Goal: Information Seeking & Learning: Learn about a topic

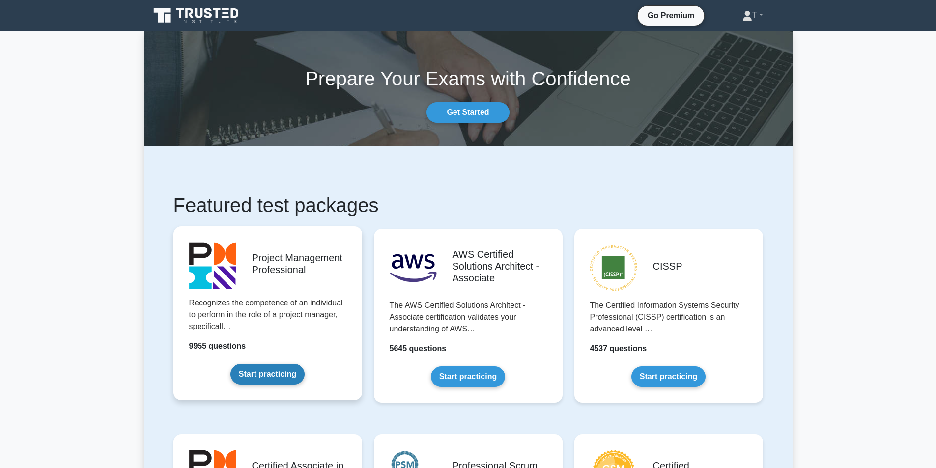
click at [305, 364] on link "Start practicing" at bounding box center [267, 374] width 74 height 21
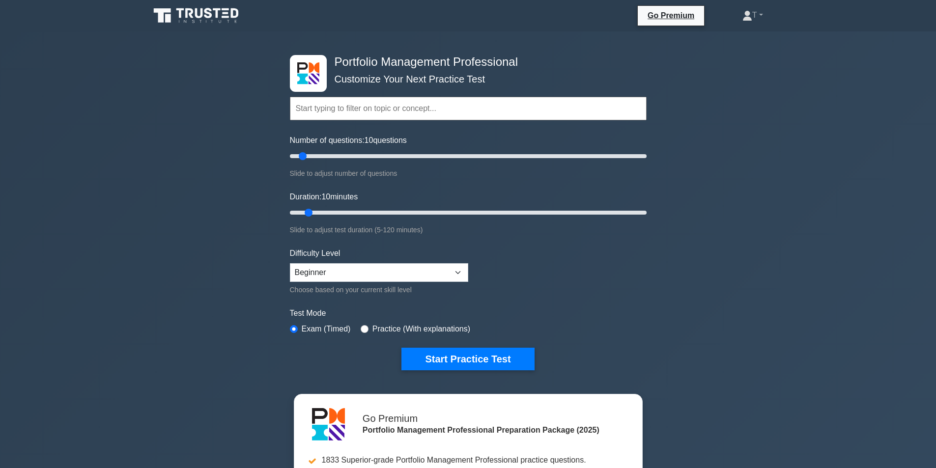
click at [411, 65] on h4 "Portfolio Management Professional" at bounding box center [465, 62] width 268 height 14
click at [493, 71] on div "Topics Portfolio Management Process Groups Portfolio Strategic Management Portf…" at bounding box center [468, 95] width 357 height 56
click at [673, 14] on link "Go Premium" at bounding box center [671, 15] width 58 height 12
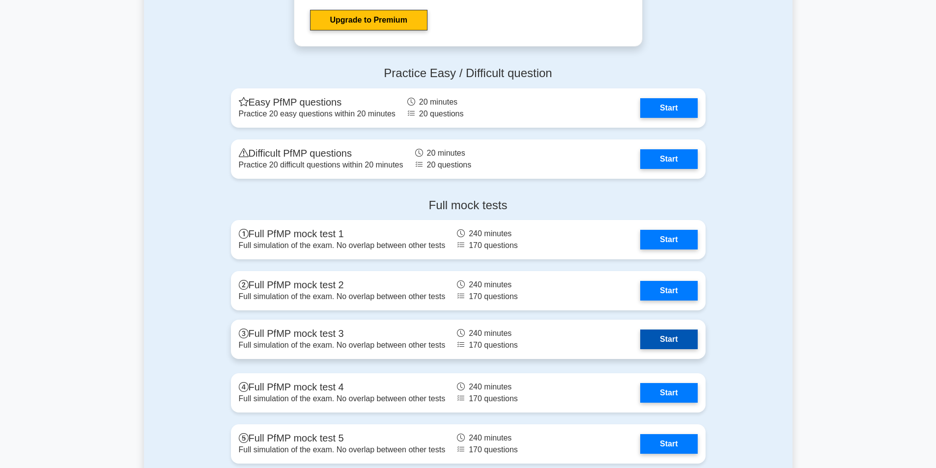
scroll to position [1376, 0]
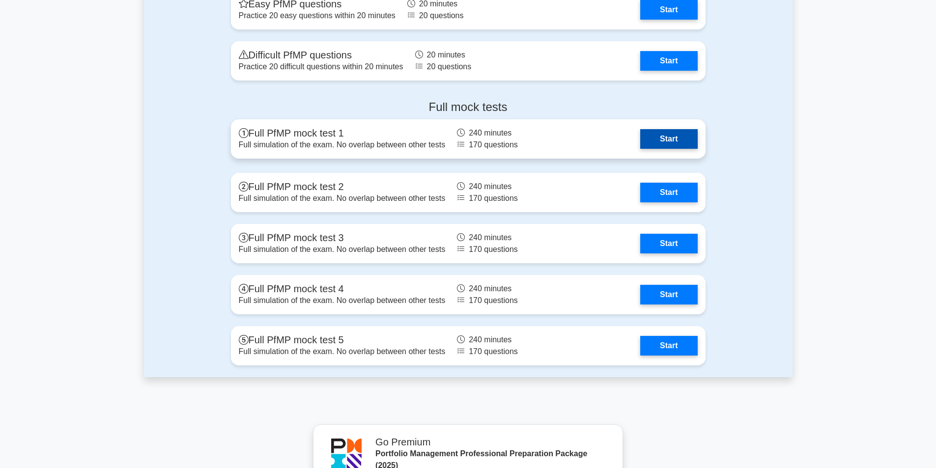
click at [667, 142] on link "Start" at bounding box center [668, 139] width 57 height 20
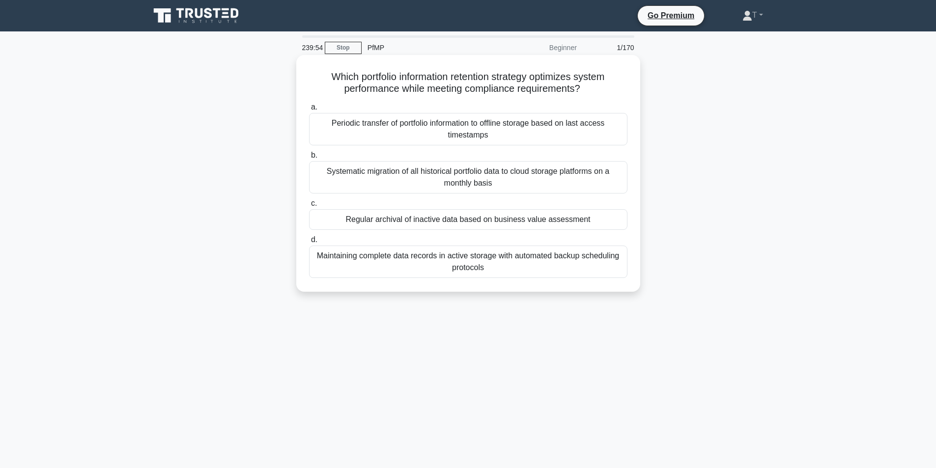
click at [517, 131] on div "Periodic transfer of portfolio information to offline storage based on last acc…" at bounding box center [468, 129] width 318 height 32
click at [309, 111] on input "a. Periodic transfer of portfolio information to offline storage based on last …" at bounding box center [309, 107] width 0 height 6
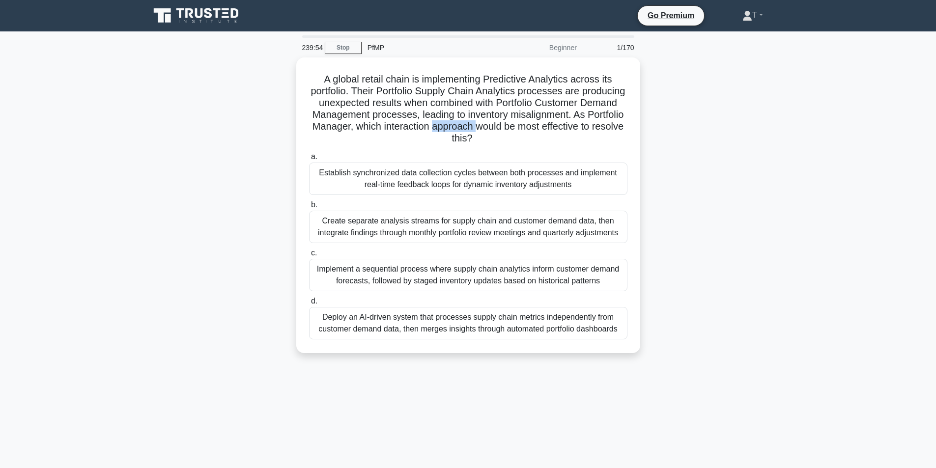
click at [517, 131] on h5 "A global retail chain is implementing Predictive Analytics across its portfolio…" at bounding box center [468, 109] width 320 height 72
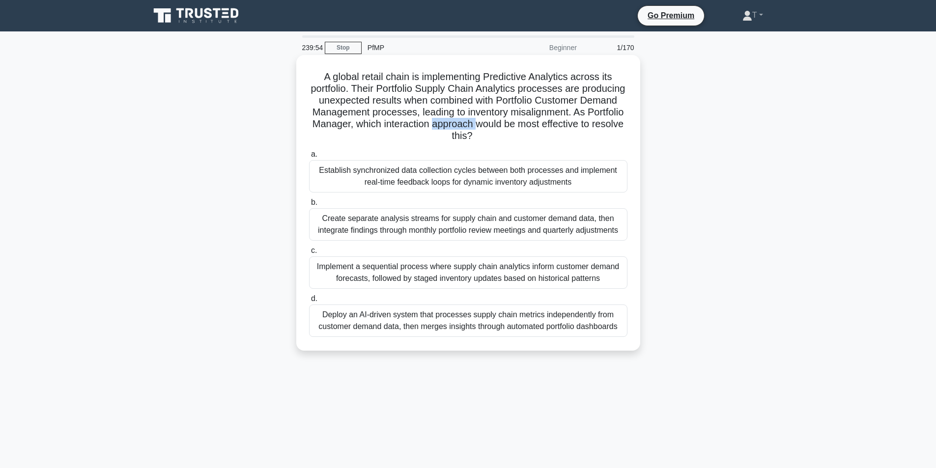
click at [516, 131] on h5 "A global retail chain is implementing Predictive Analytics across its portfolio…" at bounding box center [468, 107] width 320 height 72
click at [514, 164] on div "Establish synchronized data collection cycles between both processes and implem…" at bounding box center [468, 176] width 318 height 32
click at [309, 158] on input "a. Establish synchronized data collection cycles between both processes and imp…" at bounding box center [309, 154] width 0 height 6
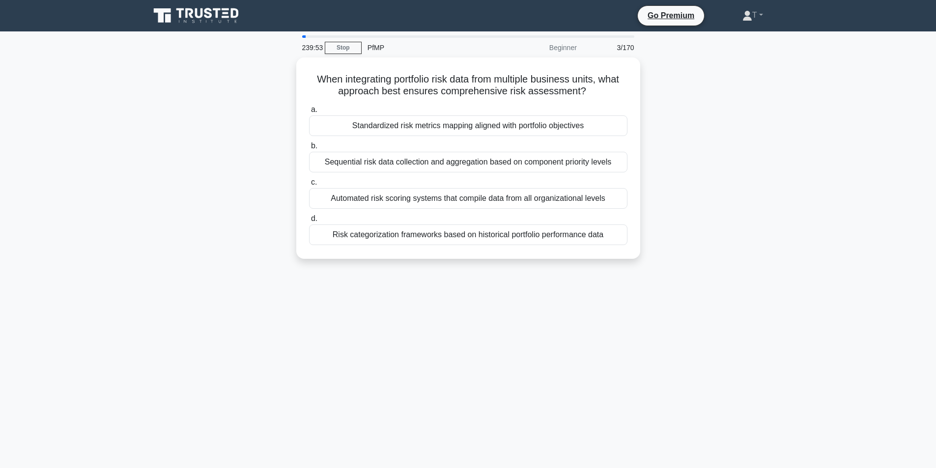
click at [500, 179] on label "c. Automated risk scoring systems that compile data from all organizational lev…" at bounding box center [468, 192] width 318 height 32
click at [309, 179] on input "c. Automated risk scoring systems that compile data from all organizational lev…" at bounding box center [309, 182] width 0 height 6
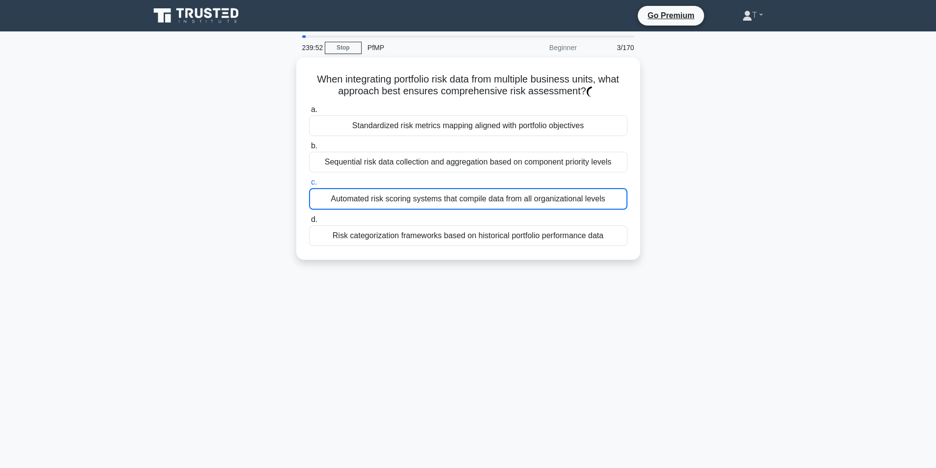
click at [500, 179] on label "c. Automated risk scoring systems that compile data from all organizational lev…" at bounding box center [468, 192] width 318 height 33
click at [309, 179] on input "c. Automated risk scoring systems that compile data from all organizational lev…" at bounding box center [309, 182] width 0 height 6
click at [500, 179] on label "c. Automated risk scoring systems that compile data from all organizational lev…" at bounding box center [468, 192] width 318 height 33
click at [309, 179] on input "c. Automated risk scoring systems that compile data from all organizational lev…" at bounding box center [309, 182] width 0 height 6
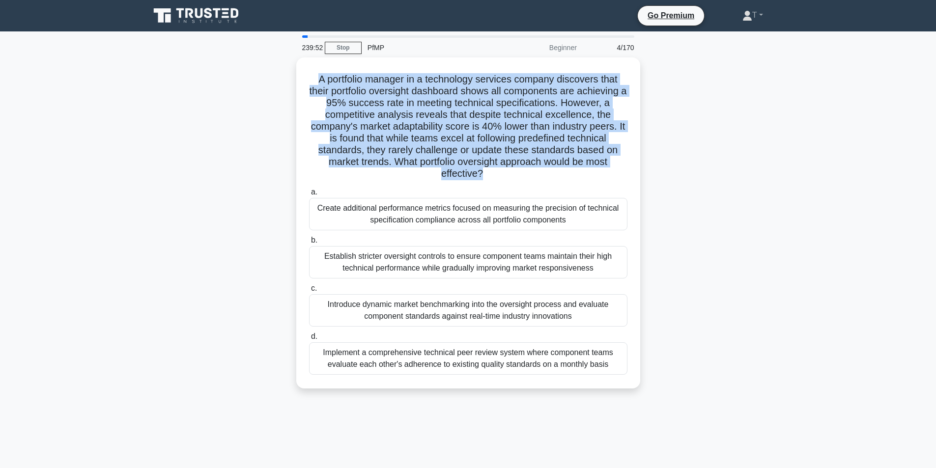
click at [500, 179] on h5 "A portfolio manager in a technology services company discovers that their portf…" at bounding box center [468, 126] width 320 height 107
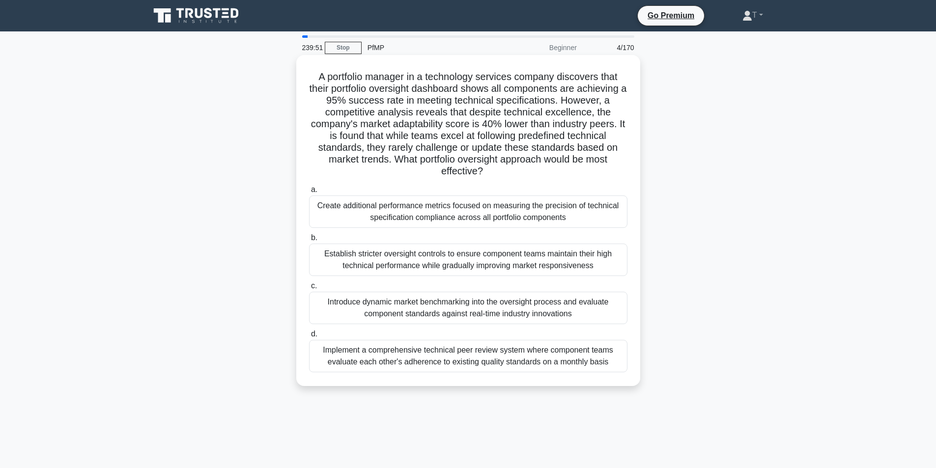
click at [482, 221] on div "Create additional performance metrics focused on measuring the precision of tec…" at bounding box center [468, 212] width 318 height 32
click at [309, 193] on input "a. Create additional performance metrics focused on measuring the precision of …" at bounding box center [309, 190] width 0 height 6
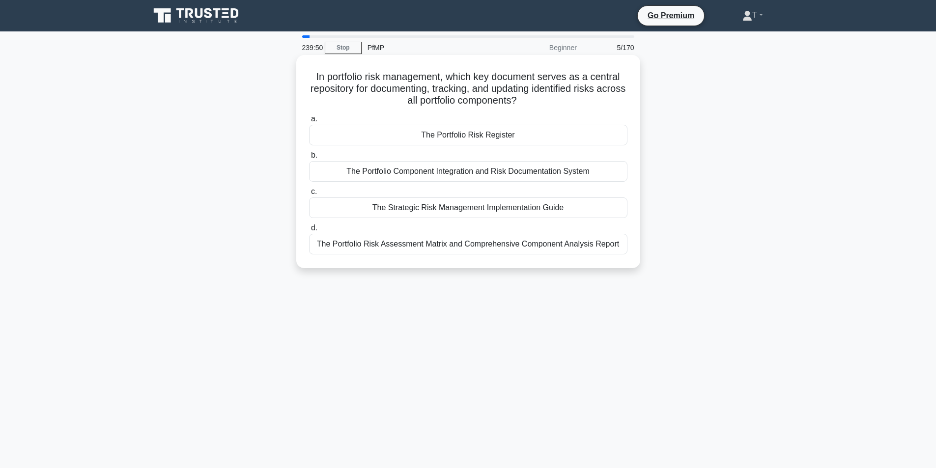
click at [477, 135] on div "The Portfolio Risk Register" at bounding box center [468, 135] width 318 height 21
click at [309, 122] on input "a. The Portfolio Risk Register" at bounding box center [309, 119] width 0 height 6
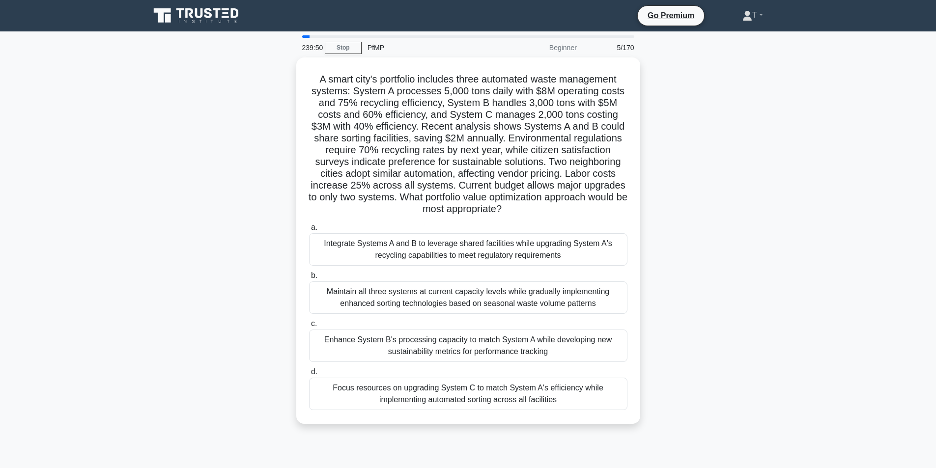
click at [477, 135] on h5 "A smart city's portfolio includes three automated waste management systems: Sys…" at bounding box center [468, 144] width 320 height 142
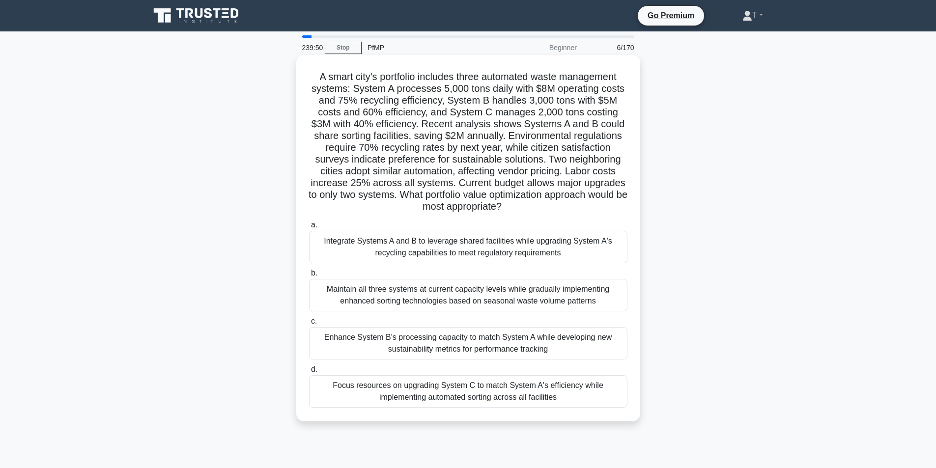
drag, startPoint x: 467, startPoint y: 180, endPoint x: 462, endPoint y: 324, distance: 144.0
click at [467, 186] on h5 "A smart city's portfolio includes three automated waste management systems: Sys…" at bounding box center [468, 142] width 320 height 142
click at [462, 324] on label "c. Enhance System B's processing capacity to match System A while developing ne…" at bounding box center [468, 337] width 318 height 44
click at [309, 324] on input "c. Enhance System B's processing capacity to match System A while developing ne…" at bounding box center [309, 321] width 0 height 6
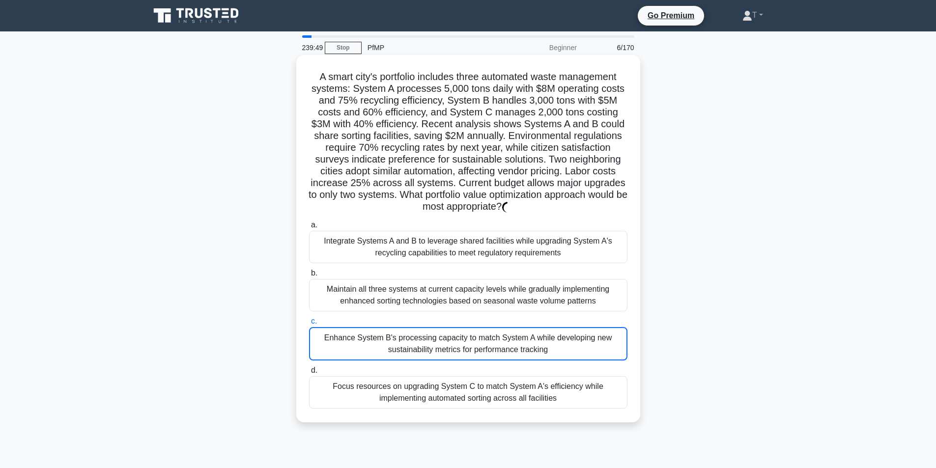
click at [462, 324] on label "c. Enhance System B's processing capacity to match System A while developing ne…" at bounding box center [468, 337] width 318 height 45
click at [309, 324] on input "c. Enhance System B's processing capacity to match System A while developing ne…" at bounding box center [309, 321] width 0 height 6
click at [475, 299] on div "Maintain all three systems at current capacity levels while gradually implement…" at bounding box center [468, 295] width 318 height 32
click at [309, 277] on input "b. Maintain all three systems at current capacity levels while gradually implem…" at bounding box center [309, 273] width 0 height 6
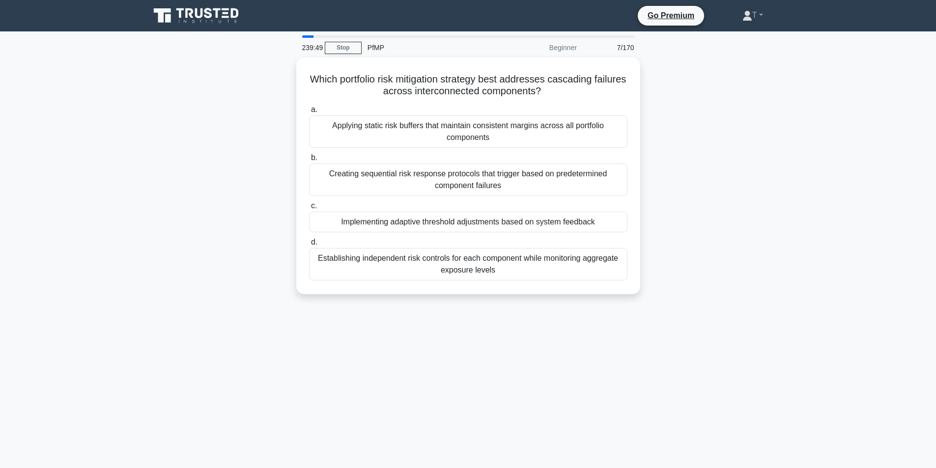
click at [475, 299] on div "239:49 Stop PfMP Beginner 7/170 Which portfolio risk mitigation strategy best a…" at bounding box center [468, 280] width 649 height 491
click at [475, 299] on div "Which portfolio risk mitigation strategy best addresses cascading failures acro…" at bounding box center [468, 181] width 649 height 249
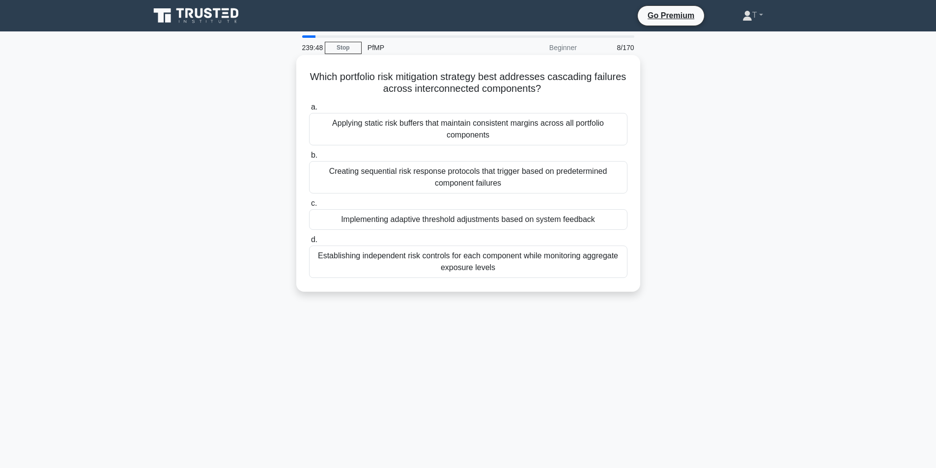
click at [487, 238] on label "d. Establishing independent risk controls for each component while monitoring a…" at bounding box center [468, 256] width 318 height 44
click at [309, 238] on input "d. Establishing independent risk controls for each component while monitoring a…" at bounding box center [309, 240] width 0 height 6
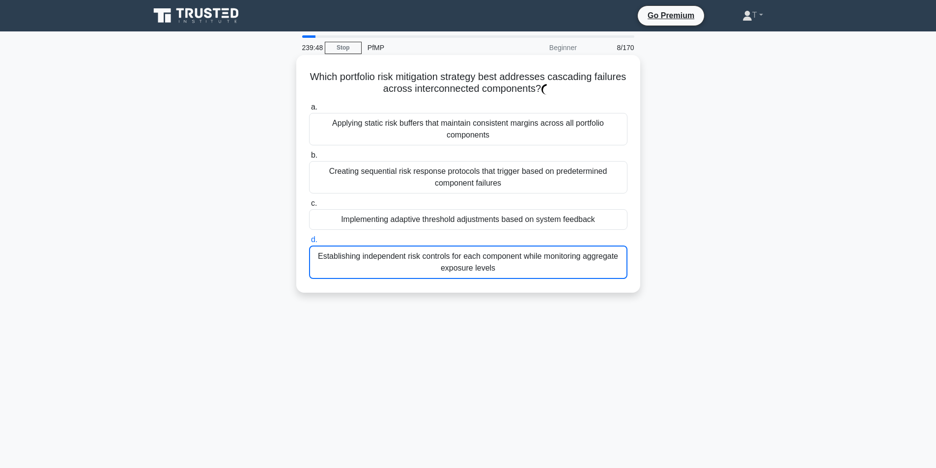
click at [487, 238] on label "d. Establishing independent risk controls for each component while monitoring a…" at bounding box center [468, 256] width 318 height 45
click at [309, 238] on input "d. Establishing independent risk controls for each component while monitoring a…" at bounding box center [309, 240] width 0 height 6
click at [495, 225] on div "Implementing adaptive threshold adjustments based on system feedback" at bounding box center [468, 219] width 318 height 21
click at [309, 207] on input "c. Implementing adaptive threshold adjustments based on system feedback" at bounding box center [309, 203] width 0 height 6
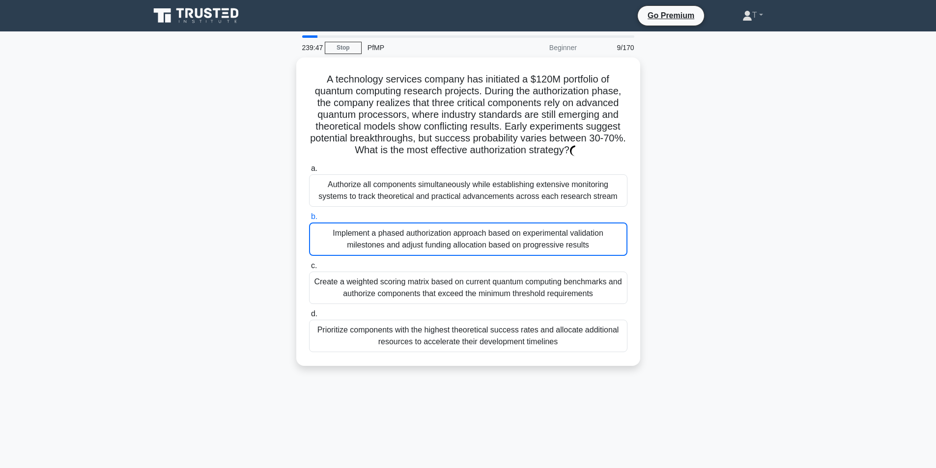
click at [488, 214] on div at bounding box center [488, 214] width 0 height 0
click at [495, 225] on div "Implement a phased authorization approach based on experimental validation mile…" at bounding box center [468, 239] width 318 height 33
click at [309, 220] on input "b. Implement a phased authorization approach based on experimental validation m…" at bounding box center [309, 217] width 0 height 6
click at [488, 213] on div at bounding box center [488, 213] width 0 height 0
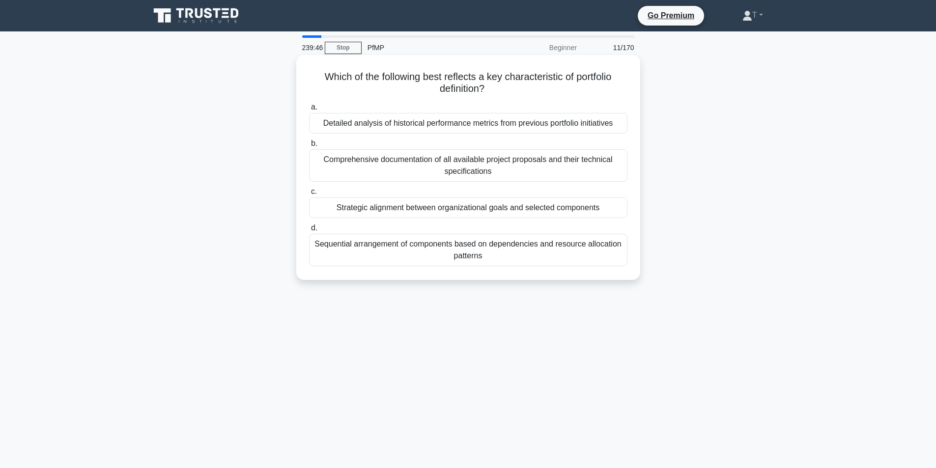
click at [498, 231] on label "d. Sequential arrangement of components based on dependencies and resource allo…" at bounding box center [468, 244] width 318 height 44
click at [309, 231] on input "d. Sequential arrangement of components based on dependencies and resource allo…" at bounding box center [309, 228] width 0 height 6
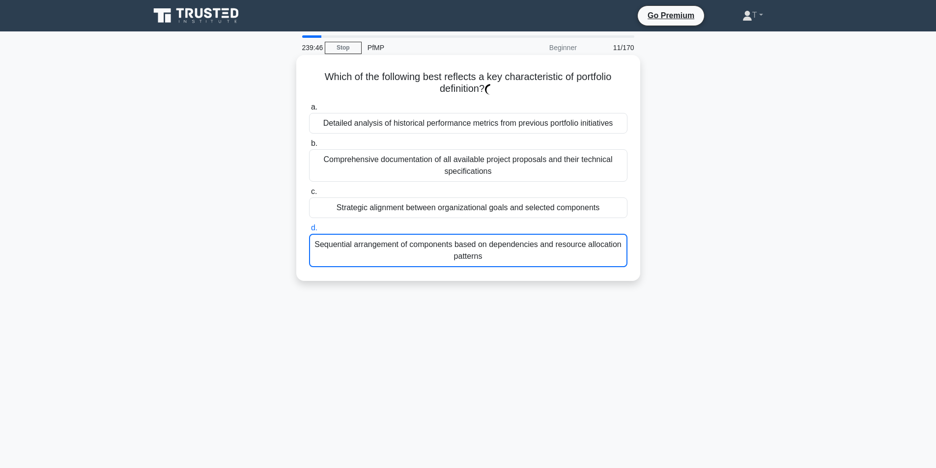
click at [498, 231] on label "d. Sequential arrangement of components based on dependencies and resource allo…" at bounding box center [468, 244] width 318 height 45
click at [309, 231] on input "d. Sequential arrangement of components based on dependencies and resource allo…" at bounding box center [309, 228] width 0 height 6
click at [498, 231] on label "d. Sequential arrangement of components based on dependencies and resource allo…" at bounding box center [468, 244] width 318 height 45
click at [309, 231] on input "d. Sequential arrangement of components based on dependencies and resource allo…" at bounding box center [309, 228] width 0 height 6
click at [498, 231] on label "d. Sequential arrangement of components based on dependencies and resource allo…" at bounding box center [468, 244] width 318 height 45
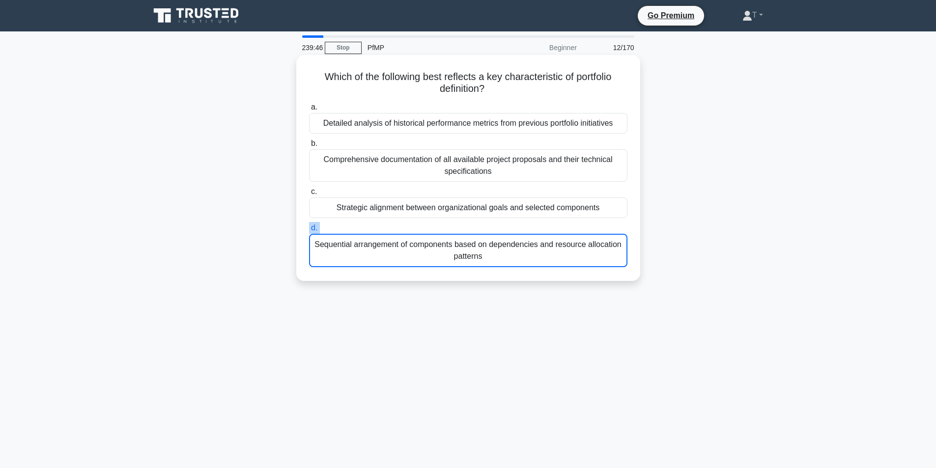
click at [309, 231] on input "d. Sequential arrangement of components based on dependencies and resource allo…" at bounding box center [309, 228] width 0 height 6
click at [498, 231] on label "d. Sequential arrangement of components based on dependencies and resource allo…" at bounding box center [468, 244] width 318 height 45
click at [309, 231] on input "d. Sequential arrangement of components based on dependencies and resource allo…" at bounding box center [309, 228] width 0 height 6
click at [498, 231] on label "d. Sequential arrangement of components based on dependencies and resource allo…" at bounding box center [468, 244] width 318 height 45
click at [309, 231] on input "d. Sequential arrangement of components based on dependencies and resource allo…" at bounding box center [309, 228] width 0 height 6
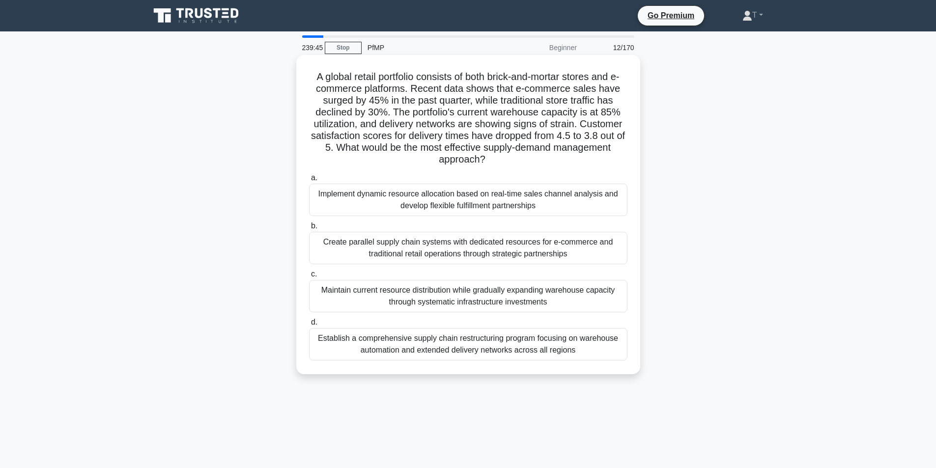
click at [513, 218] on div "a. Implement dynamic resource allocation based on real-time sales channel analy…" at bounding box center [468, 266] width 330 height 193
click at [506, 212] on div at bounding box center [506, 212] width 0 height 0
click at [507, 227] on label "b. Create parallel supply chain systems with dedicated resources for e-commerce…" at bounding box center [468, 242] width 318 height 44
click at [309, 227] on input "b. Create parallel supply chain systems with dedicated resources for e-commerce…" at bounding box center [309, 226] width 0 height 6
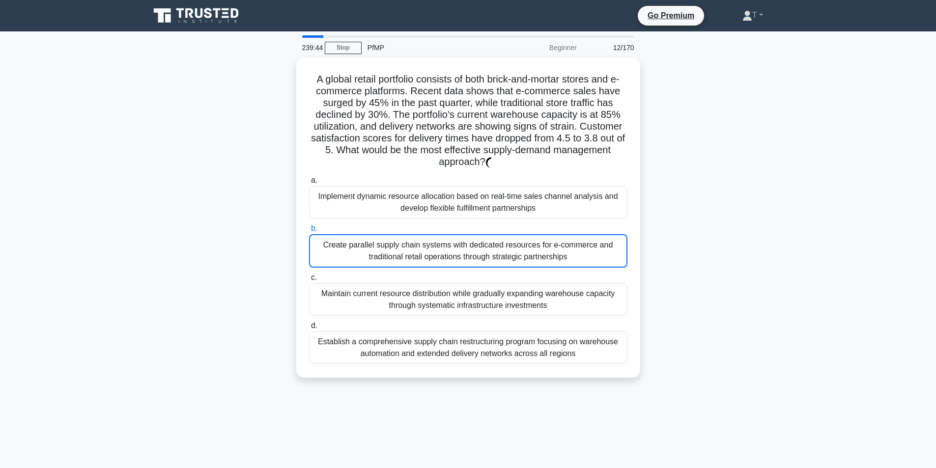
drag, startPoint x: 507, startPoint y: 228, endPoint x: 506, endPoint y: 234, distance: 5.5
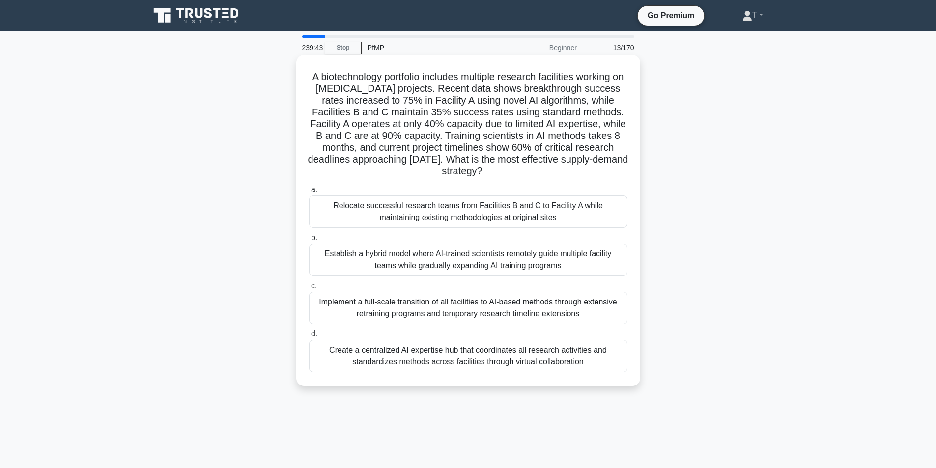
click at [432, 234] on label "b. Establish a hybrid model where AI-trained scientists remotely guide multiple…" at bounding box center [468, 254] width 318 height 44
click at [309, 235] on input "b. Establish a hybrid model where AI-trained scientists remotely guide multiple…" at bounding box center [309, 238] width 0 height 6
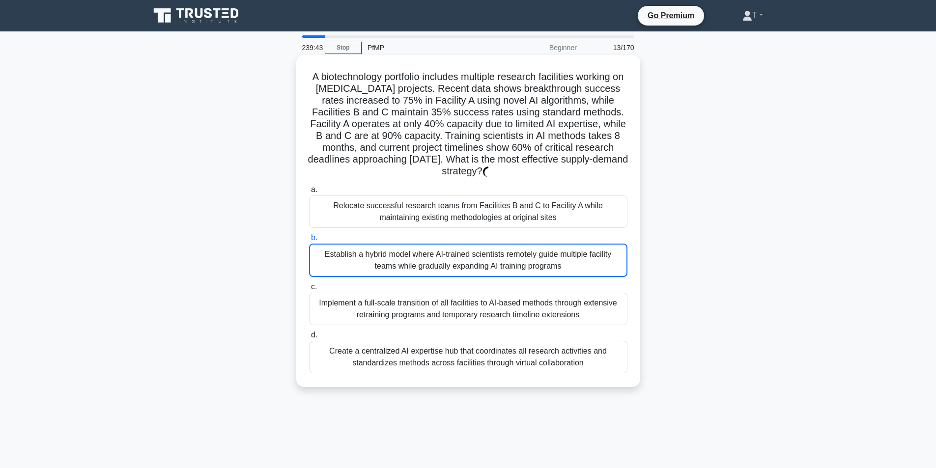
click at [420, 248] on div "Establish a hybrid model where AI-trained scientists remotely guide multiple fa…" at bounding box center [468, 260] width 318 height 33
click at [309, 241] on input "b. Establish a hybrid model where AI-trained scientists remotely guide multiple…" at bounding box center [309, 238] width 0 height 6
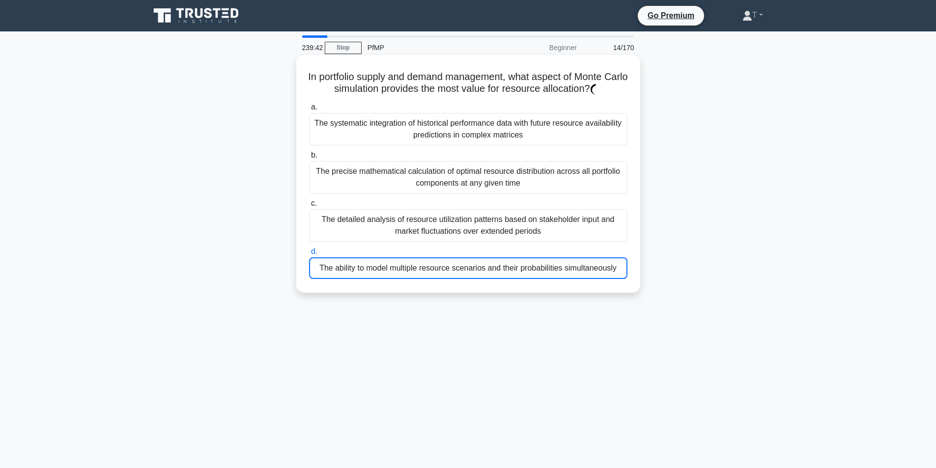
click at [469, 259] on div "The ability to model multiple resource scenarios and their probabilities simult…" at bounding box center [468, 268] width 318 height 22
click at [309, 255] on input "d. The ability to model multiple resource scenarios and their probabilities sim…" at bounding box center [309, 252] width 0 height 6
click at [463, 250] on div at bounding box center [463, 250] width 0 height 0
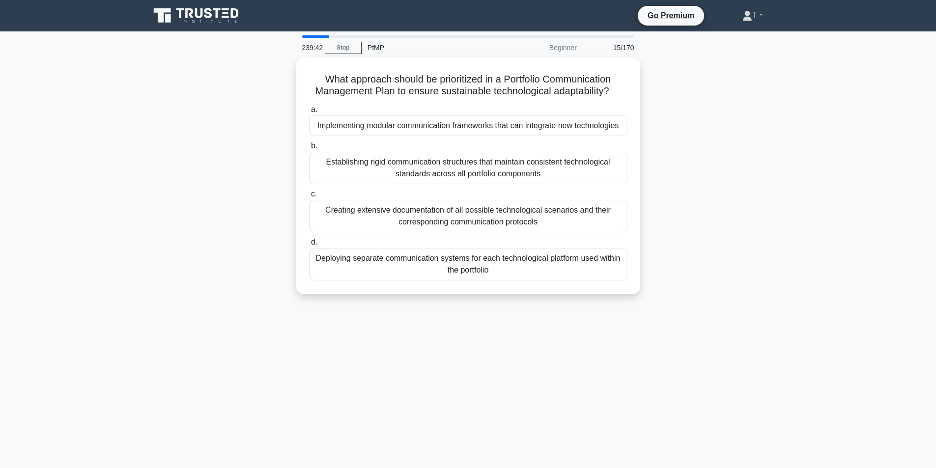
click at [506, 239] on label "d. Deploying separate communication systems for each technological platform use…" at bounding box center [468, 258] width 318 height 44
click at [309, 239] on input "d. Deploying separate communication systems for each technological platform use…" at bounding box center [309, 242] width 0 height 6
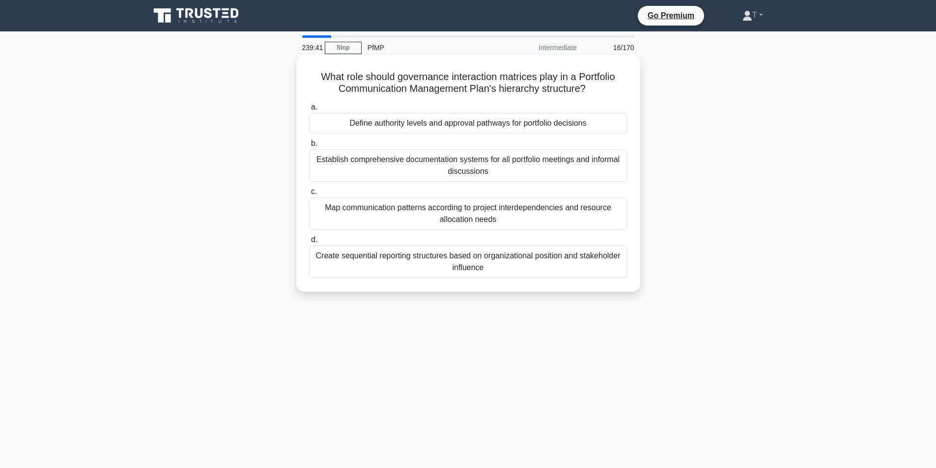
click at [398, 213] on div "Map communication patterns according to project interdependencies and resource …" at bounding box center [468, 214] width 318 height 32
click at [309, 195] on input "c. Map communication patterns according to project interdependencies and resour…" at bounding box center [309, 192] width 0 height 6
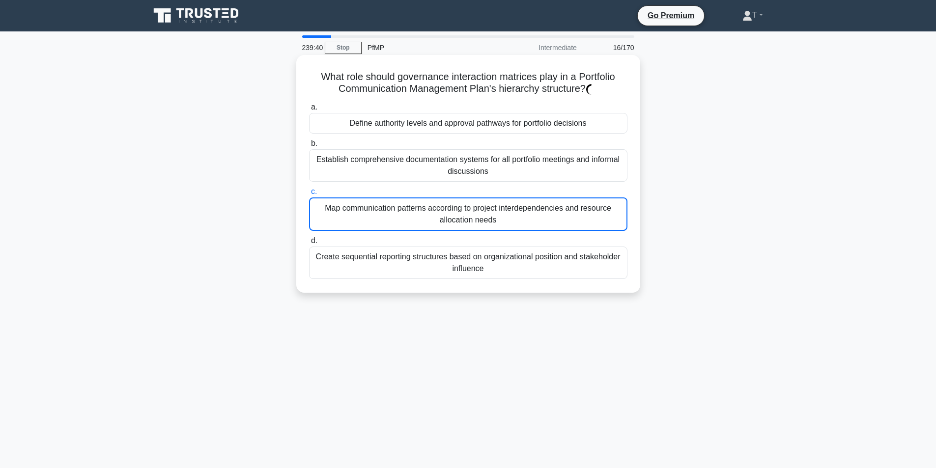
click at [538, 209] on div "Map communication patterns according to project interdependencies and resource …" at bounding box center [468, 214] width 318 height 33
click at [309, 195] on input "c. Map communication patterns according to project interdependencies and resour…" at bounding box center [309, 192] width 0 height 6
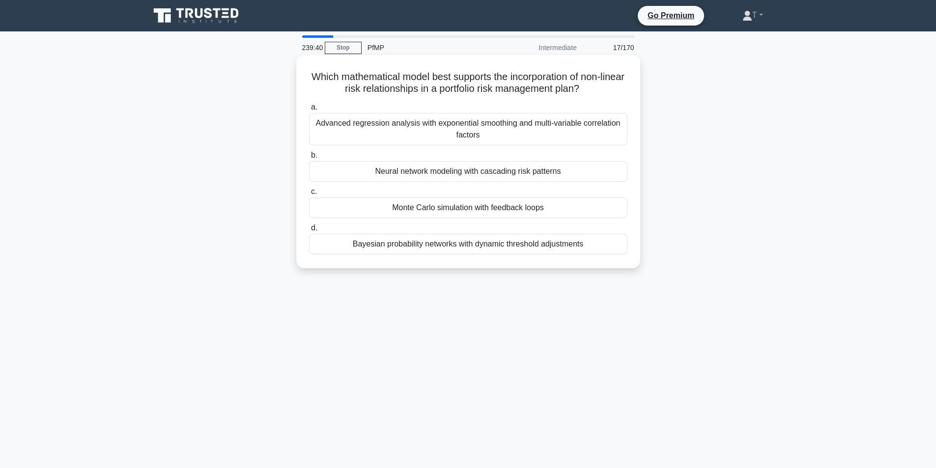
click at [368, 228] on label "d. Bayesian probability networks with dynamic threshold adjustments" at bounding box center [468, 238] width 318 height 32
click at [309, 228] on input "d. Bayesian probability networks with dynamic threshold adjustments" at bounding box center [309, 228] width 0 height 6
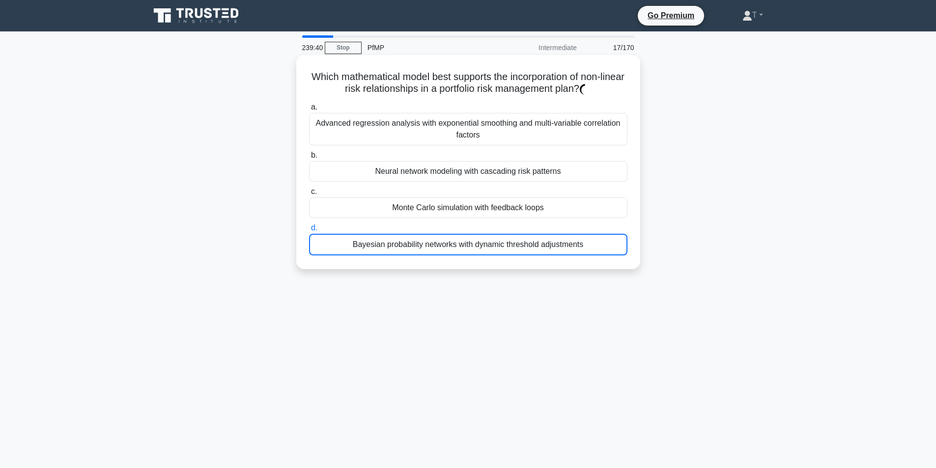
click at [451, 186] on div "a. Advanced regression analysis with exponential smoothing and multi-variable c…" at bounding box center [468, 178] width 330 height 158
drag, startPoint x: 394, startPoint y: 243, endPoint x: 472, endPoint y: 171, distance: 106.1
click at [398, 235] on div "Bayesian probability networks with dynamic threshold adjustments" at bounding box center [468, 245] width 318 height 22
click at [472, 171] on div "Neural network modeling with cascading risk patterns" at bounding box center [468, 171] width 318 height 21
click at [309, 159] on input "b. Neural network modeling with cascading risk patterns" at bounding box center [309, 155] width 0 height 6
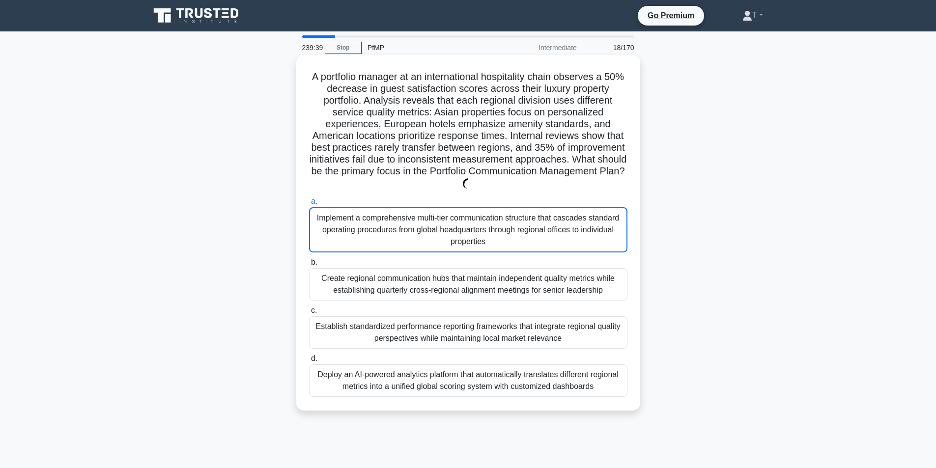
click at [450, 185] on h5 "A portfolio manager at an international hospitality chain observes a 50% decrea…" at bounding box center [468, 130] width 320 height 119
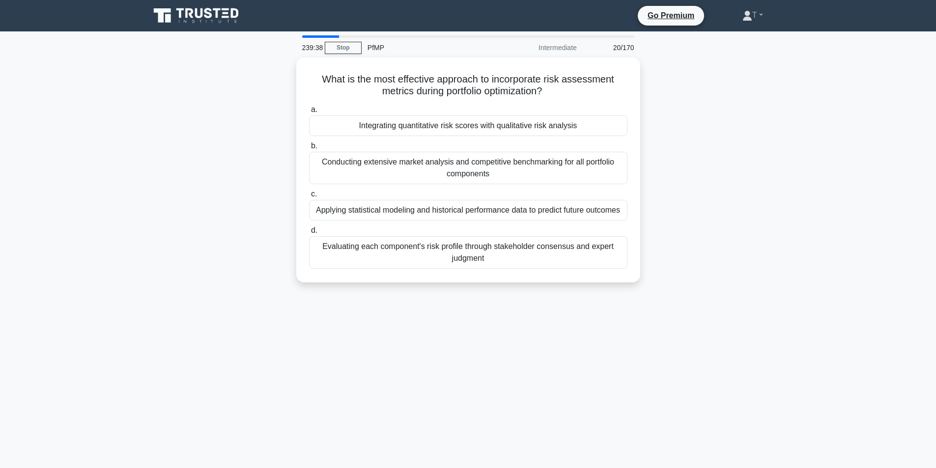
click at [415, 283] on div "What is the most effective approach to incorporate risk assessment metrics duri…" at bounding box center [468, 175] width 649 height 237
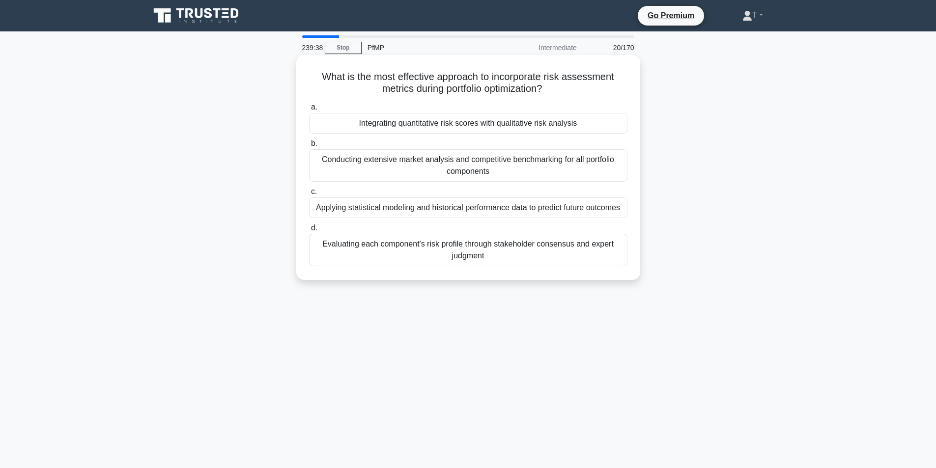
click at [486, 223] on label "d. Evaluating each component's risk profile through stakeholder consensus and e…" at bounding box center [468, 244] width 318 height 44
click at [309, 225] on input "d. Evaluating each component's risk profile through stakeholder consensus and e…" at bounding box center [309, 228] width 0 height 6
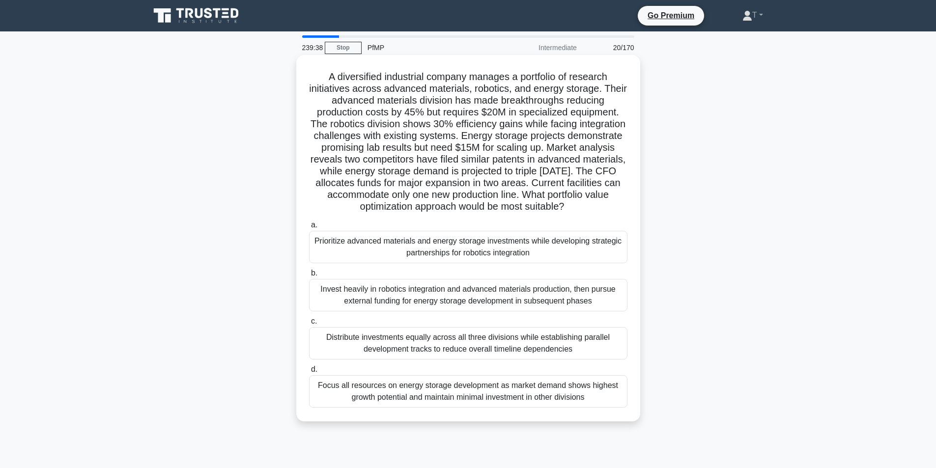
click at [403, 211] on h5 "A diversified industrial company manages a portfolio of research initiatives ac…" at bounding box center [468, 142] width 320 height 142
click at [456, 295] on div "Invest heavily in robotics integration and advanced materials production, then …" at bounding box center [468, 295] width 318 height 32
click at [309, 277] on input "b. Invest heavily in robotics integration and advanced materials production, th…" at bounding box center [309, 273] width 0 height 6
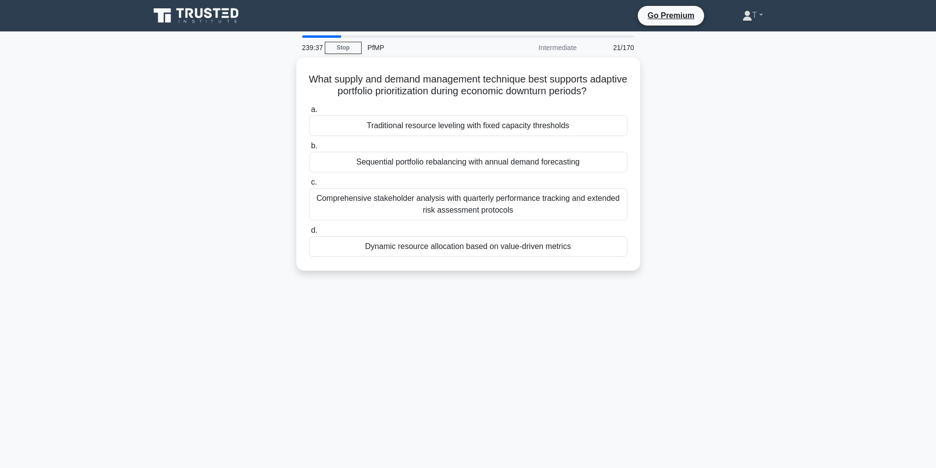
click at [511, 273] on div "What supply and demand management technique best supports adaptive portfolio pr…" at bounding box center [468, 169] width 649 height 225
drag, startPoint x: 410, startPoint y: 301, endPoint x: 427, endPoint y: 276, distance: 30.4
click at [416, 290] on div "239:37 Stop PfMP Intermediate 22/170 What supply and demand management techniqu…" at bounding box center [468, 280] width 649 height 491
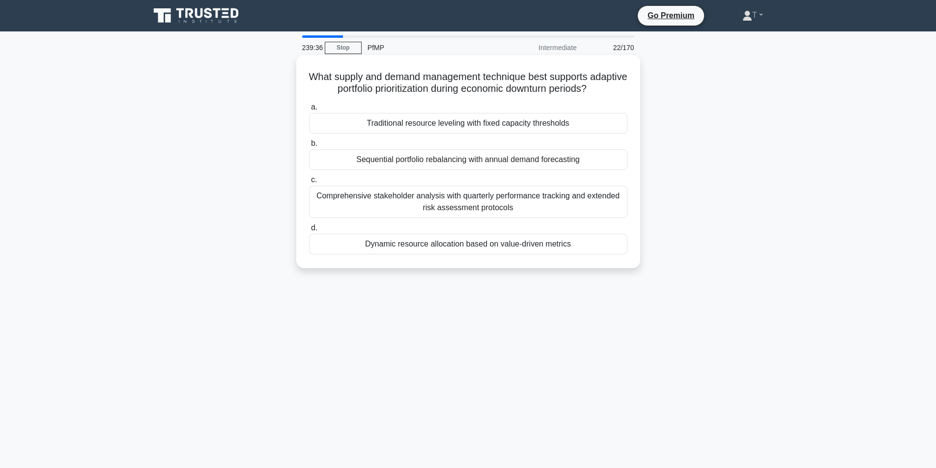
click at [457, 223] on div "a. Traditional resource leveling with fixed capacity thresholds b. Sequential p…" at bounding box center [468, 177] width 330 height 157
click at [526, 180] on label "c. Comprehensive stakeholder analysis with quarterly performance tracking and e…" at bounding box center [468, 196] width 318 height 44
click at [309, 180] on input "c. Comprehensive stakeholder analysis with quarterly performance tracking and e…" at bounding box center [309, 180] width 0 height 6
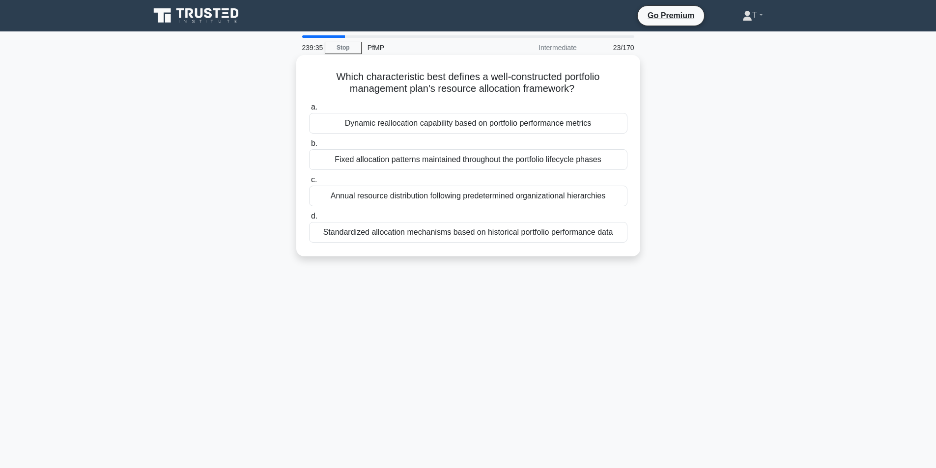
click at [456, 193] on div "Annual resource distribution following predetermined organizational hierarchies" at bounding box center [468, 196] width 318 height 21
click at [309, 183] on input "c. Annual resource distribution following predetermined organizational hierarch…" at bounding box center [309, 180] width 0 height 6
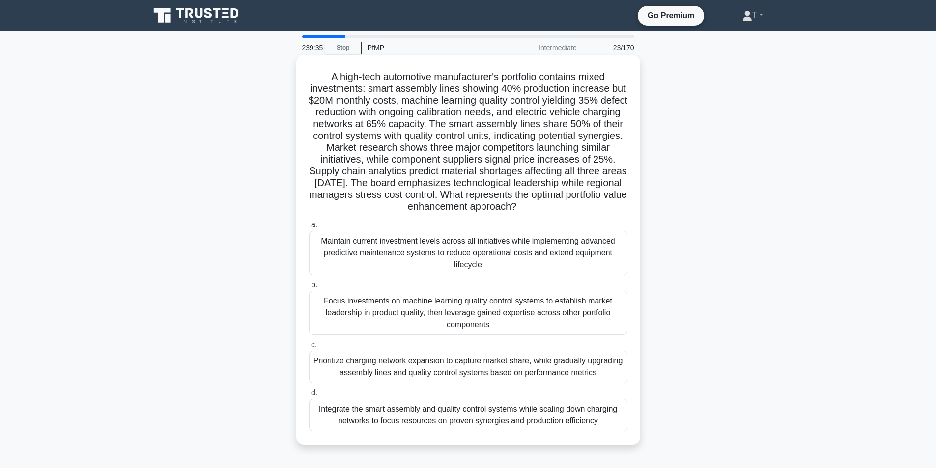
click at [498, 167] on h5 "A high-tech automotive manufacturer's portfolio contains mixed investments: sma…" at bounding box center [468, 142] width 320 height 142
click at [462, 185] on h5 "A high-tech automotive manufacturer's portfolio contains mixed investments: sma…" at bounding box center [468, 142] width 320 height 142
drag, startPoint x: 499, startPoint y: 160, endPoint x: 478, endPoint y: 186, distance: 32.8
click at [499, 165] on h5 "A high-tech automotive manufacturer's portfolio contains mixed investments: sma…" at bounding box center [468, 142] width 320 height 142
drag, startPoint x: 459, startPoint y: 205, endPoint x: 501, endPoint y: 157, distance: 63.7
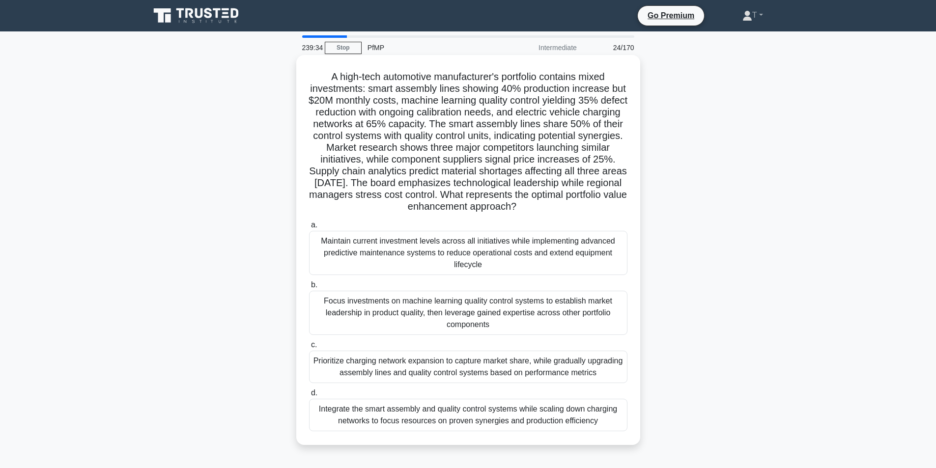
click at [464, 198] on h5 "A high-tech automotive manufacturer's portfolio contains mixed investments: sma…" at bounding box center [468, 142] width 320 height 142
drag, startPoint x: 501, startPoint y: 157, endPoint x: 451, endPoint y: 194, distance: 62.6
click at [502, 160] on h5 "A high-tech automotive manufacturer's portfolio contains mixed investments: sma…" at bounding box center [468, 142] width 320 height 142
click at [456, 186] on h5 "A high-tech automotive manufacturer's portfolio contains mixed investments: sma…" at bounding box center [468, 142] width 320 height 142
click at [499, 152] on h5 "A high-tech automotive manufacturer's portfolio contains mixed investments: sma…" at bounding box center [468, 142] width 320 height 142
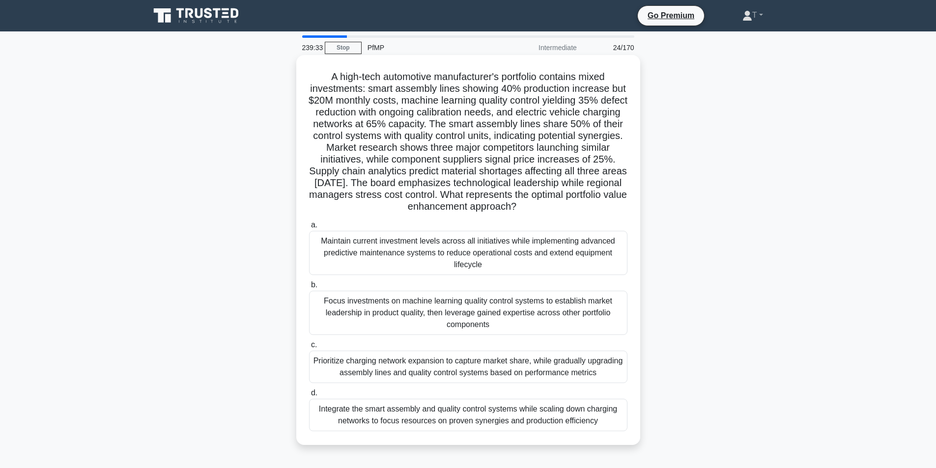
click at [453, 190] on h5 "A high-tech automotive manufacturer's portfolio contains mixed investments: sma…" at bounding box center [468, 142] width 320 height 142
click at [493, 264] on div "Maintain current investment levels across all initiatives while implementing ad…" at bounding box center [468, 253] width 318 height 44
click at [309, 228] on input "a. Maintain current investment levels across all initiatives while implementing…" at bounding box center [309, 225] width 0 height 6
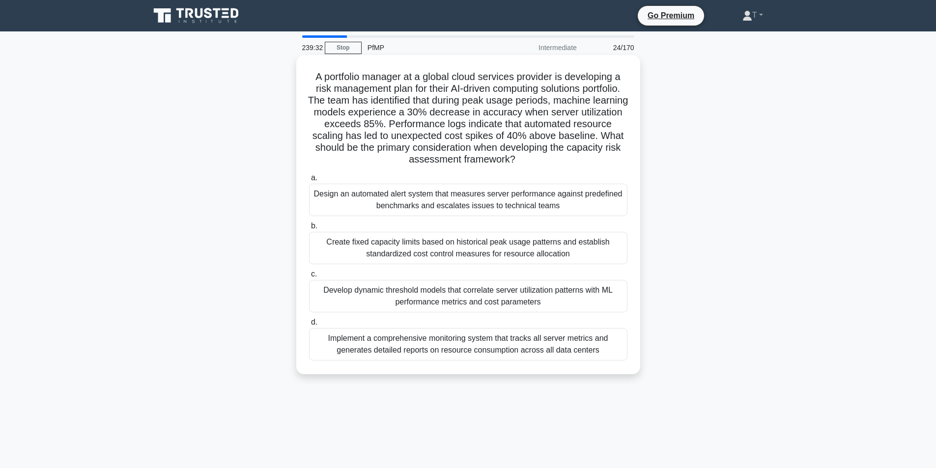
click at [468, 316] on div "a. Design an automated alert system that measures server performance against pr…" at bounding box center [468, 266] width 330 height 193
click at [454, 326] on label "d. Implement a comprehensive monitoring system that tracks all server metrics a…" at bounding box center [468, 338] width 318 height 44
click at [309, 326] on input "d. Implement a comprehensive monitoring system that tracks all server metrics a…" at bounding box center [309, 322] width 0 height 6
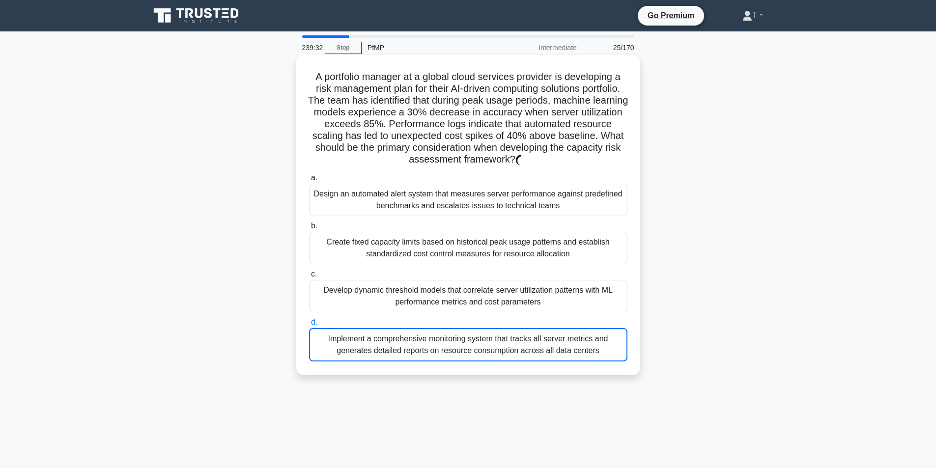
click at [443, 283] on div "Develop dynamic threshold models that correlate server utilization patterns wit…" at bounding box center [468, 296] width 318 height 32
click at [309, 278] on input "c. Develop dynamic threshold models that correlate server utilization patterns …" at bounding box center [309, 274] width 0 height 6
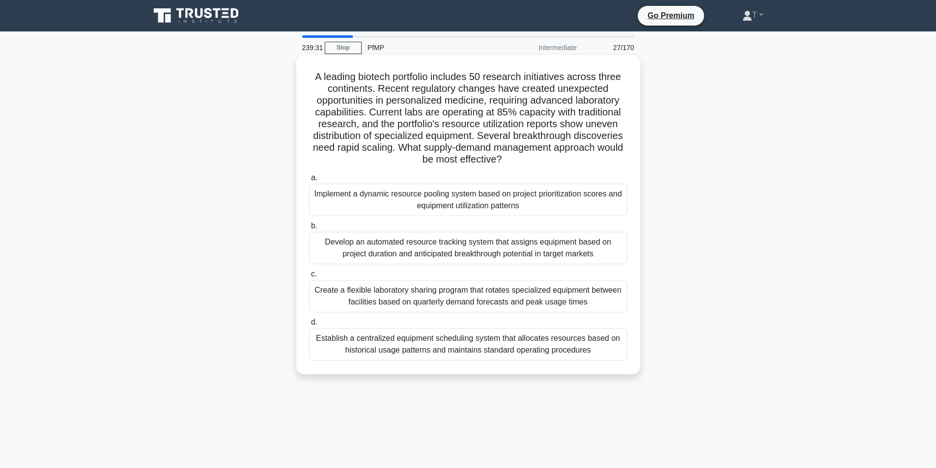
click at [470, 218] on div "a. Implement a dynamic resource pooling system based on project prioritization …" at bounding box center [468, 266] width 330 height 193
click at [442, 273] on label "c. Create a flexible laboratory sharing program that rotates specialized equipm…" at bounding box center [468, 290] width 318 height 44
click at [309, 273] on input "c. Create a flexible laboratory sharing program that rotates specialized equipm…" at bounding box center [309, 274] width 0 height 6
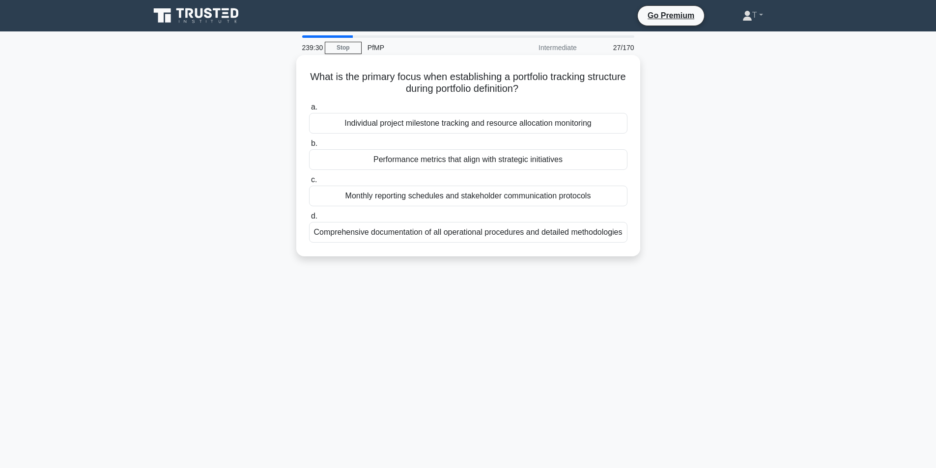
click at [492, 238] on div "Comprehensive documentation of all operational procedures and detailed methodol…" at bounding box center [468, 232] width 318 height 21
click at [309, 220] on input "d. Comprehensive documentation of all operational procedures and detailed metho…" at bounding box center [309, 216] width 0 height 6
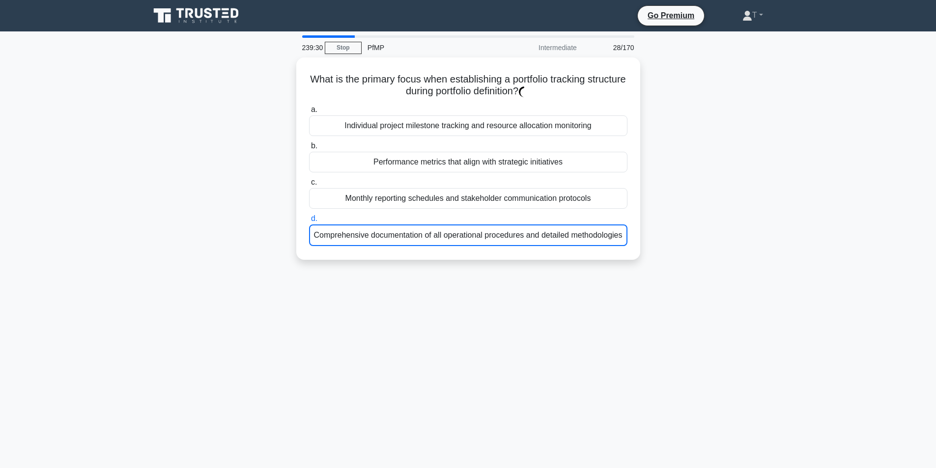
drag, startPoint x: 464, startPoint y: 274, endPoint x: 465, endPoint y: 198, distance: 75.7
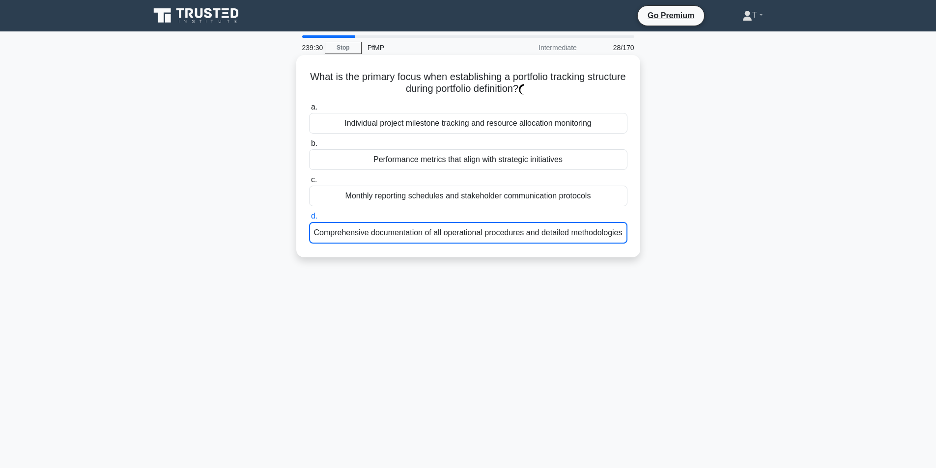
click at [466, 267] on div "239:30 Stop PfMP Intermediate 28/170 What is the primary focus when establishin…" at bounding box center [468, 280] width 649 height 491
click at [465, 198] on div "Monthly reporting schedules and stakeholder communication protocols" at bounding box center [468, 196] width 318 height 21
click at [309, 183] on input "c. Monthly reporting schedules and stakeholder communication protocols" at bounding box center [309, 180] width 0 height 6
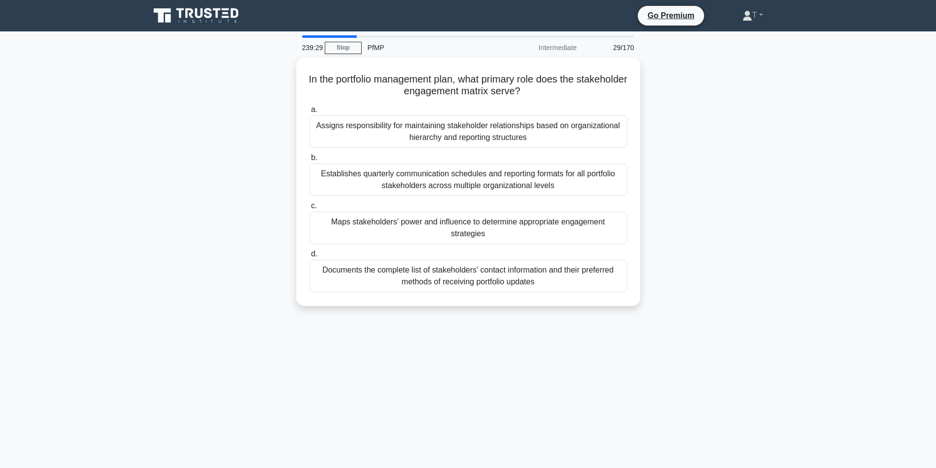
click at [465, 198] on div "a. Assigns responsibility for maintaining stakeholder relationships based on or…" at bounding box center [468, 198] width 330 height 193
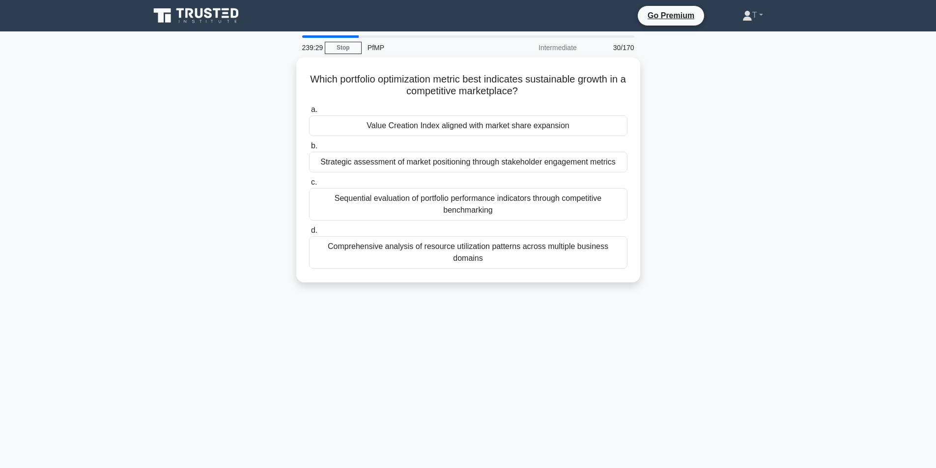
click at [462, 210] on div "Sequential evaluation of portfolio performance indicators through competitive b…" at bounding box center [468, 204] width 318 height 32
click at [309, 186] on input "c. Sequential evaluation of portfolio performance indicators through competitiv…" at bounding box center [309, 182] width 0 height 6
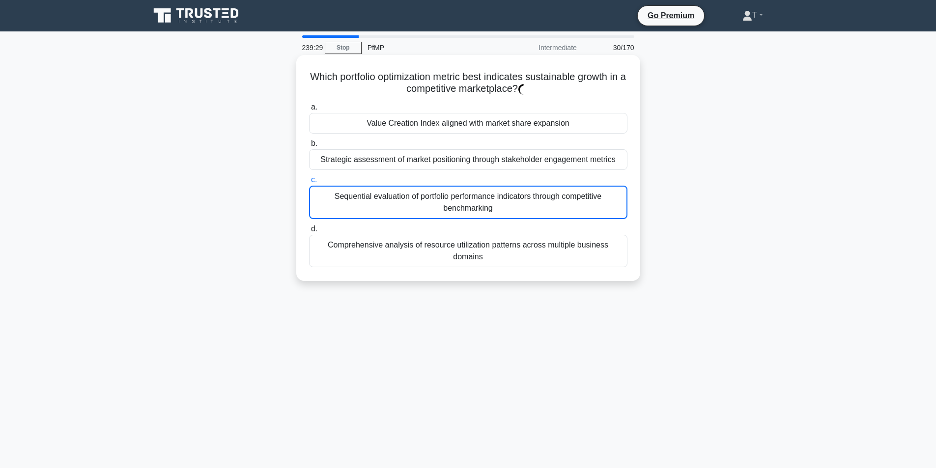
click at [469, 191] on div "Sequential evaluation of portfolio performance indicators through competitive b…" at bounding box center [468, 202] width 318 height 33
click at [309, 183] on input "c. Sequential evaluation of portfolio performance indicators through competitiv…" at bounding box center [309, 180] width 0 height 6
click at [469, 190] on div "Sequential evaluation of portfolio performance indicators through competitive b…" at bounding box center [468, 202] width 318 height 33
click at [309, 183] on input "c. Sequential evaluation of portfolio performance indicators through competitiv…" at bounding box center [309, 180] width 0 height 6
click at [466, 204] on div "Sequential evaluation of portfolio performance indicators through competitive b…" at bounding box center [468, 202] width 318 height 33
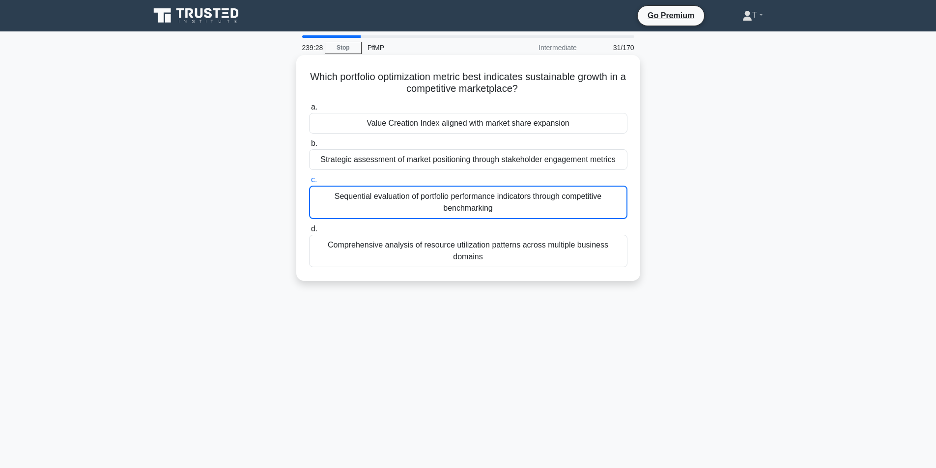
click at [309, 183] on input "c. Sequential evaluation of portfolio performance indicators through competitiv…" at bounding box center [309, 180] width 0 height 6
click at [429, 210] on div "Sequential evaluation of portfolio performance indicators through competitive b…" at bounding box center [468, 202] width 318 height 33
click at [309, 183] on input "c. Sequential evaluation of portfolio performance indicators through competitiv…" at bounding box center [309, 180] width 0 height 6
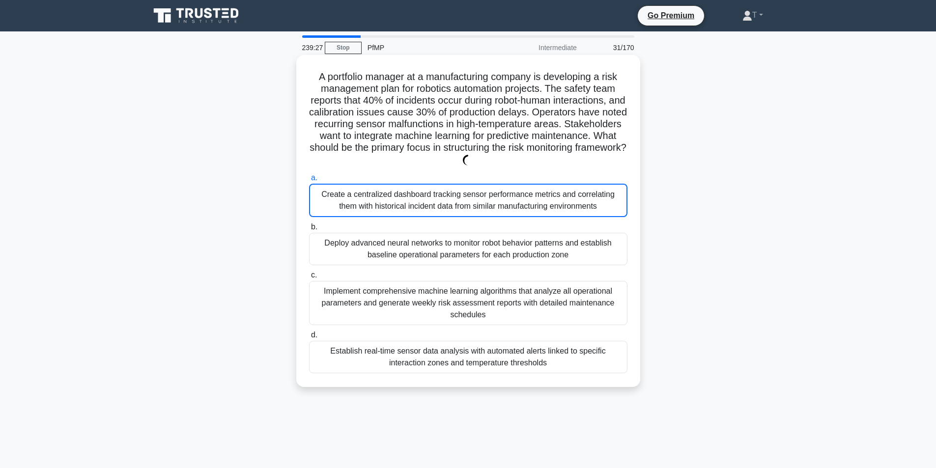
click at [438, 219] on div "a. Create a centralized dashboard tracking sensor performance metrics and corre…" at bounding box center [468, 272] width 330 height 205
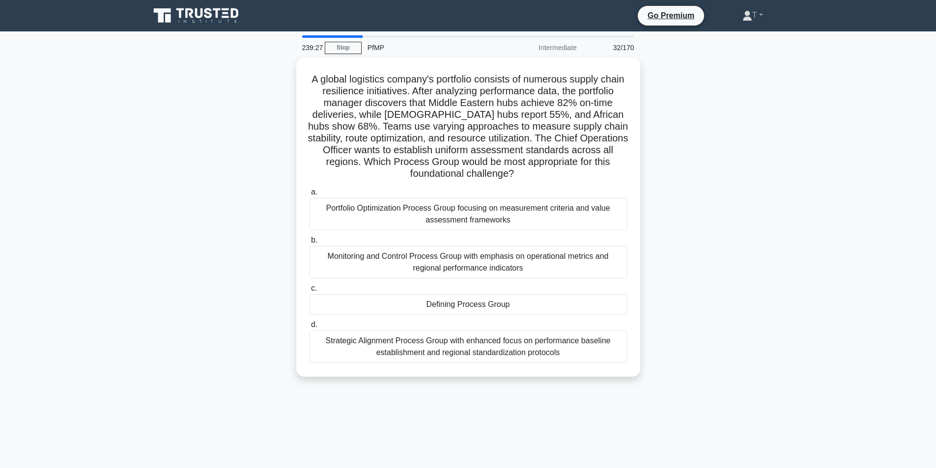
click at [419, 283] on div "a. Portfolio Optimization Process Group focusing on measurement criteria and va…" at bounding box center [468, 274] width 330 height 181
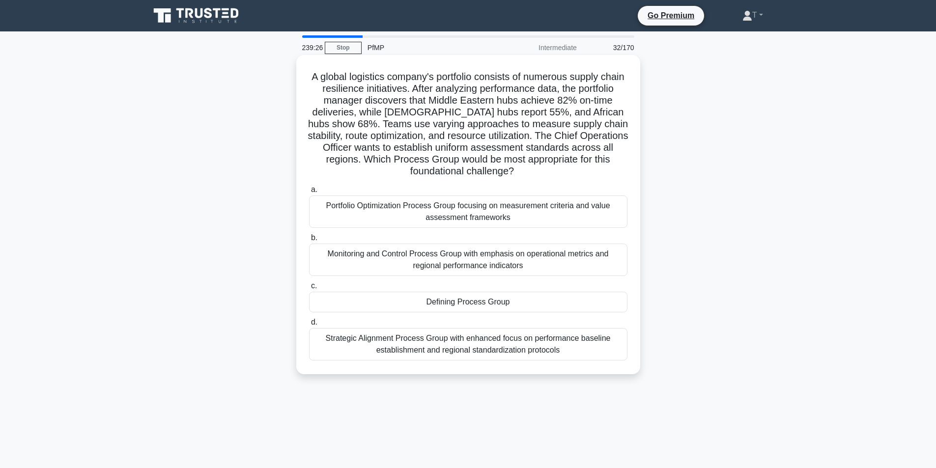
click at [483, 257] on div "Monitoring and Control Process Group with emphasis on operational metrics and r…" at bounding box center [468, 260] width 318 height 32
click at [309, 241] on input "b. Monitoring and Control Process Group with emphasis on operational metrics an…" at bounding box center [309, 238] width 0 height 6
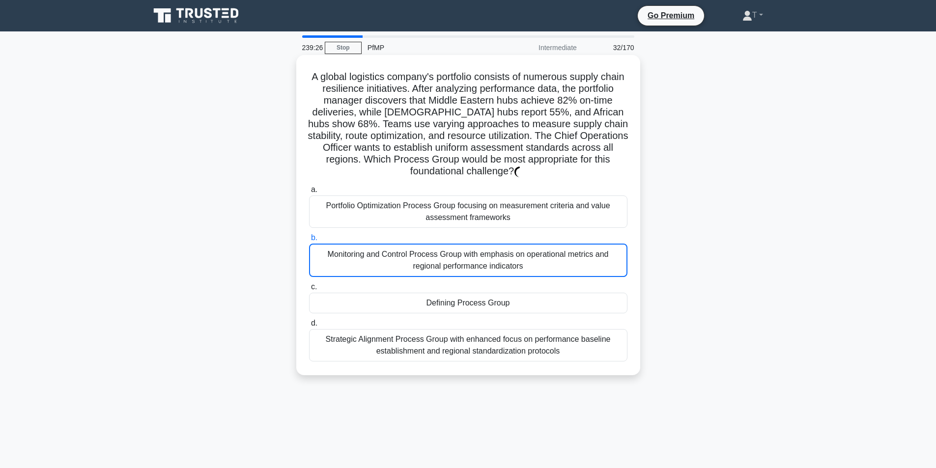
click at [391, 270] on div "Monitoring and Control Process Group with emphasis on operational metrics and r…" at bounding box center [468, 260] width 318 height 33
click at [309, 241] on input "b. Monitoring and Control Process Group with emphasis on operational metrics an…" at bounding box center [309, 238] width 0 height 6
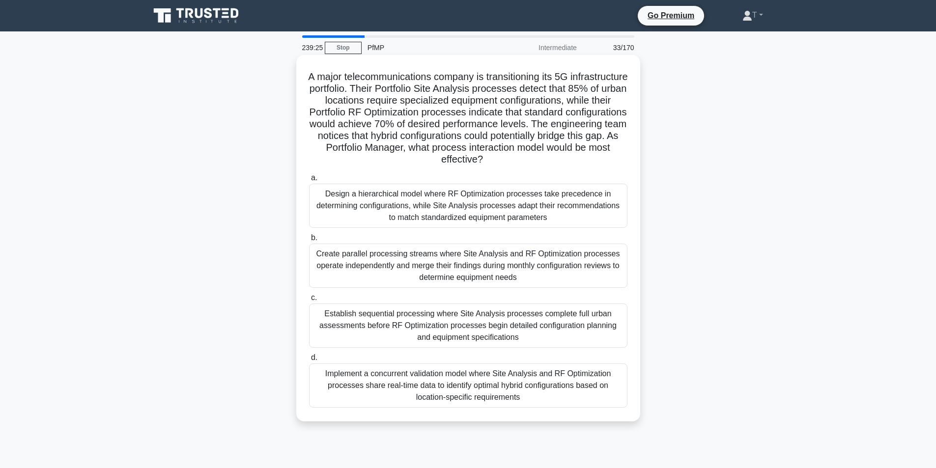
click at [438, 243] on label "b. Create parallel processing streams where Site Analysis and RF Optimization p…" at bounding box center [468, 260] width 318 height 56
click at [309, 241] on input "b. Create parallel processing streams where Site Analysis and RF Optimization p…" at bounding box center [309, 238] width 0 height 6
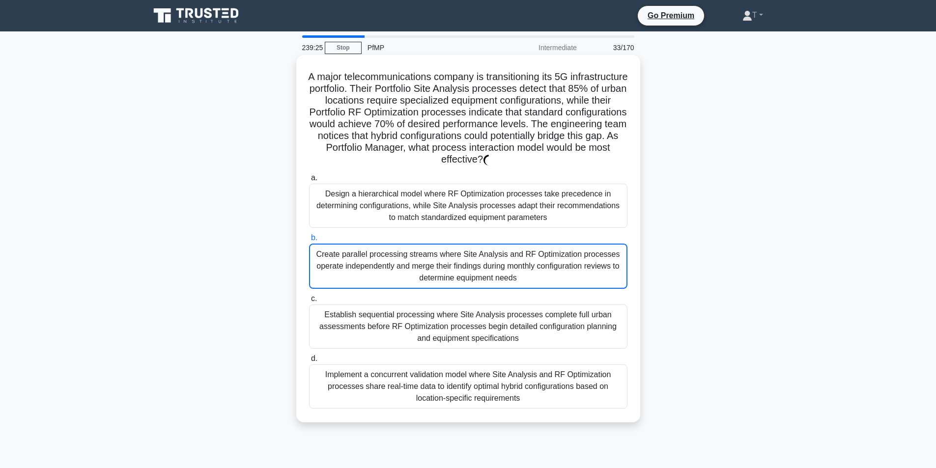
click at [408, 321] on div "Establish sequential processing where Site Analysis processes complete full urb…" at bounding box center [468, 327] width 318 height 44
click at [309, 302] on input "c. Establish sequential processing where Site Analysis processes complete full …" at bounding box center [309, 299] width 0 height 6
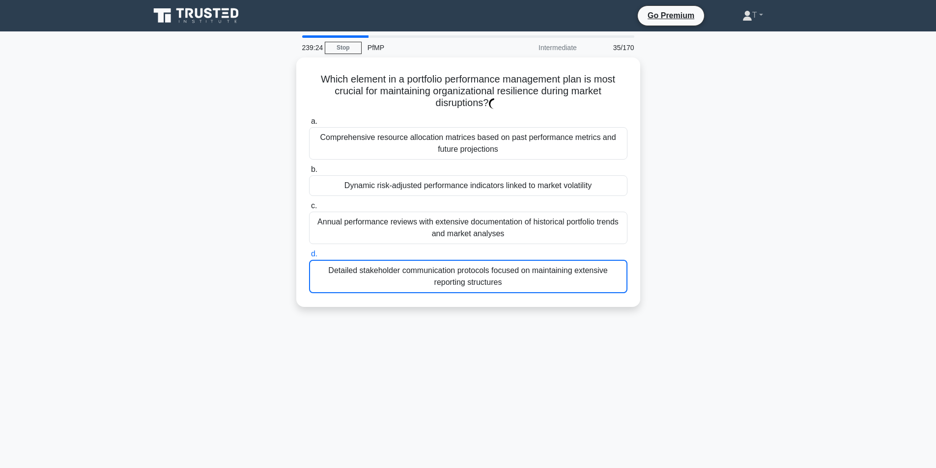
click at [411, 326] on div "239:24 Stop PfMP Intermediate 35/170 Which element in a portfolio performance m…" at bounding box center [468, 280] width 649 height 491
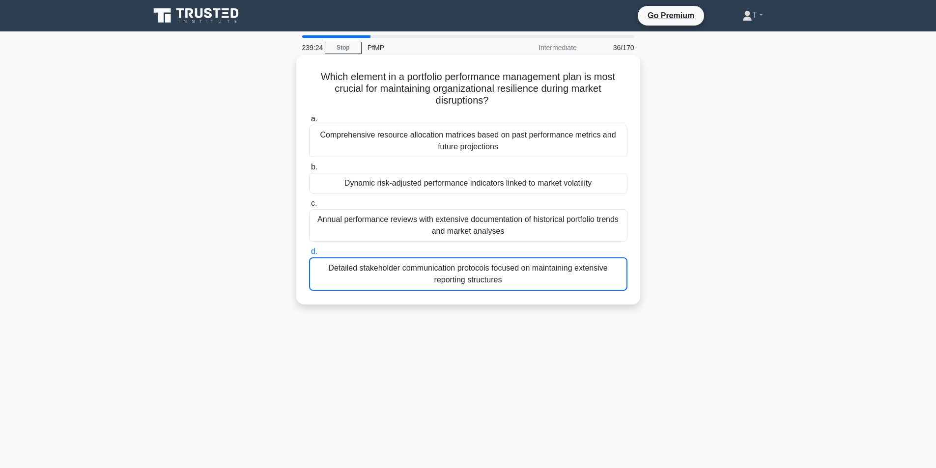
click at [438, 235] on div "Annual performance reviews with extensive documentation of historical portfolio…" at bounding box center [468, 225] width 318 height 32
click at [309, 207] on input "c. Annual performance reviews with extensive documentation of historical portfo…" at bounding box center [309, 203] width 0 height 6
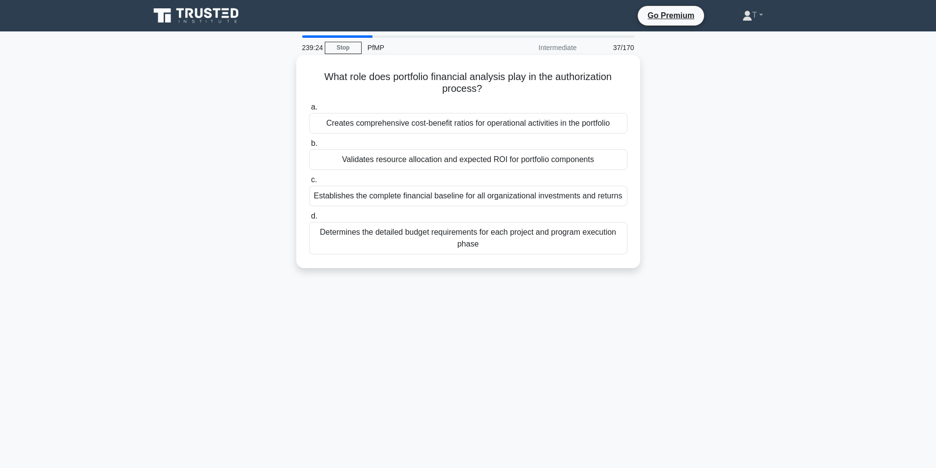
click at [467, 242] on div "Determines the detailed budget requirements for each project and program execut…" at bounding box center [468, 238] width 318 height 32
click at [309, 220] on input "d. Determines the detailed budget requirements for each project and program exe…" at bounding box center [309, 216] width 0 height 6
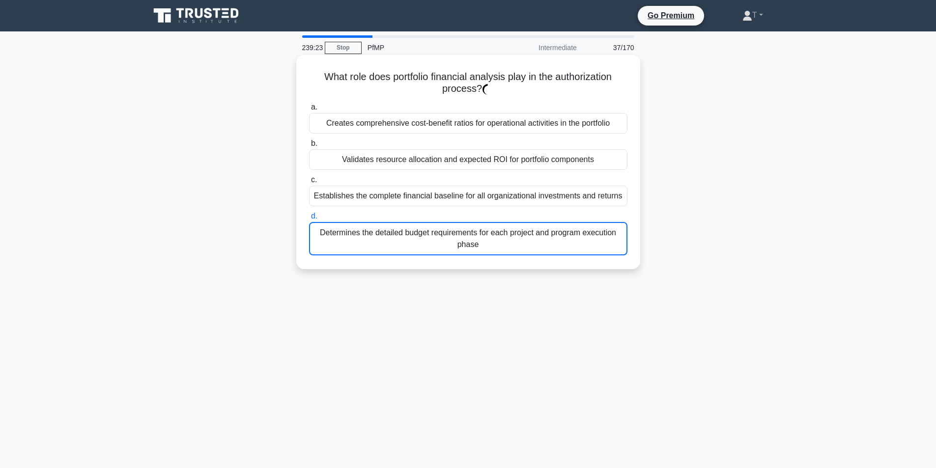
drag, startPoint x: 396, startPoint y: 267, endPoint x: 438, endPoint y: 207, distance: 73.1
click at [404, 253] on div "What role does portfolio financial analysis play in the authorization process? …" at bounding box center [468, 162] width 344 height 214
click at [441, 204] on div "Establishes the complete financial baseline for all organizational investments …" at bounding box center [468, 196] width 318 height 21
click at [309, 183] on input "c. Establishes the complete financial baseline for all organizational investmen…" at bounding box center [309, 180] width 0 height 6
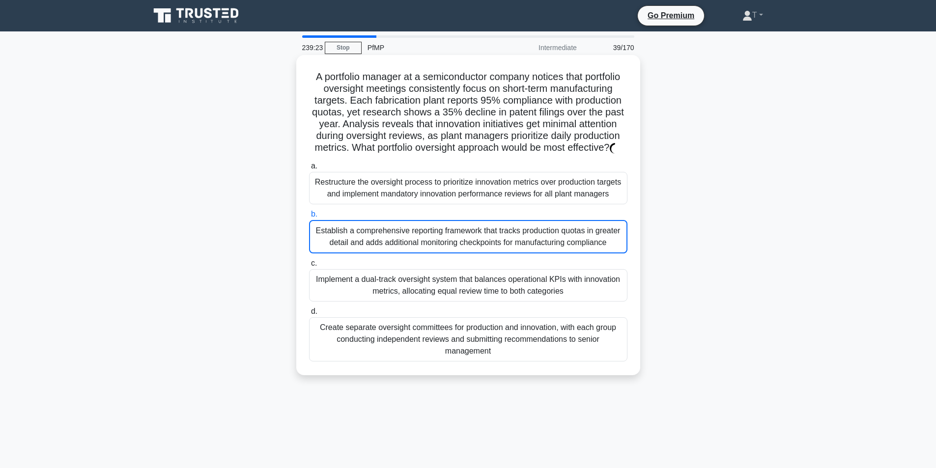
click at [381, 285] on div "Implement a dual-track oversight system that balances operational KPIs with inn…" at bounding box center [468, 285] width 318 height 32
click at [309, 267] on input "c. Implement a dual-track oversight system that balances operational KPIs with …" at bounding box center [309, 263] width 0 height 6
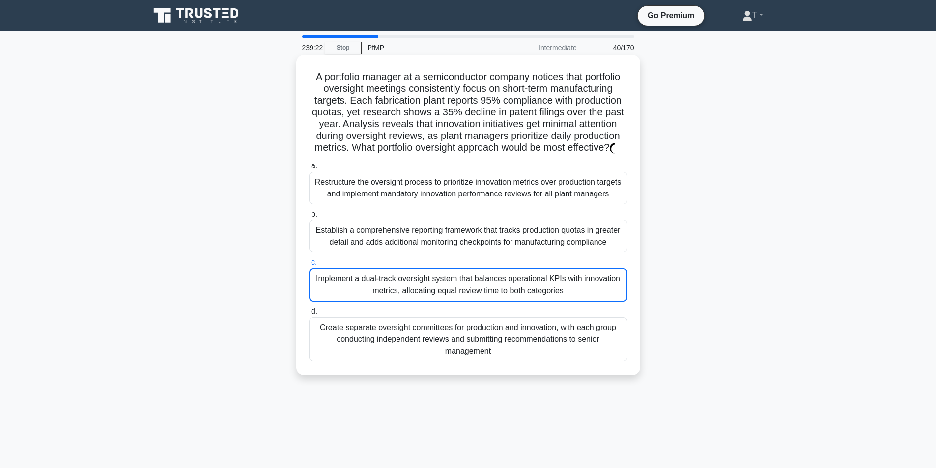
drag, startPoint x: 466, startPoint y: 277, endPoint x: 452, endPoint y: 316, distance: 41.4
click at [466, 278] on label "c. Implement a dual-track oversight system that balances operational KPIs with …" at bounding box center [468, 278] width 318 height 45
click at [309, 266] on input "c. Implement a dual-track oversight system that balances operational KPIs with …" at bounding box center [309, 262] width 0 height 6
click at [452, 317] on div "a. Restructure the oversight process to prioritize innovation metrics over prod…" at bounding box center [468, 260] width 330 height 205
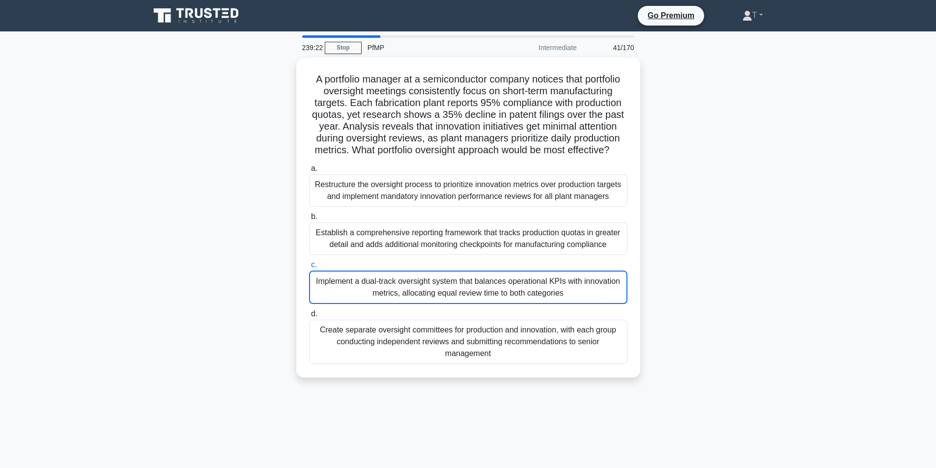
drag, startPoint x: 515, startPoint y: 258, endPoint x: 448, endPoint y: 322, distance: 92.4
click at [515, 255] on div "Establish a comprehensive reporting framework that tracks production quotas in …" at bounding box center [468, 239] width 318 height 32
click at [309, 220] on input "b. Establish a comprehensive reporting framework that tracks production quotas …" at bounding box center [309, 217] width 0 height 6
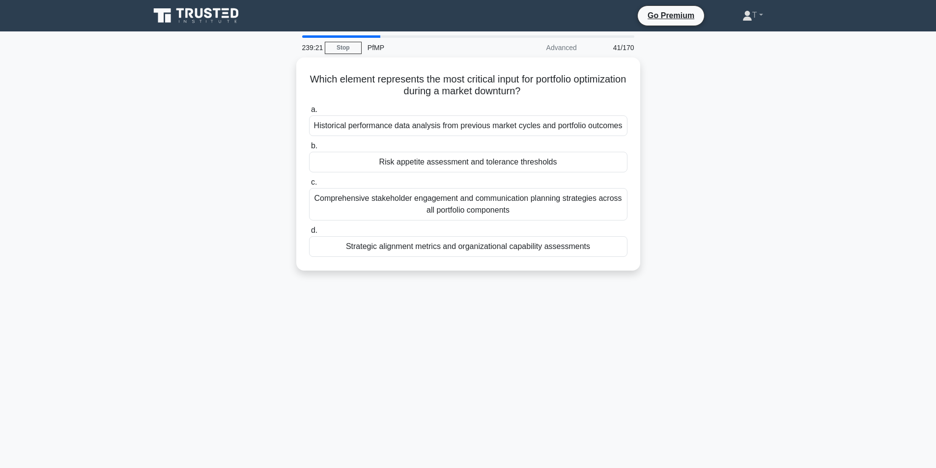
click at [448, 323] on div "239:21 Stop PfMP Advanced 41/170 Which element represents the most critical inp…" at bounding box center [468, 280] width 649 height 491
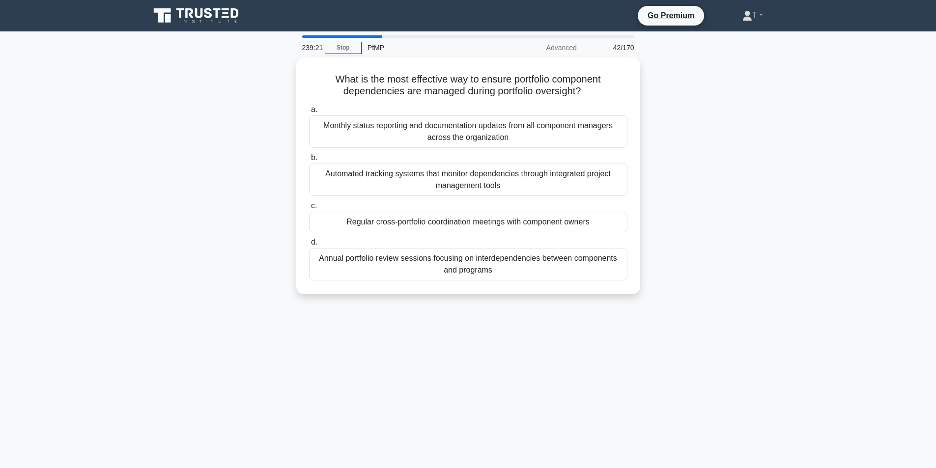
click at [482, 256] on div "Annual portfolio review sessions focusing on interdependencies between componen…" at bounding box center [468, 264] width 318 height 32
click at [309, 246] on input "d. Annual portfolio review sessions focusing on interdependencies between compo…" at bounding box center [309, 242] width 0 height 6
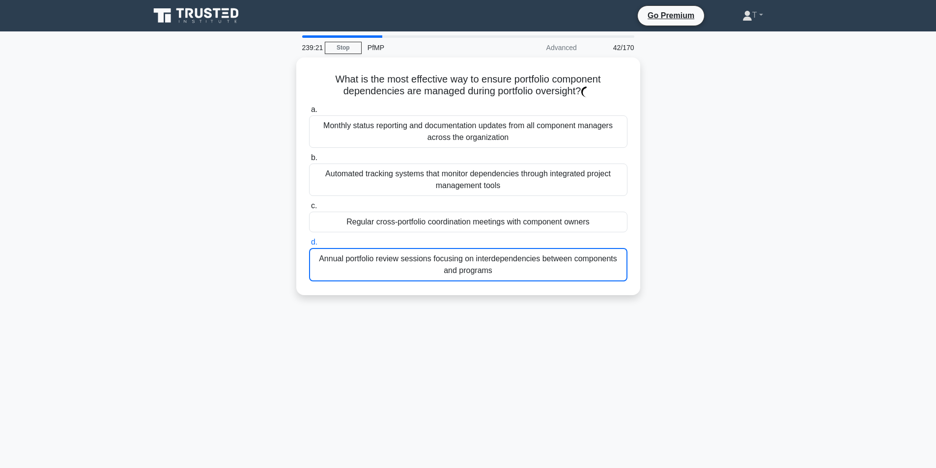
drag, startPoint x: 370, startPoint y: 310, endPoint x: 399, endPoint y: 280, distance: 41.0
click at [379, 301] on div "239:21 Stop PfMP Advanced 42/170 What is the most effective way to ensure portf…" at bounding box center [468, 280] width 649 height 491
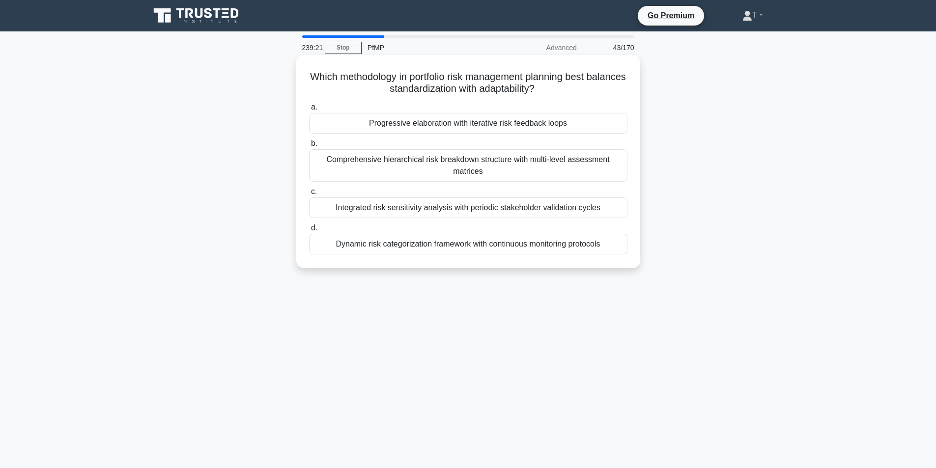
click at [440, 234] on div "Dynamic risk categorization framework with continuous monitoring protocols" at bounding box center [468, 244] width 318 height 21
click at [309, 231] on input "d. Dynamic risk categorization framework with continuous monitoring protocols" at bounding box center [309, 228] width 0 height 6
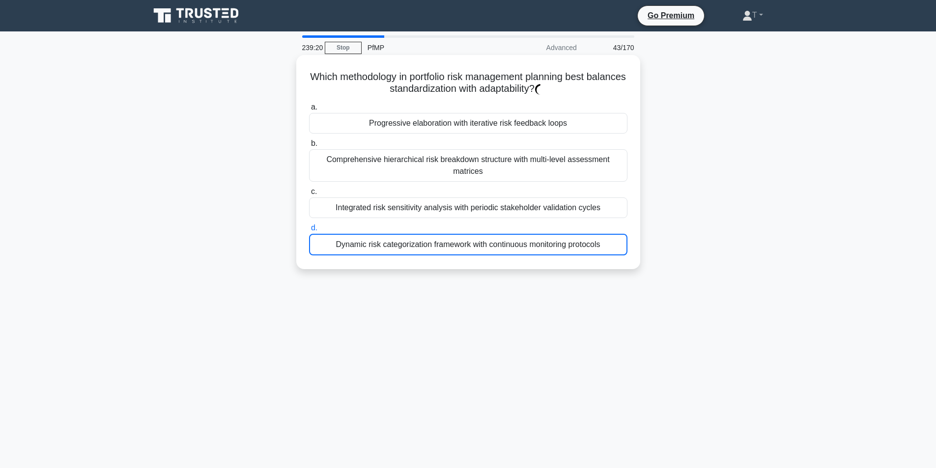
drag, startPoint x: 371, startPoint y: 299, endPoint x: 430, endPoint y: 223, distance: 96.0
click at [380, 288] on div "239:20 Stop PfMP Advanced 43/170 Which methodology in portfolio risk management…" at bounding box center [468, 280] width 649 height 491
click at [444, 205] on div "Integrated risk sensitivity analysis with periodic stakeholder validation cycles" at bounding box center [468, 208] width 318 height 21
click at [309, 195] on input "c. Integrated risk sensitivity analysis with periodic stakeholder validation cy…" at bounding box center [309, 192] width 0 height 6
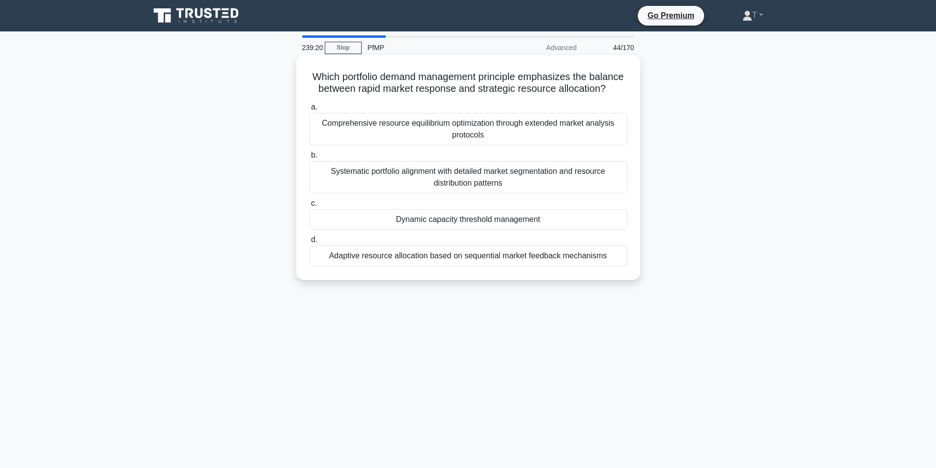
click at [571, 119] on label "a. Comprehensive resource equilibrium optimization through extended market anal…" at bounding box center [468, 123] width 318 height 44
click at [309, 111] on input "a. Comprehensive resource equilibrium optimization through extended market anal…" at bounding box center [309, 107] width 0 height 6
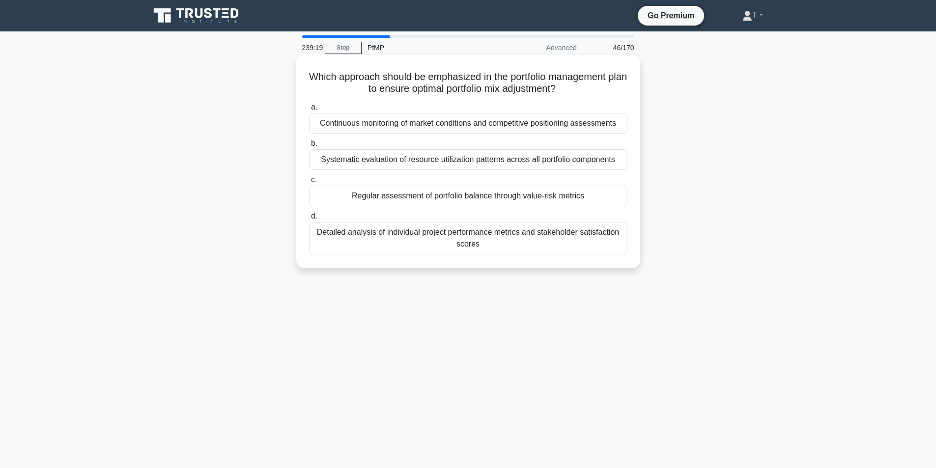
click at [422, 260] on div "Which approach should be emphasized in the portfolio management plan to ensure …" at bounding box center [468, 161] width 336 height 205
drag, startPoint x: 468, startPoint y: 183, endPoint x: 479, endPoint y: 177, distance: 12.6
click at [468, 183] on label "c. Regular assessment of portfolio balance through value-risk metrics" at bounding box center [468, 190] width 318 height 32
click at [309, 183] on input "c. Regular assessment of portfolio balance through value-risk metrics" at bounding box center [309, 180] width 0 height 6
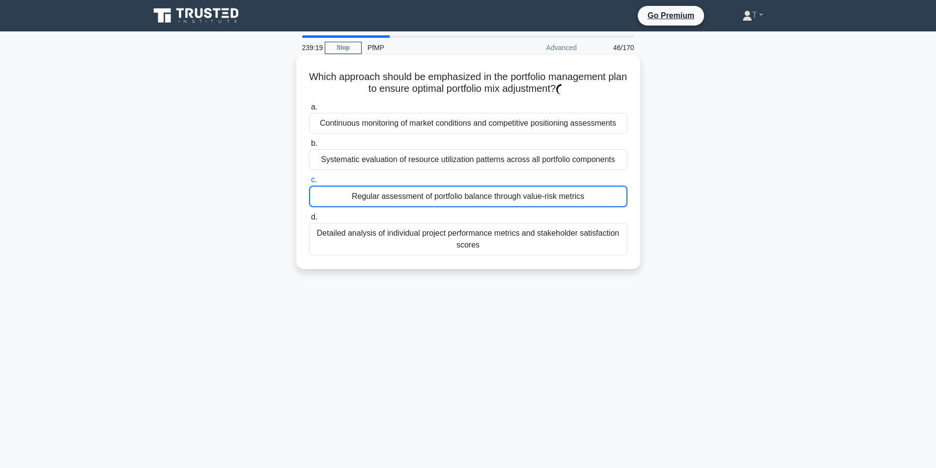
click at [491, 178] on label "c. Regular assessment of portfolio balance through value-risk metrics" at bounding box center [468, 190] width 318 height 33
click at [309, 178] on input "c. Regular assessment of portfolio balance through value-risk metrics" at bounding box center [309, 180] width 0 height 6
click at [508, 186] on label "c. Regular assessment of portfolio balance through value-risk metrics" at bounding box center [468, 190] width 318 height 33
click at [309, 183] on input "c. Regular assessment of portfolio balance through value-risk metrics" at bounding box center [309, 180] width 0 height 6
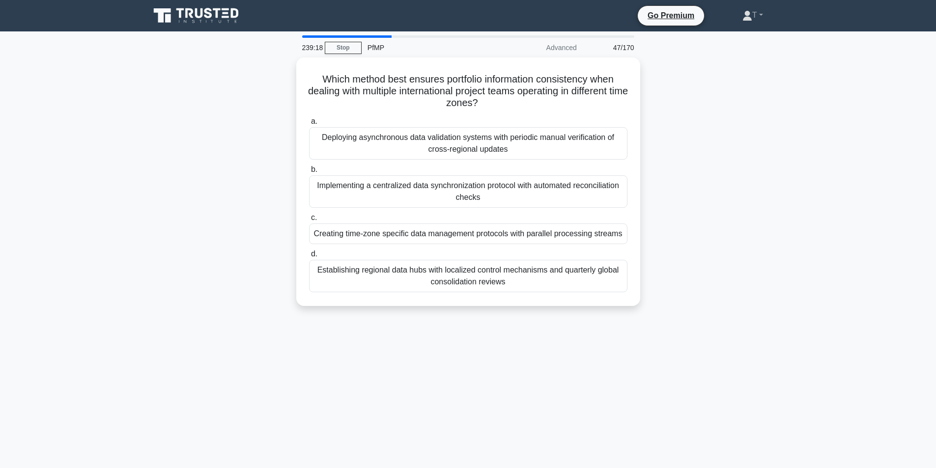
click at [456, 228] on div "Creating time-zone specific data management protocols with parallel processing …" at bounding box center [468, 234] width 318 height 21
click at [309, 221] on input "c. Creating time-zone specific data management protocols with parallel processi…" at bounding box center [309, 218] width 0 height 6
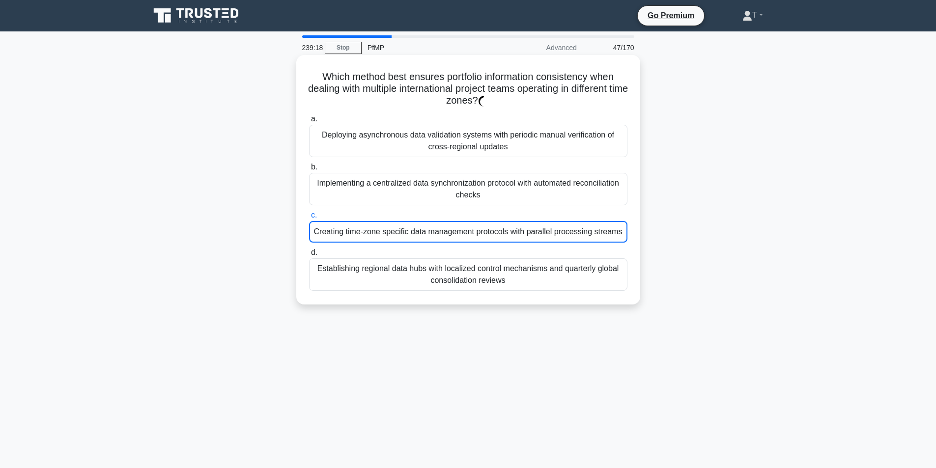
click at [459, 187] on div "Implementing a centralized data synchronization protocol with automated reconci…" at bounding box center [468, 189] width 318 height 32
click at [309, 171] on input "b. Implementing a centralized data synchronization protocol with automated reco…" at bounding box center [309, 167] width 0 height 6
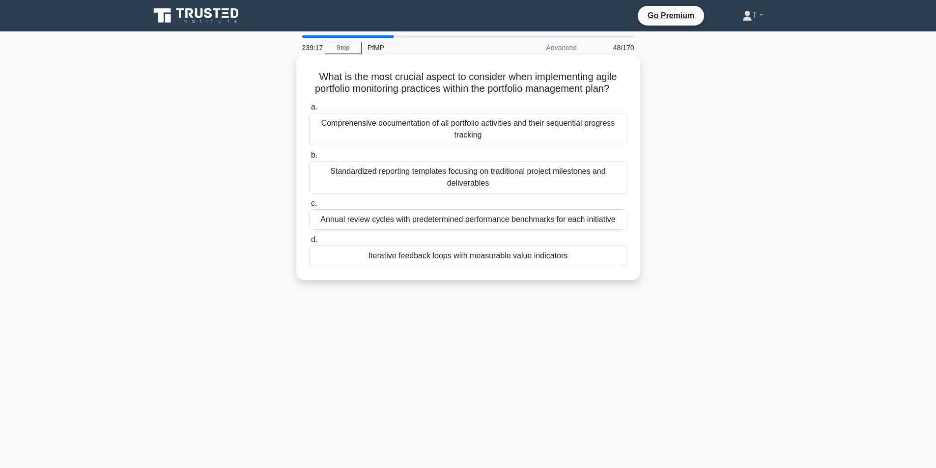
click at [429, 244] on div "a. Comprehensive documentation of all portfolio activities and their sequential…" at bounding box center [468, 183] width 330 height 169
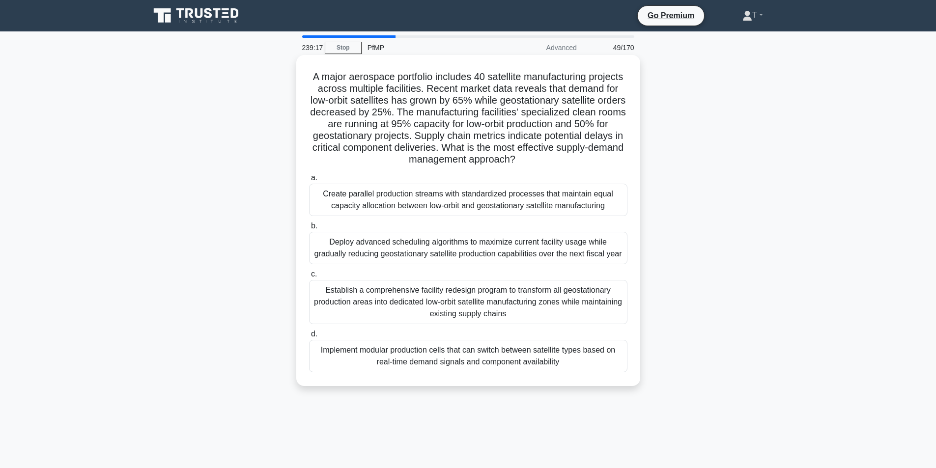
click at [452, 169] on div "A major aerospace portfolio includes 40 satellite manufacturing projects across…" at bounding box center [468, 220] width 336 height 323
click at [421, 233] on div "Deploy advanced scheduling algorithms to maximize current facility usage while …" at bounding box center [468, 248] width 318 height 32
click at [309, 229] on input "b. Deploy advanced scheduling algorithms to maximize current facility usage whi…" at bounding box center [309, 226] width 0 height 6
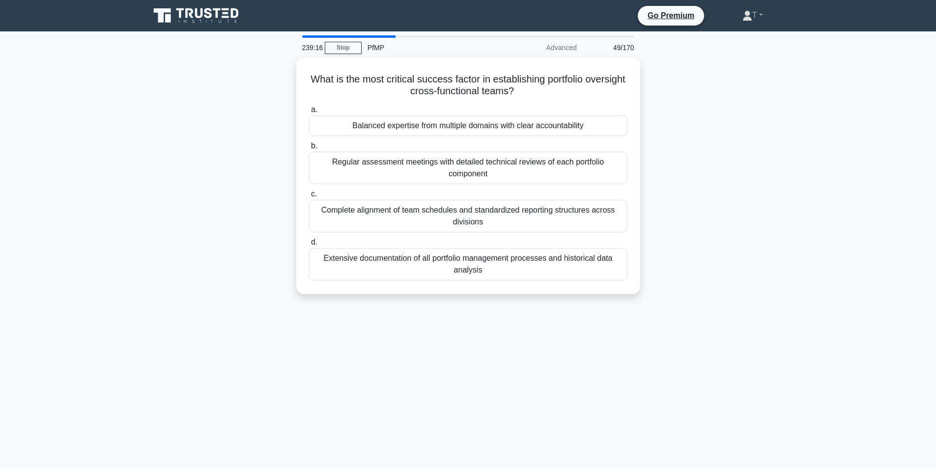
click at [399, 295] on div "What is the most critical success factor in establishing portfolio oversight cr…" at bounding box center [468, 181] width 649 height 249
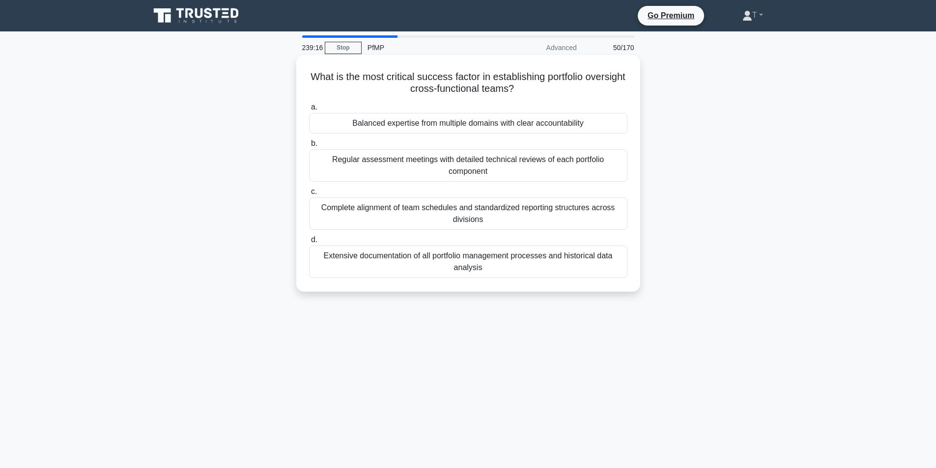
click at [479, 198] on div "Complete alignment of team schedules and standardized reporting structures acro…" at bounding box center [468, 214] width 318 height 32
click at [309, 189] on input "c. Complete alignment of team schedules and standardized reporting structures a…" at bounding box center [309, 192] width 0 height 6
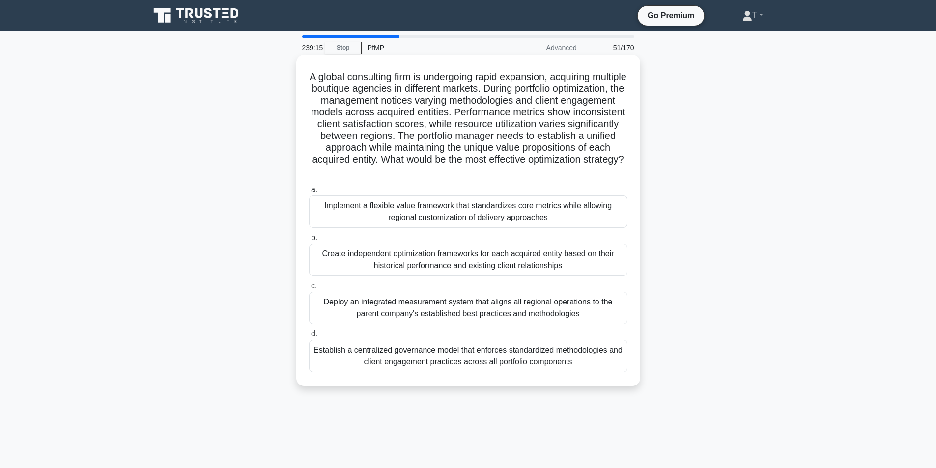
click at [398, 288] on label "c. Deploy an integrated measurement system that aligns all regional operations …" at bounding box center [468, 302] width 318 height 44
click at [309, 288] on input "c. Deploy an integrated measurement system that aligns all regional operations …" at bounding box center [309, 286] width 0 height 6
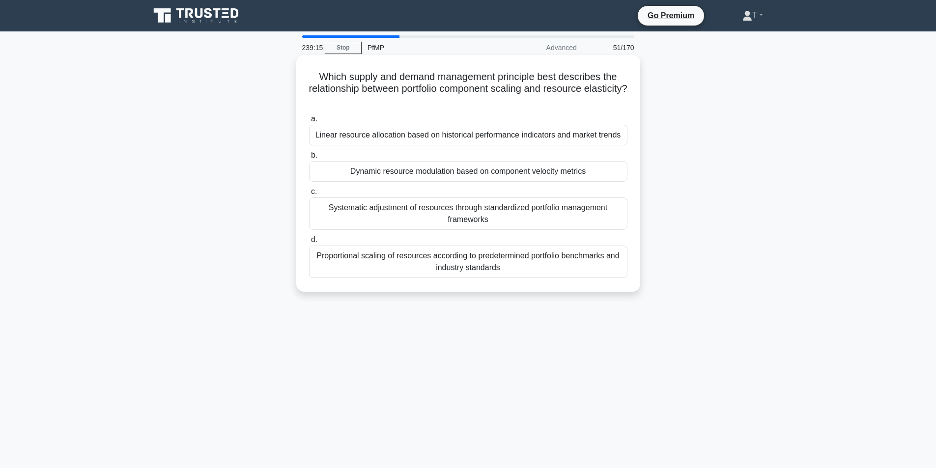
click at [469, 222] on div "Systematic adjustment of resources through standardized portfolio management fr…" at bounding box center [468, 214] width 318 height 32
click at [309, 195] on input "c. Systematic adjustment of resources through standardized portfolio management…" at bounding box center [309, 192] width 0 height 6
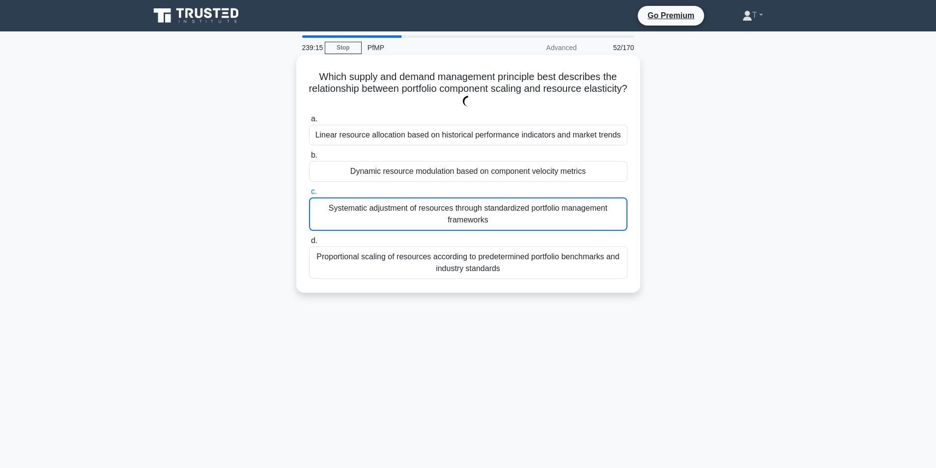
click at [425, 288] on div "Which supply and demand management principle best describes the relationship be…" at bounding box center [468, 174] width 336 height 230
click at [481, 176] on div "Dynamic resource modulation based on component velocity metrics" at bounding box center [468, 171] width 318 height 21
click at [309, 159] on input "b. Dynamic resource modulation based on component velocity metrics" at bounding box center [309, 155] width 0 height 6
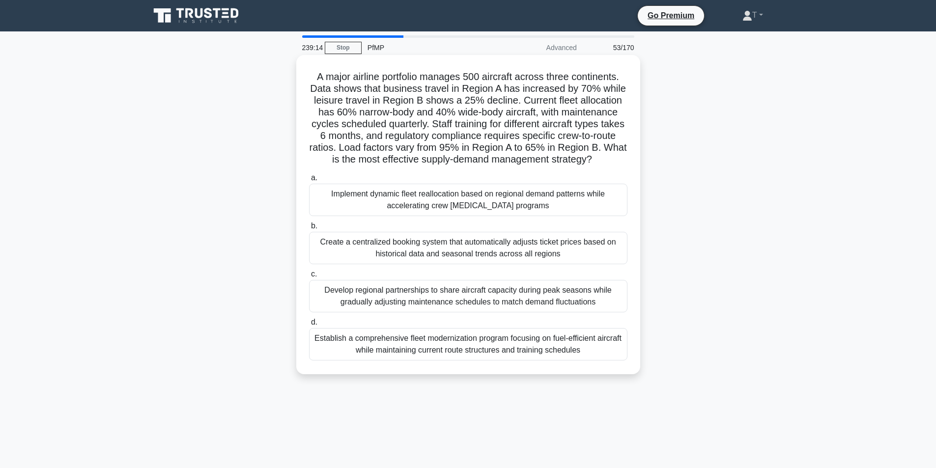
click at [450, 238] on label "b. Create a centralized booking system that automatically adjusts ticket prices…" at bounding box center [468, 242] width 318 height 44
click at [309, 229] on input "b. Create a centralized booking system that automatically adjusts ticket prices…" at bounding box center [309, 226] width 0 height 6
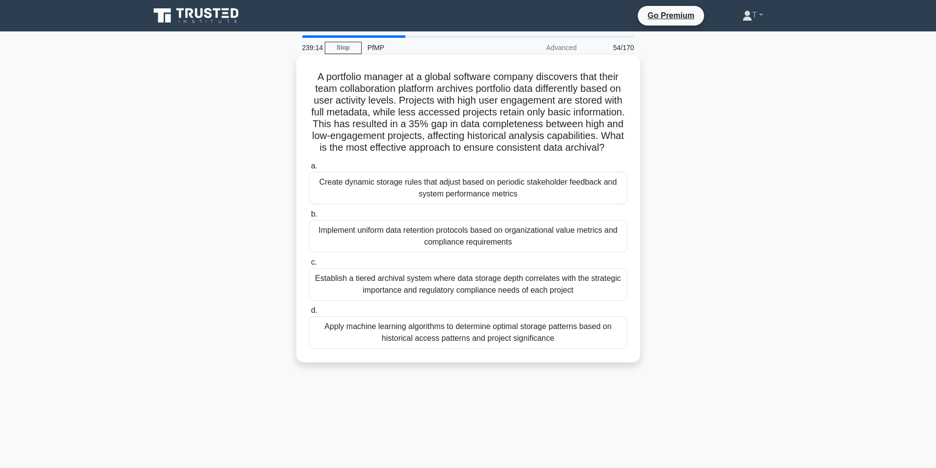
click at [472, 197] on div "Create dynamic storage rules that adjust based on periodic stakeholder feedback…" at bounding box center [468, 188] width 318 height 32
click at [309, 170] on input "a. Create dynamic storage rules that adjust based on periodic stakeholder feedb…" at bounding box center [309, 166] width 0 height 6
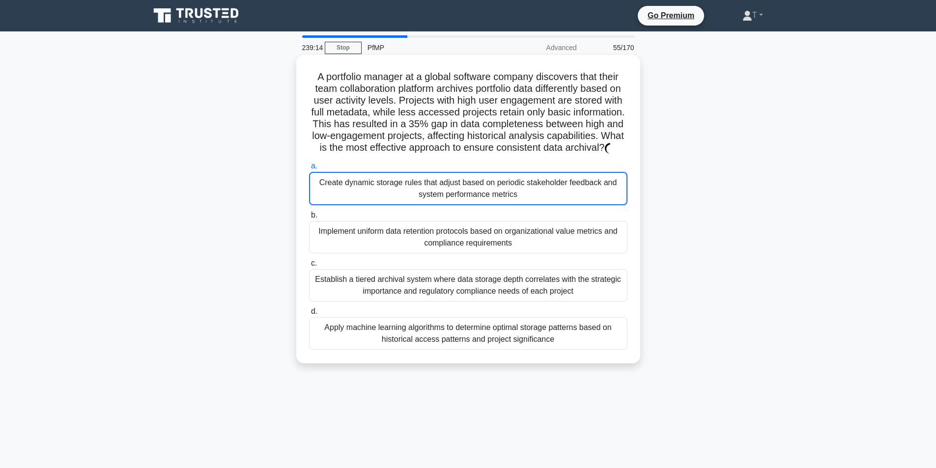
click at [444, 254] on div "Implement uniform data retention protocols based on organizational value metric…" at bounding box center [468, 237] width 318 height 32
click at [309, 219] on input "b. Implement uniform data retention protocols based on organizational value met…" at bounding box center [309, 215] width 0 height 6
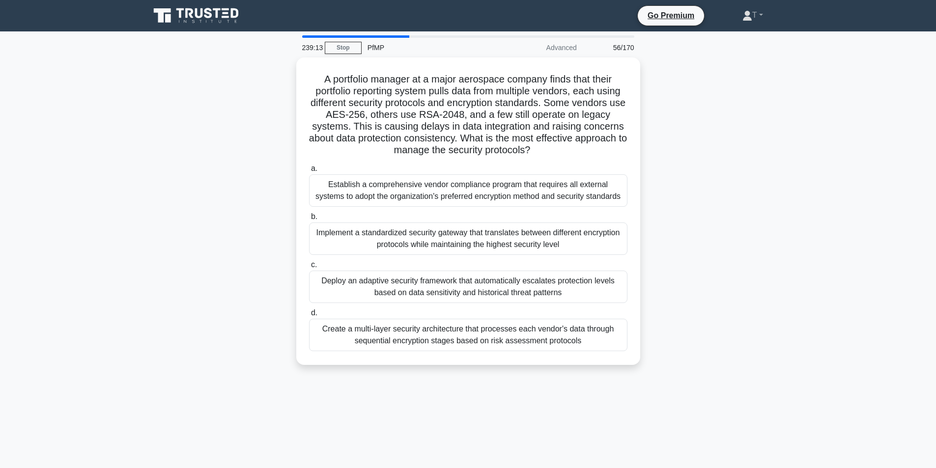
click at [474, 205] on div "Establish a comprehensive vendor compliance program that requires all external …" at bounding box center [468, 190] width 318 height 32
click at [309, 172] on input "a. Establish a comprehensive vendor compliance program that requires all extern…" at bounding box center [309, 169] width 0 height 6
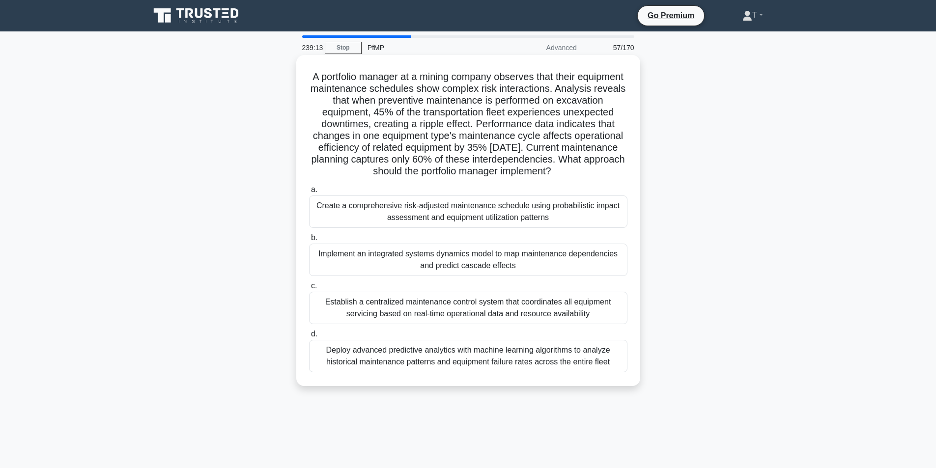
click at [434, 266] on div "Implement an integrated systems dynamics model to map maintenance dependencies …" at bounding box center [468, 260] width 318 height 32
click at [309, 241] on input "b. Implement an integrated systems dynamics model to map maintenance dependenci…" at bounding box center [309, 238] width 0 height 6
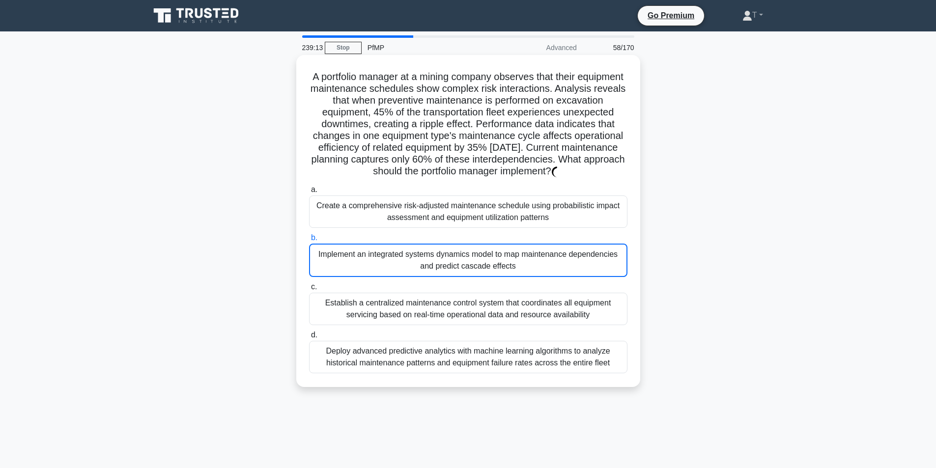
drag, startPoint x: 462, startPoint y: 204, endPoint x: 452, endPoint y: 246, distance: 42.9
click at [462, 206] on label "a. Create a comprehensive risk-adjusted maintenance schedule using probabilisti…" at bounding box center [468, 206] width 318 height 44
click at [439, 269] on div "Implement an integrated systems dynamics model to map maintenance dependencies …" at bounding box center [468, 260] width 318 height 33
click at [309, 241] on input "b. Implement an integrated systems dynamics model to map maintenance dependenci…" at bounding box center [309, 238] width 0 height 6
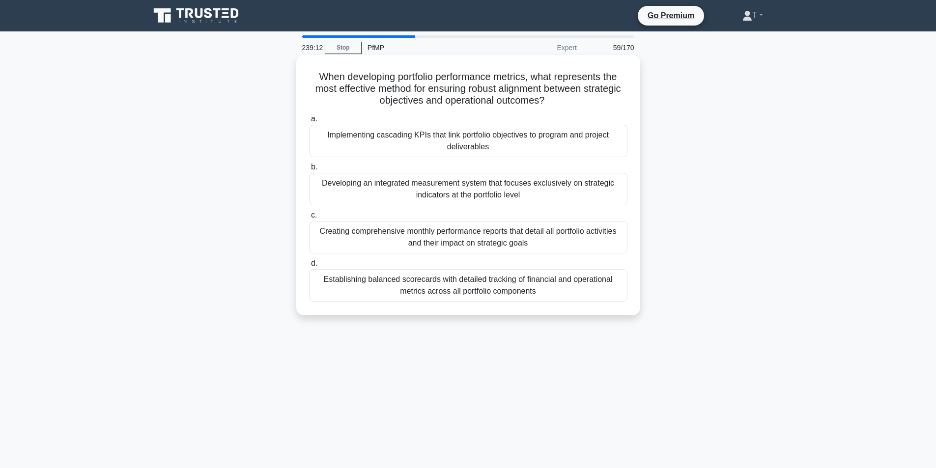
drag, startPoint x: 425, startPoint y: 302, endPoint x: 437, endPoint y: 265, distance: 39.0
click at [425, 296] on div "Establishing balanced scorecards with detailed tracking of financial and operat…" at bounding box center [468, 285] width 318 height 32
click at [309, 267] on input "d. Establishing balanced scorecards with detailed tracking of financial and ope…" at bounding box center [309, 263] width 0 height 6
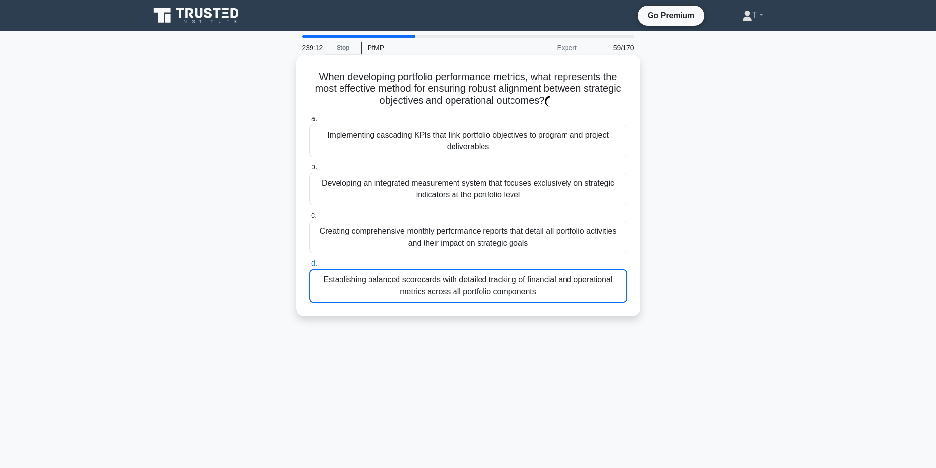
click at [456, 221] on label "c. Creating comprehensive monthly performance reports that detail all portfolio…" at bounding box center [468, 231] width 318 height 44
click at [309, 219] on input "c. Creating comprehensive monthly performance reports that detail all portfolio…" at bounding box center [309, 215] width 0 height 6
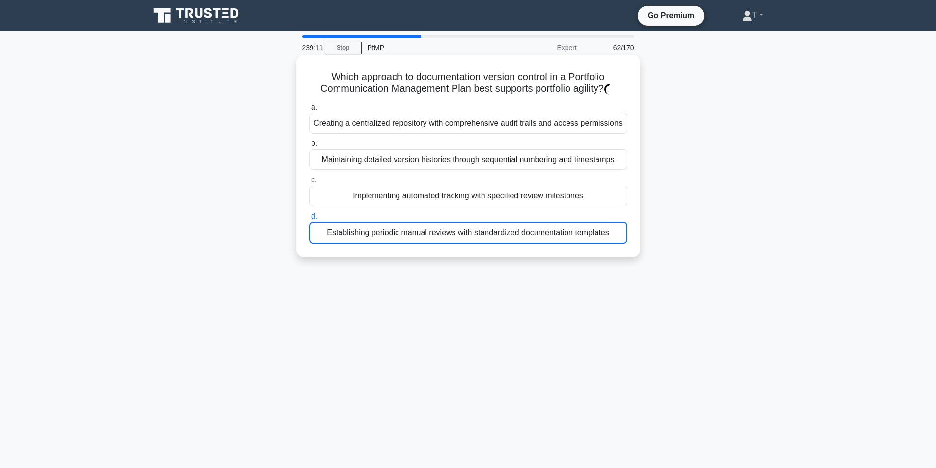
drag, startPoint x: 426, startPoint y: 286, endPoint x: 457, endPoint y: 208, distance: 84.7
click at [426, 283] on div "239:11 Stop PfMP Expert 62/170 Which approach to documentation version control …" at bounding box center [468, 280] width 649 height 491
click at [459, 206] on div "Implementing automated tracking with specified review milestones" at bounding box center [468, 196] width 318 height 21
click at [309, 183] on input "c. Implementing automated tracking with specified review milestones" at bounding box center [309, 180] width 0 height 6
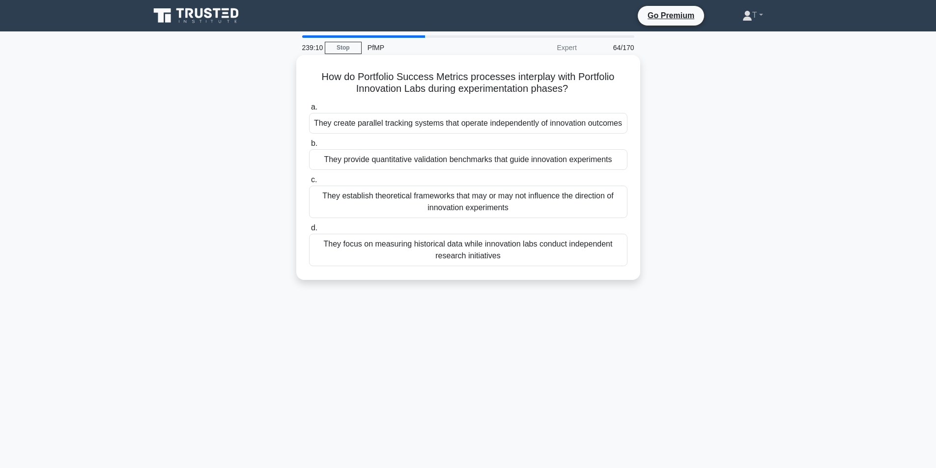
click at [455, 229] on div "a. They create parallel tracking systems that operate independently of innovati…" at bounding box center [468, 183] width 330 height 169
drag, startPoint x: 431, startPoint y: 260, endPoint x: 434, endPoint y: 253, distance: 7.9
click at [434, 253] on div "They focus on measuring historical data while innovation labs conduct independe…" at bounding box center [468, 250] width 318 height 32
click at [309, 231] on input "d. They focus on measuring historical data while innovation labs conduct indepe…" at bounding box center [309, 228] width 0 height 6
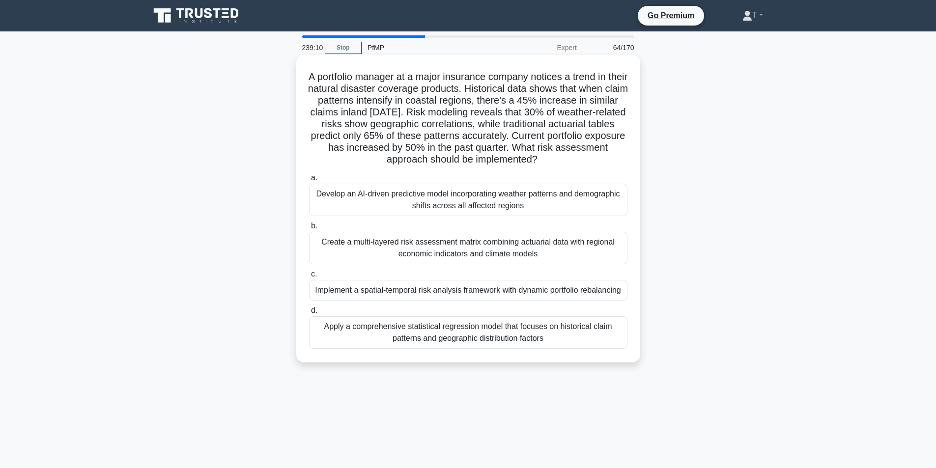
click at [470, 201] on div "Develop an AI-driven predictive model incorporating weather patterns and demogr…" at bounding box center [468, 200] width 318 height 32
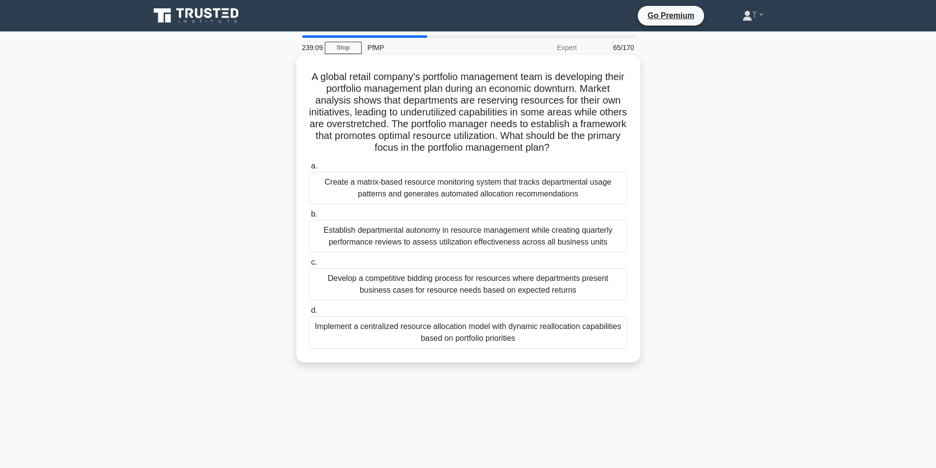
drag, startPoint x: 423, startPoint y: 281, endPoint x: 427, endPoint y: 274, distance: 7.5
click at [423, 282] on div "Develop a competitive bidding process for resources where departments present b…" at bounding box center [468, 284] width 318 height 32
click at [309, 266] on input "c. Develop a competitive bidding process for resources where departments presen…" at bounding box center [309, 262] width 0 height 6
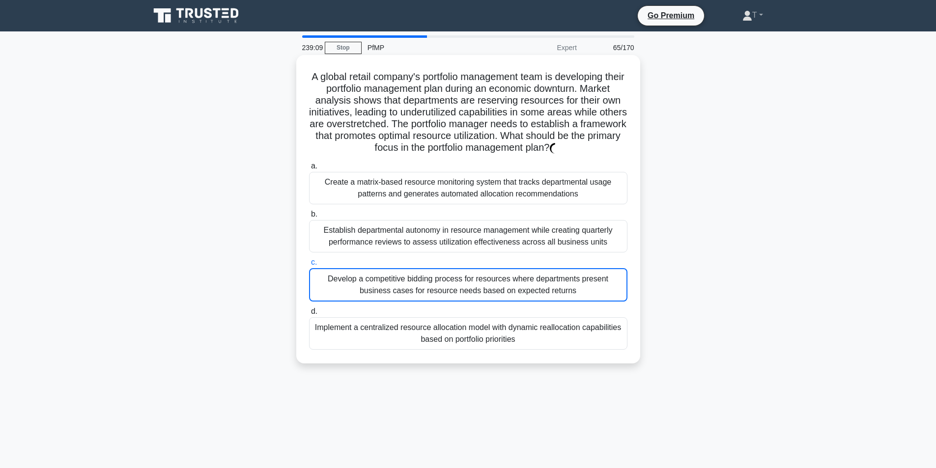
click at [456, 229] on div "Establish departmental autonomy in resource management while creating quarterly…" at bounding box center [468, 236] width 318 height 32
click at [309, 218] on input "b. Establish departmental autonomy in resource management while creating quarte…" at bounding box center [309, 214] width 0 height 6
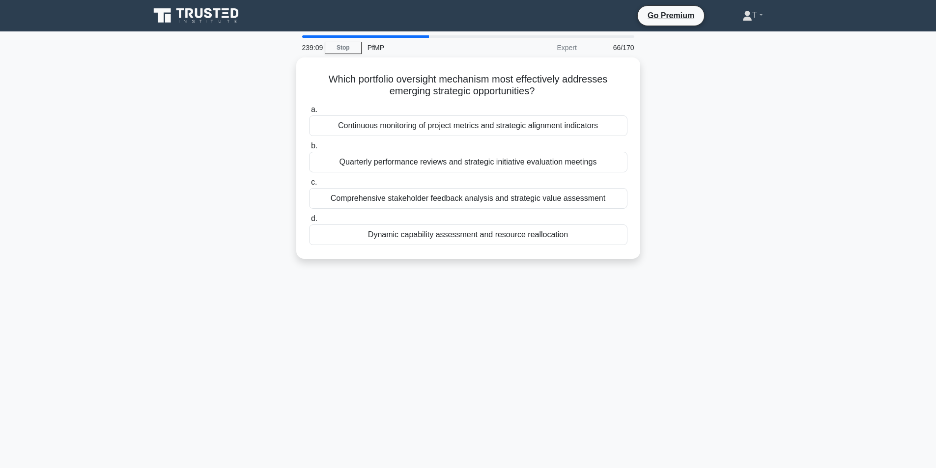
click at [448, 276] on div "239:09 Stop PfMP Expert 66/170 Which portfolio oversight mechanism most effecti…" at bounding box center [468, 280] width 649 height 491
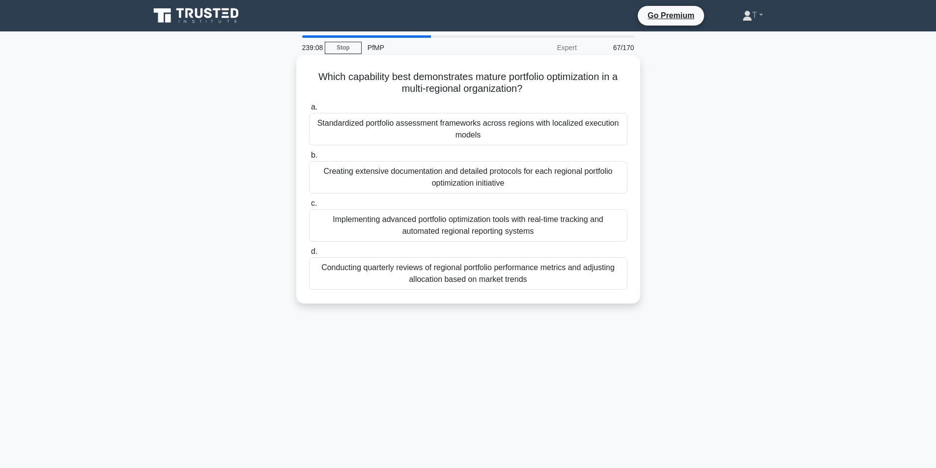
click at [466, 217] on div "Implementing advanced portfolio optimization tools with real-time tracking and …" at bounding box center [468, 225] width 318 height 32
click at [309, 207] on input "c. Implementing advanced portfolio optimization tools with real-time tracking a…" at bounding box center [309, 203] width 0 height 6
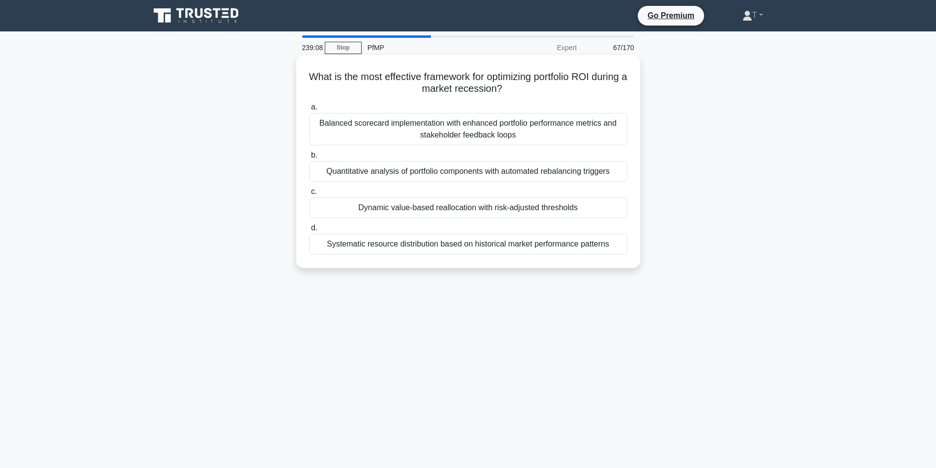
drag, startPoint x: 443, startPoint y: 267, endPoint x: 456, endPoint y: 211, distance: 57.1
click at [443, 266] on div "What is the most effective framework for optimizing portfolio ROI during a mark…" at bounding box center [468, 161] width 344 height 213
click at [458, 215] on div "Dynamic value-based reallocation with risk-adjusted thresholds" at bounding box center [468, 208] width 318 height 21
click at [309, 195] on input "c. Dynamic value-based reallocation with risk-adjusted thresholds" at bounding box center [309, 192] width 0 height 6
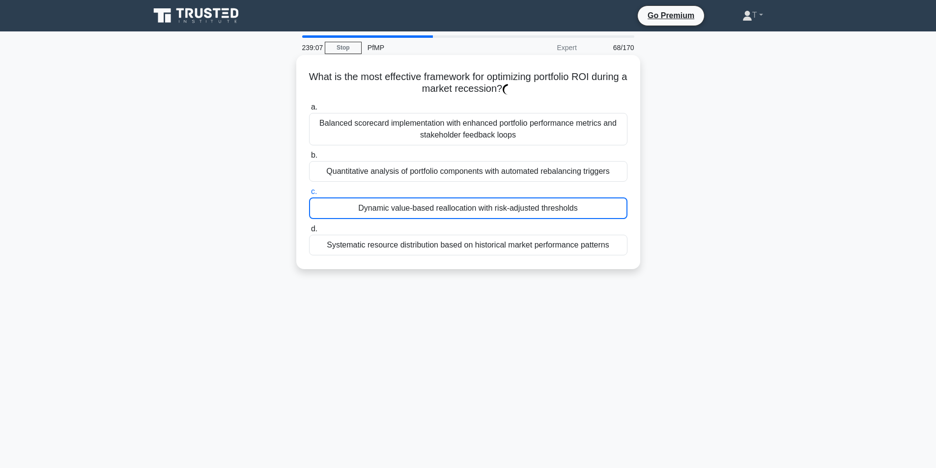
drag, startPoint x: 436, startPoint y: 258, endPoint x: 458, endPoint y: 197, distance: 65.3
click at [436, 254] on div "a. Balanced scorecard implementation with enhanced portfolio performance metric…" at bounding box center [468, 178] width 330 height 158
drag, startPoint x: 458, startPoint y: 197, endPoint x: 438, endPoint y: 248, distance: 55.2
click at [458, 199] on label "c. Dynamic value-based reallocation with risk-adjusted thresholds" at bounding box center [468, 202] width 318 height 33
click at [438, 246] on div "Systematic resource distribution based on historical market performance patterns" at bounding box center [468, 245] width 318 height 21
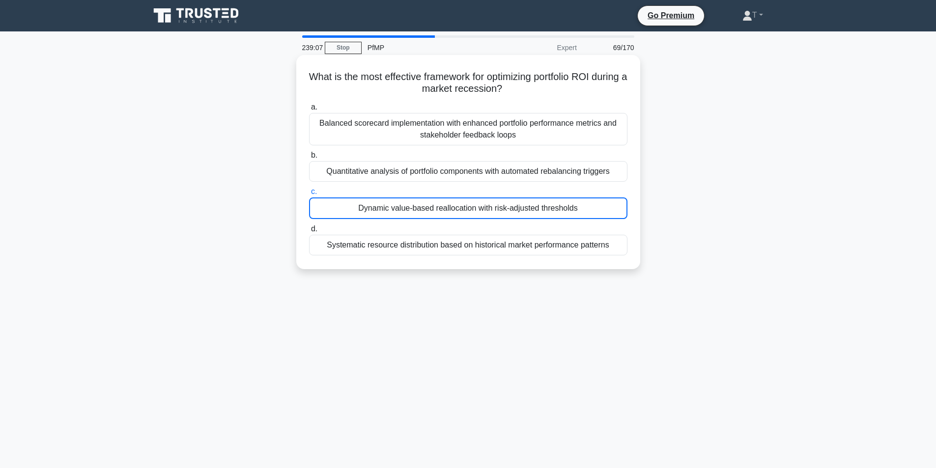
click at [309, 232] on input "d. Systematic resource distribution based on historical market performance patt…" at bounding box center [309, 229] width 0 height 6
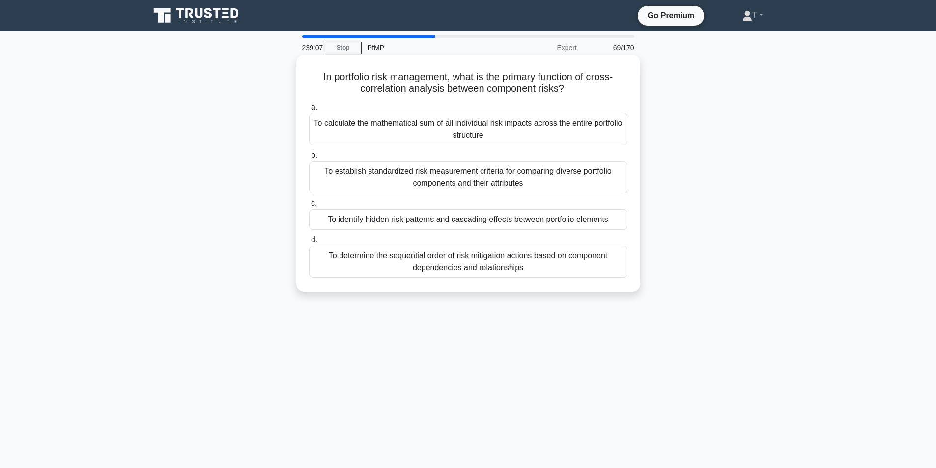
click at [449, 206] on label "c. To identify hidden risk patterns and cascading effects between portfolio ele…" at bounding box center [468, 214] width 318 height 32
click at [309, 206] on input "c. To identify hidden risk patterns and cascading effects between portfolio ele…" at bounding box center [309, 203] width 0 height 6
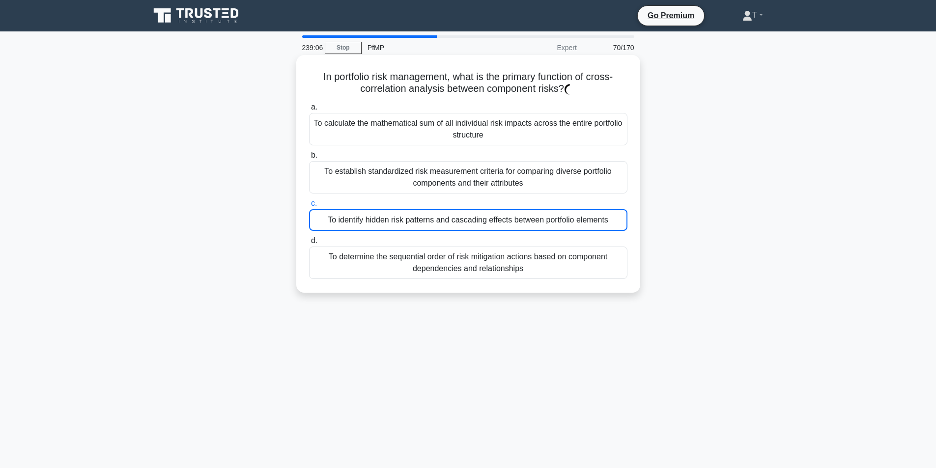
drag, startPoint x: 428, startPoint y: 259, endPoint x: 433, endPoint y: 245, distance: 14.5
click at [428, 256] on div "To determine the sequential order of risk mitigation actions based on component…" at bounding box center [468, 263] width 318 height 32
click at [309, 244] on input "d. To determine the sequential order of risk mitigation actions based on compon…" at bounding box center [309, 241] width 0 height 6
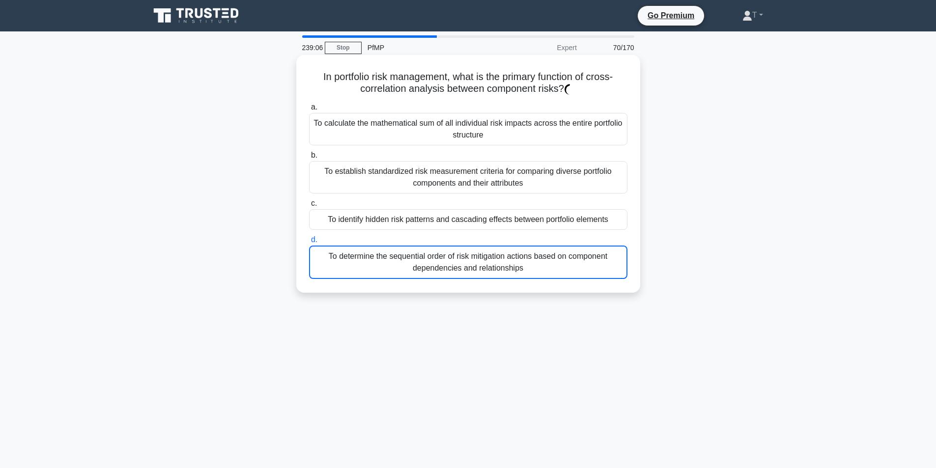
drag, startPoint x: 446, startPoint y: 212, endPoint x: 445, endPoint y: 228, distance: 15.8
click at [447, 213] on div "To identify hidden risk patterns and cascading effects between portfolio elemen…" at bounding box center [468, 219] width 318 height 21
click at [309, 207] on input "c. To identify hidden risk patterns and cascading effects between portfolio ele…" at bounding box center [309, 203] width 0 height 6
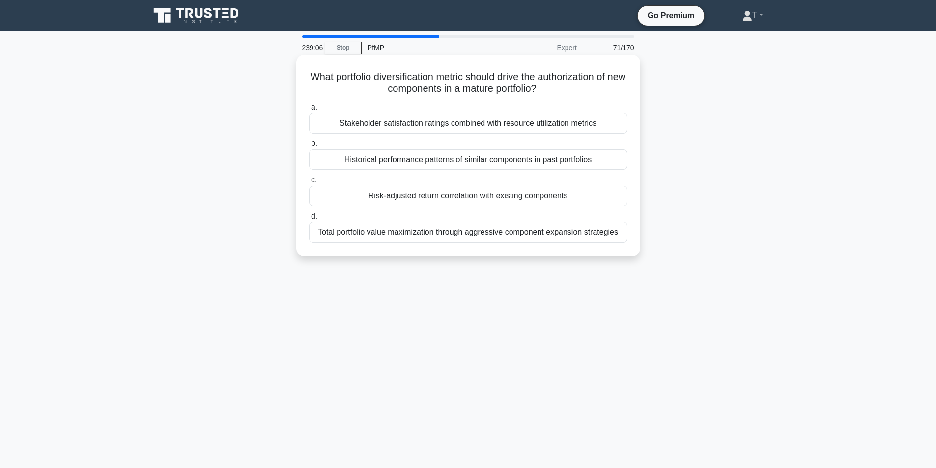
click at [465, 208] on div "a. Stakeholder satisfaction ratings combined with resource utilization metrics …" at bounding box center [468, 171] width 330 height 145
click at [467, 217] on label "d. Total portfolio value maximization through aggressive component expansion st…" at bounding box center [468, 226] width 318 height 32
click at [309, 217] on input "d. Total portfolio value maximization through aggressive component expansion st…" at bounding box center [309, 216] width 0 height 6
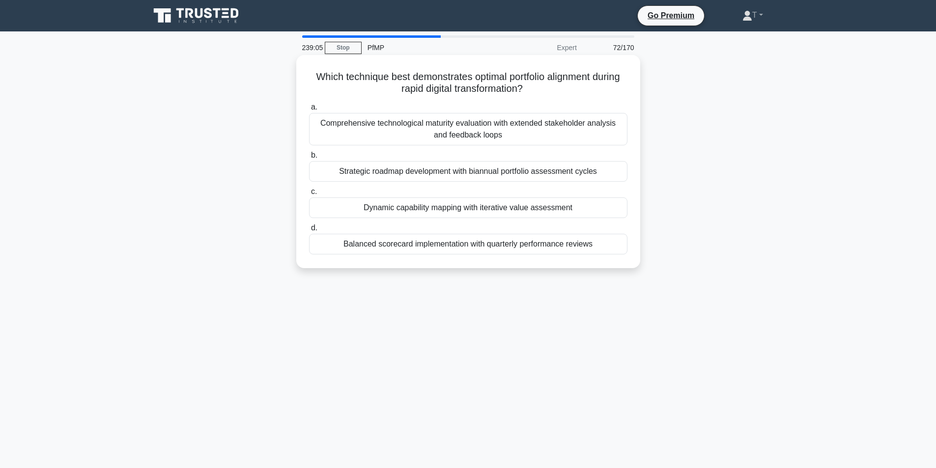
click at [470, 202] on div "Dynamic capability mapping with iterative value assessment" at bounding box center [468, 208] width 318 height 21
click at [309, 195] on input "c. Dynamic capability mapping with iterative value assessment" at bounding box center [309, 192] width 0 height 6
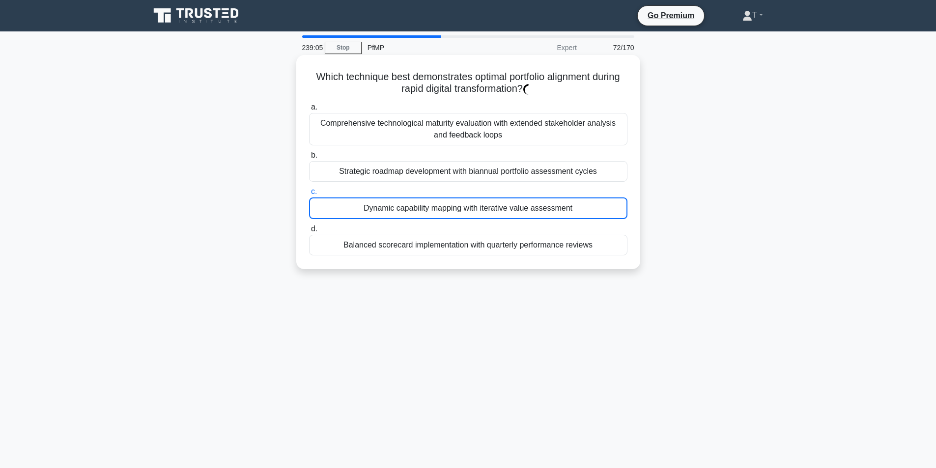
click at [470, 204] on div "Dynamic capability mapping with iterative value assessment" at bounding box center [468, 209] width 318 height 22
click at [309, 195] on input "c. Dynamic capability mapping with iterative value assessment" at bounding box center [309, 192] width 0 height 6
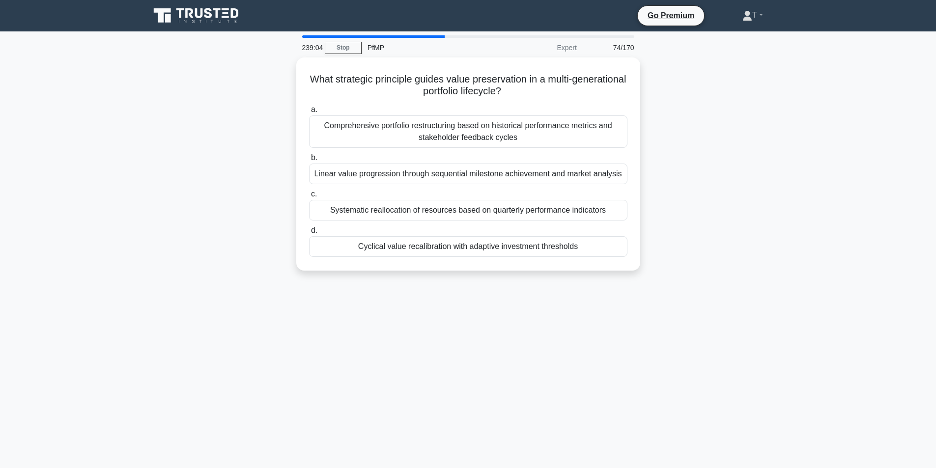
click at [466, 213] on div "Systematic reallocation of resources based on quarterly performance indicators" at bounding box center [468, 210] width 318 height 21
click at [309, 198] on input "c. Systematic reallocation of resources based on quarterly performance indicato…" at bounding box center [309, 194] width 0 height 6
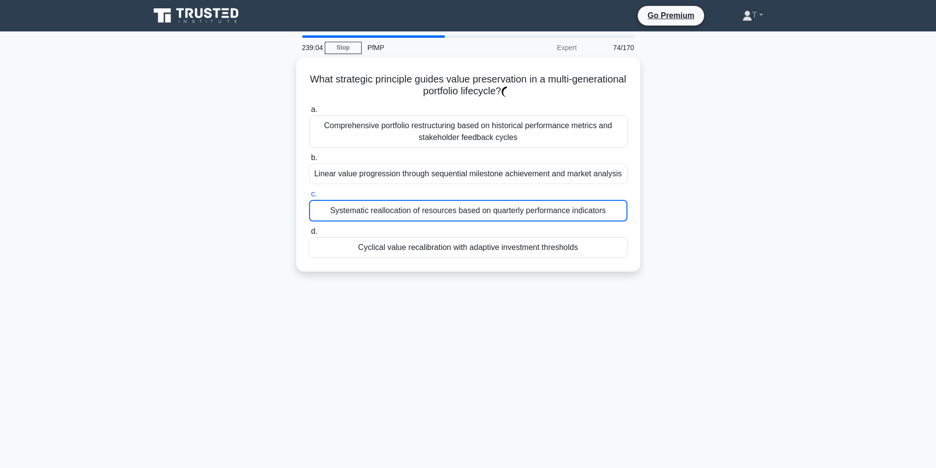
click at [466, 213] on div "Systematic reallocation of resources based on quarterly performance indicators" at bounding box center [468, 211] width 318 height 22
click at [309, 198] on input "c. Systematic reallocation of resources based on quarterly performance indicato…" at bounding box center [309, 194] width 0 height 6
click at [466, 213] on div "Systematic reallocation of resources based on quarterly performance indicators" at bounding box center [468, 211] width 318 height 22
click at [309, 198] on input "c. Systematic reallocation of resources based on quarterly performance indicato…" at bounding box center [309, 194] width 0 height 6
click at [466, 213] on div "Systematic reallocation of resources based on quarterly performance indicators" at bounding box center [468, 211] width 318 height 22
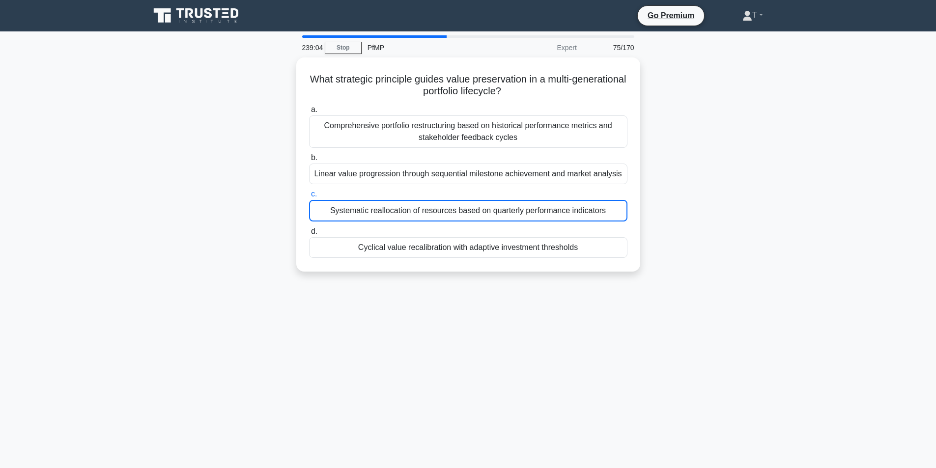
click at [309, 198] on input "c. Systematic reallocation of resources based on quarterly performance indicato…" at bounding box center [309, 194] width 0 height 6
click at [466, 213] on div "Systematic reallocation of resources based on quarterly performance indicators" at bounding box center [468, 211] width 318 height 22
click at [309, 198] on input "c. Systematic reallocation of resources based on quarterly performance indicato…" at bounding box center [309, 194] width 0 height 6
click at [466, 213] on div "Systematic reallocation of resources based on quarterly performance indicators" at bounding box center [468, 211] width 318 height 22
click at [309, 198] on input "c. Systematic reallocation of resources based on quarterly performance indicato…" at bounding box center [309, 194] width 0 height 6
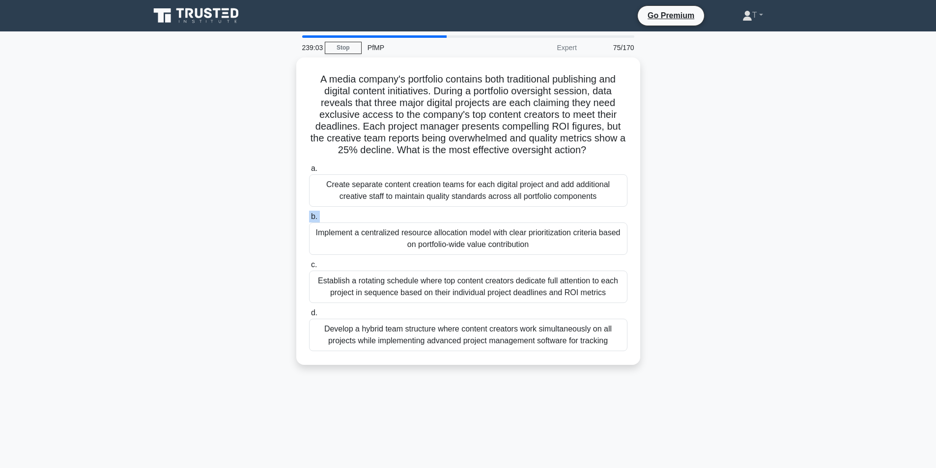
click at [466, 213] on label "b. Implement a centralized resource allocation model with clear prioritization …" at bounding box center [468, 233] width 318 height 44
click at [309, 214] on input "b. Implement a centralized resource allocation model with clear prioritization …" at bounding box center [309, 217] width 0 height 6
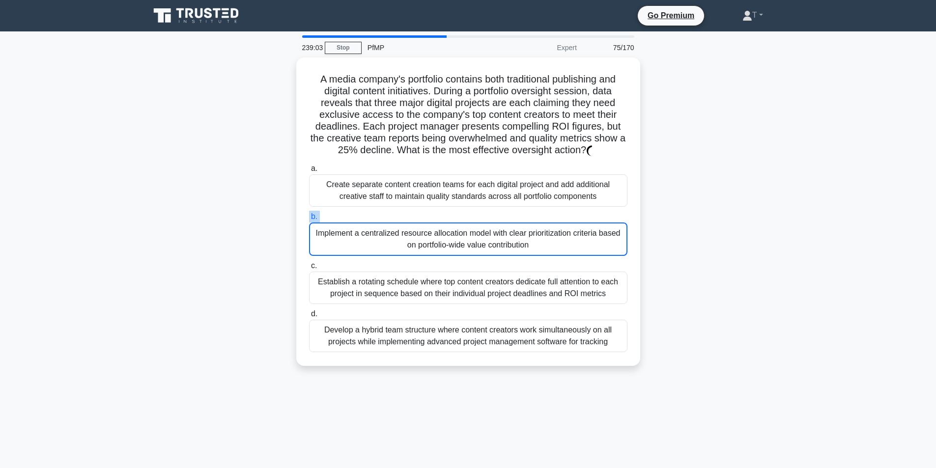
click at [466, 213] on label "b. Implement a centralized resource allocation model with clear prioritization …" at bounding box center [468, 233] width 318 height 45
click at [309, 214] on input "b. Implement a centralized resource allocation model with clear prioritization …" at bounding box center [309, 217] width 0 height 6
click at [466, 213] on label "b. Implement a centralized resource allocation model with clear prioritization …" at bounding box center [468, 233] width 318 height 45
click at [309, 214] on input "b. Implement a centralized resource allocation model with clear prioritization …" at bounding box center [309, 217] width 0 height 6
click at [466, 213] on label "b. Implement a centralized resource allocation model with clear prioritization …" at bounding box center [468, 233] width 318 height 45
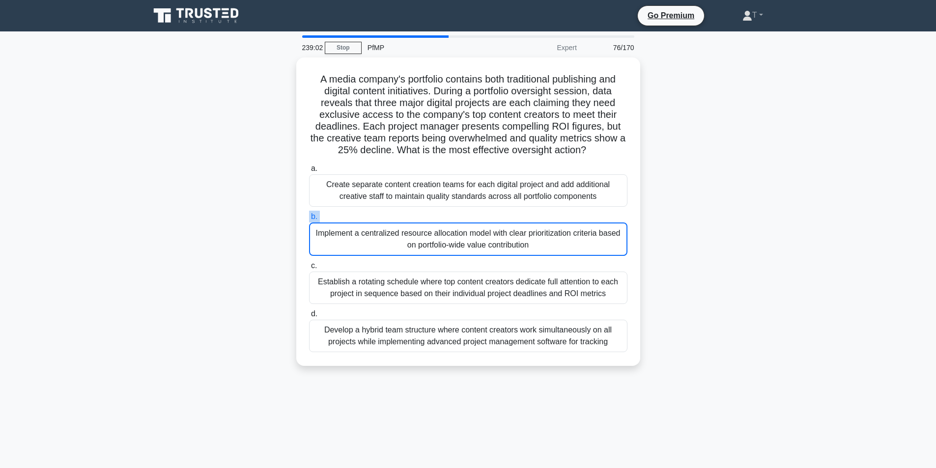
click at [309, 214] on input "b. Implement a centralized resource allocation model with clear prioritization …" at bounding box center [309, 217] width 0 height 6
click at [466, 213] on label "b. Implement a centralized resource allocation model with clear prioritization …" at bounding box center [468, 233] width 318 height 45
click at [309, 214] on input "b. Implement a centralized resource allocation model with clear prioritization …" at bounding box center [309, 217] width 0 height 6
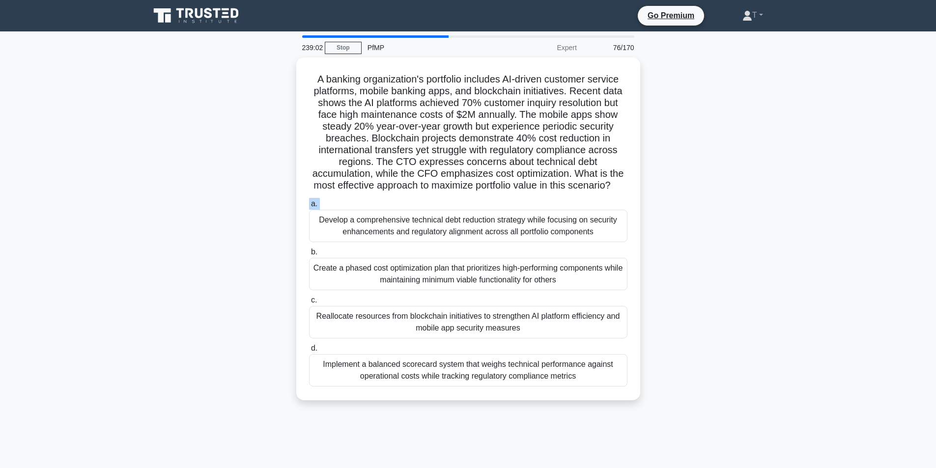
click at [466, 213] on label "a. Develop a comprehensive technical debt reduction strategy while focusing on …" at bounding box center [468, 220] width 318 height 44
click at [309, 207] on input "a. Develop a comprehensive technical debt reduction strategy while focusing on …" at bounding box center [309, 204] width 0 height 6
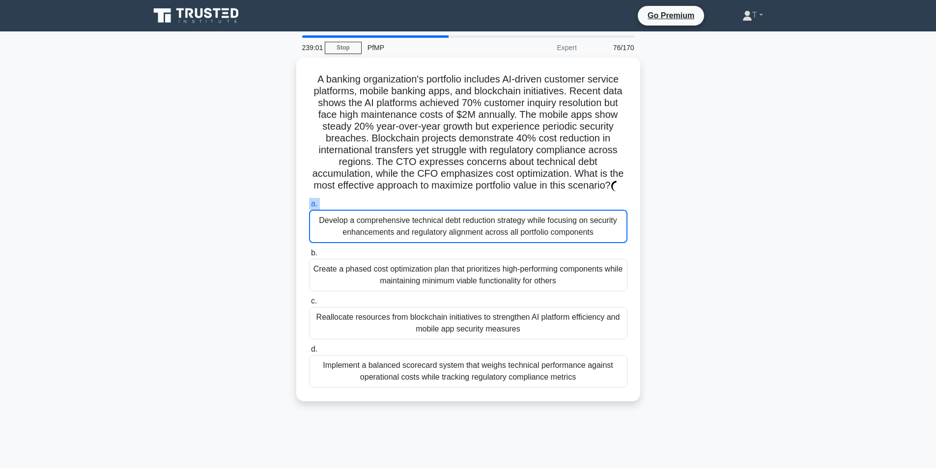
click at [466, 213] on label "a. Develop a comprehensive technical debt reduction strategy while focusing on …" at bounding box center [468, 220] width 318 height 45
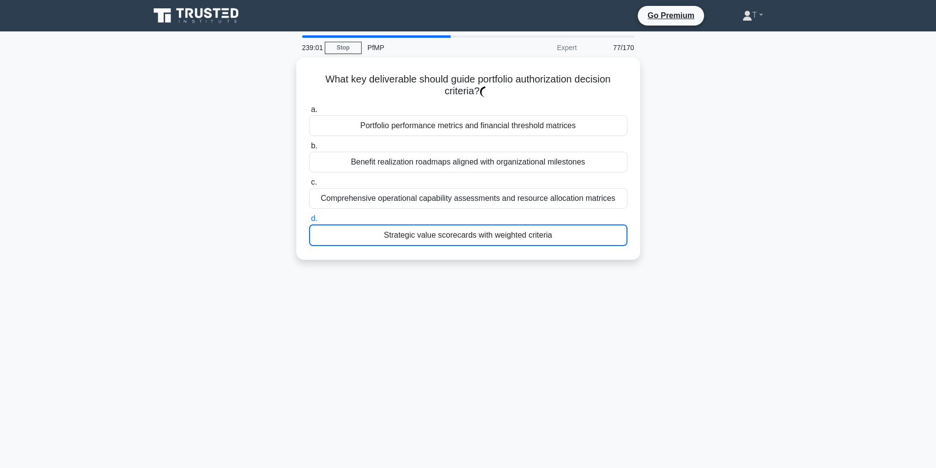
click at [440, 268] on div "What key deliverable should guide portfolio authorization decision criteria? .s…" at bounding box center [468, 164] width 649 height 214
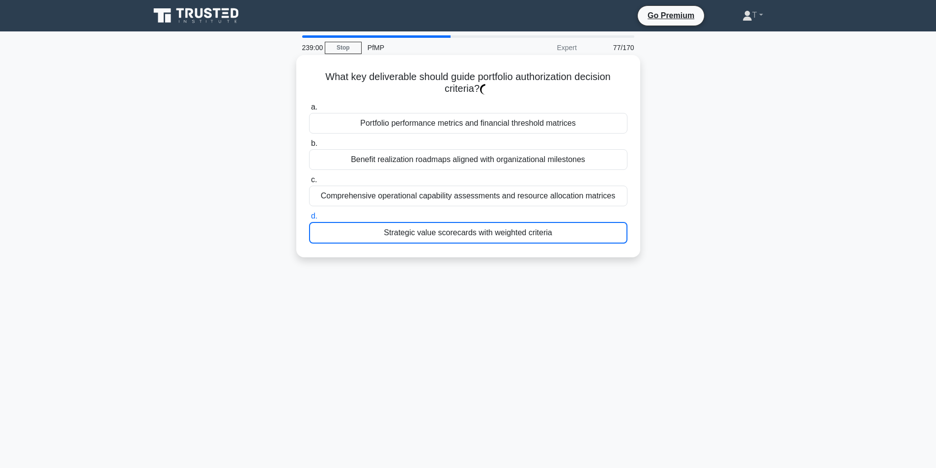
click at [488, 199] on div "Comprehensive operational capability assessments and resource allocation matric…" at bounding box center [468, 196] width 318 height 21
click at [309, 183] on input "c. Comprehensive operational capability assessments and resource allocation mat…" at bounding box center [309, 180] width 0 height 6
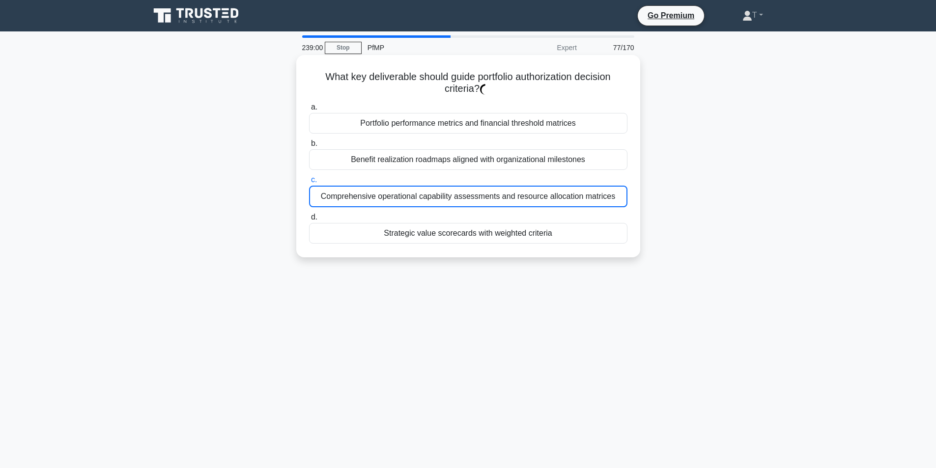
click at [443, 243] on div "Strategic value scorecards with weighted criteria" at bounding box center [468, 233] width 318 height 21
click at [309, 221] on input "d. Strategic value scorecards with weighted criteria" at bounding box center [309, 217] width 0 height 6
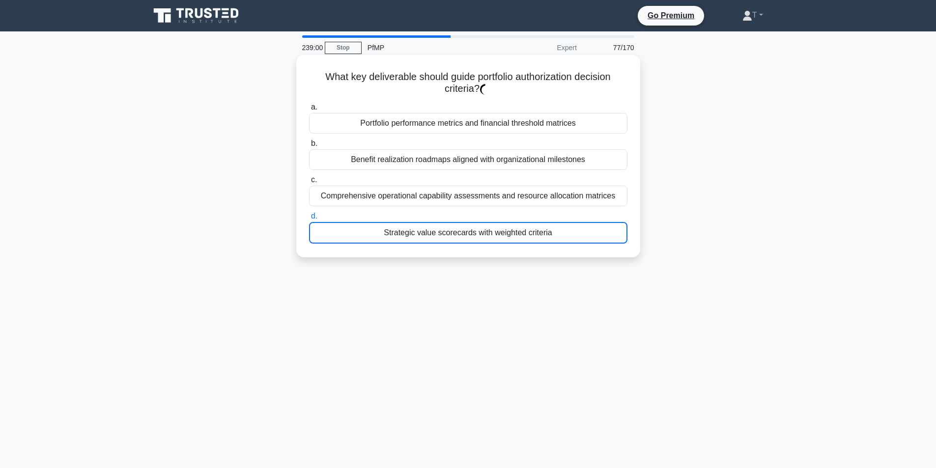
drag, startPoint x: 478, startPoint y: 179, endPoint x: 475, endPoint y: 186, distance: 7.5
click at [479, 179] on label "c. Comprehensive operational capability assessments and resource allocation mat…" at bounding box center [468, 190] width 318 height 32
click at [309, 179] on input "c. Comprehensive operational capability assessments and resource allocation mat…" at bounding box center [309, 180] width 0 height 6
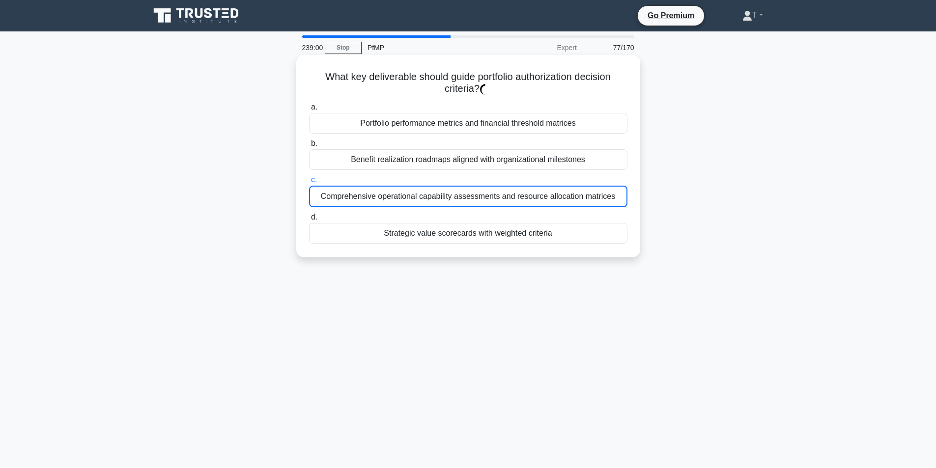
click at [444, 238] on div "Strategic value scorecards with weighted criteria" at bounding box center [468, 233] width 318 height 21
click at [309, 221] on input "d. Strategic value scorecards with weighted criteria" at bounding box center [309, 217] width 0 height 6
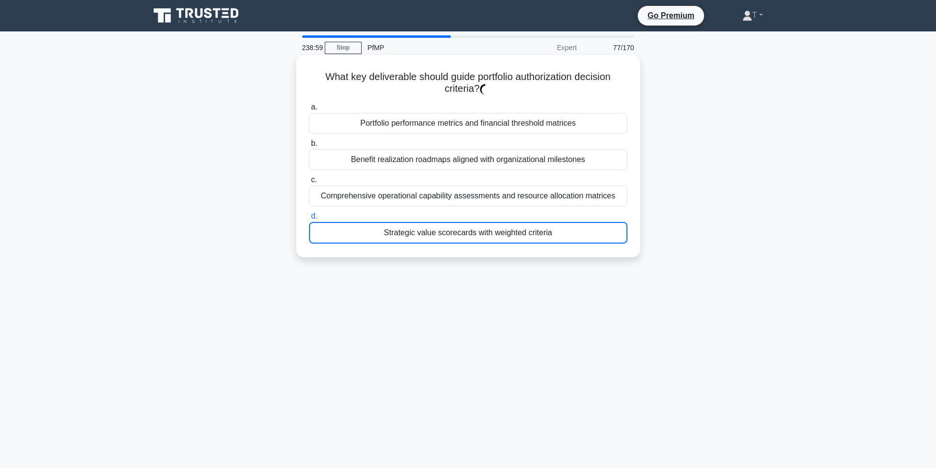
drag, startPoint x: 476, startPoint y: 141, endPoint x: 477, endPoint y: 147, distance: 5.9
click at [476, 142] on label "b. Benefit realization roadmaps aligned with organizational milestones" at bounding box center [468, 154] width 318 height 32
click at [309, 142] on input "b. Benefit realization roadmaps aligned with organizational milestones" at bounding box center [309, 144] width 0 height 6
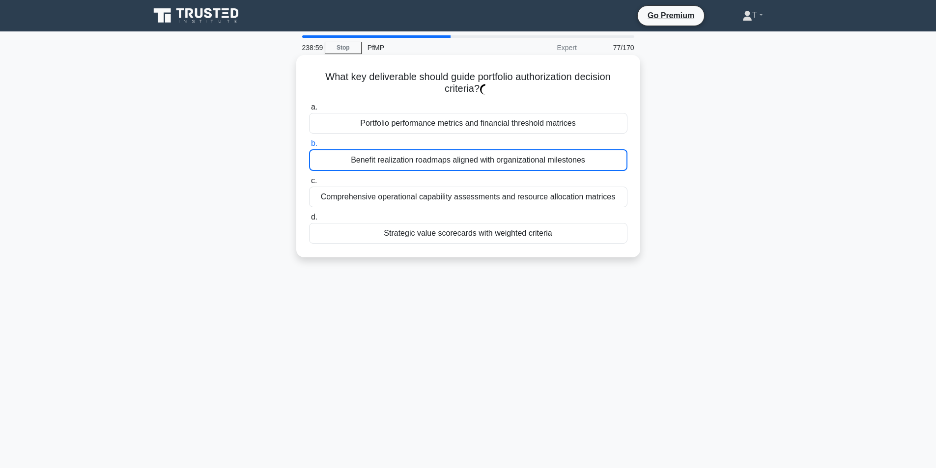
click at [448, 229] on div "Strategic value scorecards with weighted criteria" at bounding box center [468, 233] width 318 height 21
click at [309, 221] on input "d. Strategic value scorecards with weighted criteria" at bounding box center [309, 217] width 0 height 6
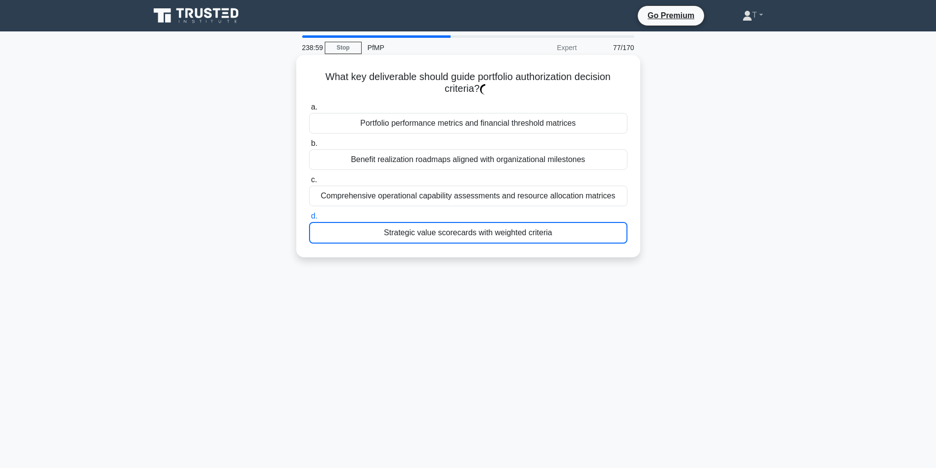
click at [470, 170] on div "Benefit realization roadmaps aligned with organizational milestones" at bounding box center [468, 159] width 318 height 21
click at [309, 147] on input "b. Benefit realization roadmaps aligned with organizational milestones" at bounding box center [309, 144] width 0 height 6
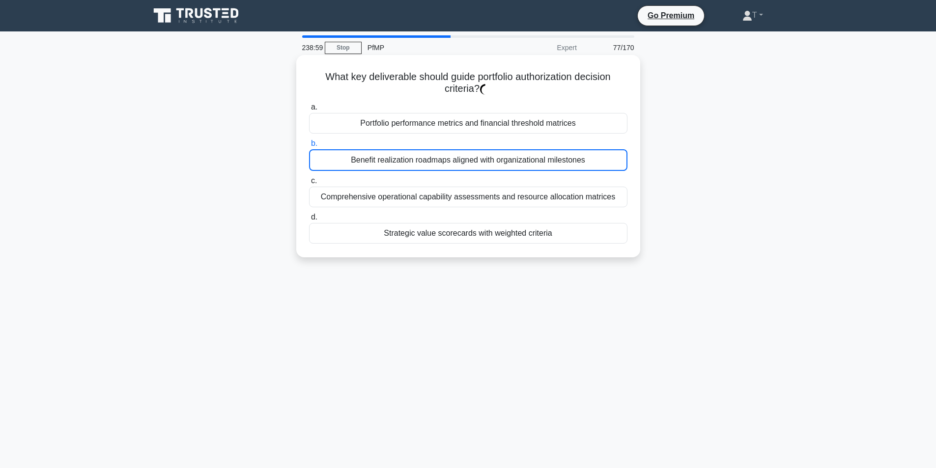
click at [444, 228] on div "Strategic value scorecards with weighted criteria" at bounding box center [468, 233] width 318 height 21
click at [309, 221] on input "d. Strategic value scorecards with weighted criteria" at bounding box center [309, 217] width 0 height 6
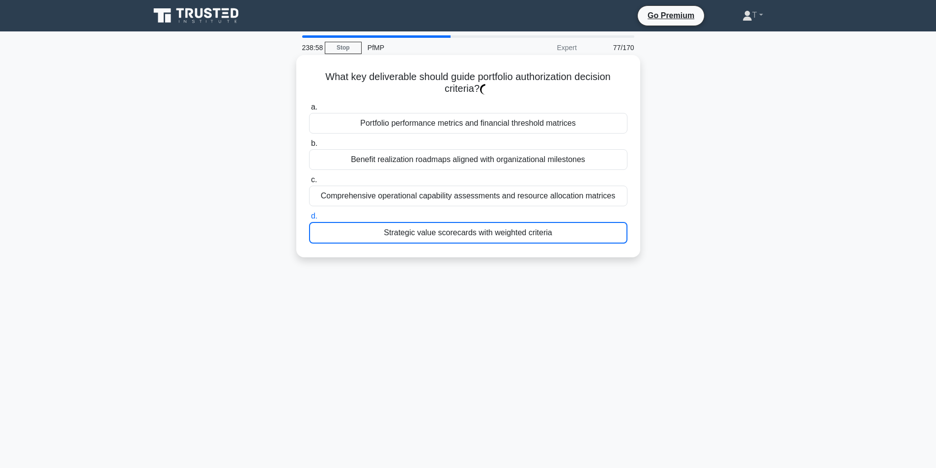
click at [464, 180] on label "c. Comprehensive operational capability assessments and resource allocation mat…" at bounding box center [468, 190] width 318 height 32
click at [309, 180] on input "c. Comprehensive operational capability assessments and resource allocation mat…" at bounding box center [309, 180] width 0 height 6
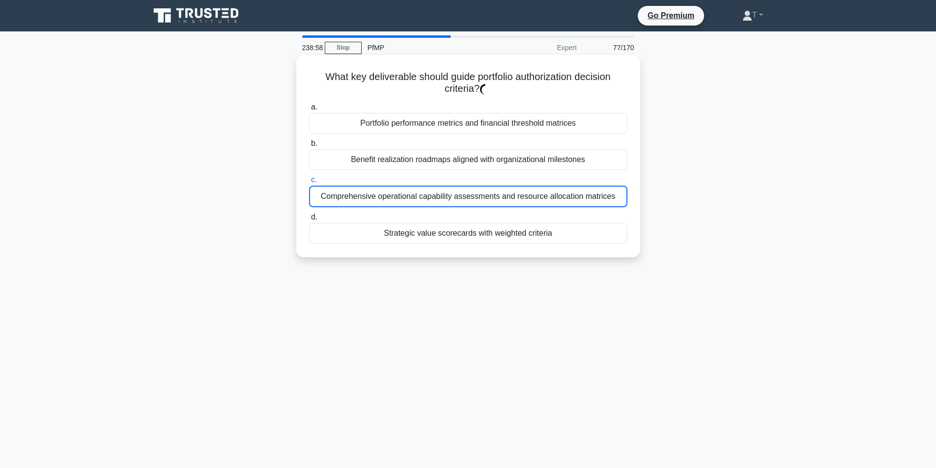
drag, startPoint x: 448, startPoint y: 228, endPoint x: 451, endPoint y: 220, distance: 9.2
click at [449, 225] on div "Strategic value scorecards with weighted criteria" at bounding box center [468, 233] width 318 height 21
click at [309, 221] on input "d. Strategic value scorecards with weighted criteria" at bounding box center [309, 217] width 0 height 6
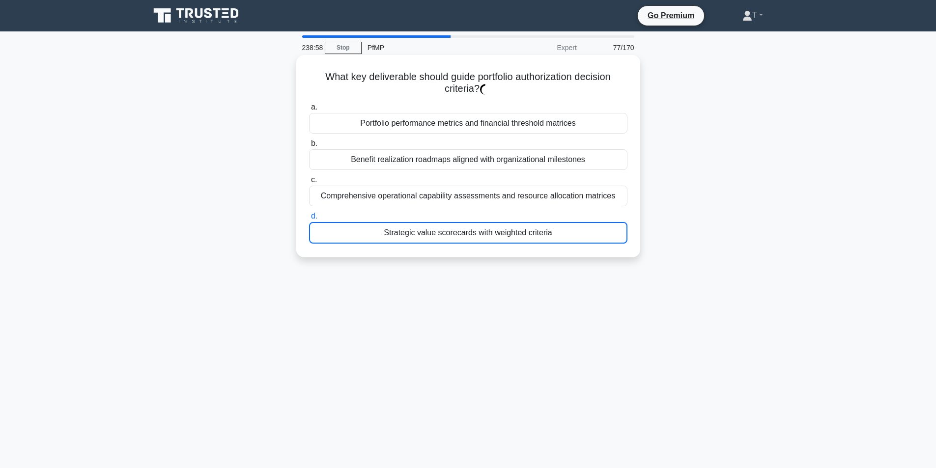
click at [477, 174] on div "a. Portfolio performance metrics and financial threshold matrices b. Benefit re…" at bounding box center [468, 172] width 330 height 146
drag, startPoint x: 454, startPoint y: 217, endPoint x: 472, endPoint y: 168, distance: 52.4
click at [455, 215] on label "d. Strategic value scorecards with weighted criteria" at bounding box center [468, 226] width 318 height 33
click at [309, 215] on input "d. Strategic value scorecards with weighted criteria" at bounding box center [309, 216] width 0 height 6
click at [472, 168] on div "Benefit realization roadmaps aligned with organizational milestones" at bounding box center [468, 159] width 318 height 21
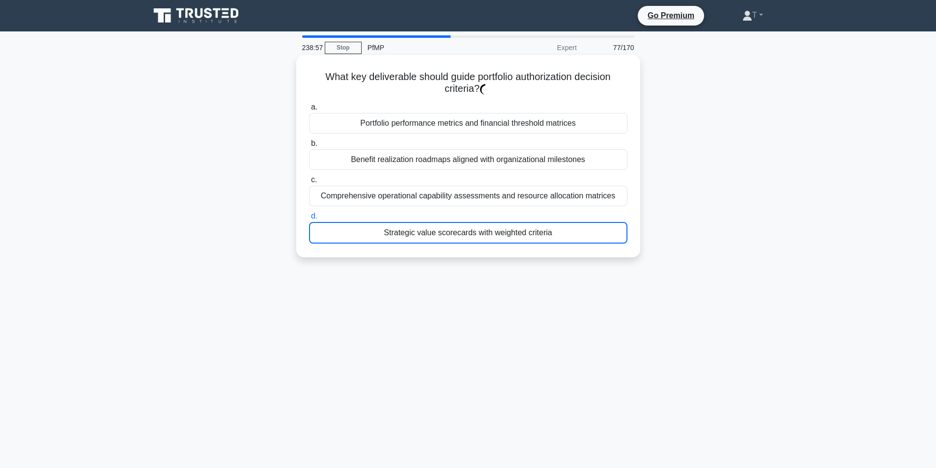
click at [309, 147] on input "b. Benefit realization roadmaps aligned with organizational milestones" at bounding box center [309, 144] width 0 height 6
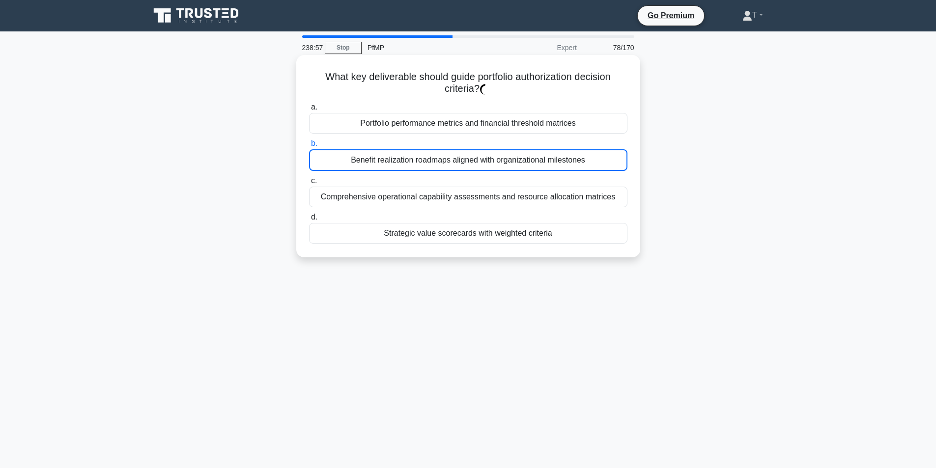
click at [449, 217] on label "d. Strategic value scorecards with weighted criteria" at bounding box center [468, 227] width 318 height 32
click at [309, 217] on input "d. Strategic value scorecards with weighted criteria" at bounding box center [309, 217] width 0 height 6
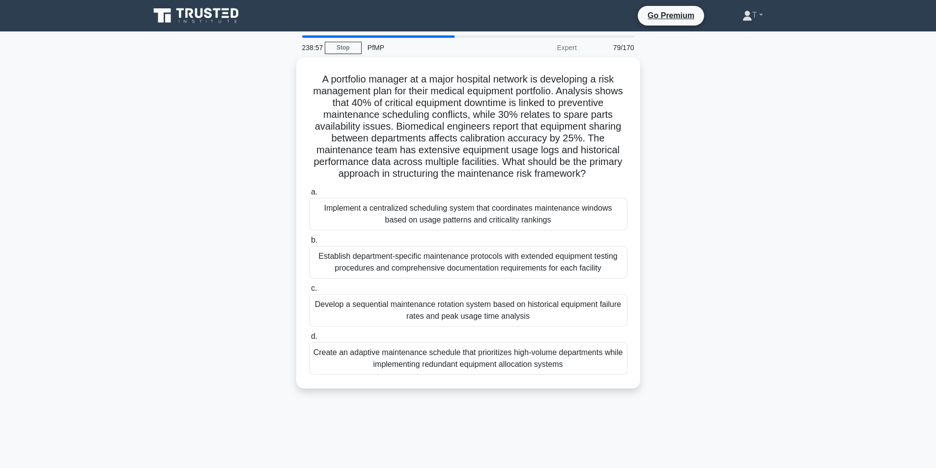
click at [469, 174] on h5 "A portfolio manager at a major hospital network is developing a risk management…" at bounding box center [468, 126] width 320 height 107
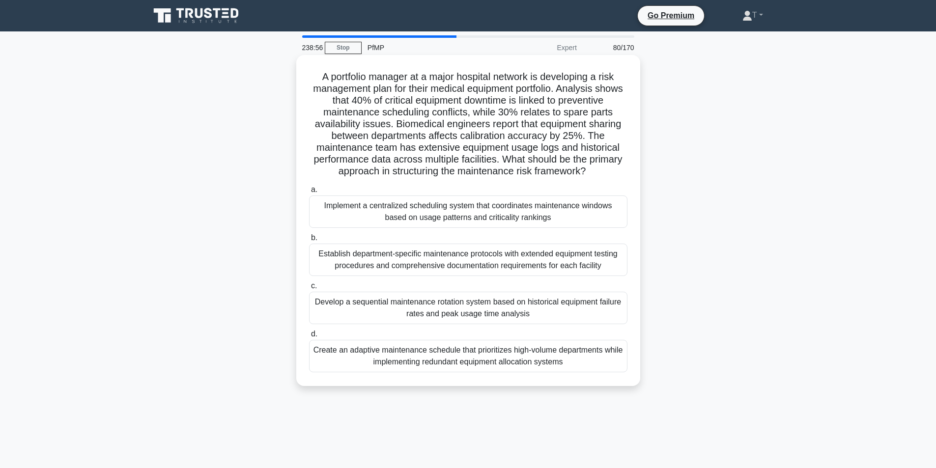
click at [451, 215] on div "Implement a centralized scheduling system that coordinates maintenance windows …" at bounding box center [468, 212] width 318 height 32
click at [309, 193] on input "a. Implement a centralized scheduling system that coordinates maintenance windo…" at bounding box center [309, 190] width 0 height 6
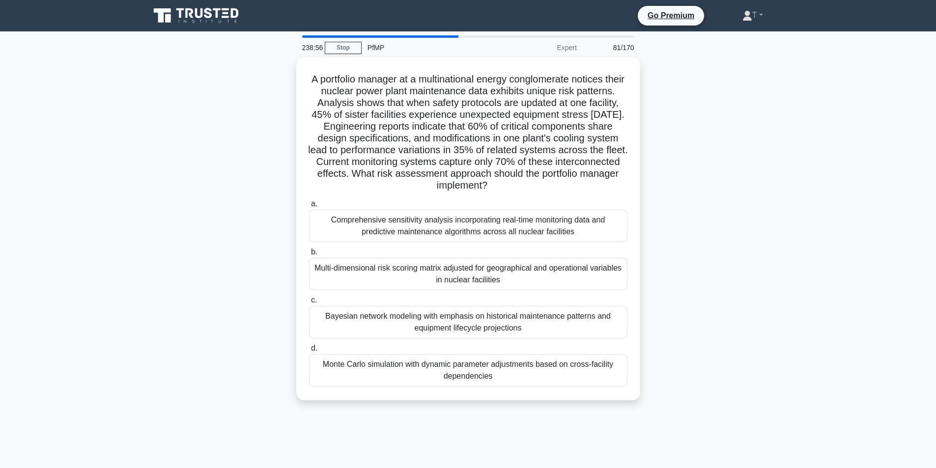
click at [448, 244] on div "a. Comprehensive sensitivity analysis incorporating real-time monitoring data a…" at bounding box center [468, 292] width 330 height 193
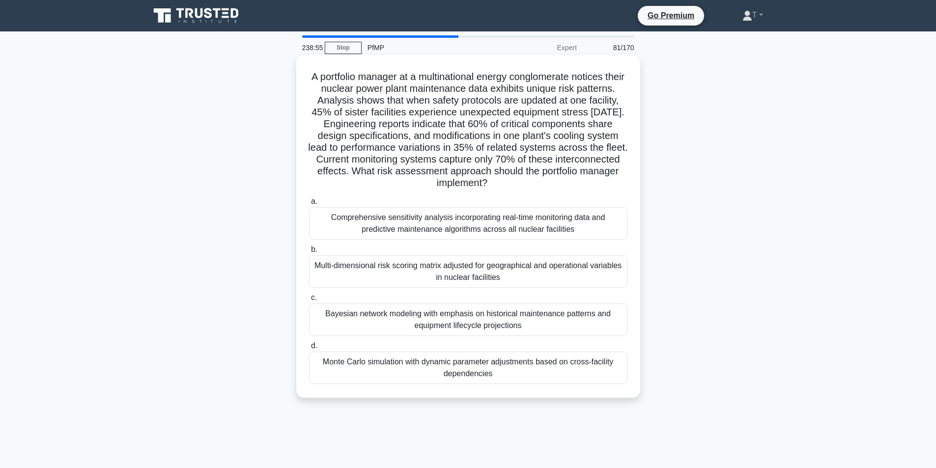
click at [485, 211] on div "Comprehensive sensitivity analysis incorporating real-time monitoring data and …" at bounding box center [468, 223] width 318 height 32
click at [309, 205] on input "a. Comprehensive sensitivity analysis incorporating real-time monitoring data a…" at bounding box center [309, 202] width 0 height 6
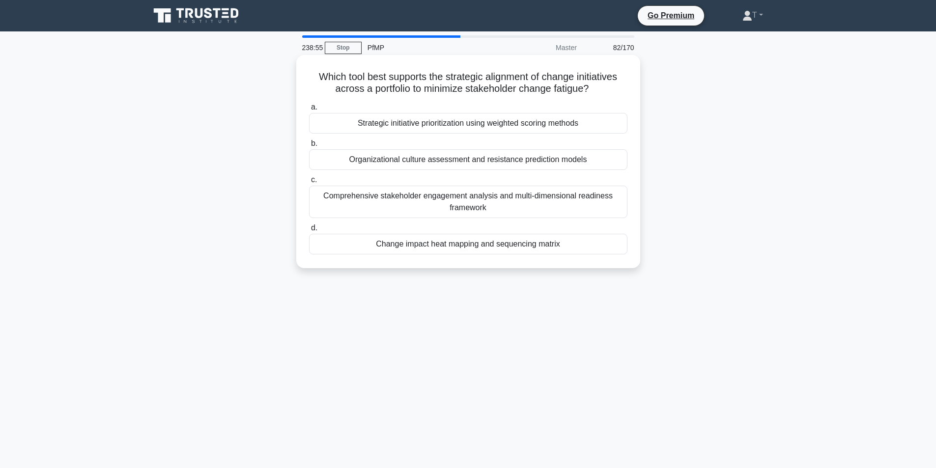
click at [468, 229] on label "d. Change impact heat mapping and sequencing matrix" at bounding box center [468, 238] width 318 height 32
click at [309, 229] on input "d. Change impact heat mapping and sequencing matrix" at bounding box center [309, 228] width 0 height 6
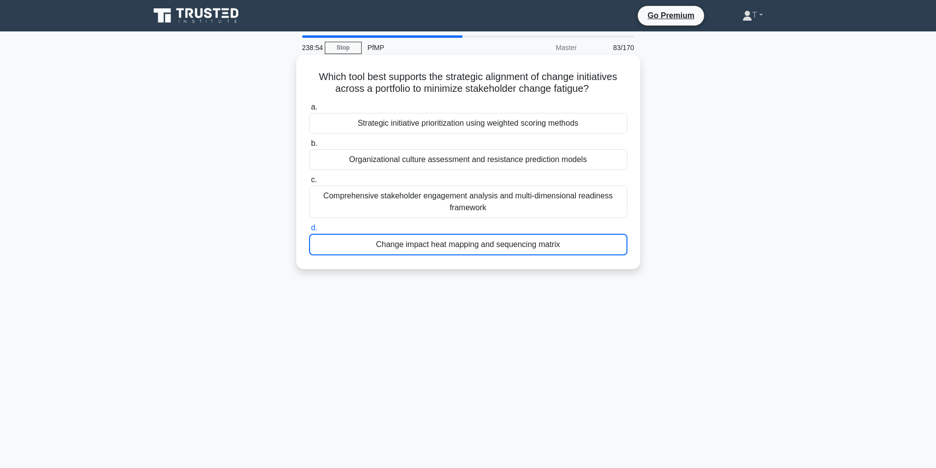
click at [477, 218] on div "Comprehensive stakeholder engagement analysis and multi-dimensional readiness f…" at bounding box center [468, 202] width 318 height 32
click at [309, 183] on input "c. Comprehensive stakeholder engagement analysis and multi-dimensional readines…" at bounding box center [309, 180] width 0 height 6
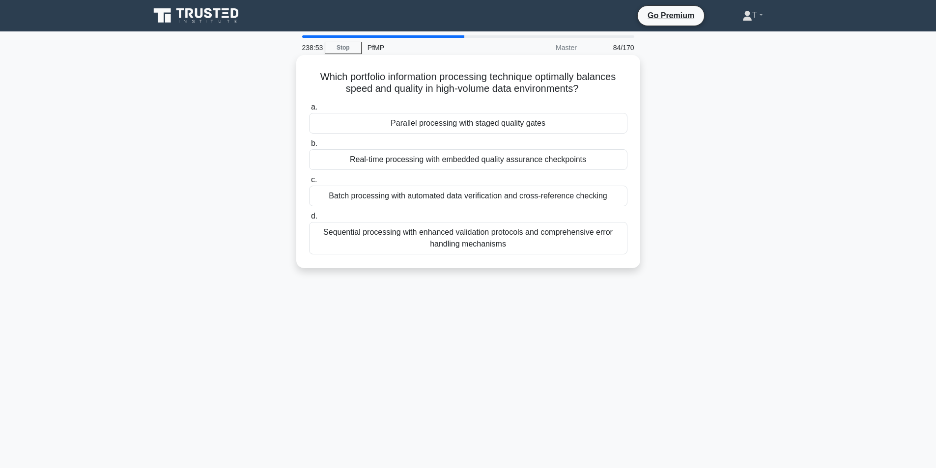
click at [476, 225] on div "Sequential processing with enhanced validation protocols and comprehensive erro…" at bounding box center [468, 238] width 318 height 32
click at [309, 220] on input "d. Sequential processing with enhanced validation protocols and comprehensive e…" at bounding box center [309, 216] width 0 height 6
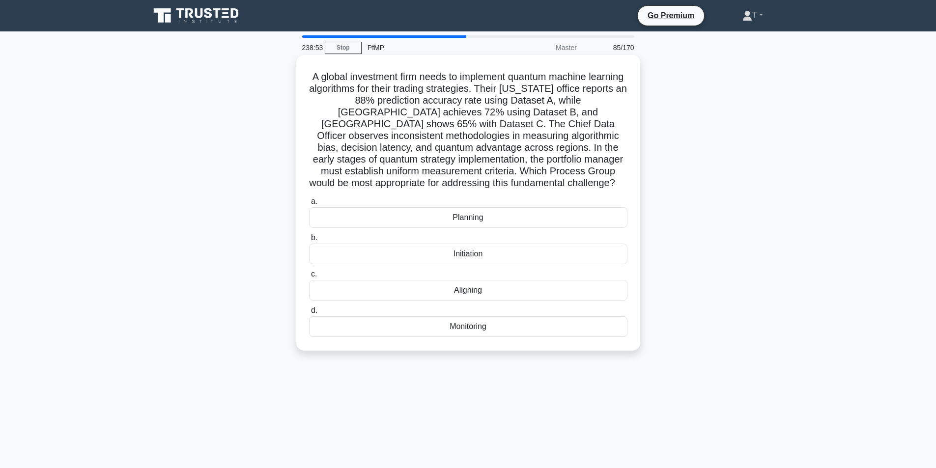
click at [484, 205] on label "a. Planning" at bounding box center [468, 212] width 318 height 32
click at [309, 205] on input "a. Planning" at bounding box center [309, 202] width 0 height 6
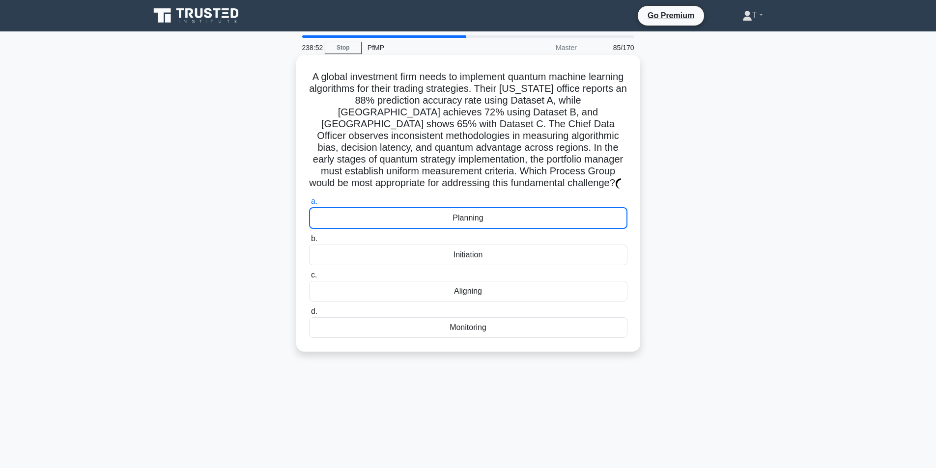
click at [472, 236] on label "b. Initiation" at bounding box center [468, 249] width 318 height 32
click at [309, 236] on input "b. Initiation" at bounding box center [309, 239] width 0 height 6
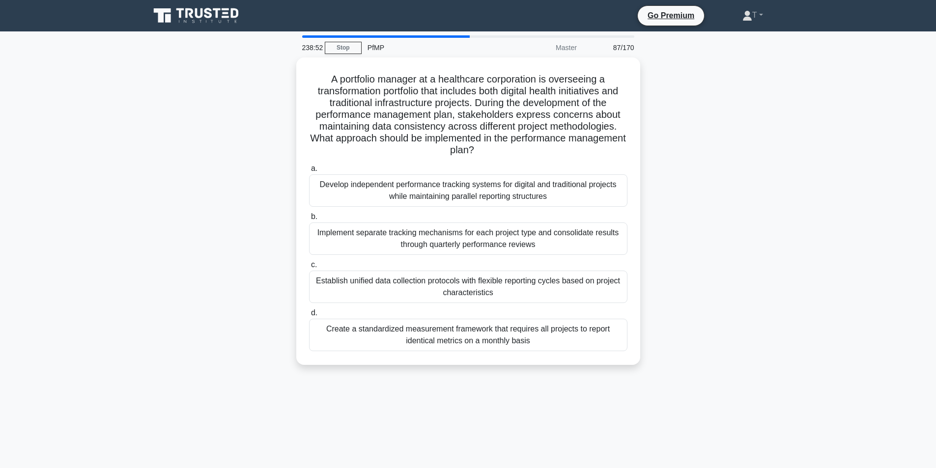
click at [466, 244] on div "Implement separate tracking mechanisms for each project type and consolidate re…" at bounding box center [468, 239] width 318 height 32
click at [309, 220] on input "b. Implement separate tracking mechanisms for each project type and consolidate…" at bounding box center [309, 217] width 0 height 6
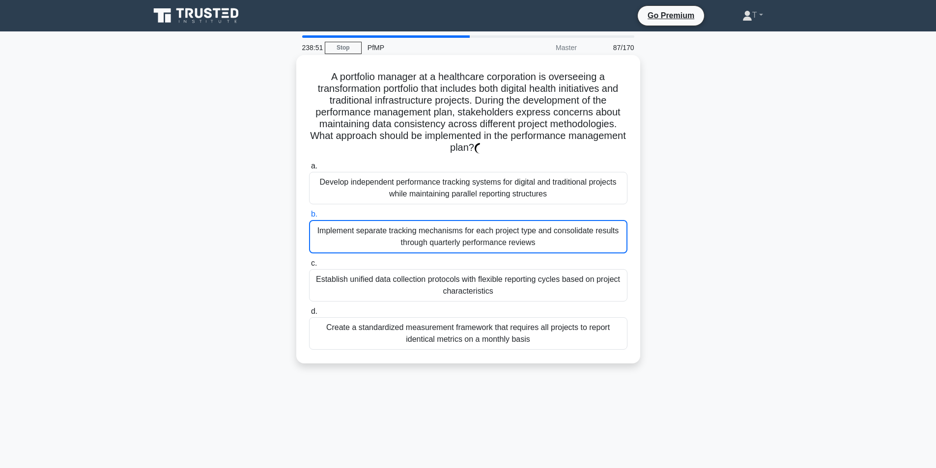
click at [486, 236] on div "Implement separate tracking mechanisms for each project type and consolidate re…" at bounding box center [468, 236] width 318 height 33
click at [309, 218] on input "b. Implement separate tracking mechanisms for each project type and consolidate…" at bounding box center [309, 214] width 0 height 6
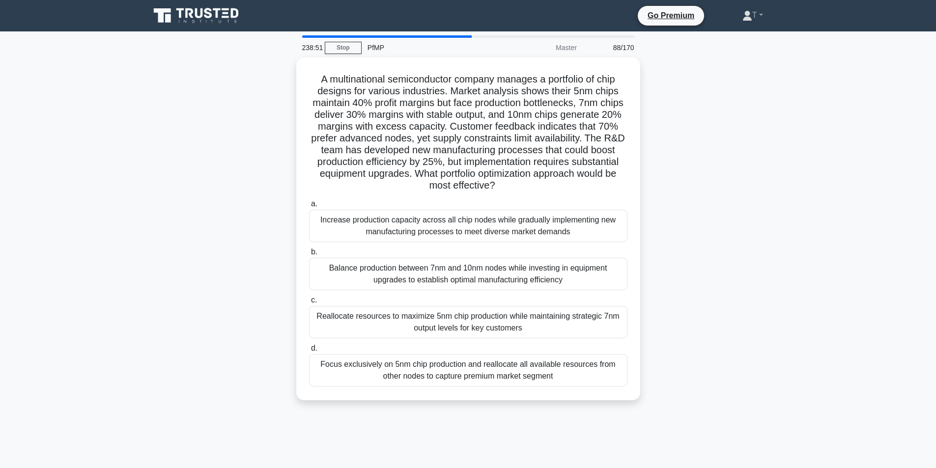
click at [478, 233] on div "Increase production capacity across all chip nodes while gradually implementing…" at bounding box center [468, 226] width 318 height 32
click at [309, 207] on input "a. Increase production capacity across all chip nodes while gradually implement…" at bounding box center [309, 204] width 0 height 6
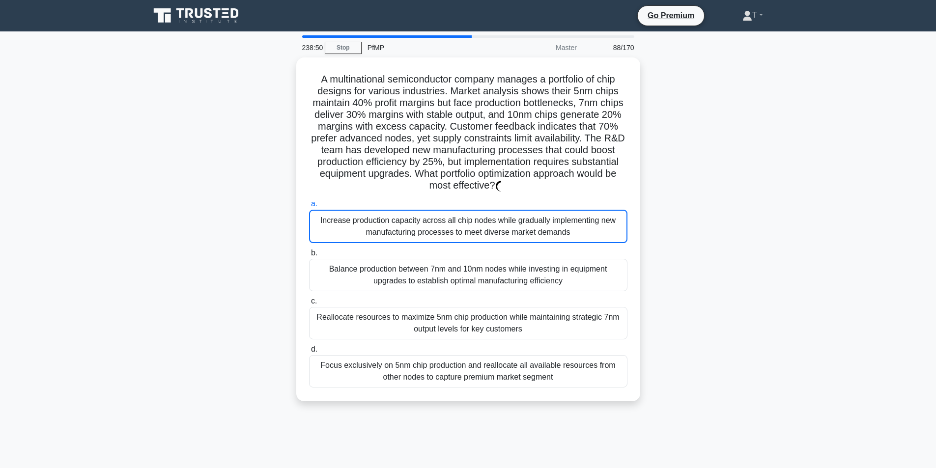
click at [478, 233] on div "Increase production capacity across all chip nodes while gradually implementing…" at bounding box center [468, 226] width 318 height 33
click at [309, 207] on input "a. Increase production capacity across all chip nodes while gradually implement…" at bounding box center [309, 204] width 0 height 6
click at [478, 233] on div "Increase production capacity across all chip nodes while gradually implementing…" at bounding box center [468, 226] width 318 height 33
click at [309, 207] on input "a. Increase production capacity across all chip nodes while gradually implement…" at bounding box center [309, 204] width 0 height 6
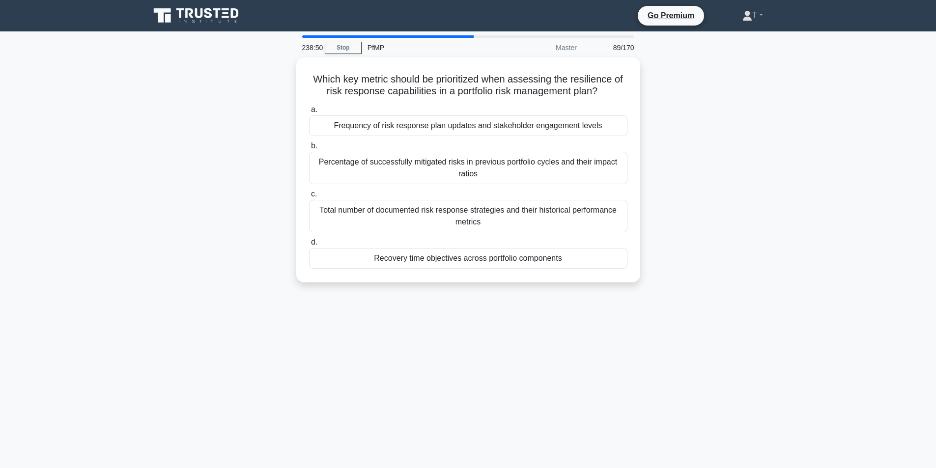
click at [472, 227] on div at bounding box center [472, 227] width 0 height 0
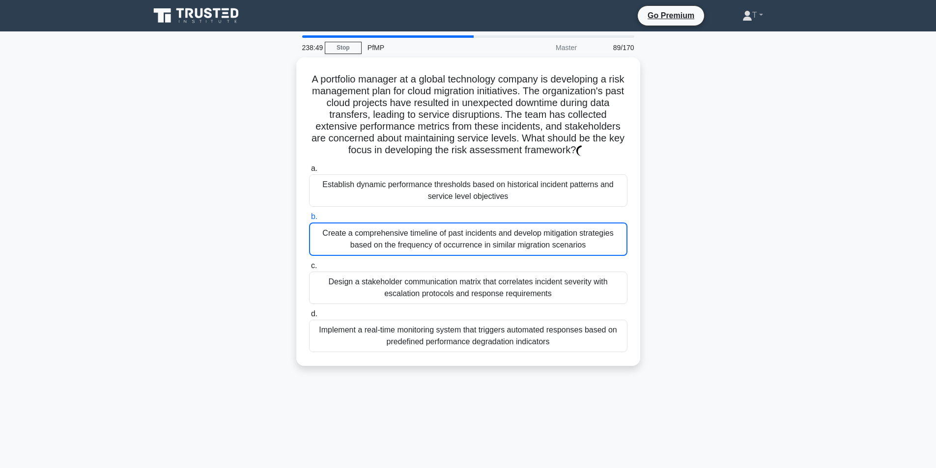
click at [472, 234] on div at bounding box center [472, 234] width 0 height 0
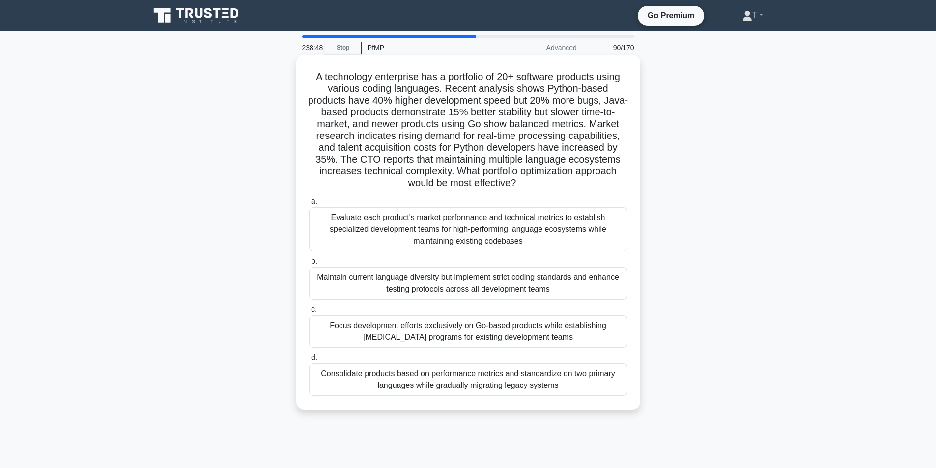
click at [495, 210] on div "Evaluate each product's market performance and technical metrics to establish s…" at bounding box center [468, 229] width 318 height 44
click at [309, 205] on input "a. Evaluate each product's market performance and technical metrics to establis…" at bounding box center [309, 202] width 0 height 6
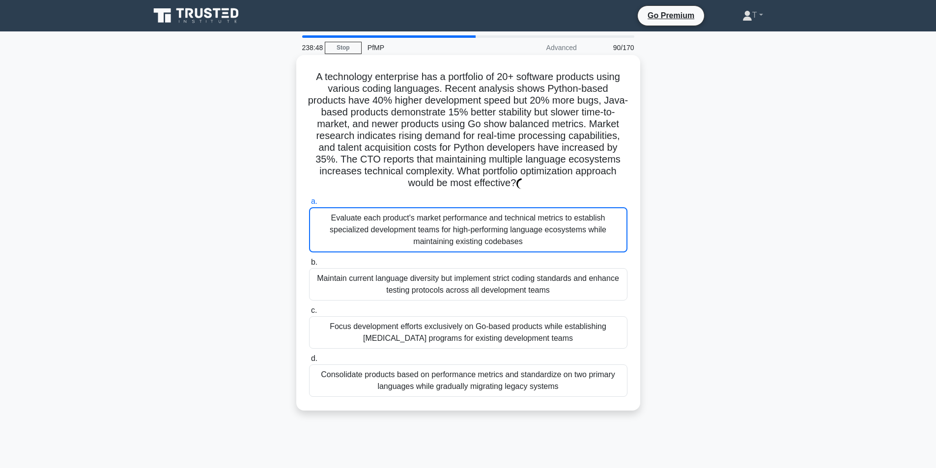
click at [480, 256] on div "a. Evaluate each product's market performance and technical metrics to establis…" at bounding box center [468, 296] width 330 height 205
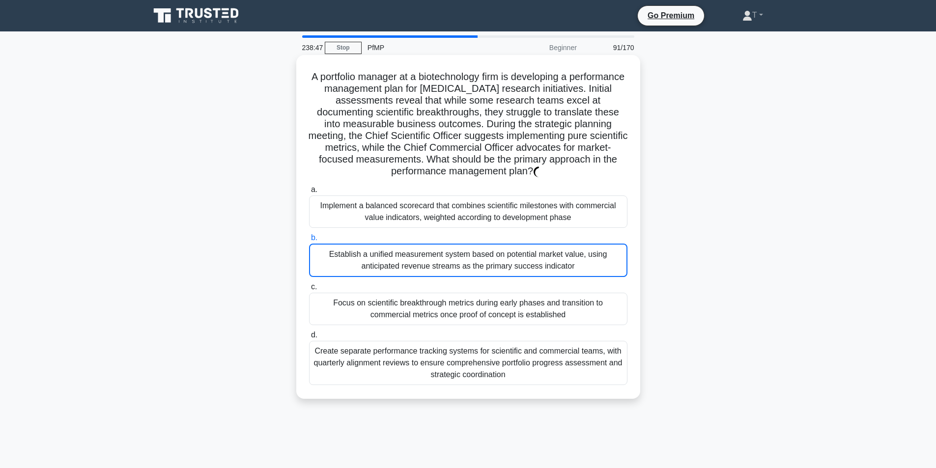
click at [498, 234] on label "b. Establish a unified measurement system based on potential market value, usin…" at bounding box center [468, 254] width 318 height 45
click at [309, 235] on input "b. Establish a unified measurement system based on potential market value, usin…" at bounding box center [309, 238] width 0 height 6
click at [467, 285] on label "c. Focus on scientific breakthrough metrics during early phases and transition …" at bounding box center [468, 303] width 318 height 44
click at [309, 285] on input "c. Focus on scientific breakthrough metrics during early phases and transition …" at bounding box center [309, 287] width 0 height 6
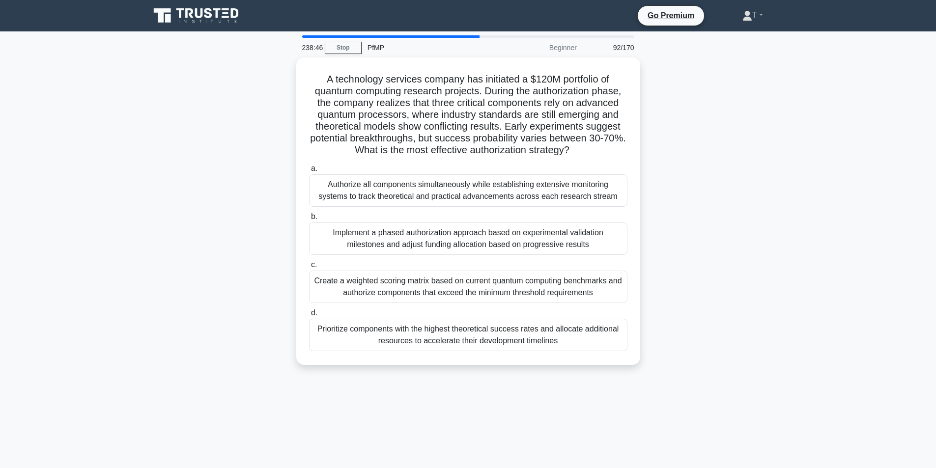
click at [491, 243] on div "Implement a phased authorization approach based on experimental validation mile…" at bounding box center [468, 239] width 318 height 32
click at [309, 220] on input "b. Implement a phased authorization approach based on experimental validation m…" at bounding box center [309, 217] width 0 height 6
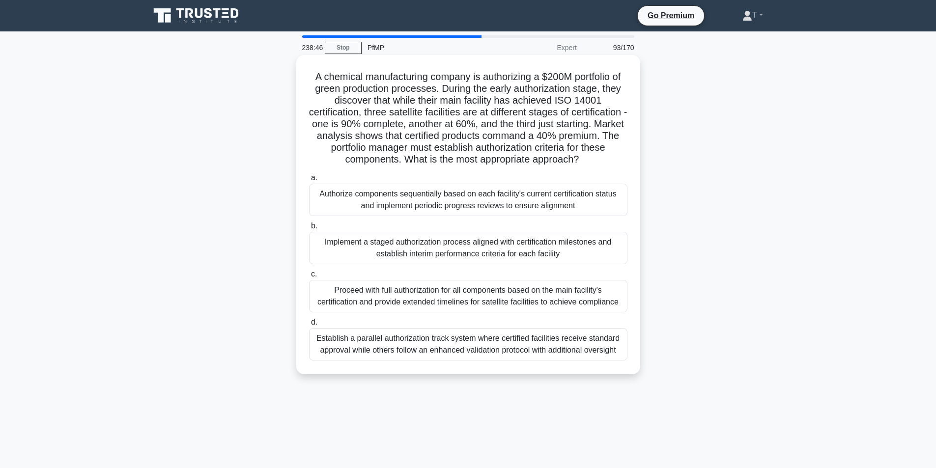
drag, startPoint x: 458, startPoint y: 309, endPoint x: 479, endPoint y: 250, distance: 62.5
click at [458, 308] on div "Proceed with full authorization for all components based on the main facility's…" at bounding box center [468, 296] width 318 height 32
click at [309, 278] on input "c. Proceed with full authorization for all components based on the main facilit…" at bounding box center [309, 274] width 0 height 6
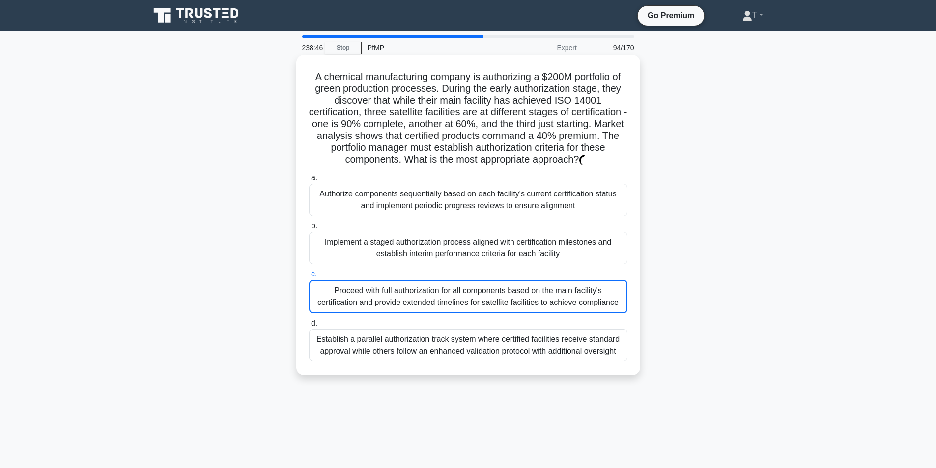
click at [482, 244] on div "Implement a staged authorization process aligned with certification milestones …" at bounding box center [468, 248] width 318 height 32
click at [309, 229] on input "b. Implement a staged authorization process aligned with certification mileston…" at bounding box center [309, 226] width 0 height 6
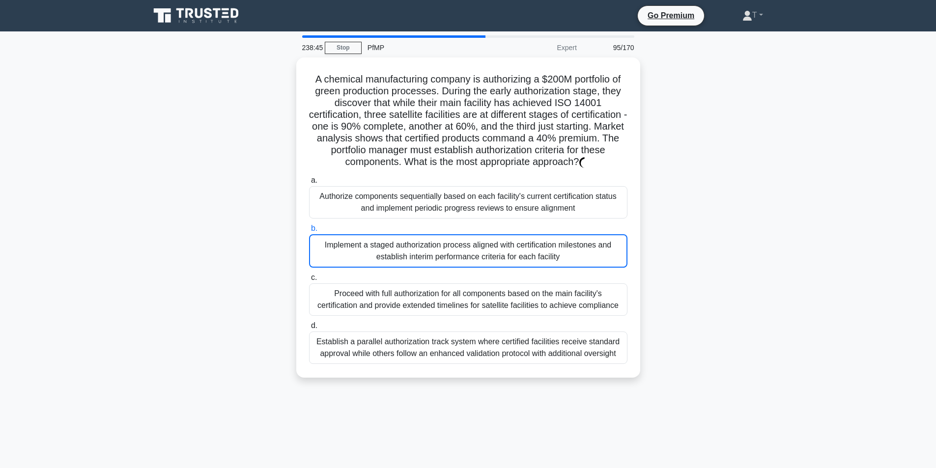
click at [456, 295] on div "238:45 Stop PfMP Expert 95/170 A chemical manufacturing company is authorizing …" at bounding box center [468, 280] width 649 height 491
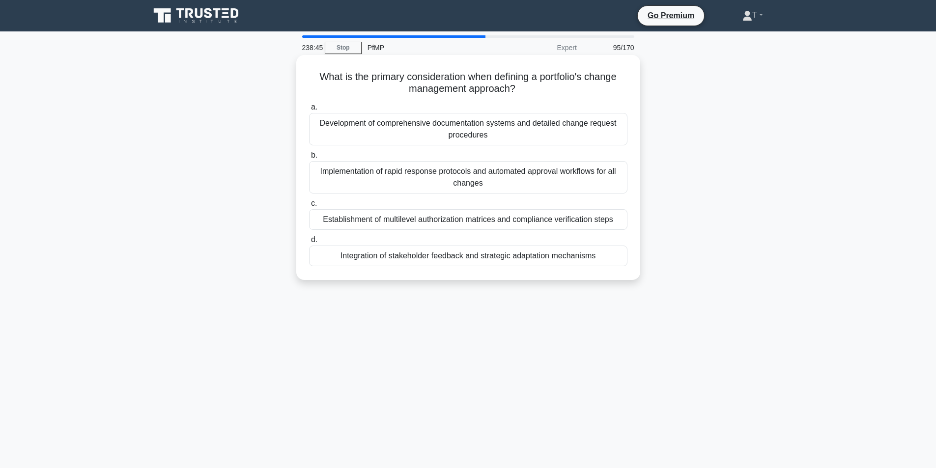
click at [483, 249] on div "Integration of stakeholder feedback and strategic adaptation mechanisms" at bounding box center [468, 256] width 318 height 21
click at [309, 243] on input "d. Integration of stakeholder feedback and strategic adaptation mechanisms" at bounding box center [309, 240] width 0 height 6
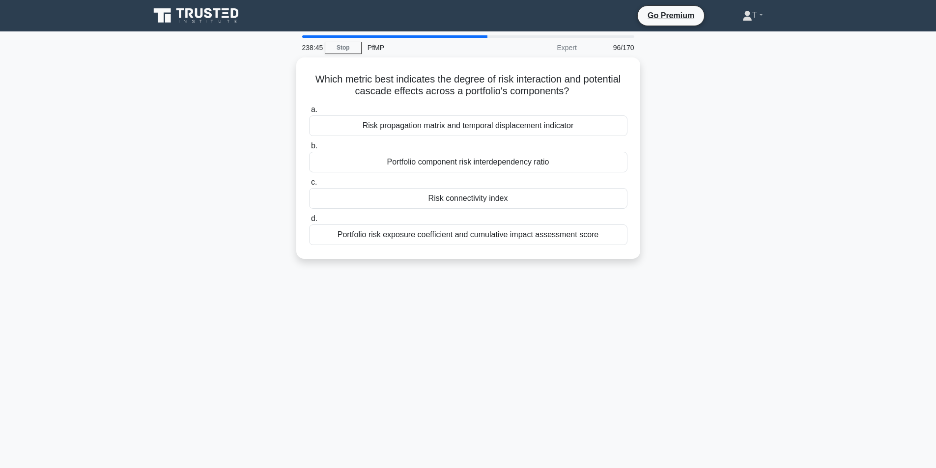
drag, startPoint x: 445, startPoint y: 287, endPoint x: 452, endPoint y: 277, distance: 12.1
click at [449, 282] on div "238:45 Stop PfMP Expert 96/170 Which metric best indicates the degree of risk i…" at bounding box center [468, 280] width 649 height 491
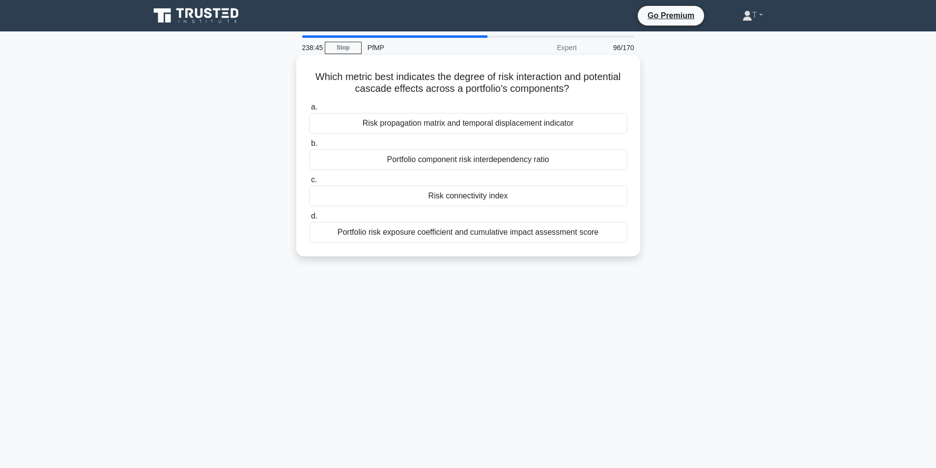
click at [479, 215] on label "d. Portfolio risk exposure coefficient and cumulative impact assessment score" at bounding box center [468, 226] width 318 height 32
click at [309, 215] on input "d. Portfolio risk exposure coefficient and cumulative impact assessment score" at bounding box center [309, 216] width 0 height 6
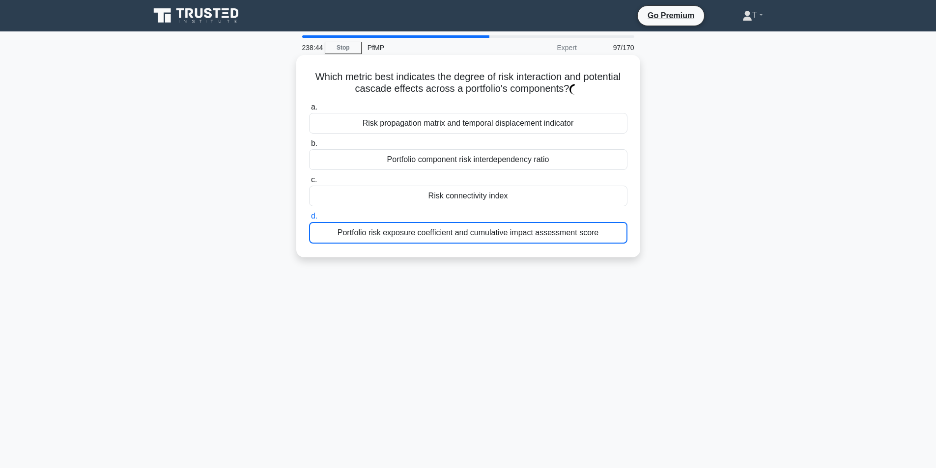
drag, startPoint x: 436, startPoint y: 273, endPoint x: 459, endPoint y: 224, distance: 54.3
click at [441, 263] on div "Which metric best indicates the degree of risk interaction and potential cascad…" at bounding box center [468, 164] width 649 height 214
click at [475, 199] on div "Risk connectivity index" at bounding box center [468, 196] width 318 height 21
click at [309, 183] on input "c. Risk connectivity index" at bounding box center [309, 180] width 0 height 6
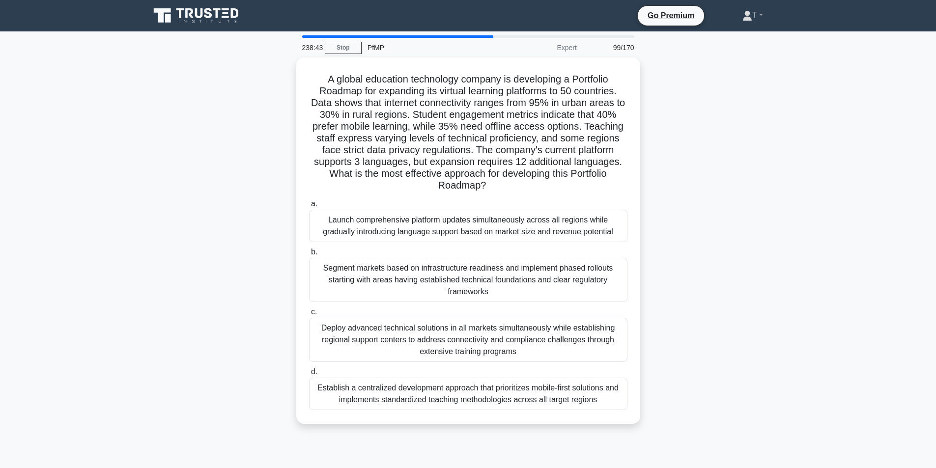
click at [463, 212] on div "Launch comprehensive platform updates simultaneously across all regions while g…" at bounding box center [468, 226] width 318 height 32
click at [309, 207] on input "a. Launch comprehensive platform updates simultaneously across all regions whil…" at bounding box center [309, 204] width 0 height 6
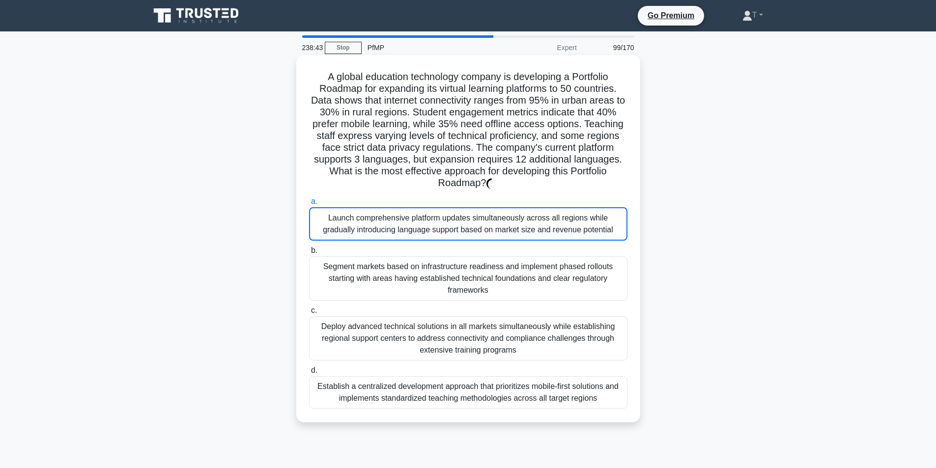
click at [430, 281] on div "Segment markets based on infrastructure readiness and implement phased rollouts…" at bounding box center [468, 278] width 318 height 44
click at [309, 254] on input "b. Segment markets based on infrastructure readiness and implement phased rollo…" at bounding box center [309, 251] width 0 height 6
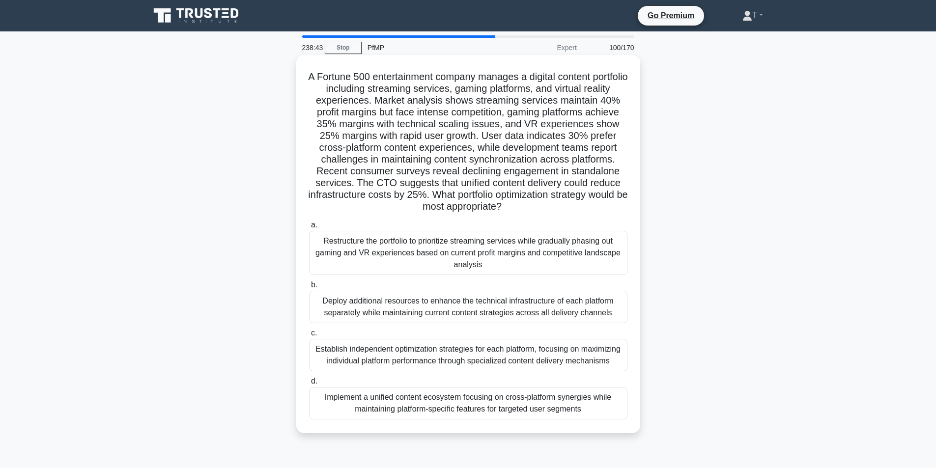
click at [480, 263] on div "Restructure the portfolio to prioritize streaming services while gradually phas…" at bounding box center [468, 253] width 318 height 44
click at [309, 228] on input "a. Restructure the portfolio to prioritize streaming services while gradually p…" at bounding box center [309, 225] width 0 height 6
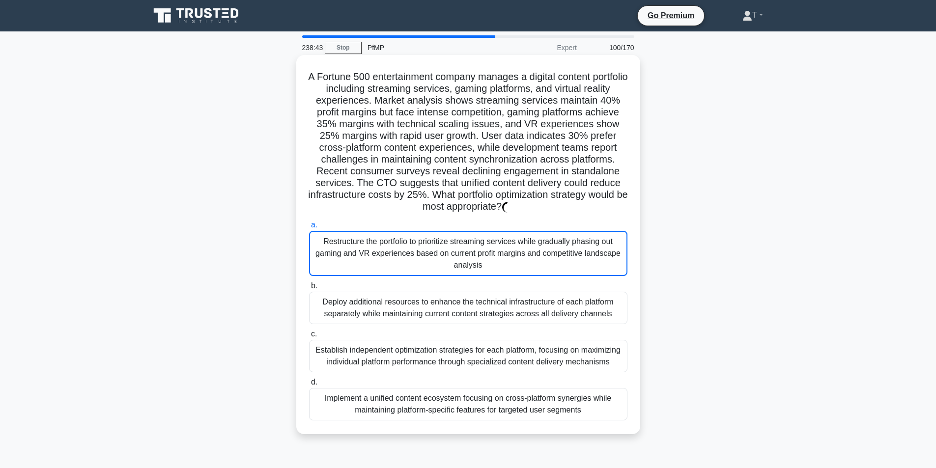
click at [488, 250] on div "Restructure the portfolio to prioritize streaming services while gradually phas…" at bounding box center [468, 253] width 318 height 45
click at [445, 304] on div "Deploy additional resources to enhance the technical infrastructure of each pla…" at bounding box center [468, 308] width 318 height 32
click at [309, 289] on input "b. Deploy additional resources to enhance the technical infrastructure of each …" at bounding box center [309, 286] width 0 height 6
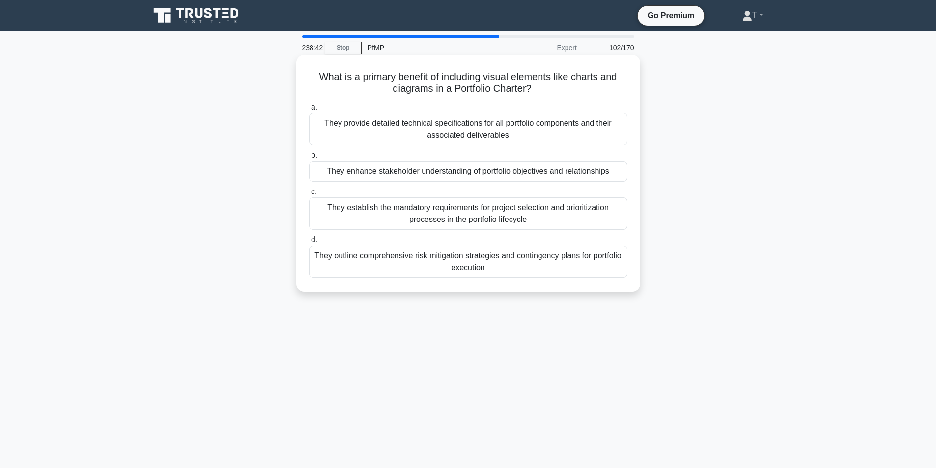
click at [451, 298] on div "What is a primary benefit of including visual elements like charts and diagrams…" at bounding box center [468, 181] width 649 height 249
click at [472, 222] on div "They establish the mandatory requirements for project selection and prioritizat…" at bounding box center [468, 214] width 318 height 32
click at [309, 195] on input "c. They establish the mandatory requirements for project selection and prioriti…" at bounding box center [309, 192] width 0 height 6
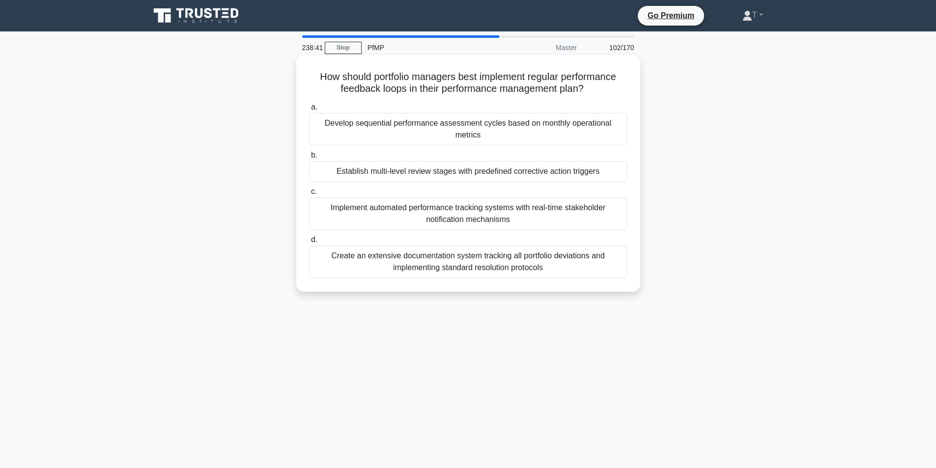
click at [442, 273] on div "How should portfolio managers best implement regular performance feedback loops…" at bounding box center [468, 181] width 649 height 249
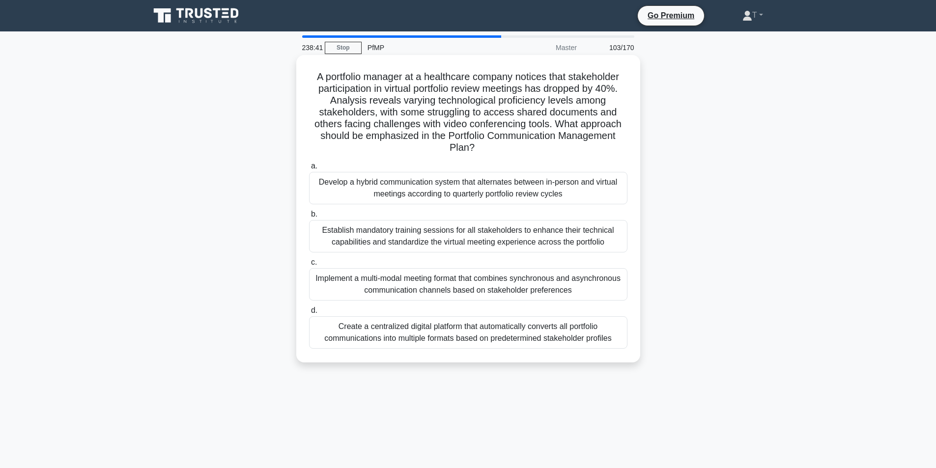
click at [430, 269] on label "c. Implement a multi-modal meeting format that combines synchronous and asynchr…" at bounding box center [468, 278] width 318 height 44
drag, startPoint x: 461, startPoint y: 199, endPoint x: 436, endPoint y: 266, distance: 70.9
click at [462, 199] on div "Develop a hybrid communication system that alternates between in-person and vir…" at bounding box center [468, 188] width 318 height 32
click at [309, 170] on input "a. Develop a hybrid communication system that alternates between in-person and …" at bounding box center [309, 166] width 0 height 6
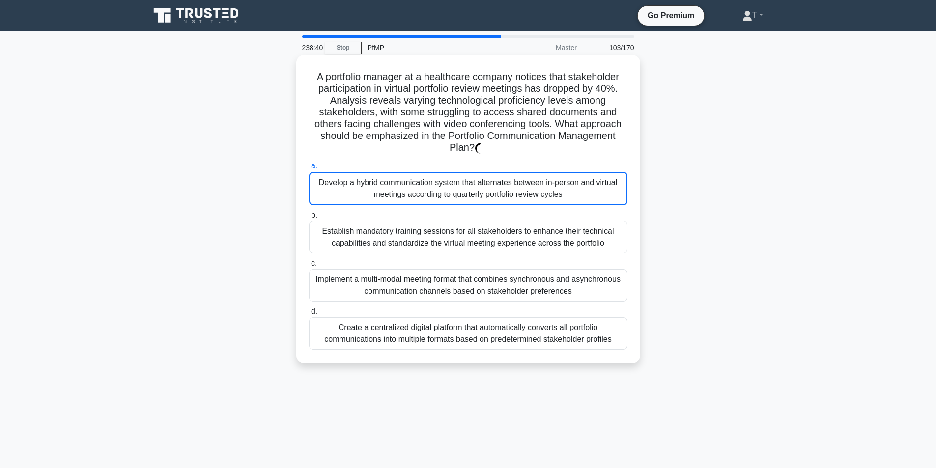
drag, startPoint x: 423, startPoint y: 282, endPoint x: 433, endPoint y: 274, distance: 12.9
click at [427, 279] on div "Implement a multi-modal meeting format that combines synchronous and asynchrono…" at bounding box center [468, 285] width 318 height 32
click at [482, 230] on div "Establish mandatory training sessions for all stakeholders to enhance their tec…" at bounding box center [468, 237] width 318 height 32
click at [309, 219] on input "b. Establish mandatory training sessions for all stakeholders to enhance their …" at bounding box center [309, 215] width 0 height 6
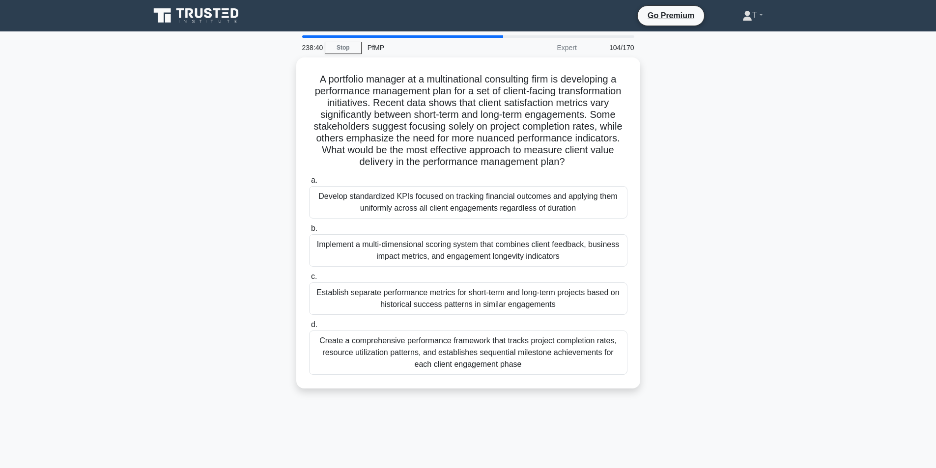
click at [455, 274] on label "c. Establish separate performance metrics for short-term and long-term projects…" at bounding box center [468, 293] width 318 height 44
click at [309, 274] on input "c. Establish separate performance metrics for short-term and long-term projects…" at bounding box center [309, 277] width 0 height 6
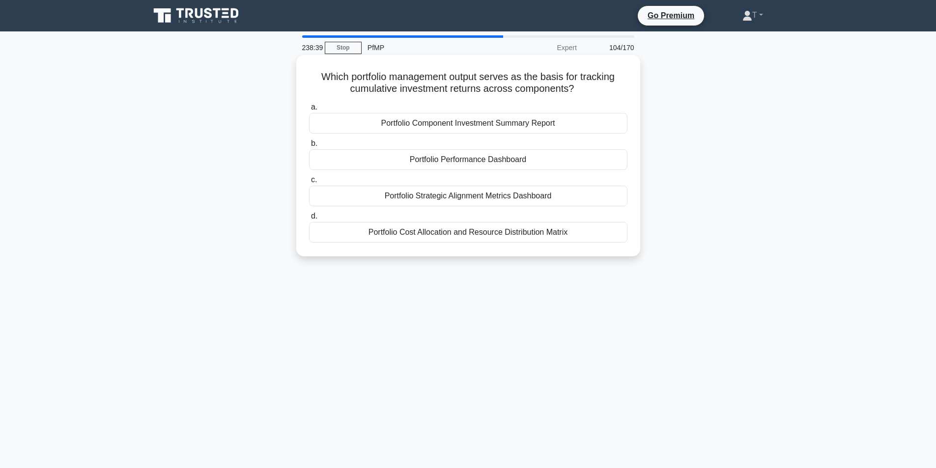
click at [489, 222] on label "d. Portfolio Cost Allocation and Resource Distribution Matrix" at bounding box center [468, 226] width 318 height 32
click at [309, 220] on input "d. Portfolio Cost Allocation and Resource Distribution Matrix" at bounding box center [309, 216] width 0 height 6
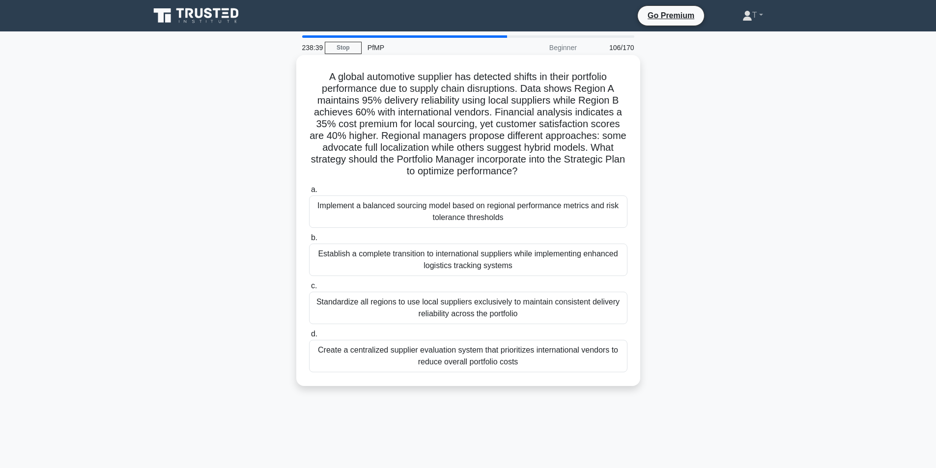
click at [452, 267] on div "Establish a complete transition to international suppliers while implementing e…" at bounding box center [468, 260] width 318 height 32
click at [309, 241] on input "b. Establish a complete transition to international suppliers while implementin…" at bounding box center [309, 238] width 0 height 6
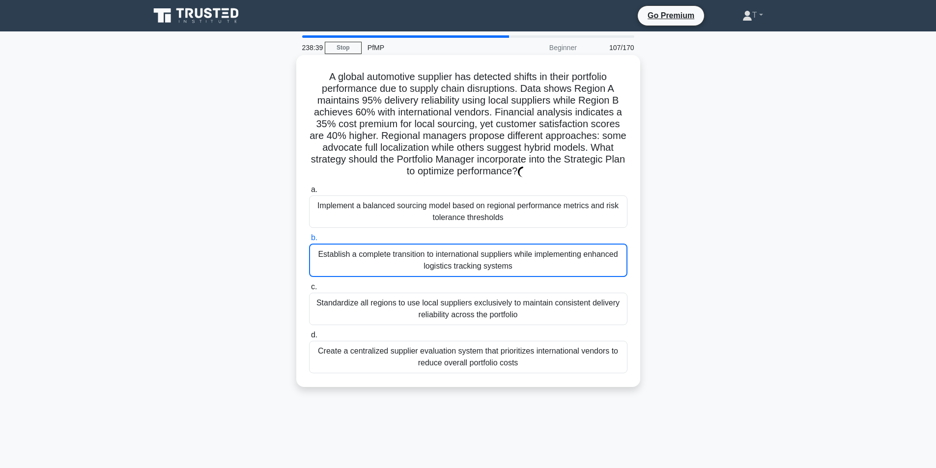
click at [480, 192] on label "a. Implement a balanced sourcing model based on regional performance metrics an…" at bounding box center [468, 206] width 318 height 44
click at [444, 260] on div "Establish a complete transition to international suppliers while implementing e…" at bounding box center [468, 260] width 318 height 33
click at [309, 241] on input "b. Establish a complete transition to international suppliers while implementin…" at bounding box center [309, 238] width 0 height 6
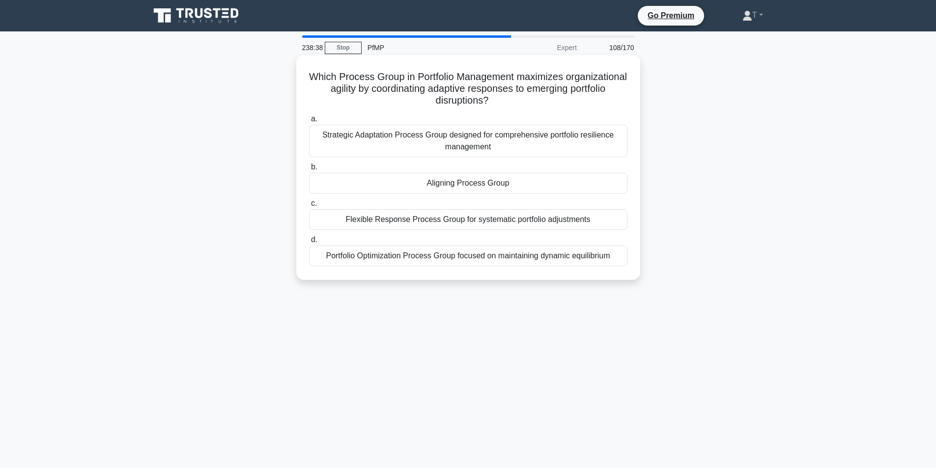
click at [471, 229] on div "Flexible Response Process Group for systematic portfolio adjustments" at bounding box center [468, 219] width 318 height 21
click at [309, 207] on input "c. Flexible Response Process Group for systematic portfolio adjustments" at bounding box center [309, 203] width 0 height 6
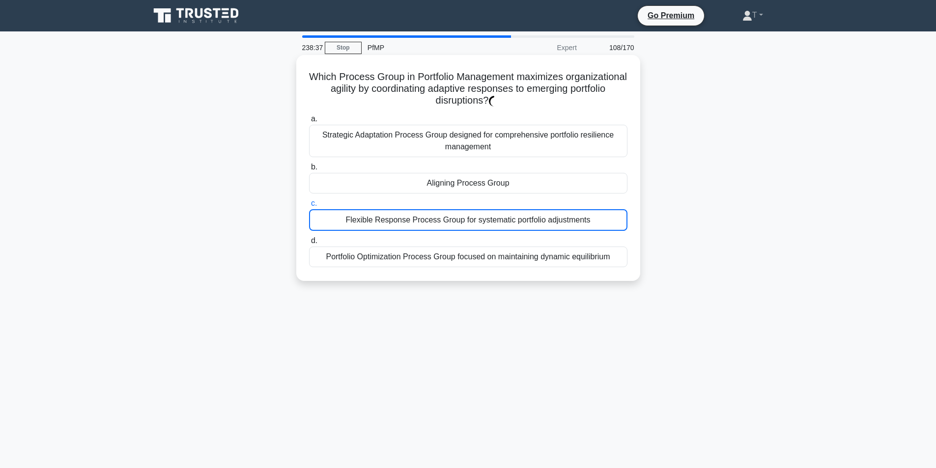
click at [453, 277] on div "Which Process Group in Portfolio Management maximizes organizational agility by…" at bounding box center [468, 168] width 336 height 218
click at [500, 200] on label "c. Flexible Response Process Group for systematic portfolio adjustments" at bounding box center [468, 214] width 318 height 33
click at [309, 200] on input "c. Flexible Response Process Group for systematic portfolio adjustments" at bounding box center [309, 203] width 0 height 6
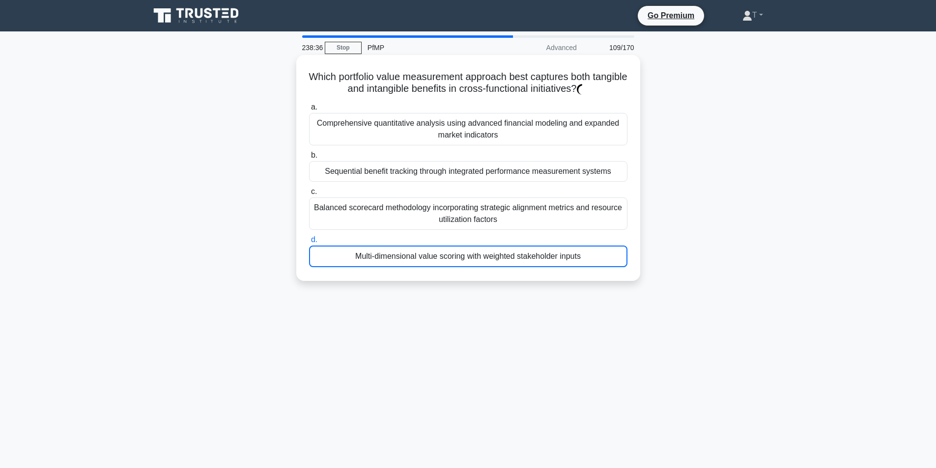
click at [485, 187] on label "c. Balanced scorecard methodology incorporating strategic alignment metrics and…" at bounding box center [468, 208] width 318 height 44
click at [309, 189] on input "c. Balanced scorecard methodology incorporating strategic alignment metrics and…" at bounding box center [309, 192] width 0 height 6
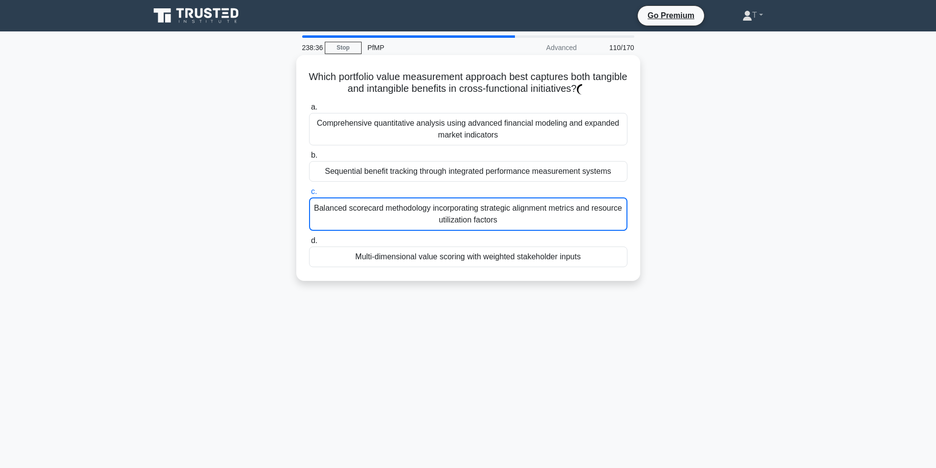
drag, startPoint x: 416, startPoint y: 269, endPoint x: 417, endPoint y: 259, distance: 9.9
click at [416, 265] on div "a. Comprehensive quantitative analysis using advanced financial modeling and ex…" at bounding box center [468, 184] width 330 height 170
click at [471, 175] on div "Sequential benefit tracking through integrated performance measurement systems" at bounding box center [468, 171] width 318 height 21
click at [309, 159] on input "b. Sequential benefit tracking through integrated performance measurement syste…" at bounding box center [309, 155] width 0 height 6
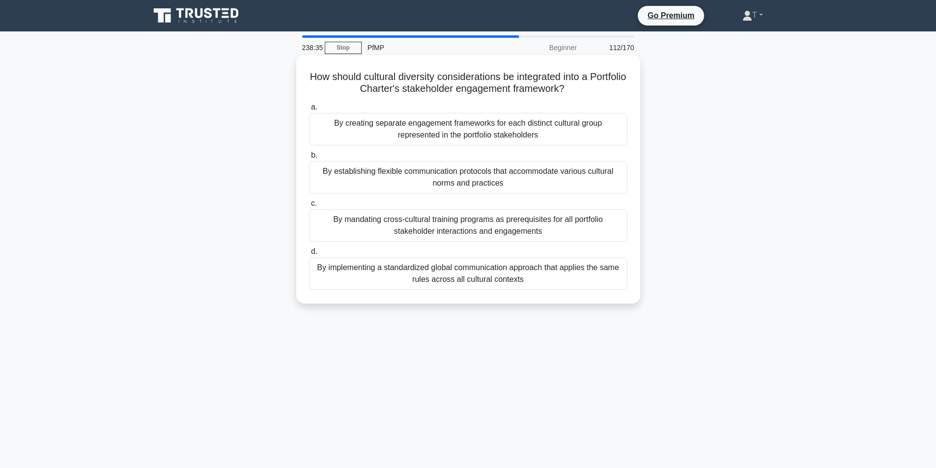
click at [474, 196] on div "a. By creating separate engagement frameworks for each distinct cultural group …" at bounding box center [468, 195] width 330 height 193
drag
click at [434, 261] on div "By implementing a standardized global communication approach that applies the s…" at bounding box center [468, 273] width 318 height 32
click at [309, 255] on input "d. By implementing a standardized global communication approach that applies th…" at bounding box center [309, 252] width 0 height 6
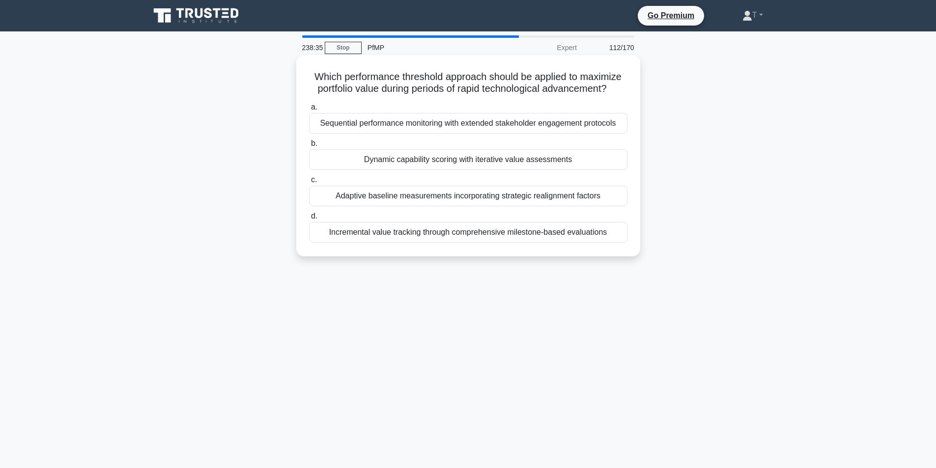
click at [479, 191] on div "Adaptive baseline measurements incorporating strategic realignment factors" at bounding box center [468, 196] width 318 height 21
click at [309, 183] on input "c. Adaptive baseline measurements incorporating strategic realignment factors" at bounding box center [309, 180] width 0 height 6
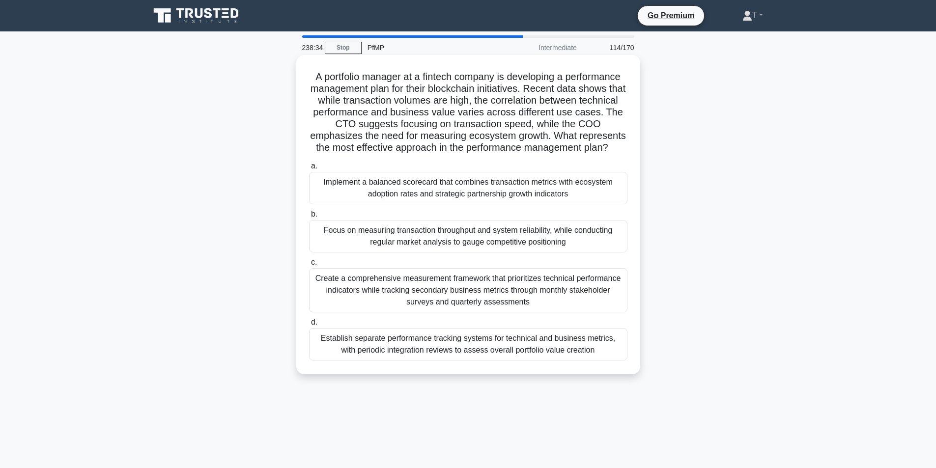
click at [489, 170] on div "A portfolio manager at a fintech company is developing a performance management…" at bounding box center [468, 215] width 336 height 312
click at [437, 253] on div "Focus on measuring transaction throughput and system reliability, while conduct…" at bounding box center [468, 236] width 318 height 32
click at [309, 218] on input "b. Focus on measuring transaction throughput and system reliability, while cond…" at bounding box center [309, 214] width 0 height 6
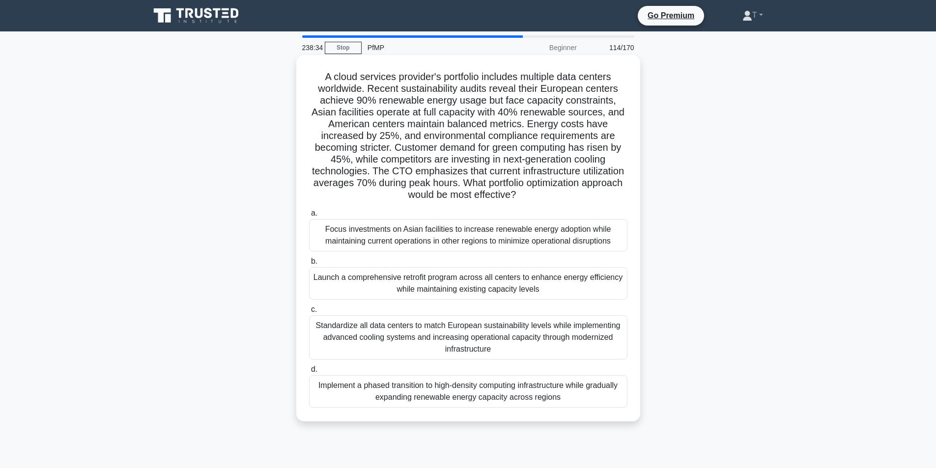
click at [486, 190] on h5 "A cloud services provider's portfolio includes multiple data centers worldwide.…" at bounding box center [468, 136] width 320 height 131
click at [454, 266] on label "b. Launch a comprehensive retrofit program across all centers to enhance energy…" at bounding box center [468, 278] width 318 height 44
click at [309, 265] on input "b. Launch a comprehensive retrofit program across all centers to enhance energy…" at bounding box center [309, 261] width 0 height 6
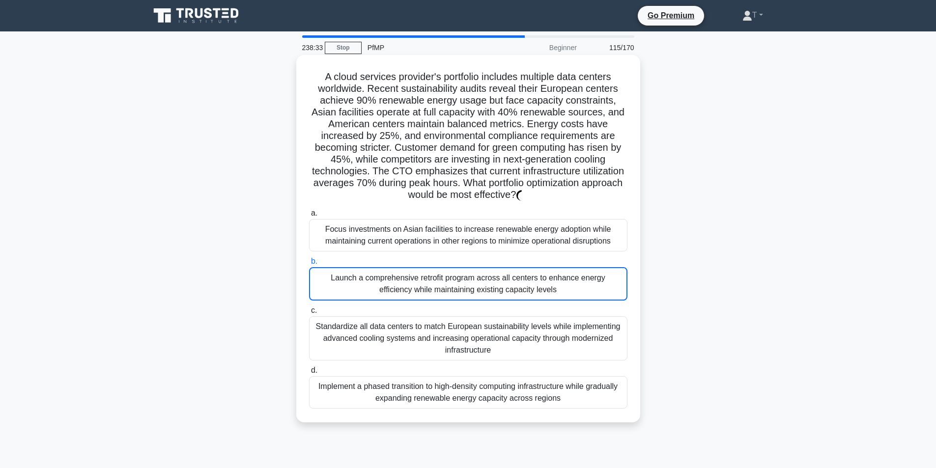
click at [432, 311] on label "c. Standardize all data centers to match European sustainability levels while i…" at bounding box center [468, 333] width 318 height 56
click at [309, 311] on input "c. Standardize all data centers to match European sustainability levels while i…" at bounding box center [309, 311] width 0 height 6
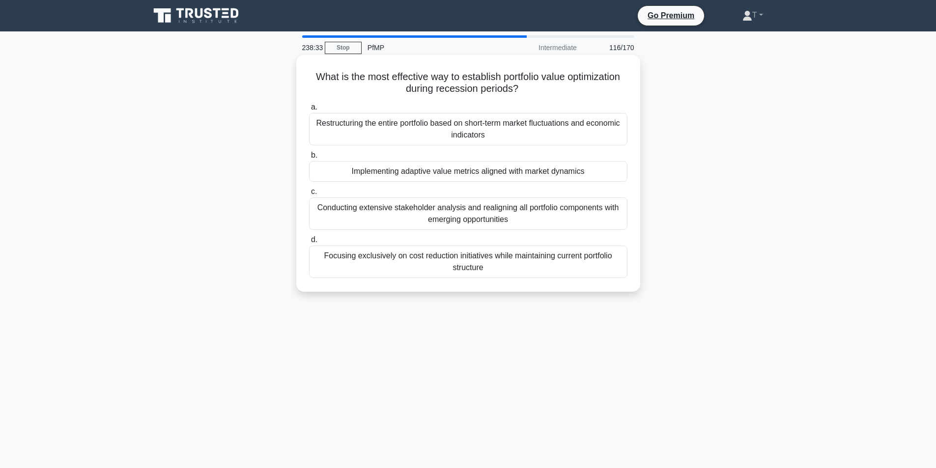
click at [465, 248] on div "Focusing exclusively on cost reduction initiatives while maintaining current po…" at bounding box center [468, 262] width 318 height 32
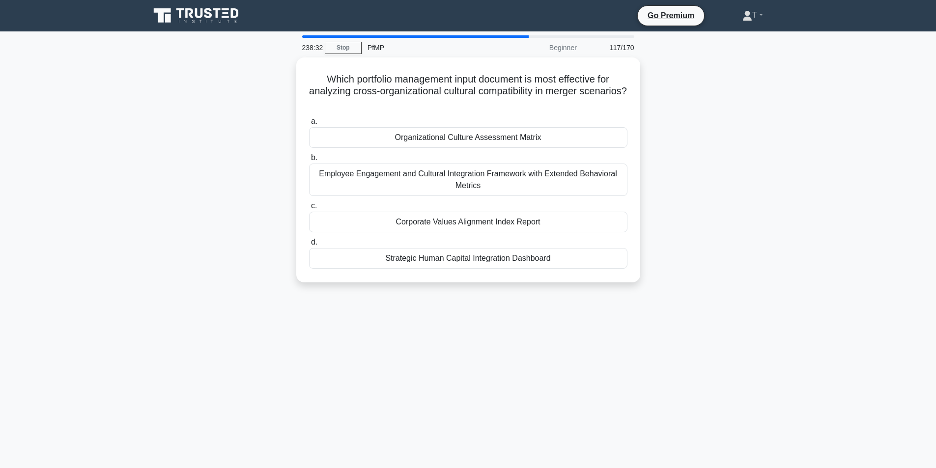
click at [457, 289] on div "Which portfolio management input document is most effective for analyzing cross…" at bounding box center [468, 175] width 649 height 237
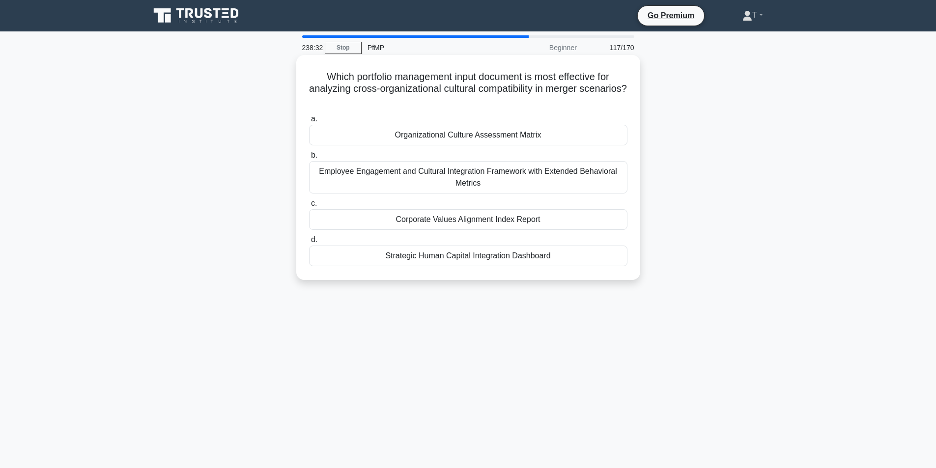
click at [496, 212] on div "Corporate Values Alignment Index Report" at bounding box center [468, 219] width 318 height 21
click at [309, 207] on input "c. Corporate Values Alignment Index Report" at bounding box center [309, 203] width 0 height 6
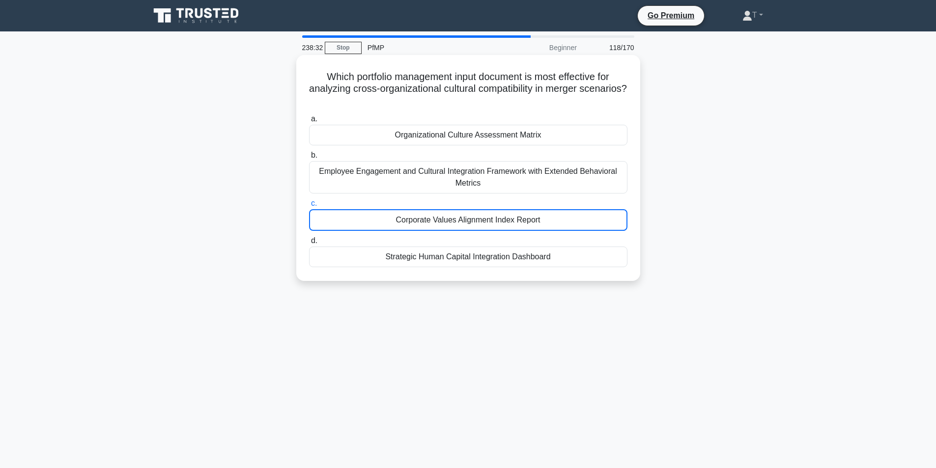
click at [529, 175] on div "Employee Engagement and Cultural Integration Framework with Extended Behavioral…" at bounding box center [468, 177] width 318 height 32
click at [309, 159] on input "b. Employee Engagement and Cultural Integration Framework with Extended Behavio…" at bounding box center [309, 155] width 0 height 6
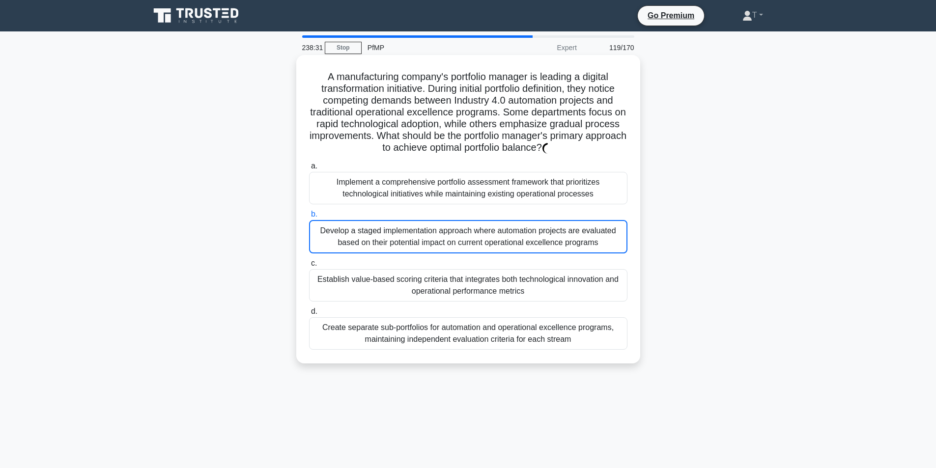
click at [499, 179] on div "Implement a comprehensive portfolio assessment framework that prioritizes techn…" at bounding box center [468, 188] width 318 height 32
click at [471, 240] on div "Develop a staged implementation approach where automation projects are evaluate…" at bounding box center [468, 236] width 318 height 33
click at [309, 218] on input "b. Develop a staged implementation approach where automation projects are evalu…" at bounding box center [309, 214] width 0 height 6
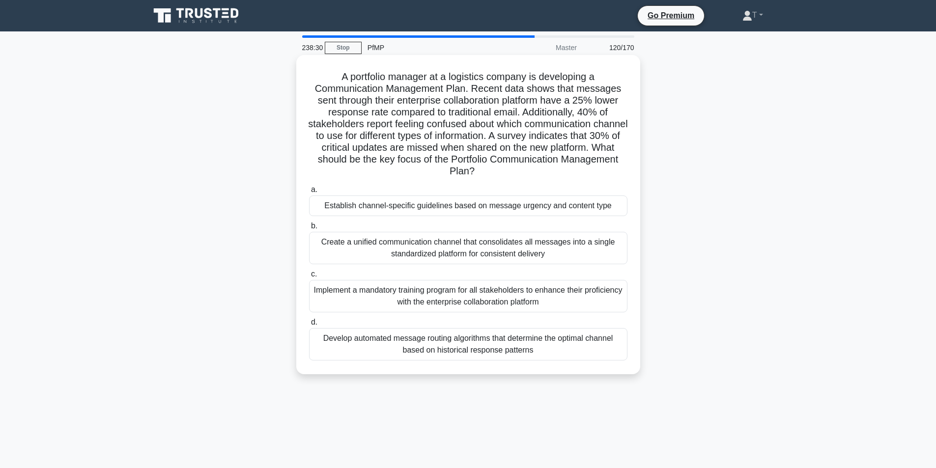
click at [495, 210] on div "Establish channel-specific guidelines based on message urgency and content type" at bounding box center [468, 206] width 318 height 21
click at [309, 193] on input "a. Establish channel-specific guidelines based on message urgency and content t…" at bounding box center [309, 190] width 0 height 6
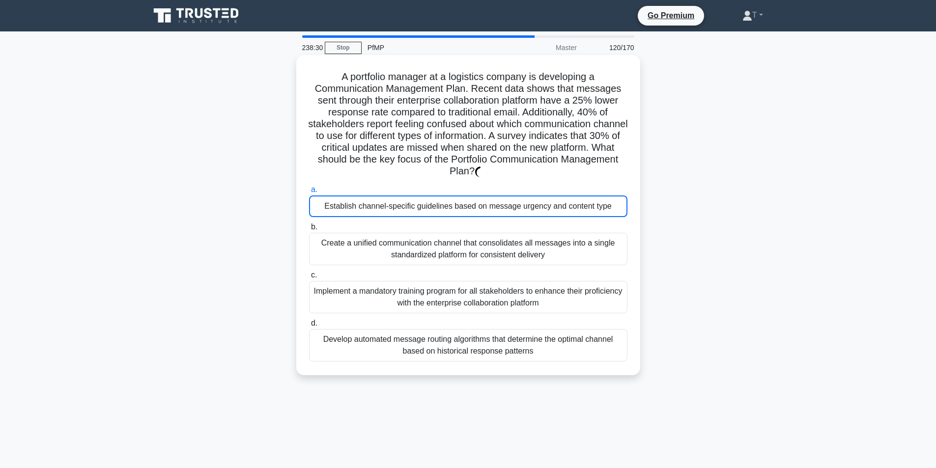
click at [465, 269] on div "a. Establish channel-specific guidelines based on message urgency and content t…" at bounding box center [468, 273] width 330 height 182
click at [456, 287] on div "Implement a mandatory training program for all stakeholders to enhance their pr…" at bounding box center [468, 297] width 318 height 32
click at [309, 279] on input "c. Implement a mandatory training program for all stakeholders to enhance their…" at bounding box center [309, 275] width 0 height 6
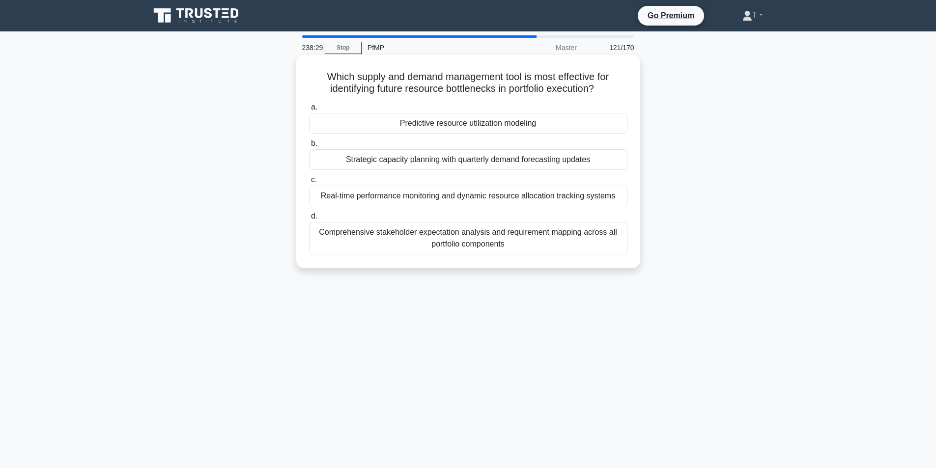
click at [485, 236] on div "Comprehensive stakeholder expectation analysis and requirement mapping across a…" at bounding box center [468, 238] width 318 height 32
click at [309, 220] on input "d. Comprehensive stakeholder expectation analysis and requirement mapping acros…" at bounding box center [309, 216] width 0 height 6
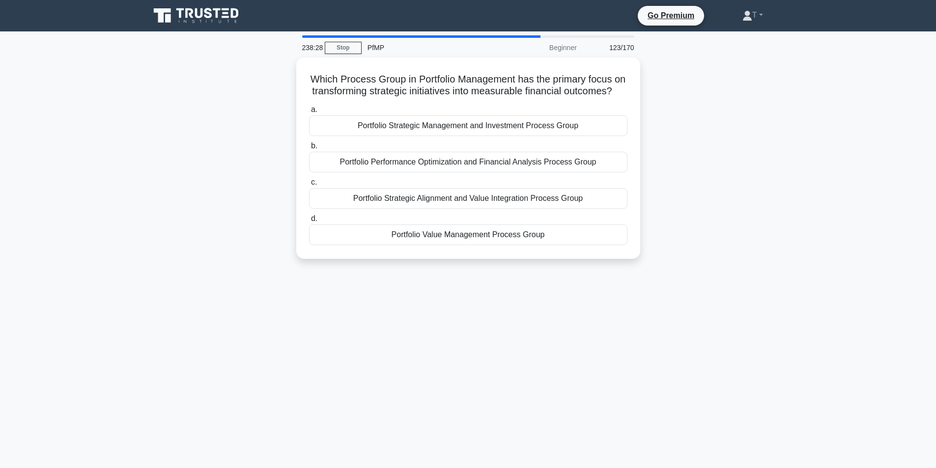
click at [520, 186] on div "a. Portfolio Strategic Management and Investment Process Group b. Portfolio Per…" at bounding box center [468, 174] width 330 height 145
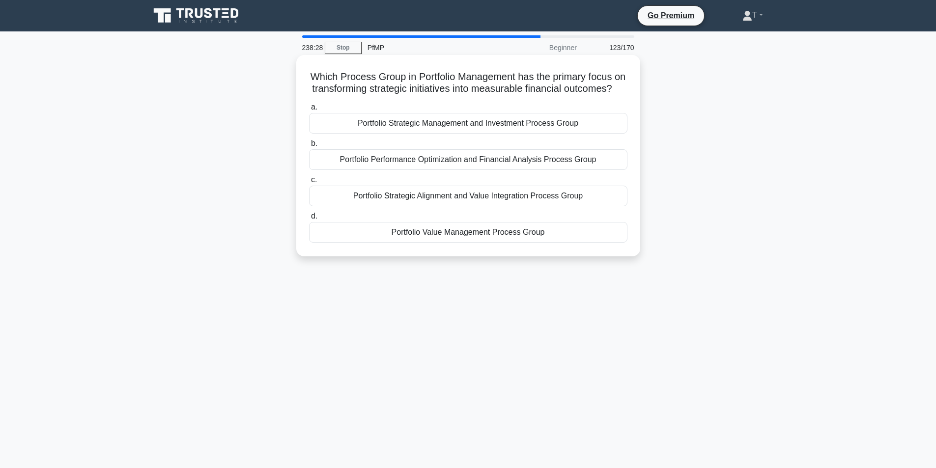
click at [480, 243] on div "Portfolio Value Management Process Group" at bounding box center [468, 232] width 318 height 21
click at [309, 220] on input "d. Portfolio Value Management Process Group" at bounding box center [309, 216] width 0 height 6
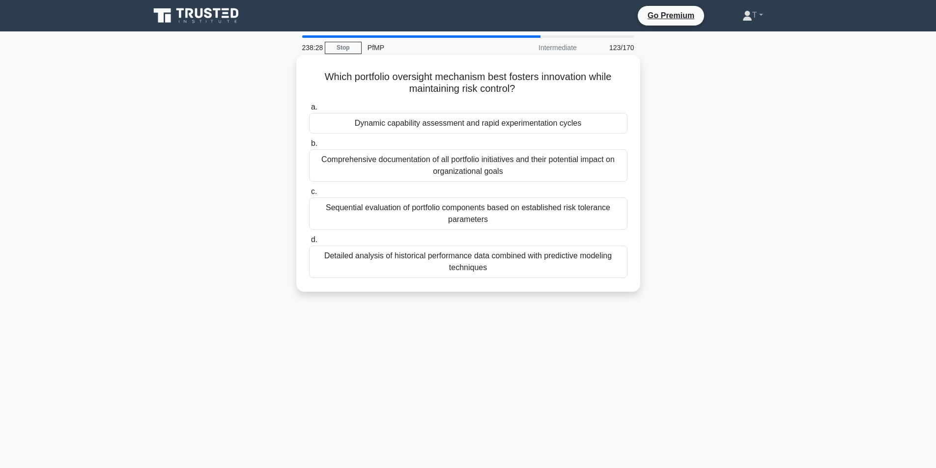
click at [502, 191] on label "c. Sequential evaluation of portfolio components based on established risk tole…" at bounding box center [468, 208] width 318 height 44
click at [309, 191] on input "c. Sequential evaluation of portfolio components based on established risk tole…" at bounding box center [309, 192] width 0 height 6
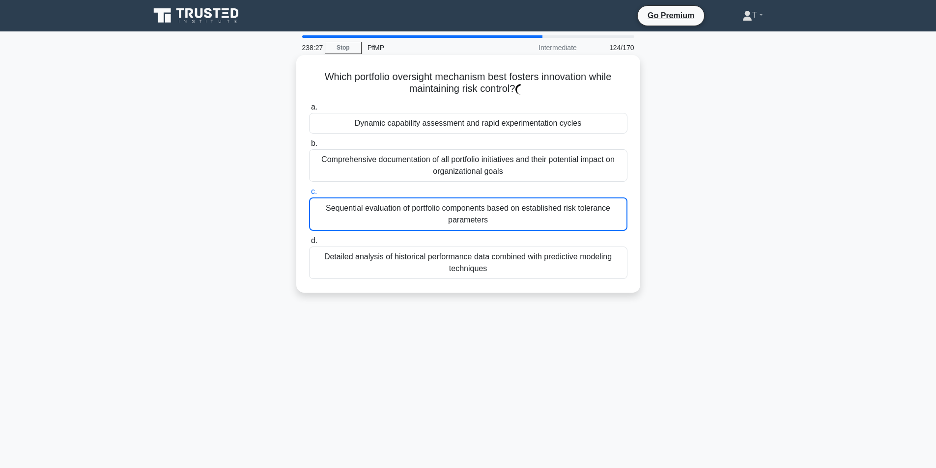
drag, startPoint x: 508, startPoint y: 200, endPoint x: 537, endPoint y: 171, distance: 40.3
click at [513, 197] on label "c. Sequential evaluation of portfolio components based on established risk tole…" at bounding box center [468, 208] width 318 height 45
click at [537, 171] on div "Comprehensive documentation of all portfolio initiatives and their potential im…" at bounding box center [468, 165] width 318 height 32
click at [309, 147] on input "b. Comprehensive documentation of all portfolio initiatives and their potential…" at bounding box center [309, 144] width 0 height 6
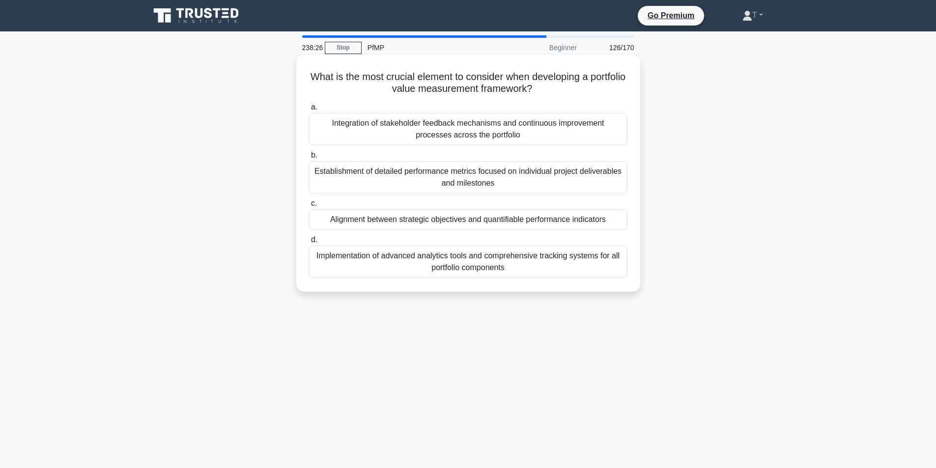
click at [512, 150] on label "b. Establishment of detailed performance metrics focused on individual project …" at bounding box center [468, 171] width 318 height 44
click at [309, 152] on input "b. Establishment of detailed performance metrics focused on individual project …" at bounding box center [309, 155] width 0 height 6
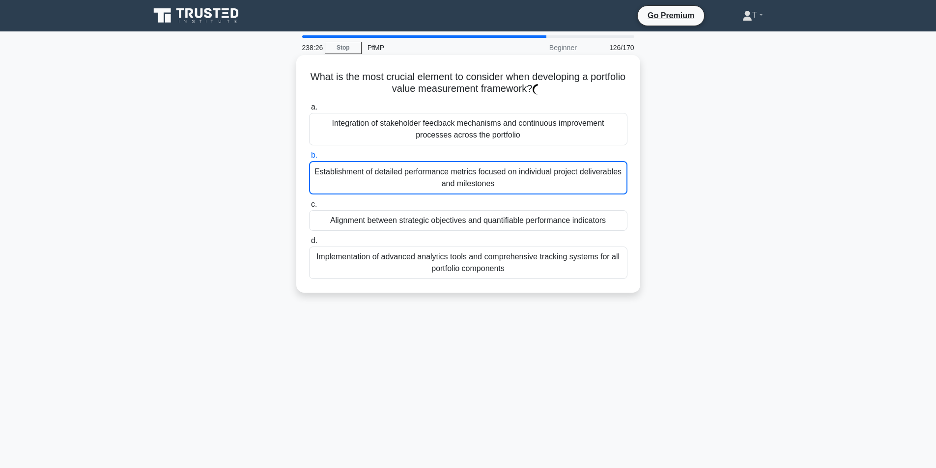
click at [495, 199] on div "a. Integration of stakeholder feedback mechanisms and continuous improvement pr…" at bounding box center [468, 190] width 330 height 182
click at [477, 224] on div "Alignment between strategic objectives and quantifiable performance indicators" at bounding box center [468, 220] width 318 height 21
click at [309, 208] on input "c. Alignment between strategic objectives and quantifiable performance indicato…" at bounding box center [309, 204] width 0 height 6
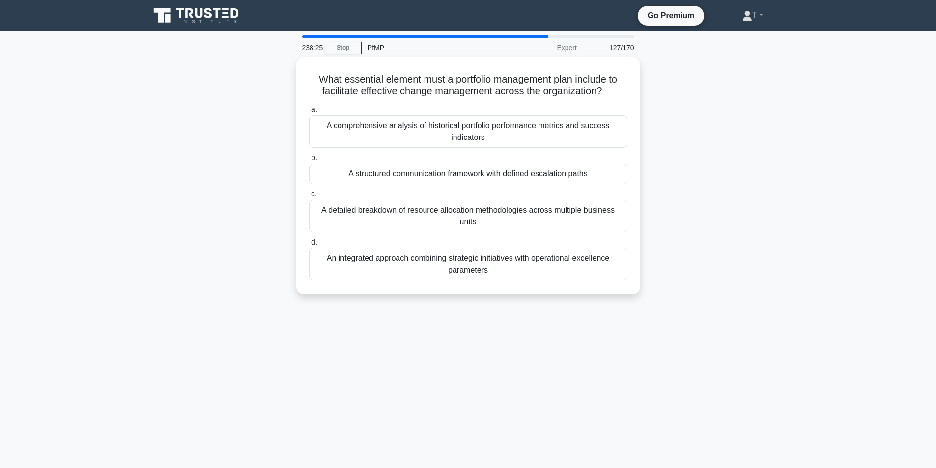
click at [508, 168] on div "A structured communication framework with defined escalation paths" at bounding box center [468, 174] width 318 height 21
click at [309, 161] on input "b. A structured communication framework with defined escalation paths" at bounding box center [309, 158] width 0 height 6
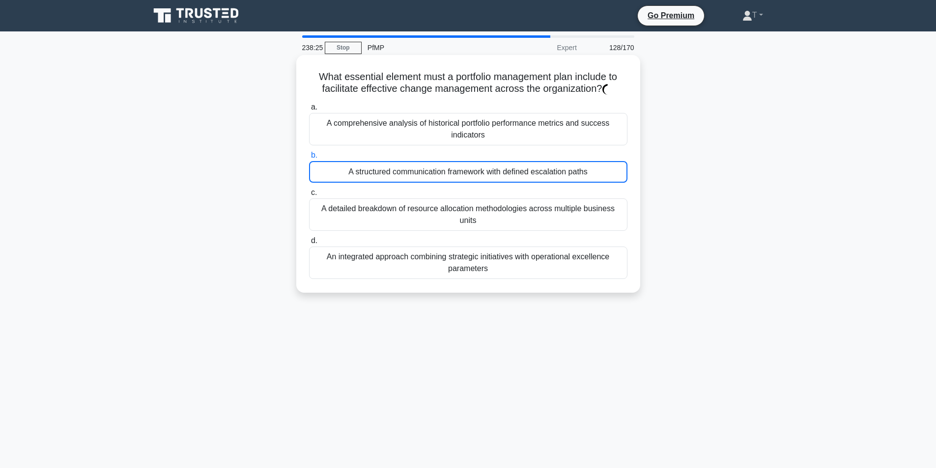
click at [485, 235] on label "d. An integrated approach combining strategic initiatives with operational exce…" at bounding box center [468, 257] width 318 height 44
click at [309, 238] on input "d. An integrated approach combining strategic initiatives with operational exce…" at bounding box center [309, 241] width 0 height 6
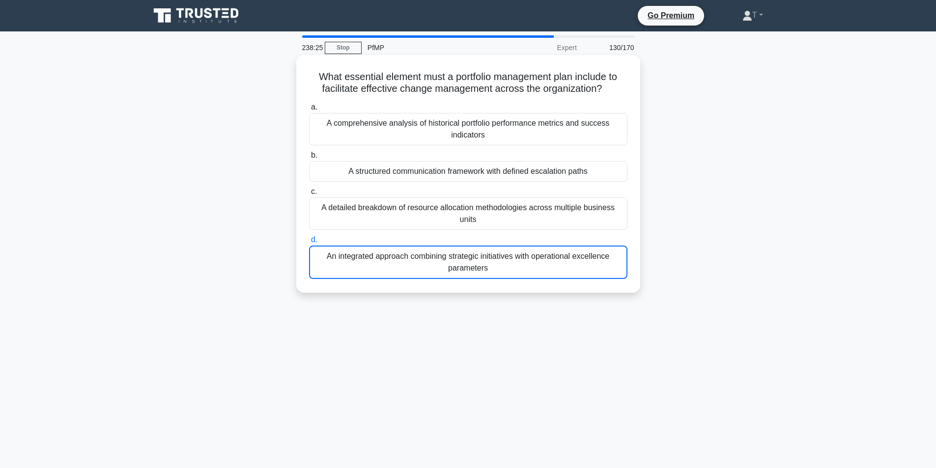
click at [502, 185] on div "a. A comprehensive analysis of historical portfolio performance metrics and suc…" at bounding box center [468, 190] width 330 height 182
click at [514, 166] on div "A structured communication framework with defined escalation paths" at bounding box center [468, 171] width 318 height 21
click at [309, 159] on input "b. A structured communication framework with defined escalation paths" at bounding box center [309, 155] width 0 height 6
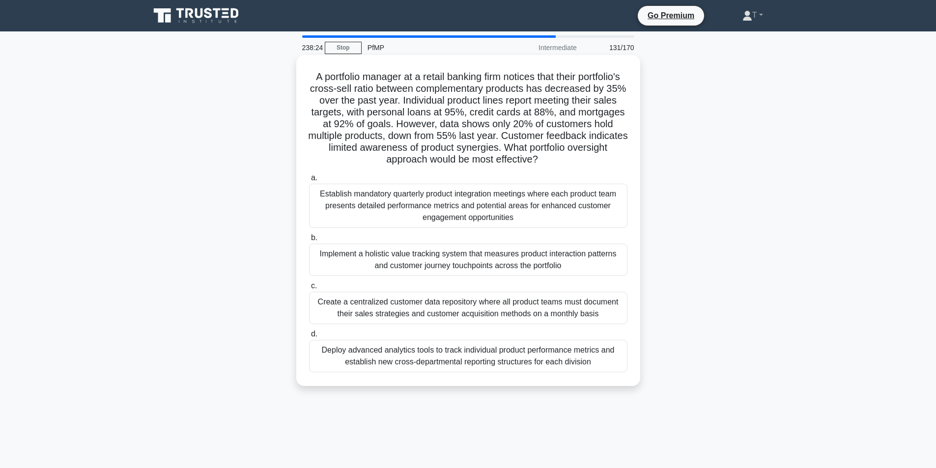
drag, startPoint x: 494, startPoint y: 203, endPoint x: 471, endPoint y: 236, distance: 40.1
click at [480, 223] on div "Establish mandatory quarterly product integration meetings where each product t…" at bounding box center [468, 206] width 318 height 44
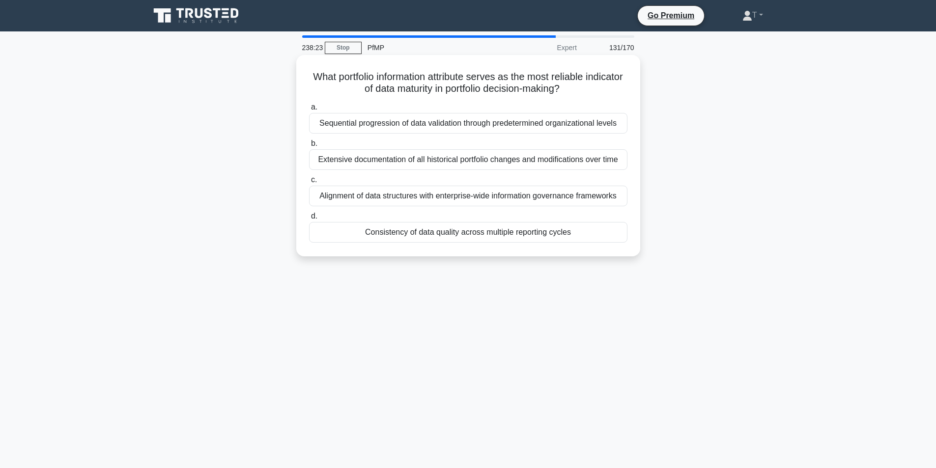
click at [505, 194] on div "Alignment of data structures with enterprise-wide information governance framew…" at bounding box center [468, 196] width 318 height 21
click at [309, 183] on input "c. Alignment of data structures with enterprise-wide information governance fra…" at bounding box center [309, 180] width 0 height 6
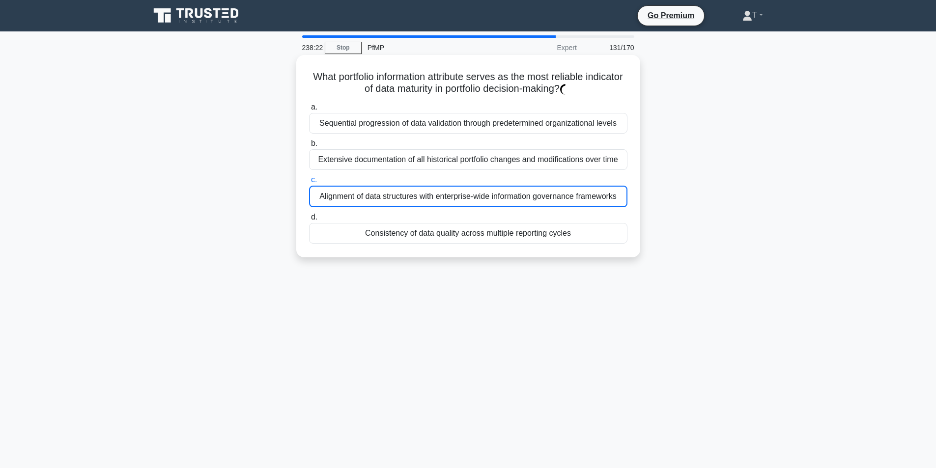
click at [521, 161] on div "Extensive documentation of all historical portfolio changes and modifications o…" at bounding box center [468, 159] width 318 height 21
click at [309, 147] on input "b. Extensive documentation of all historical portfolio changes and modification…" at bounding box center [309, 144] width 0 height 6
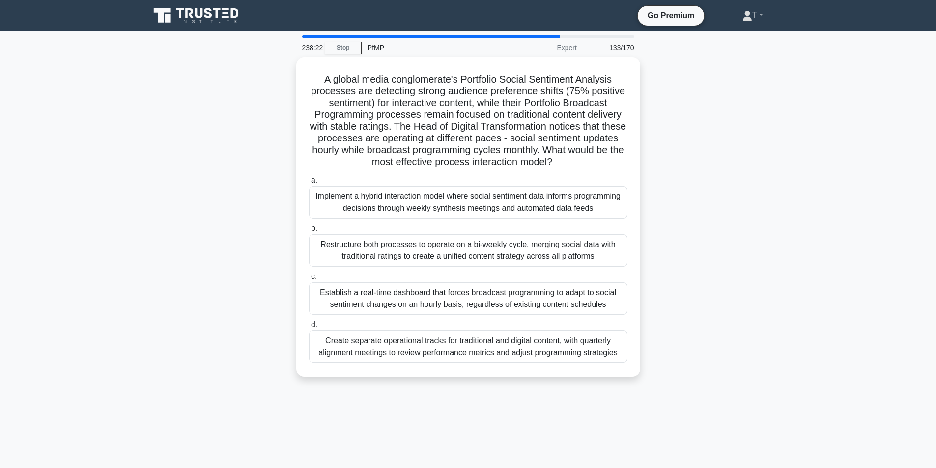
click at [535, 150] on h5 "A global media conglomerate's Portfolio Social Sentiment Analysis processes are…" at bounding box center [468, 120] width 320 height 95
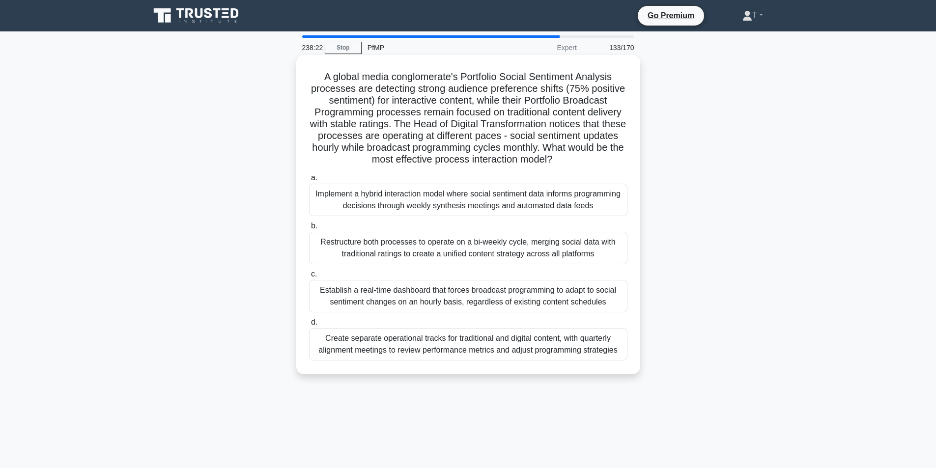
click at [487, 232] on div "a. Implement a hybrid interaction model where social sentiment data informs pro…" at bounding box center [468, 266] width 330 height 193
click at [459, 264] on div "Restructure both processes to operate on a bi-weekly cycle, merging social data…" at bounding box center [468, 248] width 318 height 32
click at [309, 229] on input "b. Restructure both processes to operate on a bi-weekly cycle, merging social d…" at bounding box center [309, 226] width 0 height 6
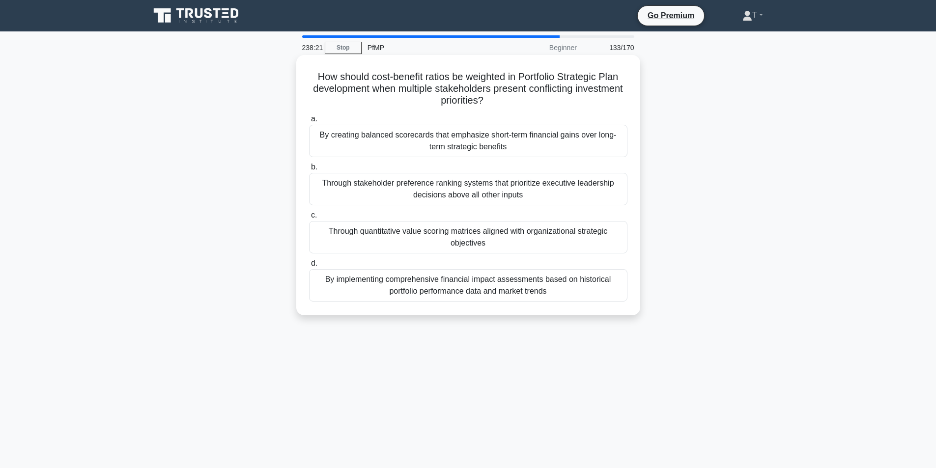
click at [453, 292] on div "By implementing comprehensive financial impact assessments based on historical …" at bounding box center [468, 285] width 318 height 32
click at [309, 267] on input "d. By implementing comprehensive financial impact assessments based on historic…" at bounding box center [309, 263] width 0 height 6
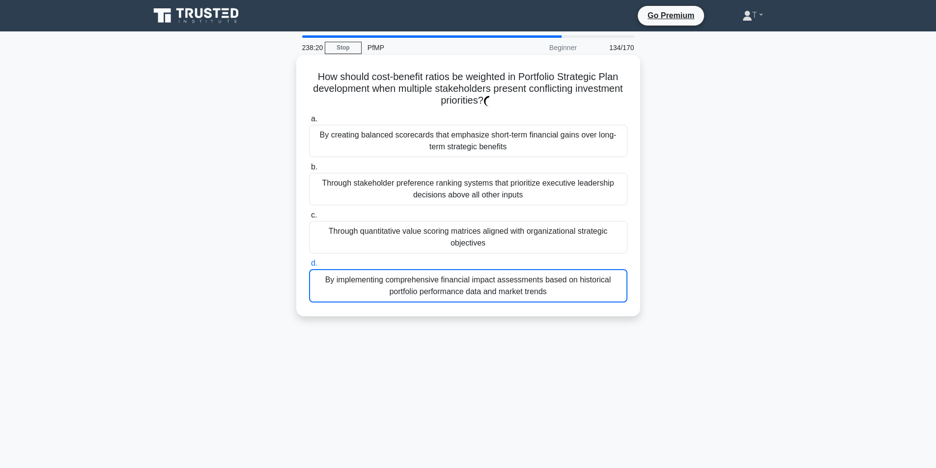
click at [494, 239] on div "Through quantitative value scoring matrices aligned with organizational strateg…" at bounding box center [468, 237] width 318 height 32
click at [309, 219] on input "c. Through quantitative value scoring matrices aligned with organizational stra…" at bounding box center [309, 215] width 0 height 6
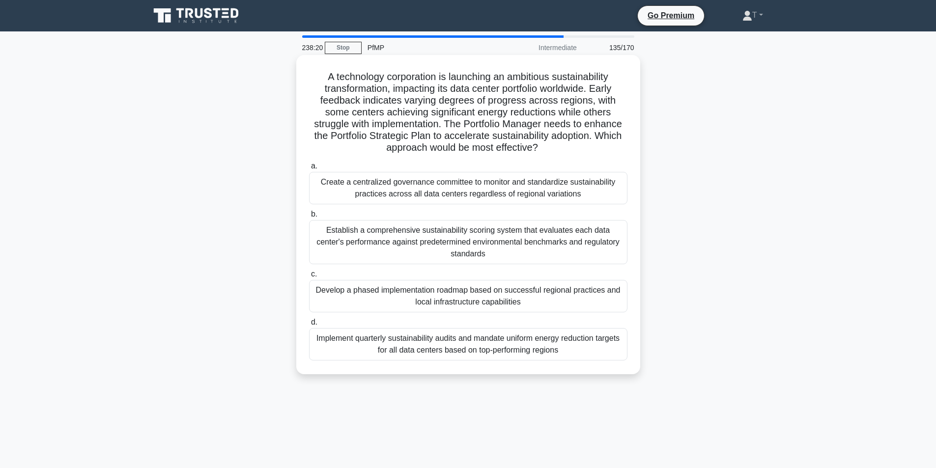
click at [508, 217] on label "b. Establish a comprehensive sustainability scoring system that evaluates each …" at bounding box center [468, 236] width 318 height 56
click at [309, 217] on input "b. Establish a comprehensive sustainability scoring system that evaluates each …" at bounding box center [309, 214] width 0 height 6
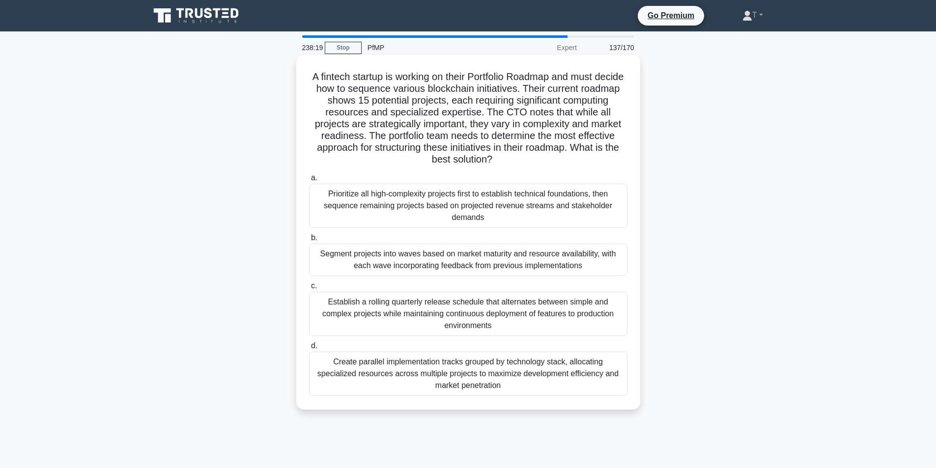
drag, startPoint x: 498, startPoint y: 247, endPoint x: 496, endPoint y: 252, distance: 5.1
click at [497, 251] on div "Segment projects into waves based on market maturity and resource availability,…" at bounding box center [468, 260] width 318 height 32
drag, startPoint x: 481, startPoint y: 278, endPoint x: 469, endPoint y: 290, distance: 16.7
click at [478, 281] on label "c. Establish a rolling quarterly release schedule that alternates between simpl…" at bounding box center [468, 308] width 318 height 56
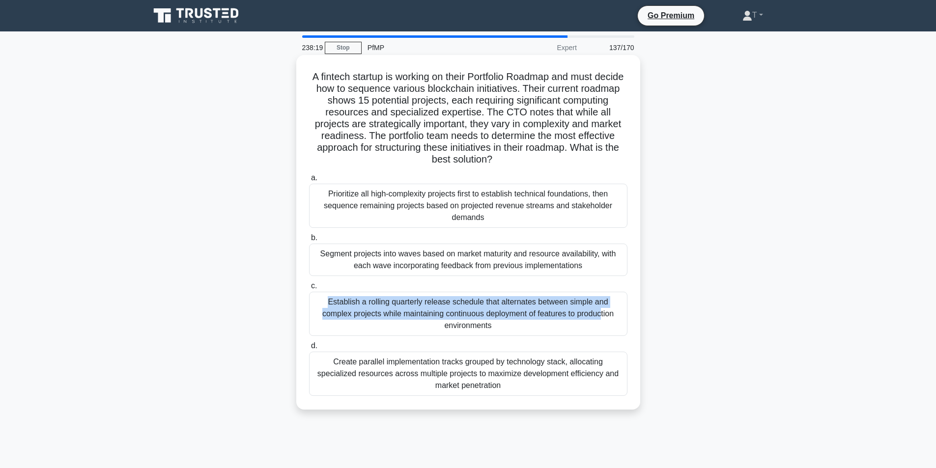
click at [469, 292] on div "Establish a rolling quarterly release schedule that alternates between simple a…" at bounding box center [468, 314] width 318 height 44
click at [309, 289] on input "c. Establish a rolling quarterly release schedule that alternates between simpl…" at bounding box center [309, 286] width 0 height 6
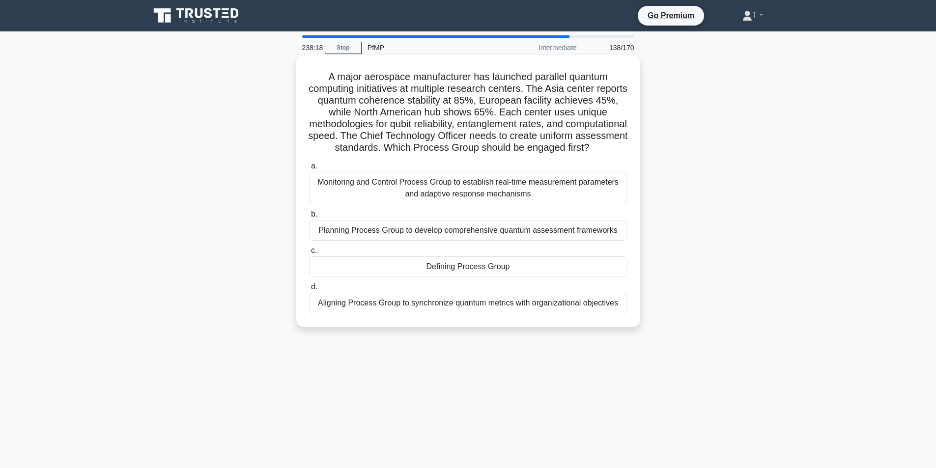
click at [493, 277] on div "Defining Process Group" at bounding box center [468, 266] width 318 height 21
click at [309, 254] on input "c. Defining Process Group" at bounding box center [309, 251] width 0 height 6
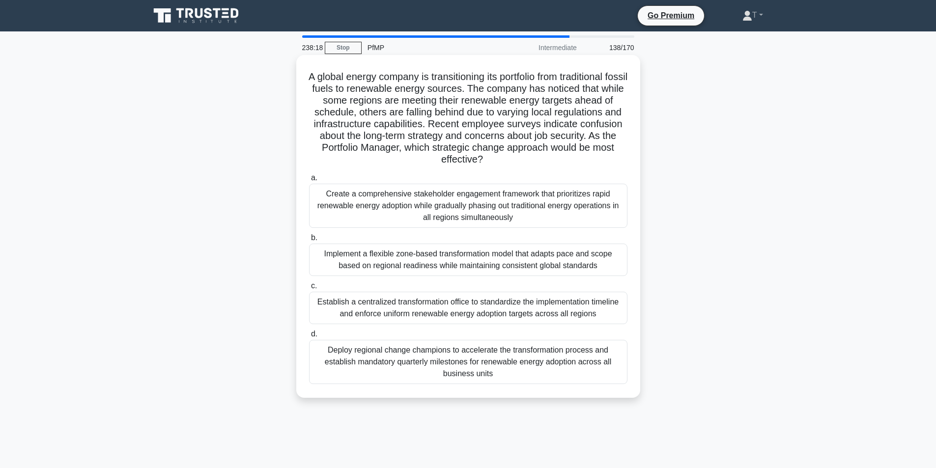
click at [513, 236] on label "b. Implement a flexible zone-based transformation model that adapts pace and sc…" at bounding box center [468, 254] width 318 height 44
click at [309, 236] on input "b. Implement a flexible zone-based transformation model that adapts pace and sc…" at bounding box center [309, 238] width 0 height 6
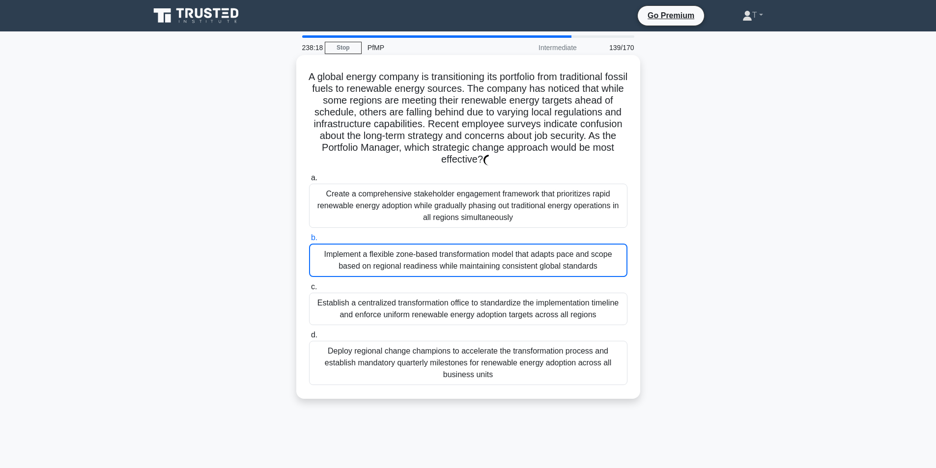
click at [481, 286] on label "c. Establish a centralized transformation office to standardize the implementat…" at bounding box center [468, 303] width 318 height 44
click at [309, 286] on input "c. Establish a centralized transformation office to standardize the implementat…" at bounding box center [309, 287] width 0 height 6
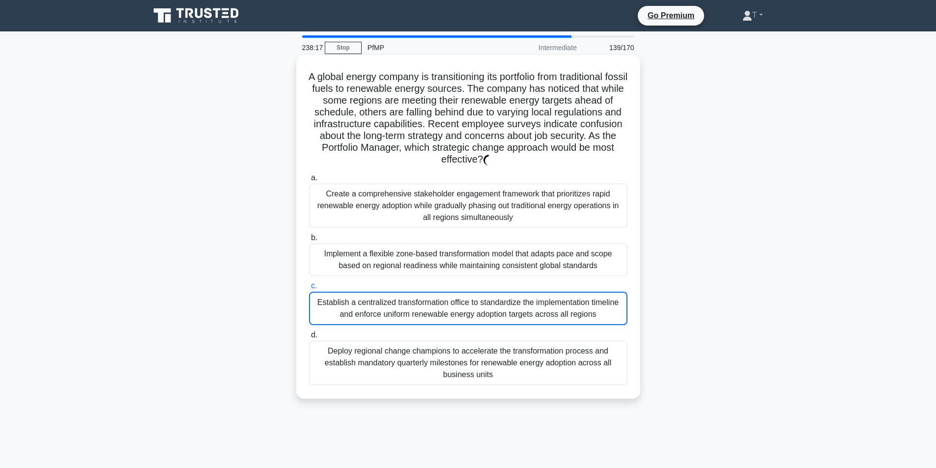
click at [478, 290] on label "c. Establish a centralized transformation office to standardize the implementat…" at bounding box center [468, 302] width 318 height 45
click at [309, 289] on input "c. Establish a centralized transformation office to standardize the implementat…" at bounding box center [309, 286] width 0 height 6
click at [510, 249] on div "Implement a flexible zone-based transformation model that adapts pace and scope…" at bounding box center [468, 260] width 318 height 32
click at [309, 241] on input "b. Implement a flexible zone-based transformation model that adapts pace and sc…" at bounding box center [309, 238] width 0 height 6
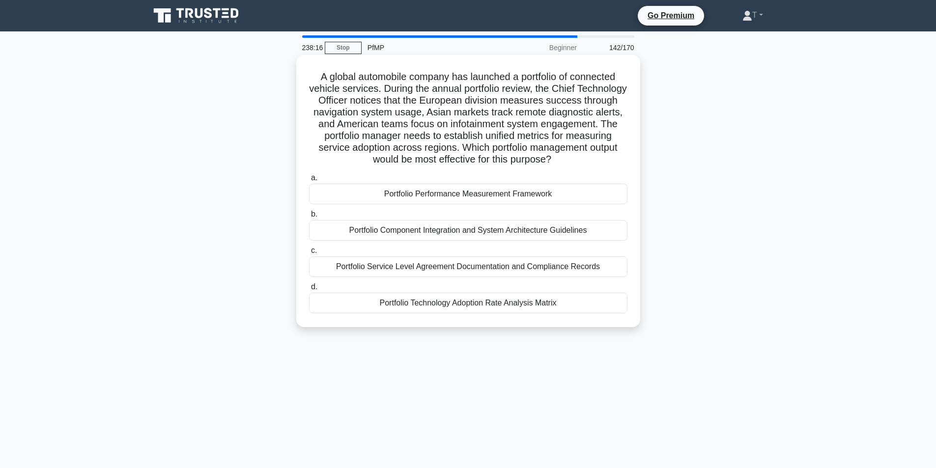
click at [485, 296] on div "Portfolio Technology Adoption Rate Analysis Matrix" at bounding box center [468, 303] width 318 height 21
click at [309, 290] on input "d. Portfolio Technology Adoption Rate Analysis Matrix" at bounding box center [309, 287] width 0 height 6
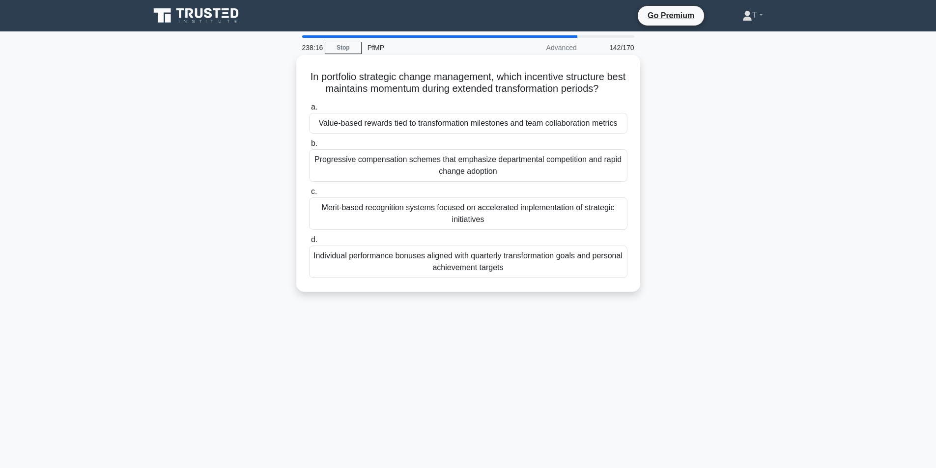
click at [523, 230] on div "Merit-based recognition systems focused on accelerated implementation of strate…" at bounding box center [468, 214] width 318 height 32
click at [309, 195] on input "c. Merit-based recognition systems focused on accelerated implementation of str…" at bounding box center [309, 192] width 0 height 6
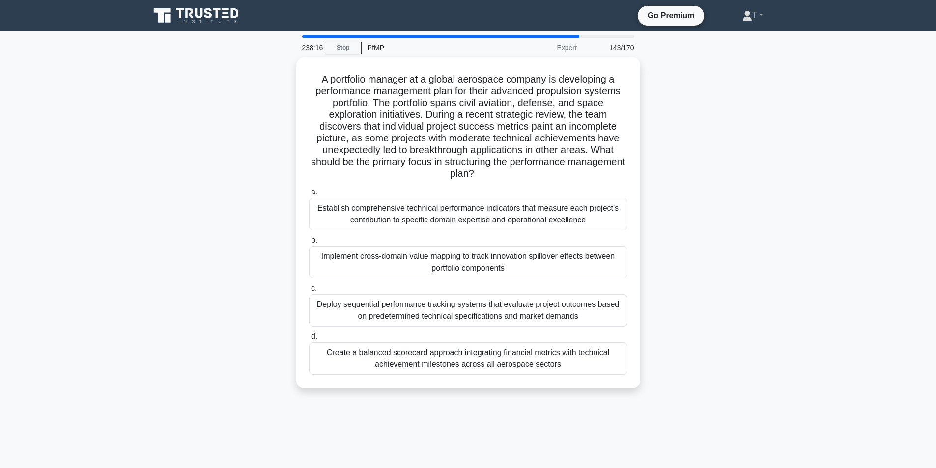
click at [496, 279] on div "a. Establish comprehensive technical performance indicators that measure each p…" at bounding box center [468, 280] width 330 height 193
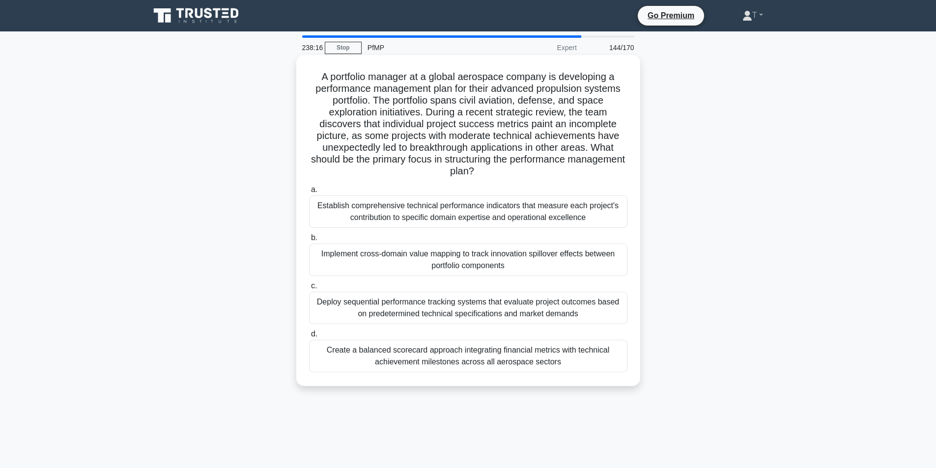
click at [498, 269] on div "Implement cross-domain value mapping to track innovation spillover effects betw…" at bounding box center [468, 260] width 318 height 32
click at [309, 241] on input "b. Implement cross-domain value mapping to track innovation spillover effects b…" at bounding box center [309, 238] width 0 height 6
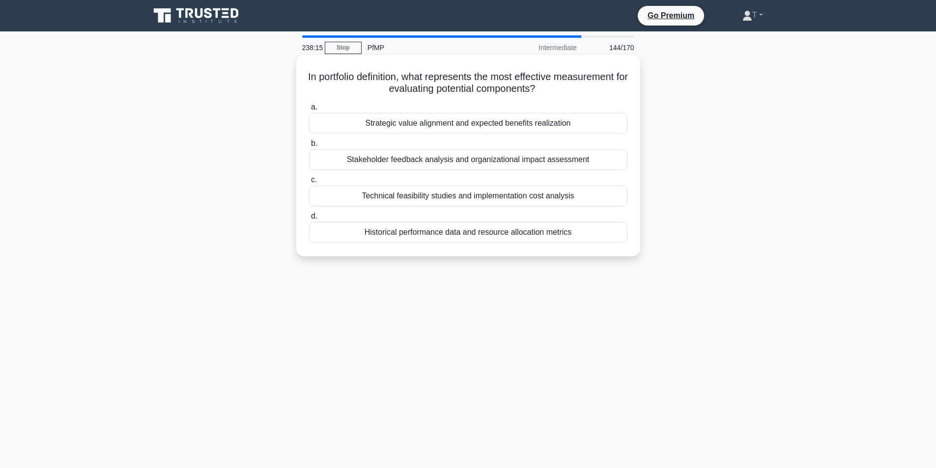
click at [501, 256] on div "In portfolio definition, what represents the most effective measurement for eva…" at bounding box center [468, 155] width 344 height 201
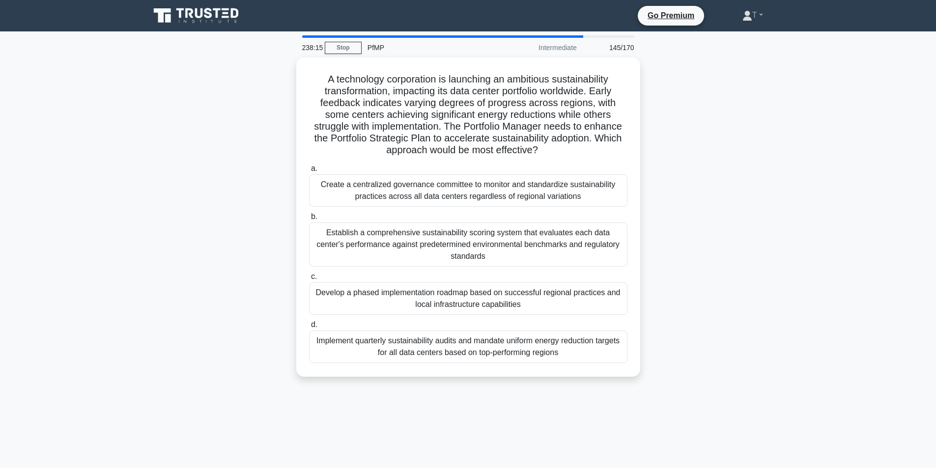
click at [532, 195] on div "Create a centralized governance committee to monitor and standardize sustainabi…" at bounding box center [468, 190] width 318 height 32
click at [309, 172] on input "a. Create a centralized governance committee to monitor and standardize sustain…" at bounding box center [309, 169] width 0 height 6
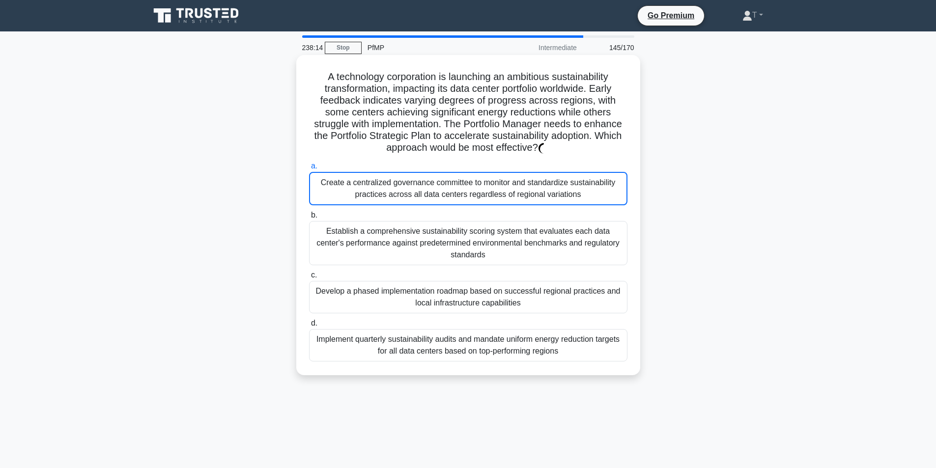
click at [419, 290] on div "Develop a phased implementation roadmap based on successful regional practices …" at bounding box center [468, 297] width 318 height 32
click at [309, 279] on input "c. Develop a phased implementation roadmap based on successful regional practic…" at bounding box center [309, 275] width 0 height 6
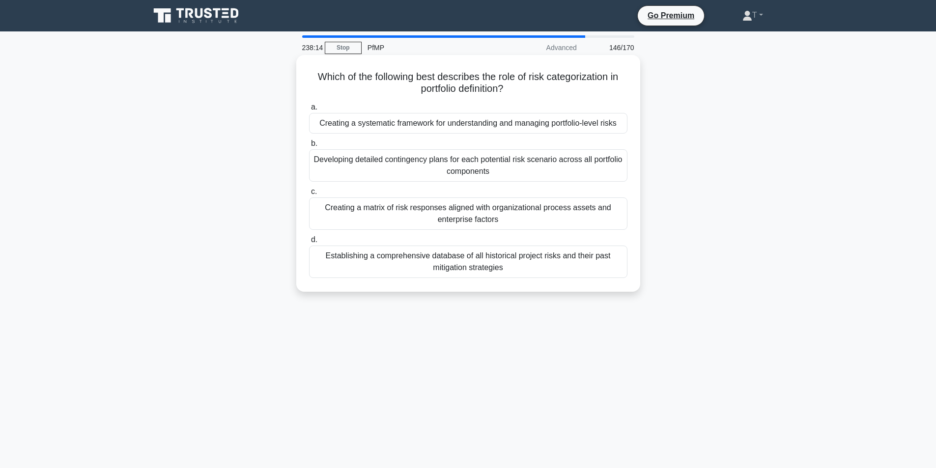
click at [478, 248] on div "Establishing a comprehensive database of all historical project risks and their…" at bounding box center [468, 262] width 318 height 32
click at [309, 243] on input "d. Establishing a comprehensive database of all historical project risks and th…" at bounding box center [309, 240] width 0 height 6
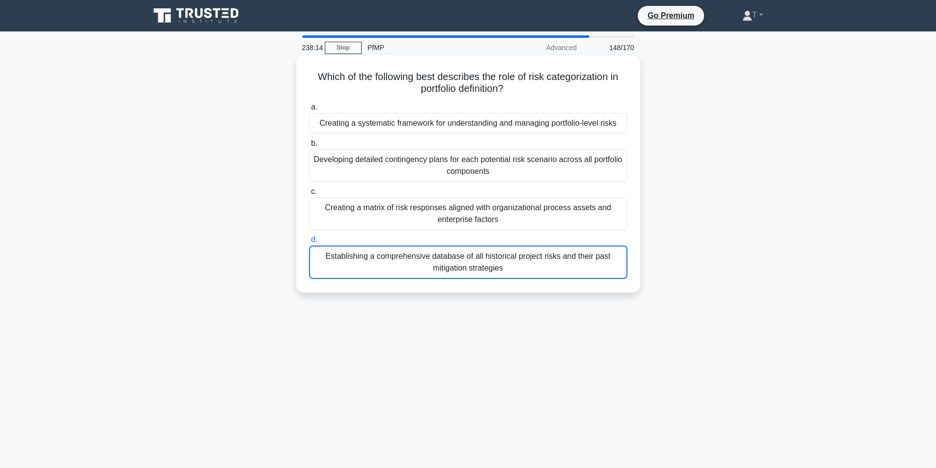
click at [536, 197] on label "c. Creating a matrix of risk responses aligned with organizational process asse…" at bounding box center [468, 208] width 318 height 44
click at [309, 195] on input "c. Creating a matrix of risk responses aligned with organizational process asse…" at bounding box center [309, 192] width 0 height 6
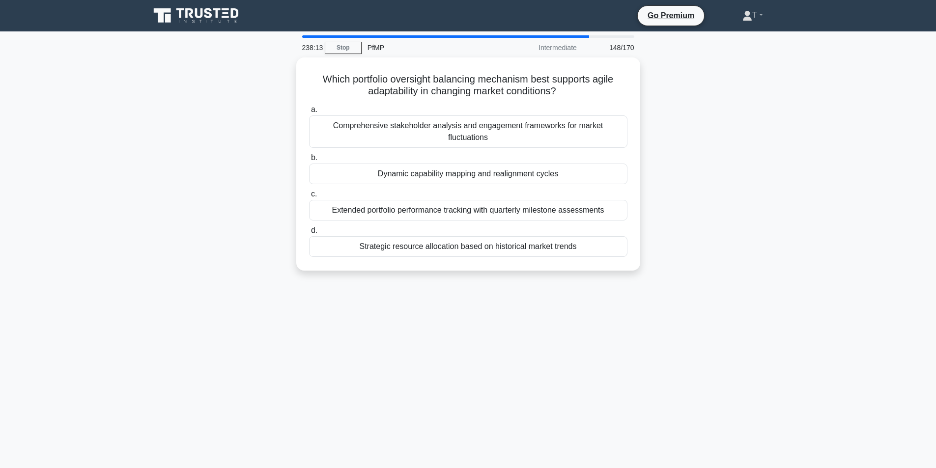
click at [426, 289] on div "238:13 Stop PfMP Intermediate 148/170 Which portfolio oversight balancing mecha…" at bounding box center [468, 280] width 649 height 491
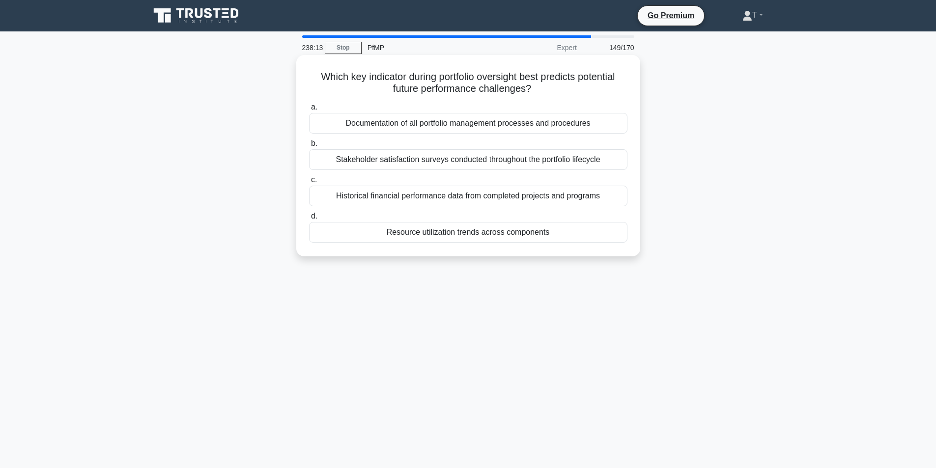
click at [489, 213] on label "d. Resource utilization trends across components" at bounding box center [468, 226] width 318 height 32
click at [309, 213] on input "d. Resource utilization trends across components" at bounding box center [309, 216] width 0 height 6
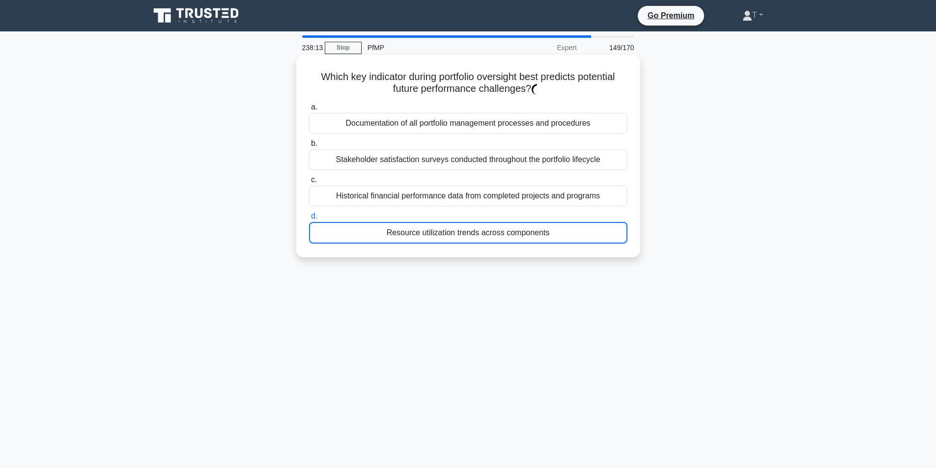
click at [501, 196] on div "Historical financial performance data from completed projects and programs" at bounding box center [468, 196] width 318 height 21
click at [309, 183] on input "c. Historical financial performance data from completed projects and programs" at bounding box center [309, 180] width 0 height 6
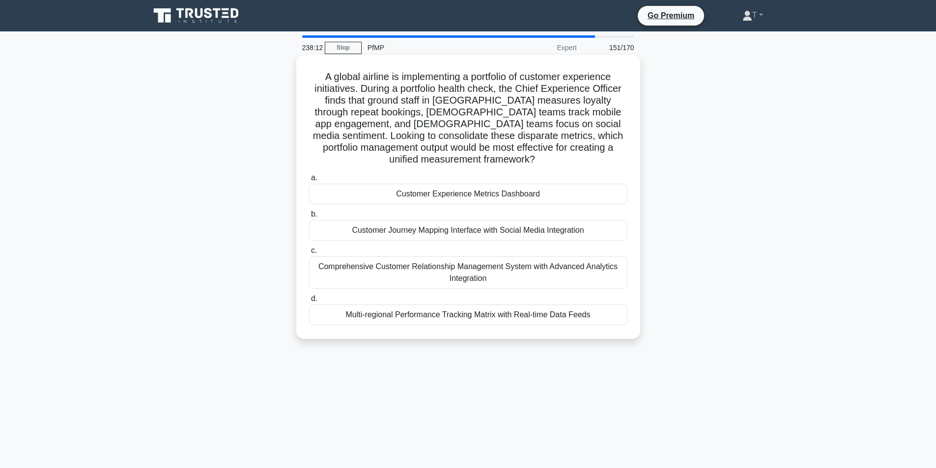
drag, startPoint x: 482, startPoint y: 220, endPoint x: 474, endPoint y: 230, distance: 12.7
click at [480, 222] on label "b. Customer Journey Mapping Interface with Social Media Integration" at bounding box center [468, 224] width 318 height 32
drag, startPoint x: 445, startPoint y: 263, endPoint x: 434, endPoint y: 278, distance: 18.7
click at [442, 268] on div "Comprehensive Customer Relationship Management System with Advanced Analytics I…" at bounding box center [468, 272] width 318 height 32
drag, startPoint x: 434, startPoint y: 278, endPoint x: 501, endPoint y: 196, distance: 105.8
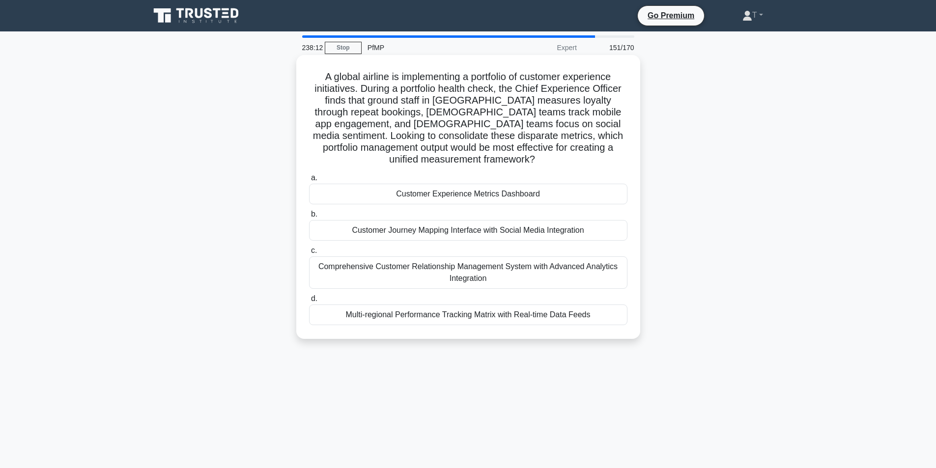
click at [440, 269] on div "Comprehensive Customer Relationship Management System with Advanced Analytics I…" at bounding box center [468, 272] width 318 height 32
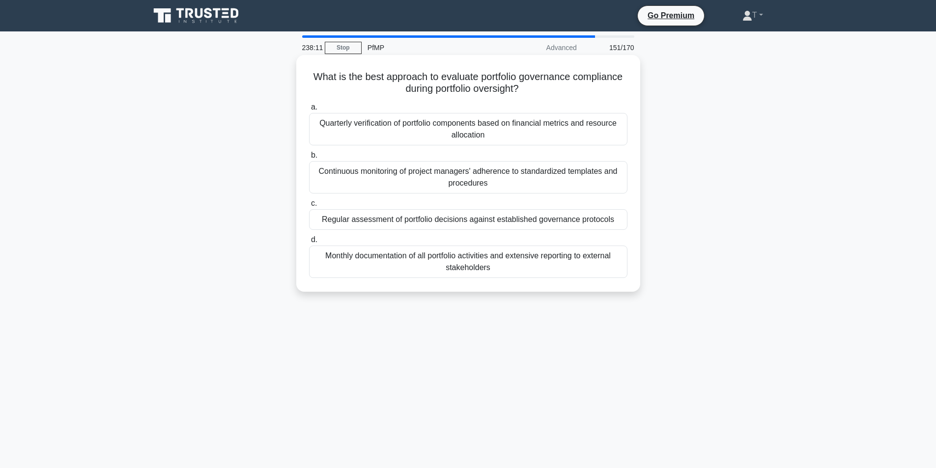
drag, startPoint x: 480, startPoint y: 248, endPoint x: 462, endPoint y: 259, distance: 21.2
click at [473, 254] on div "Monthly documentation of all portfolio activities and extensive reporting to ex…" at bounding box center [468, 262] width 318 height 32
click at [507, 182] on div "Continuous monitoring of project managers' adherence to standardized templates …" at bounding box center [468, 177] width 318 height 32
click at [309, 159] on input "b. Continuous monitoring of project managers' adherence to standardized templat…" at bounding box center [309, 155] width 0 height 6
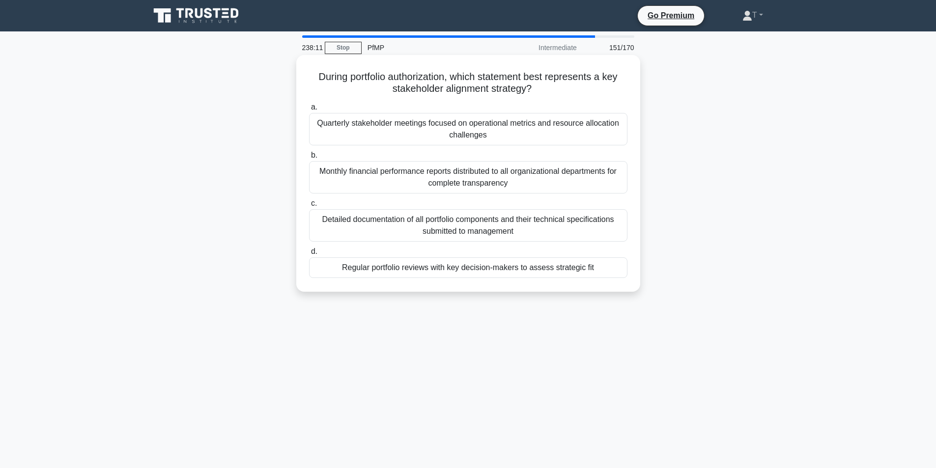
drag, startPoint x: 499, startPoint y: 208, endPoint x: 468, endPoint y: 238, distance: 43.8
click at [495, 215] on label "c. Detailed documentation of all portfolio components and their technical speci…" at bounding box center [468, 220] width 318 height 44
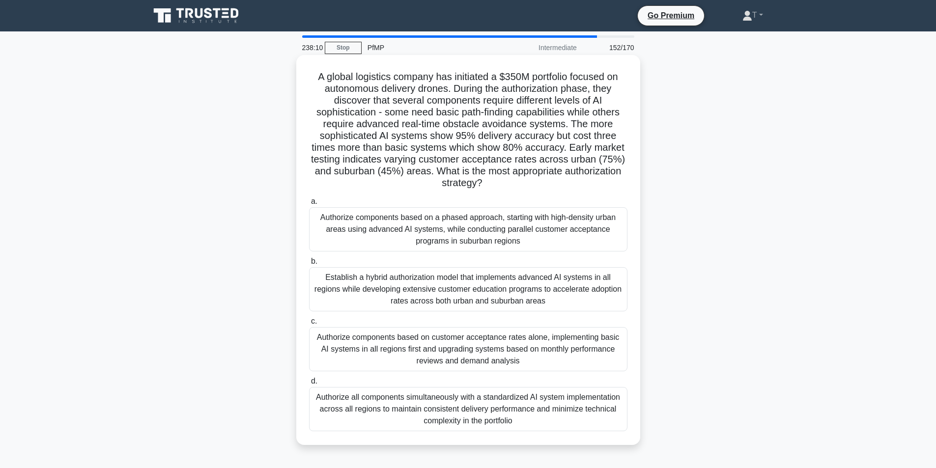
click at [528, 190] on h5 "A global logistics company has initiated a $350M portfolio focused on autonomou…" at bounding box center [468, 130] width 320 height 119
click at [460, 258] on label "b. Establish a hybrid authorization model that implements advanced AI systems i…" at bounding box center [468, 284] width 318 height 56
click at [309, 258] on input "b. Establish a hybrid authorization model that implements advanced AI systems i…" at bounding box center [309, 261] width 0 height 6
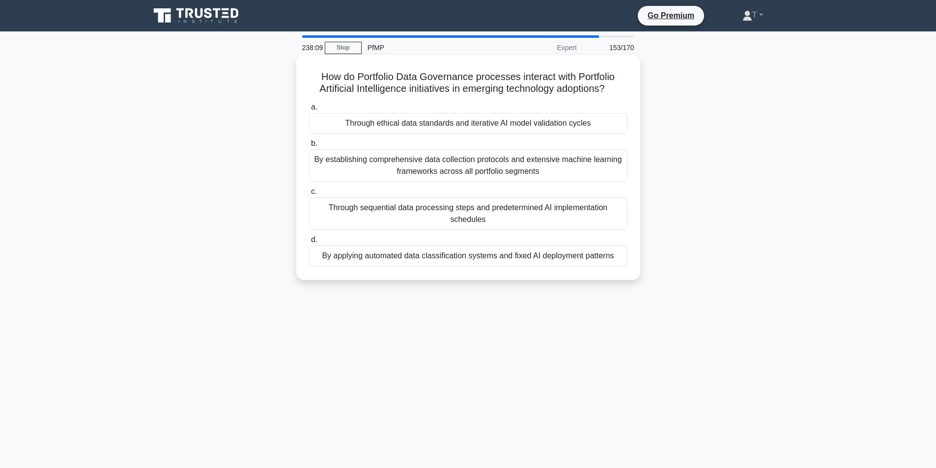
click at [509, 212] on div "Through sequential data processing steps and predetermined AI implementation sc…" at bounding box center [468, 214] width 318 height 32
click at [309, 195] on input "c. Through sequential data processing steps and predetermined AI implementation…" at bounding box center [309, 192] width 0 height 6
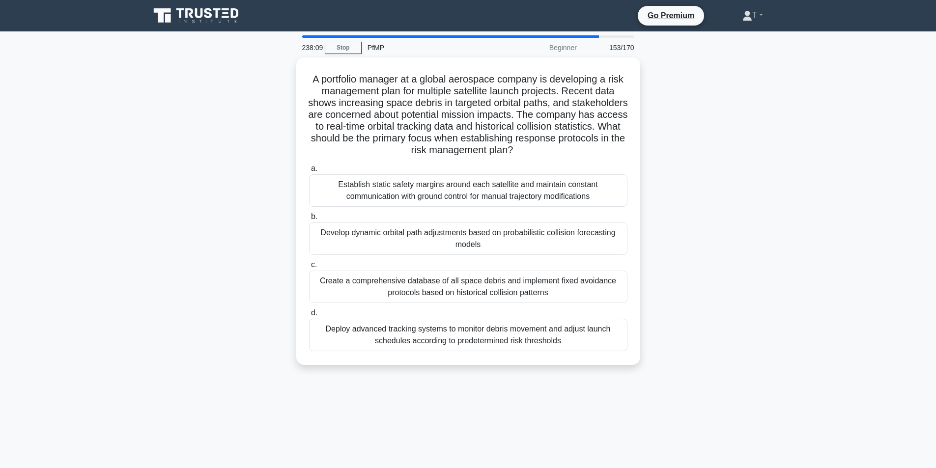
click at [534, 169] on label "a. Establish static safety margins around each satellite and maintain constant …" at bounding box center [468, 185] width 318 height 44
click at [309, 169] on input "a. Establish static safety margins around each satellite and maintain constant …" at bounding box center [309, 169] width 0 height 6
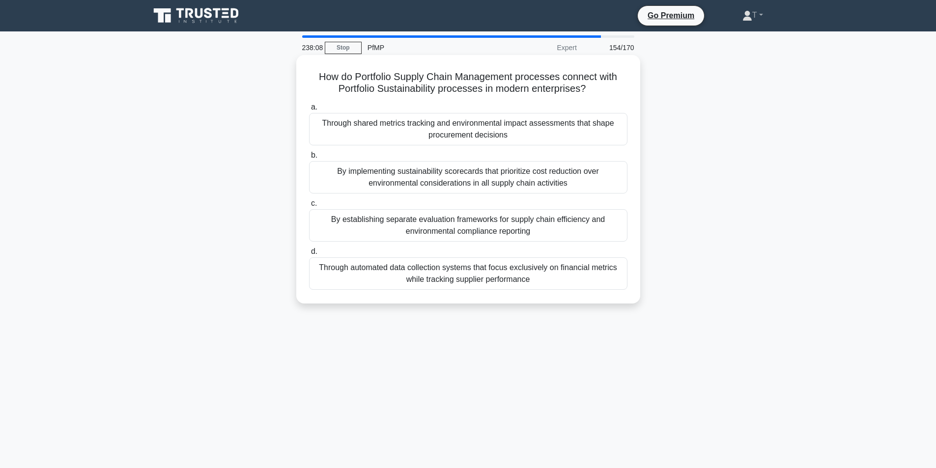
click at [430, 285] on div "Through automated data collection systems that focus exclusively on financial m…" at bounding box center [468, 273] width 318 height 32
click at [309, 255] on input "d. Through automated data collection systems that focus exclusively on financia…" at bounding box center [309, 252] width 0 height 6
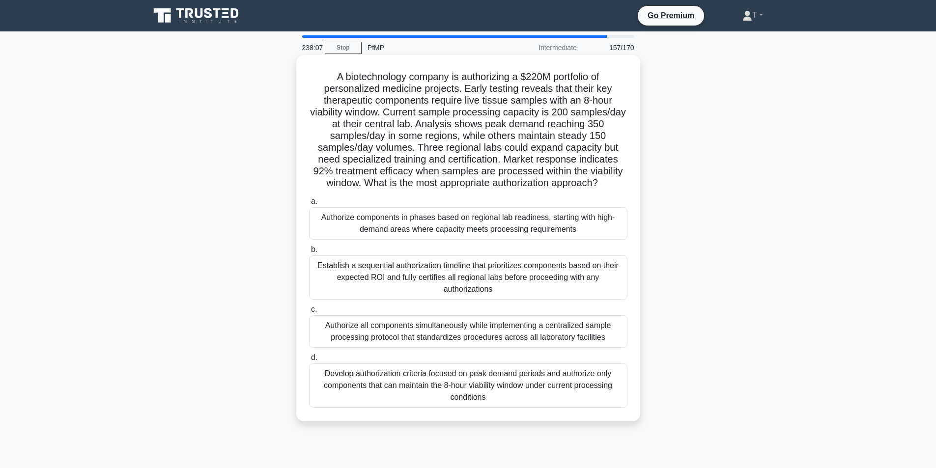
click at [386, 160] on h5 "A biotechnology company is authorizing a $220M portfolio of personalized medici…" at bounding box center [468, 130] width 320 height 119
drag, startPoint x: 408, startPoint y: 226, endPoint x: 435, endPoint y: 245, distance: 33.5
click at [410, 228] on div "Authorize components in phases based on regional lab readiness, starting with h…" at bounding box center [468, 223] width 318 height 32
click at [451, 276] on div "Establish a sequential authorization timeline that prioritizes components based…" at bounding box center [468, 278] width 318 height 44
click at [309, 253] on input "b. Establish a sequential authorization timeline that prioritizes components ba…" at bounding box center [309, 250] width 0 height 6
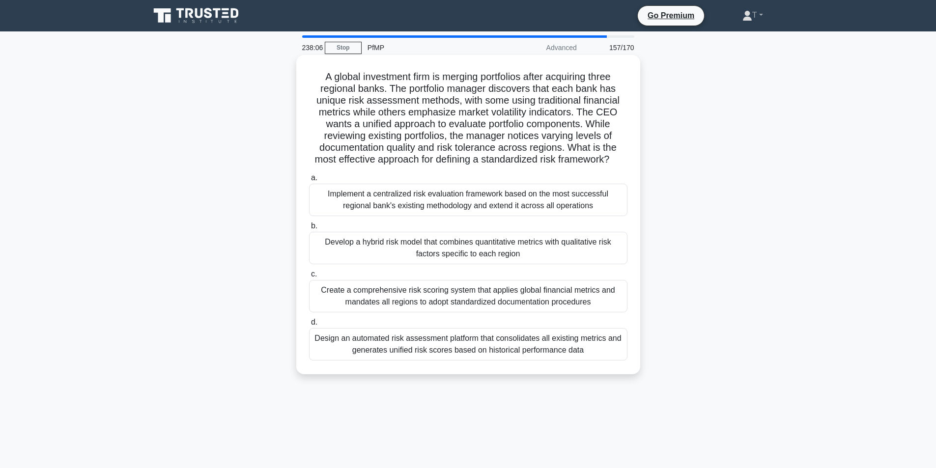
click at [486, 216] on div "Implement a centralized risk evaluation framework based on the most successful …" at bounding box center [468, 200] width 318 height 32
click at [309, 181] on input "a. Implement a centralized risk evaluation framework based on the most successf…" at bounding box center [309, 178] width 0 height 6
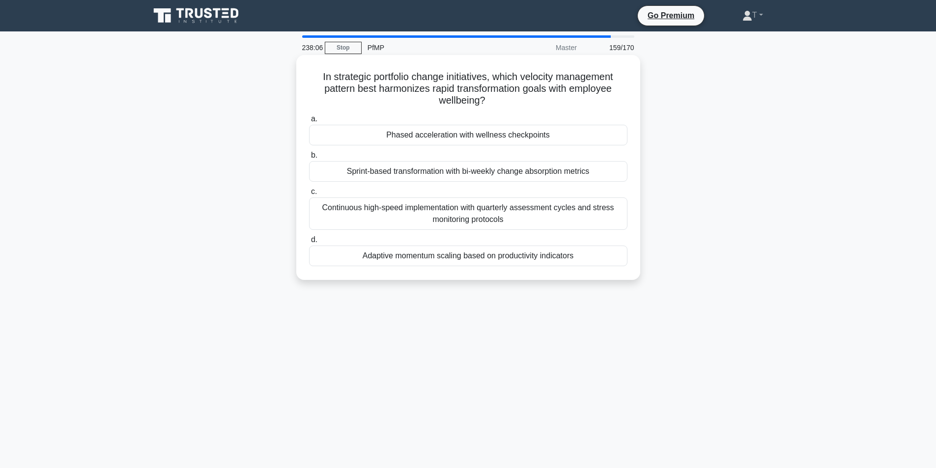
drag, startPoint x: 497, startPoint y: 248, endPoint x: 475, endPoint y: 302, distance: 59.0
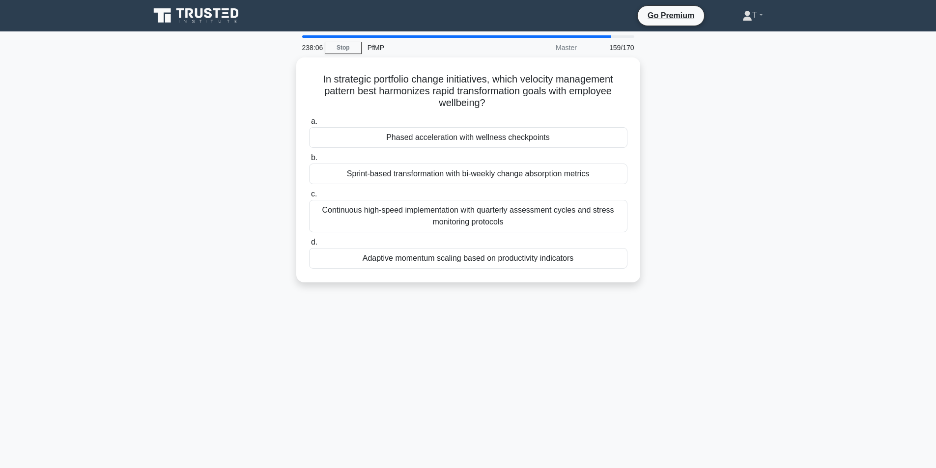
click at [496, 255] on div "Adaptive momentum scaling based on productivity indicators" at bounding box center [468, 258] width 318 height 21
click at [309, 246] on input "d. Adaptive momentum scaling based on productivity indicators" at bounding box center [309, 242] width 0 height 6
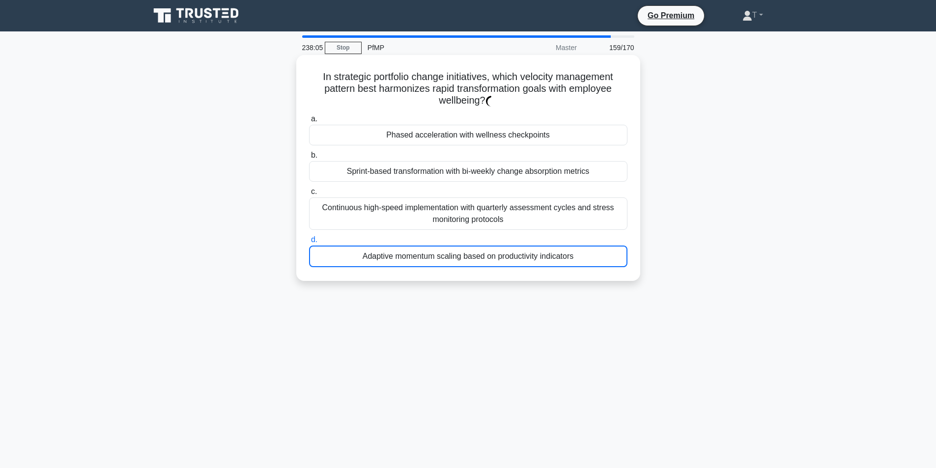
click at [488, 276] on div "238:05 Stop PfMP Master 159/170 In strategic portfolio change initiatives, whic…" at bounding box center [468, 280] width 649 height 491
click at [517, 188] on label "c. Continuous high-speed implementation with quarterly assessment cycles and st…" at bounding box center [468, 208] width 318 height 44
click at [309, 189] on input "c. Continuous high-speed implementation with quarterly assessment cycles and st…" at bounding box center [309, 192] width 0 height 6
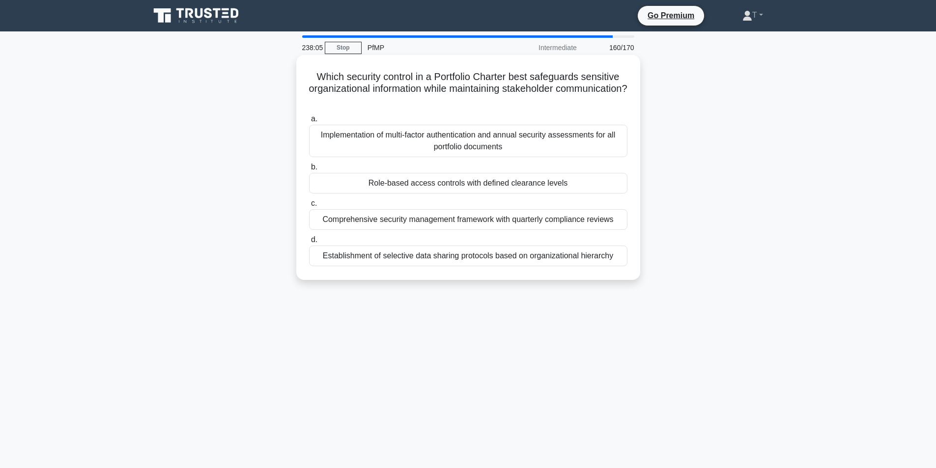
click at [456, 254] on div "Establishment of selective data sharing protocols based on organizational hiera…" at bounding box center [468, 256] width 318 height 21
click at [486, 203] on label "c. Comprehensive security management framework with quarterly compliance reviews" at bounding box center [468, 214] width 318 height 32
click at [309, 203] on input "c. Comprehensive security management framework with quarterly compliance reviews" at bounding box center [309, 203] width 0 height 6
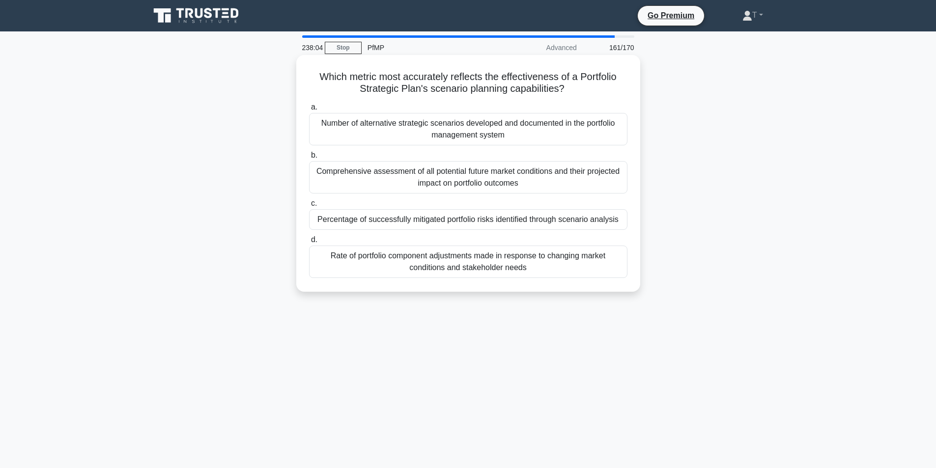
click at [456, 244] on label "d. Rate of portfolio component adjustments made in response to changing market …" at bounding box center [468, 256] width 318 height 44
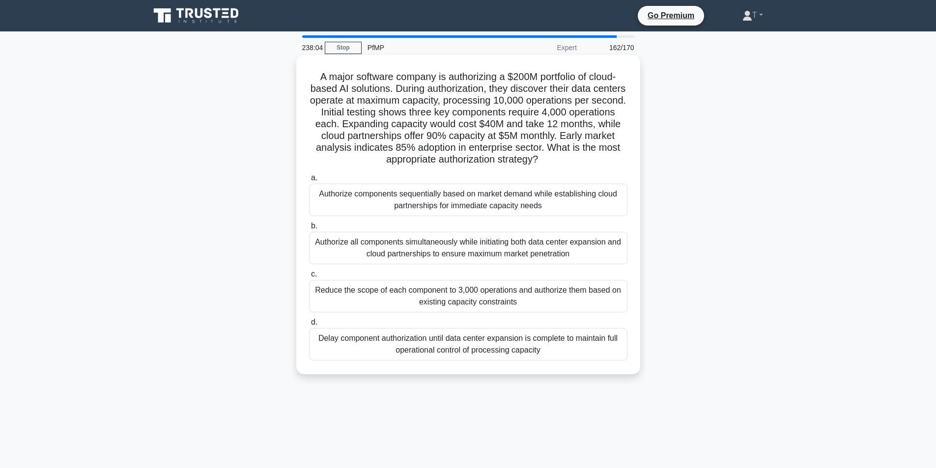
click at [500, 191] on label "a. Authorize components sequentially based on market demand while establishing …" at bounding box center [468, 194] width 318 height 44
drag, startPoint x: 459, startPoint y: 251, endPoint x: 498, endPoint y: 188, distance: 73.7
click at [462, 245] on div "Authorize all components simultaneously while initiating both data center expan…" at bounding box center [468, 248] width 318 height 32
click at [480, 250] on div "Authorize all components simultaneously while initiating both data center expan…" at bounding box center [468, 248] width 318 height 32
click at [309, 229] on input "b. Authorize all components simultaneously while initiating both data center ex…" at bounding box center [309, 226] width 0 height 6
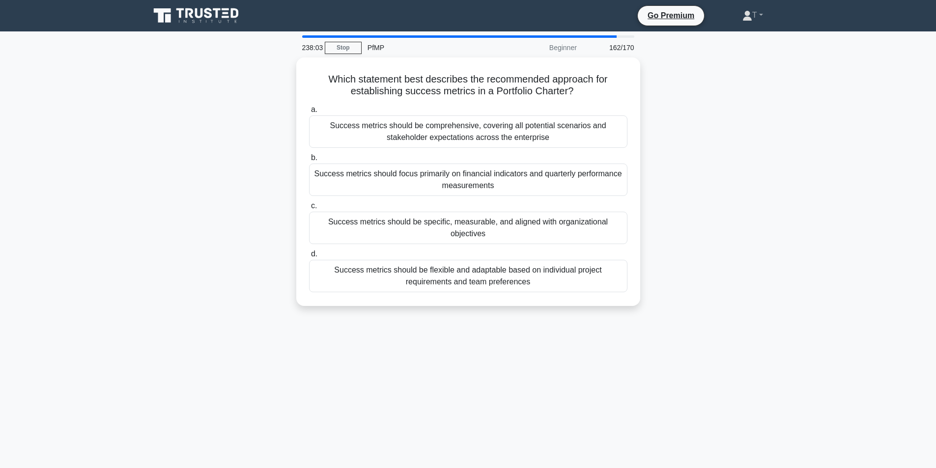
click at [531, 205] on label "c. Success metrics should be specific, measurable, and aligned with organizatio…" at bounding box center [468, 222] width 318 height 44
click at [309, 205] on input "c. Success metrics should be specific, measurable, and aligned with organizatio…" at bounding box center [309, 206] width 0 height 6
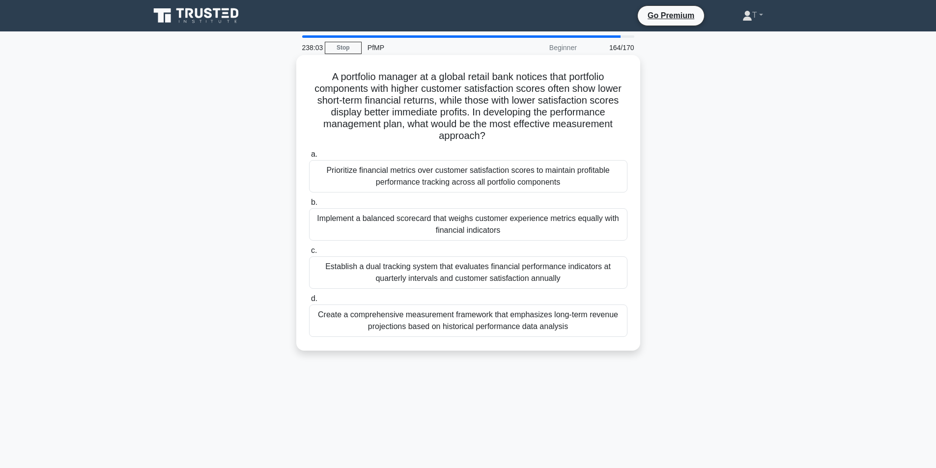
drag, startPoint x: 474, startPoint y: 270, endPoint x: 459, endPoint y: 271, distance: 14.8
click at [515, 208] on label "b. Implement a balanced scorecard that weighs customer experience metrics equal…" at bounding box center [468, 219] width 318 height 44
click at [309, 206] on input "b. Implement a balanced scorecard that weighs customer experience metrics equal…" at bounding box center [309, 202] width 0 height 6
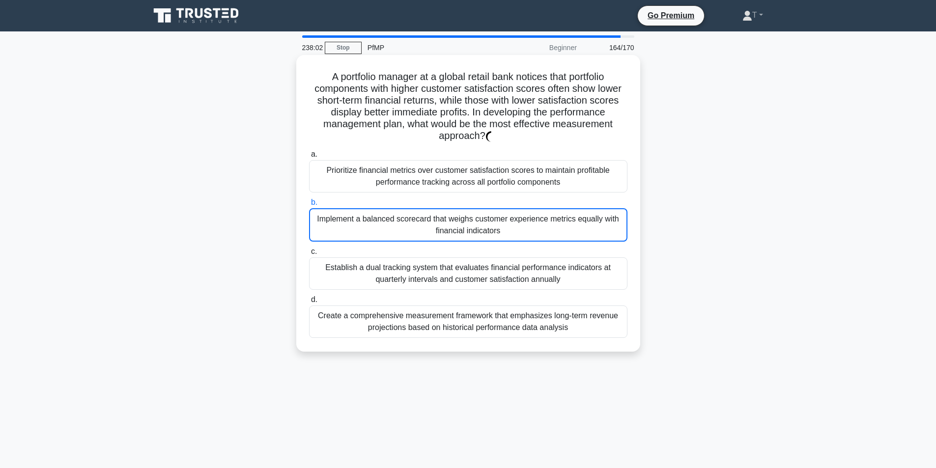
click at [458, 268] on div "Establish a dual tracking system that evaluates financial performance indicator…" at bounding box center [468, 273] width 318 height 32
click at [309, 255] on input "c. Establish a dual tracking system that evaluates financial performance indica…" at bounding box center [309, 252] width 0 height 6
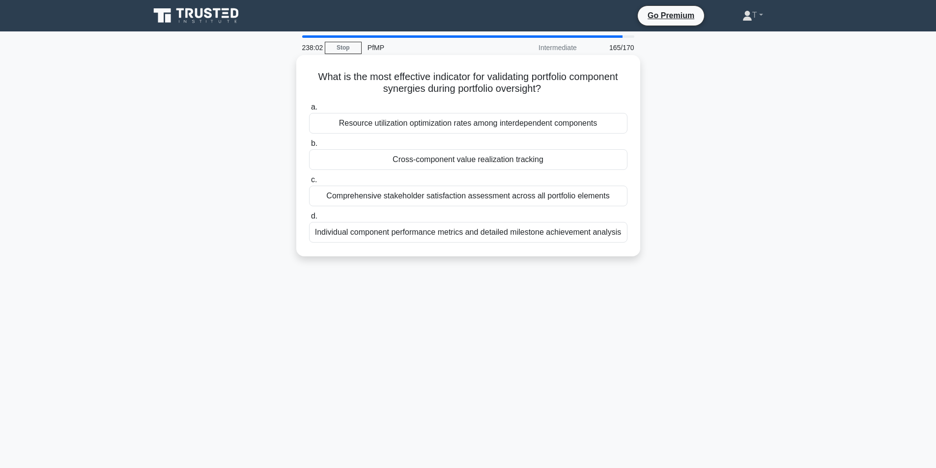
click at [488, 226] on div "Individual component performance metrics and detailed milestone achievement ana…" at bounding box center [468, 232] width 318 height 21
click at [309, 220] on input "d. Individual component performance metrics and detailed milestone achievement …" at bounding box center [309, 216] width 0 height 6
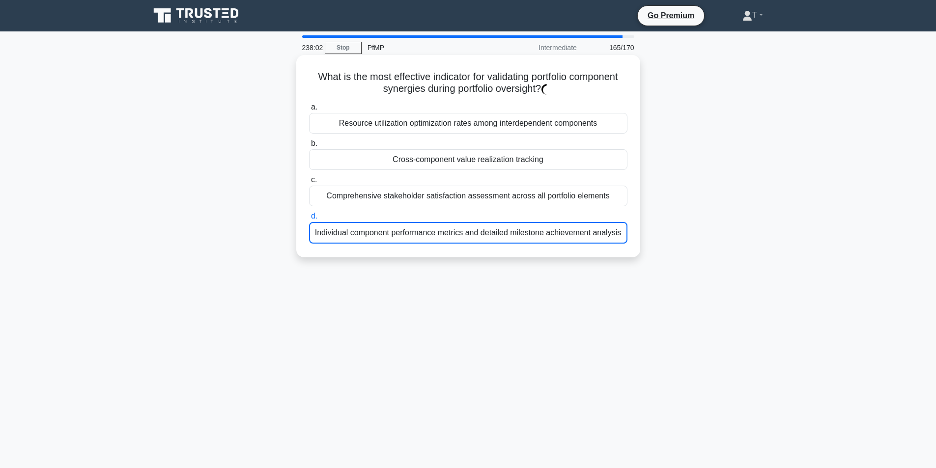
drag, startPoint x: 455, startPoint y: 277, endPoint x: 488, endPoint y: 197, distance: 87.2
click at [455, 270] on div "238:02 Stop PfMP Intermediate 165/170 What is the most effective indicator for …" at bounding box center [468, 280] width 649 height 491
click at [494, 184] on label "c. Comprehensive stakeholder satisfaction assessment across all portfolio eleme…" at bounding box center [468, 190] width 318 height 32
click at [309, 183] on input "c. Comprehensive stakeholder satisfaction assessment across all portfolio eleme…" at bounding box center [309, 180] width 0 height 6
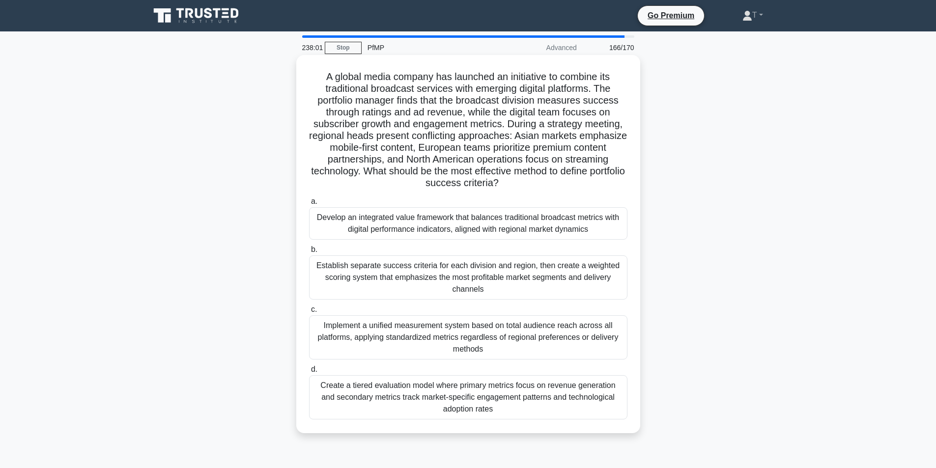
click at [458, 229] on div "Develop an integrated value framework that balances traditional broadcast metri…" at bounding box center [468, 223] width 318 height 32
click at [309, 205] on input "a. Develop an integrated value framework that balances traditional broadcast me…" at bounding box center [309, 202] width 0 height 6
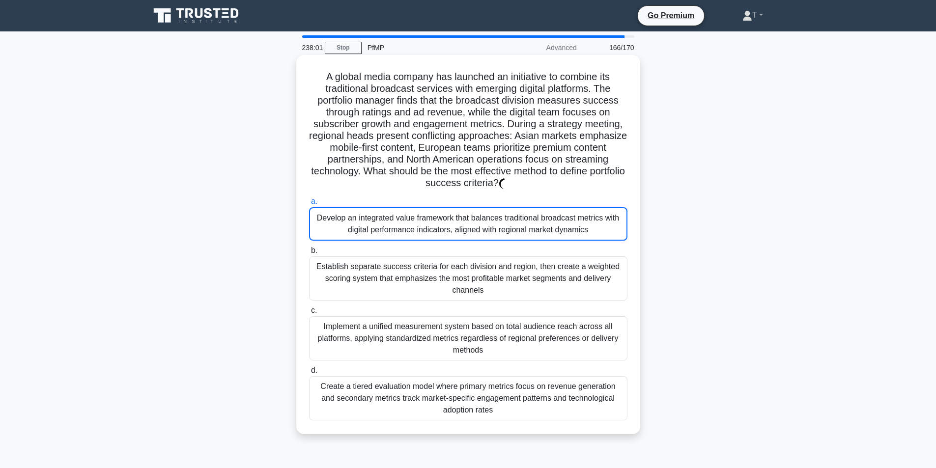
click at [474, 201] on label "a. Develop an integrated value framework that balances traditional broadcast me…" at bounding box center [468, 218] width 318 height 45
click at [447, 266] on div "Establish separate success criteria for each division and region, then create a…" at bounding box center [468, 278] width 318 height 44
click at [309, 254] on input "b. Establish separate success criteria for each division and region, then creat…" at bounding box center [309, 251] width 0 height 6
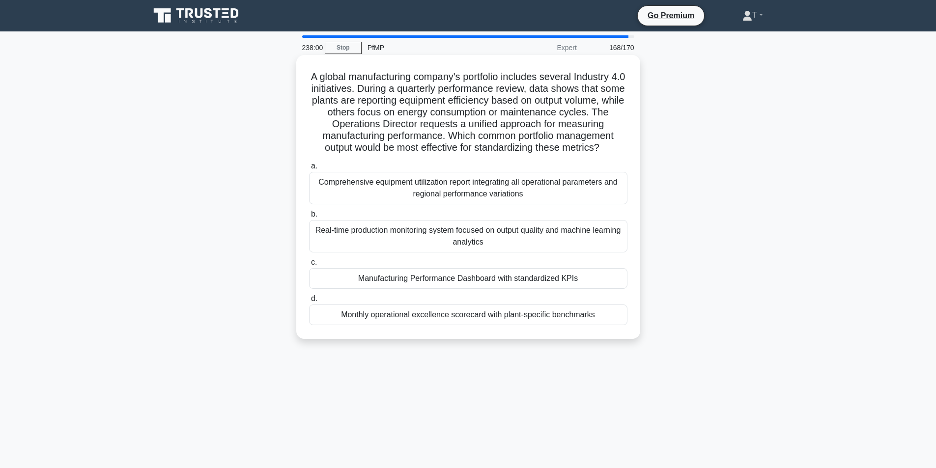
drag, startPoint x: 458, startPoint y: 256, endPoint x: 467, endPoint y: 249, distance: 11.9
click at [467, 249] on div "Real-time production monitoring system focused on output quality and machine le…" at bounding box center [468, 236] width 318 height 32
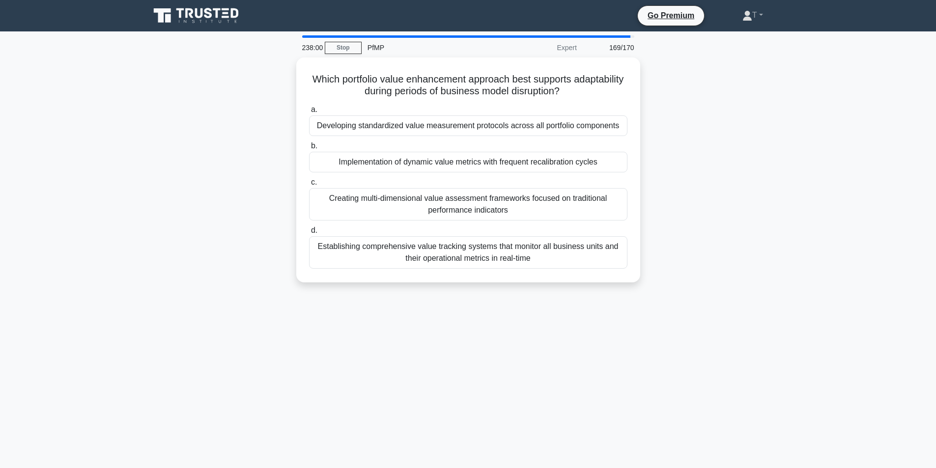
click at [498, 213] on div "Creating multi-dimensional value assessment frameworks focused on traditional p…" at bounding box center [468, 204] width 318 height 32
click at [309, 186] on input "c. Creating multi-dimensional value assessment frameworks focused on traditiona…" at bounding box center [309, 182] width 0 height 6
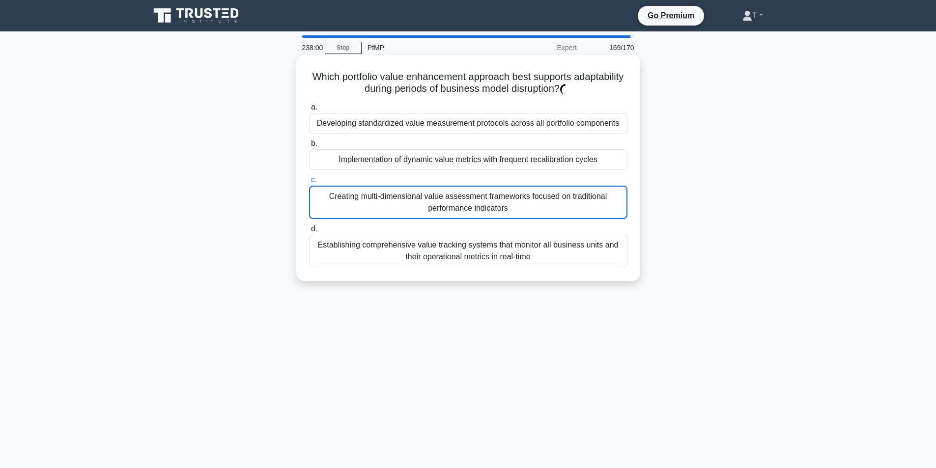
click at [476, 241] on div "Establishing comprehensive value tracking systems that monitor all business uni…" at bounding box center [468, 251] width 318 height 32
click at [309, 232] on input "d. Establishing comprehensive value tracking systems that monitor all business …" at bounding box center [309, 229] width 0 height 6
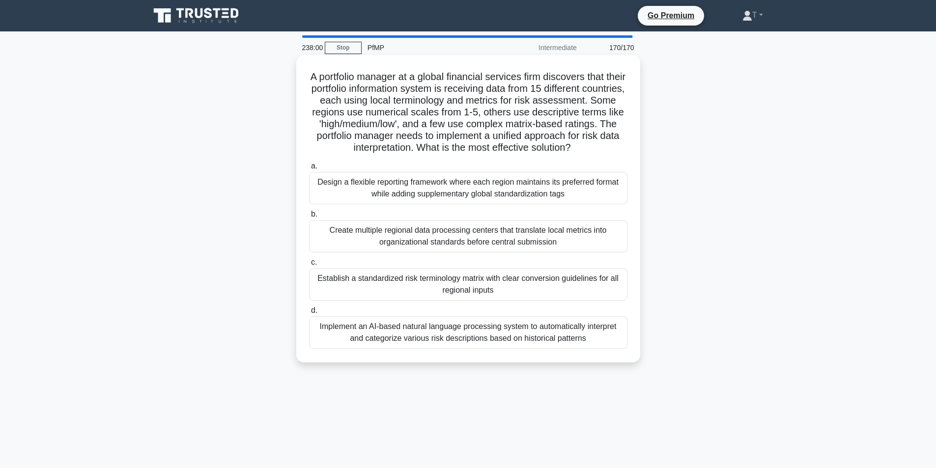
click at [496, 204] on div "Design a flexible reporting framework where each region maintains its preferred…" at bounding box center [468, 188] width 318 height 32
click at [309, 170] on input "a. Design a flexible reporting framework where each region maintains its prefer…" at bounding box center [309, 166] width 0 height 6
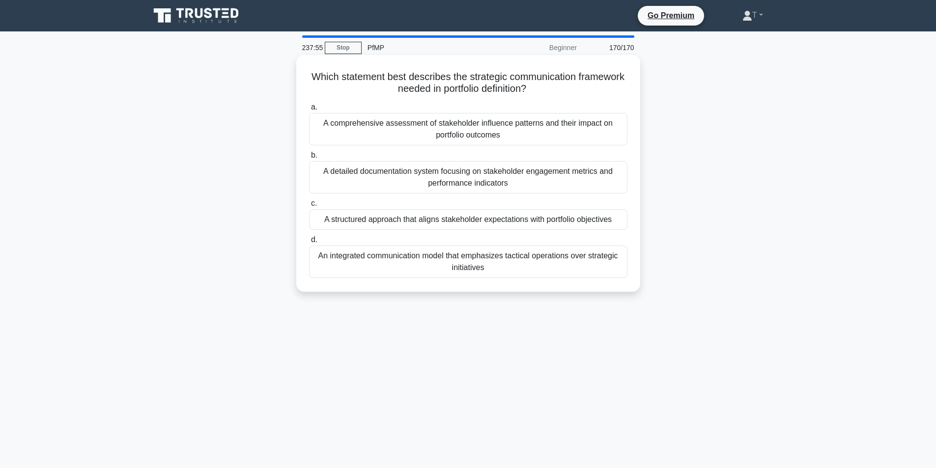
click at [456, 215] on div "A structured approach that aligns stakeholder expectations with portfolio objec…" at bounding box center [468, 219] width 318 height 21
click at [309, 207] on input "c. A structured approach that aligns stakeholder expectations with portfolio ob…" at bounding box center [309, 203] width 0 height 6
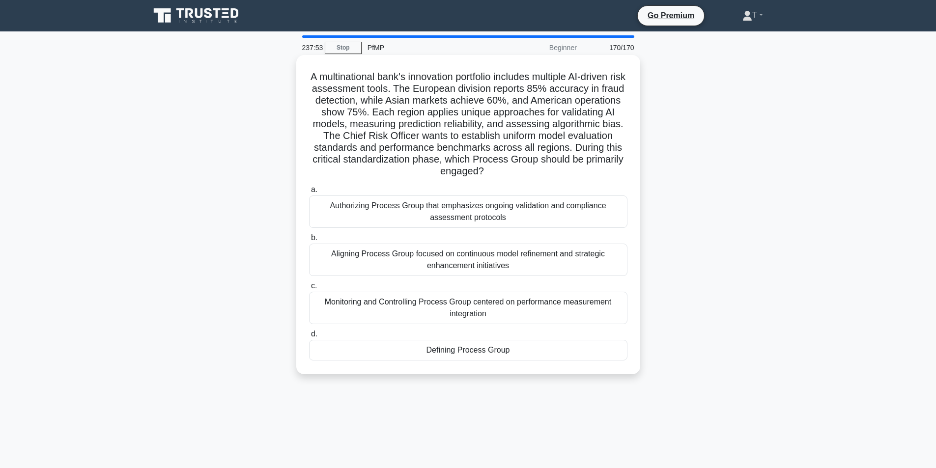
click at [447, 224] on div "Authorizing Process Group that emphasizes ongoing validation and compliance ass…" at bounding box center [468, 212] width 318 height 32
click at [309, 193] on input "a. Authorizing Process Group that emphasizes ongoing validation and compliance …" at bounding box center [309, 190] width 0 height 6
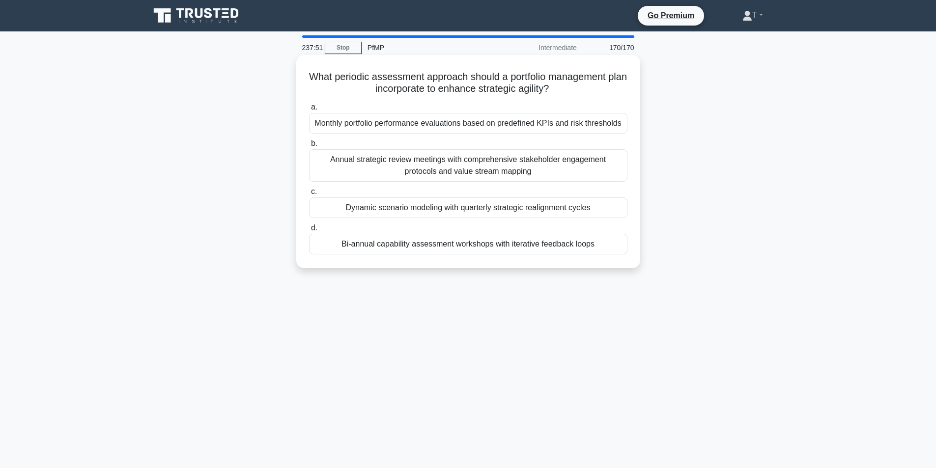
click at [459, 240] on div "Bi-annual capability assessment workshops with iterative feedback loops" at bounding box center [468, 244] width 318 height 21
click at [309, 231] on input "d. Bi-annual capability assessment workshops with iterative feedback loops" at bounding box center [309, 228] width 0 height 6
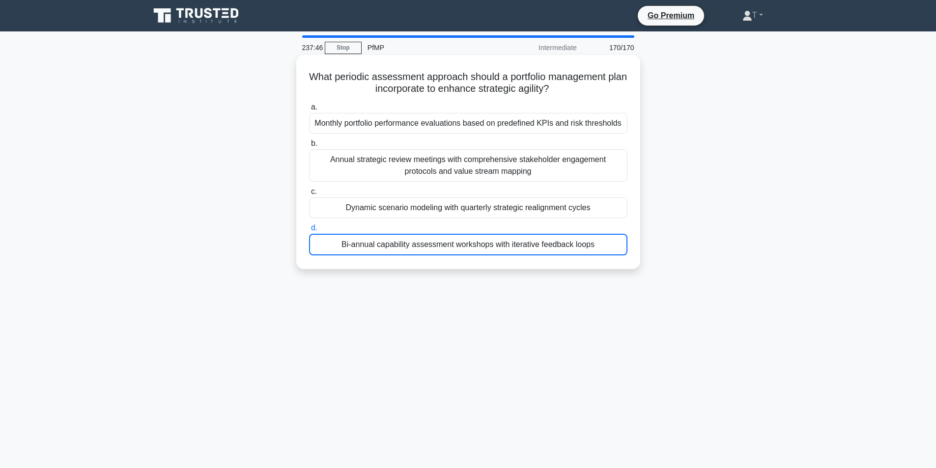
click at [469, 173] on div "Annual strategic review meetings with comprehensive stakeholder engagement prot…" at bounding box center [468, 165] width 318 height 32
click at [309, 147] on input "b. Annual strategic review meetings with comprehensive stakeholder engagement p…" at bounding box center [309, 144] width 0 height 6
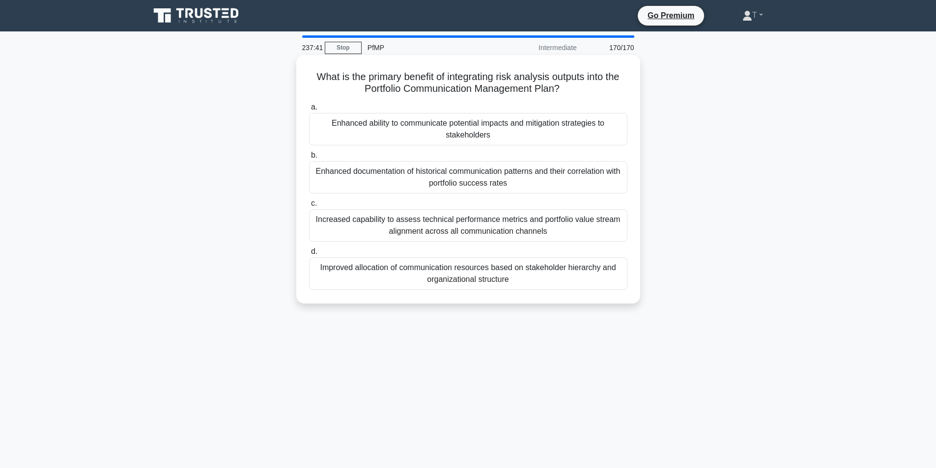
click at [448, 168] on div "Enhanced documentation of historical communication patterns and their correlati…" at bounding box center [468, 177] width 318 height 32
click at [309, 159] on input "b. Enhanced documentation of historical communication patterns and their correl…" at bounding box center [309, 155] width 0 height 6
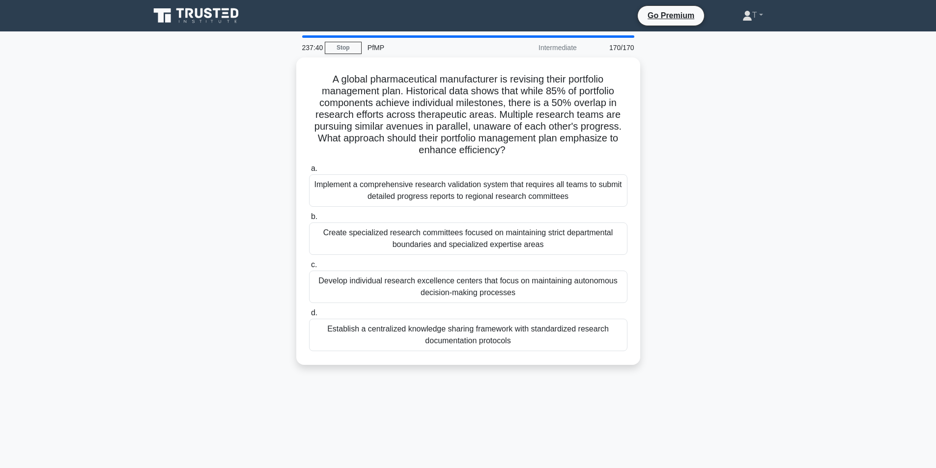
click at [445, 185] on div "Implement a comprehensive research validation system that requires all teams to…" at bounding box center [468, 190] width 318 height 32
click at [309, 172] on input "a. Implement a comprehensive research validation system that requires all teams…" at bounding box center [309, 169] width 0 height 6
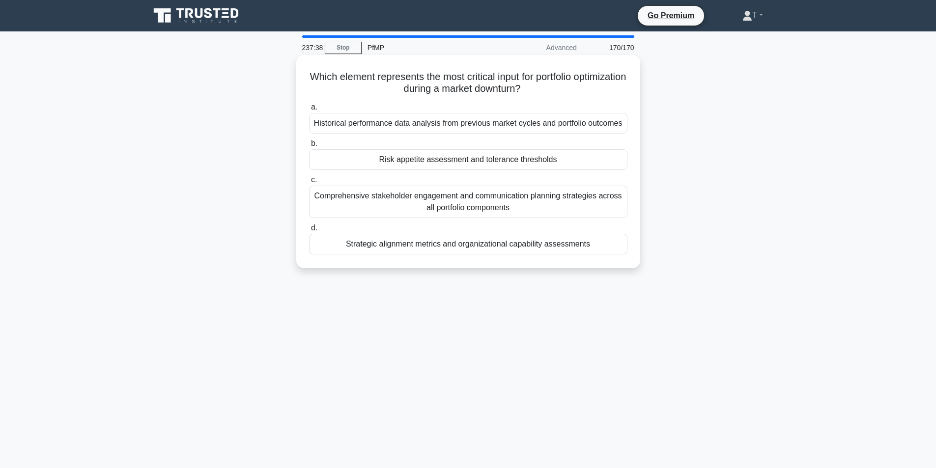
click at [432, 201] on div "Comprehensive stakeholder engagement and communication planning strategies acro…" at bounding box center [468, 202] width 318 height 32
click at [309, 183] on input "c. Comprehensive stakeholder engagement and communication planning strategies a…" at bounding box center [309, 180] width 0 height 6
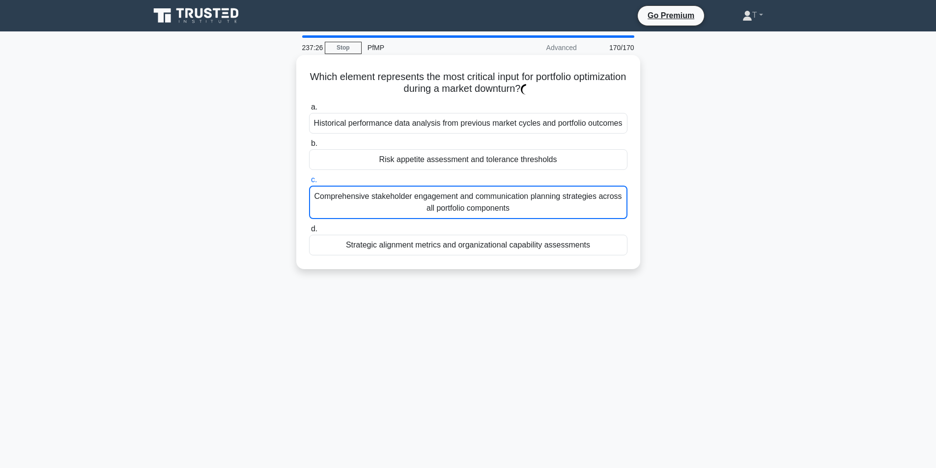
click at [483, 159] on div "Risk appetite assessment and tolerance thresholds" at bounding box center [468, 159] width 318 height 21
click at [309, 147] on input "b. Risk appetite assessment and tolerance thresholds" at bounding box center [309, 144] width 0 height 6
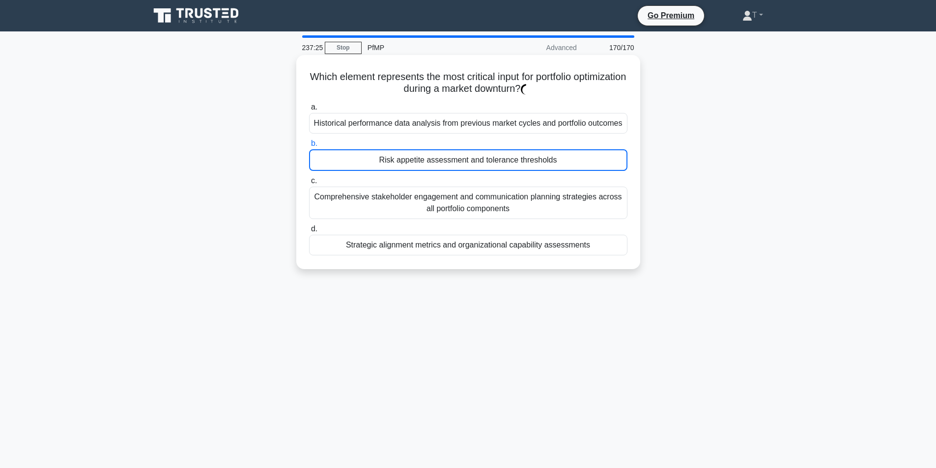
click at [456, 118] on div "Historical performance data analysis from previous market cycles and portfolio …" at bounding box center [468, 123] width 318 height 21
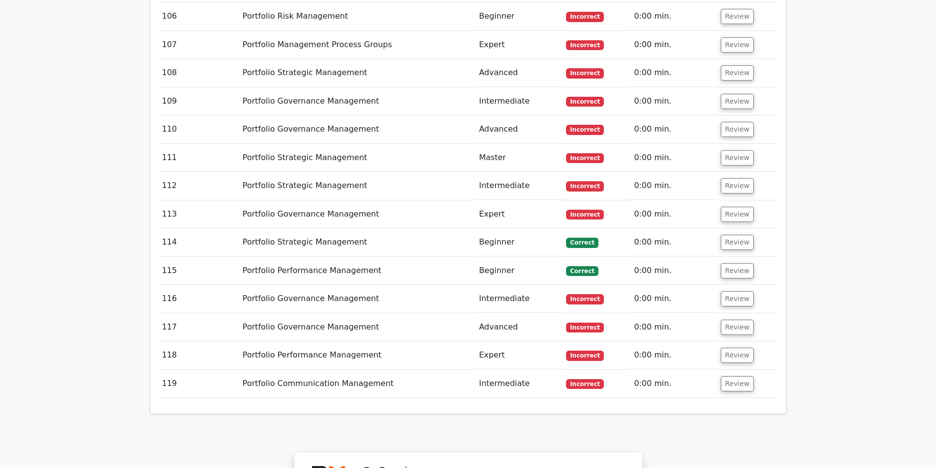
scroll to position [4093, 0]
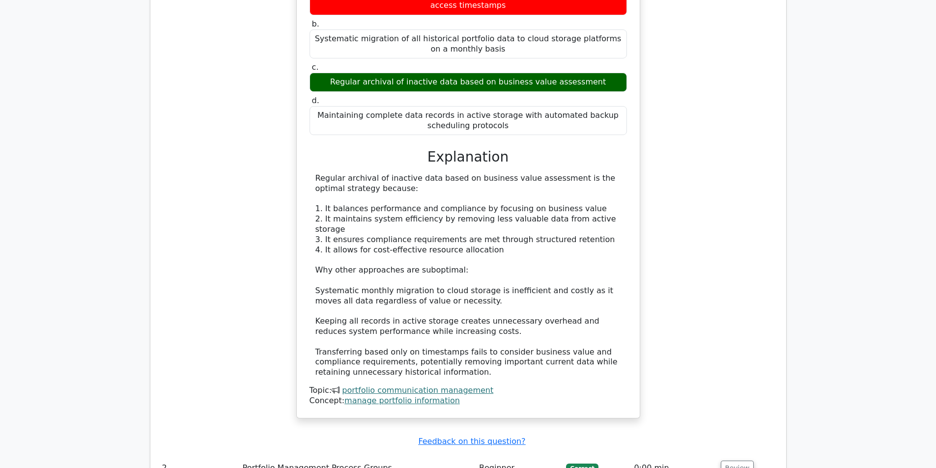
scroll to position [751, 0]
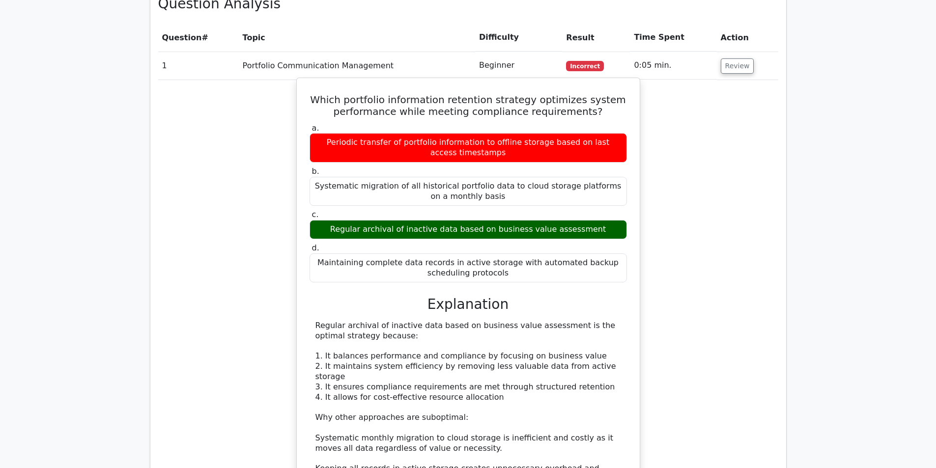
drag, startPoint x: 600, startPoint y: 195, endPoint x: 566, endPoint y: 195, distance: 33.9
click at [566, 220] on div "Regular archival of inactive data based on business value assessment" at bounding box center [468, 229] width 317 height 19
click at [502, 133] on div "Periodic transfer of portfolio information to offline storage based on last acc…" at bounding box center [468, 147] width 317 height 29
drag, startPoint x: 499, startPoint y: 118, endPoint x: 325, endPoint y: 106, distance: 174.3
click at [325, 133] on div "Periodic transfer of portfolio information to offline storage based on last acc…" at bounding box center [468, 147] width 317 height 29
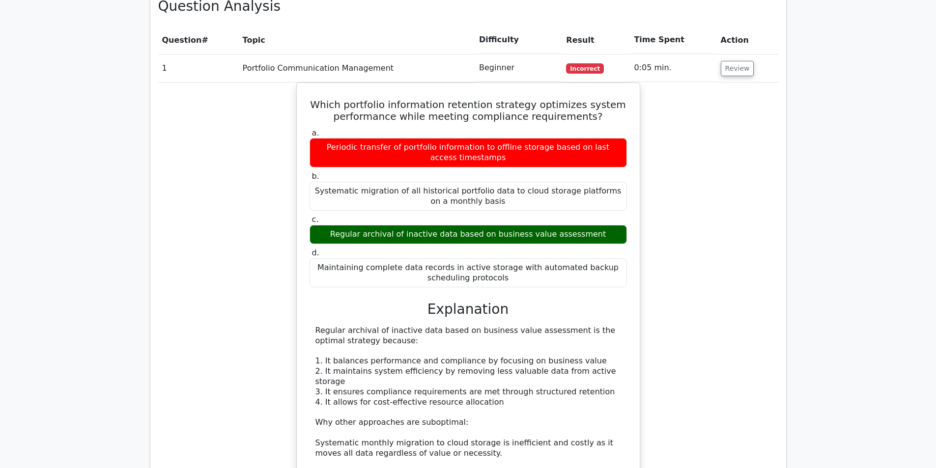
copy div "Periodic transfer of portfolio information to offline storage based on last acc…"
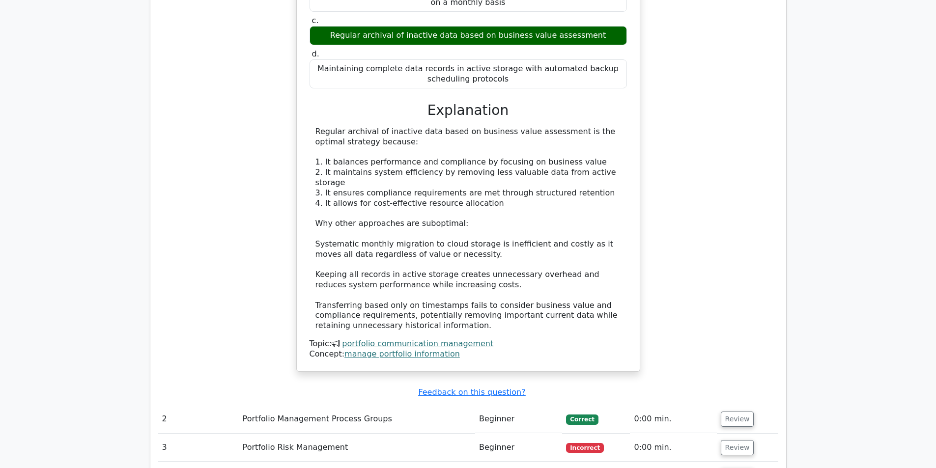
scroll to position [1095, 0]
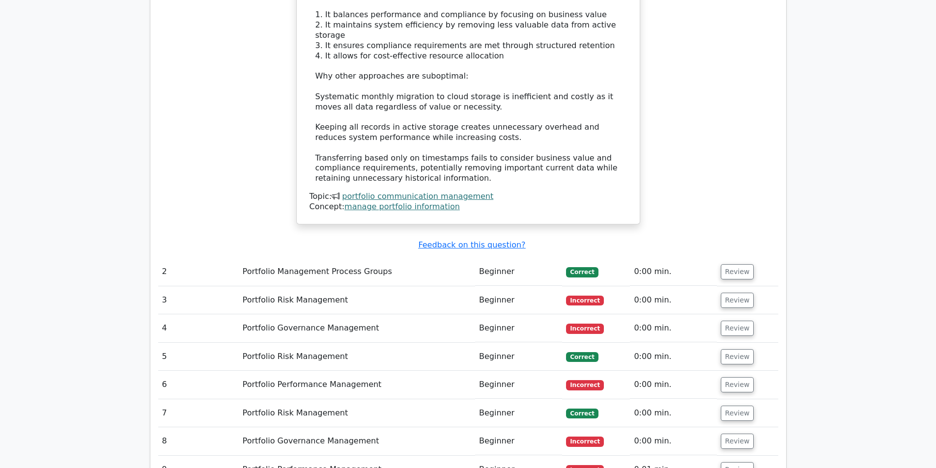
click at [420, 314] on td "Portfolio Governance Management" at bounding box center [357, 328] width 236 height 28
click at [733, 321] on button "Review" at bounding box center [737, 328] width 33 height 15
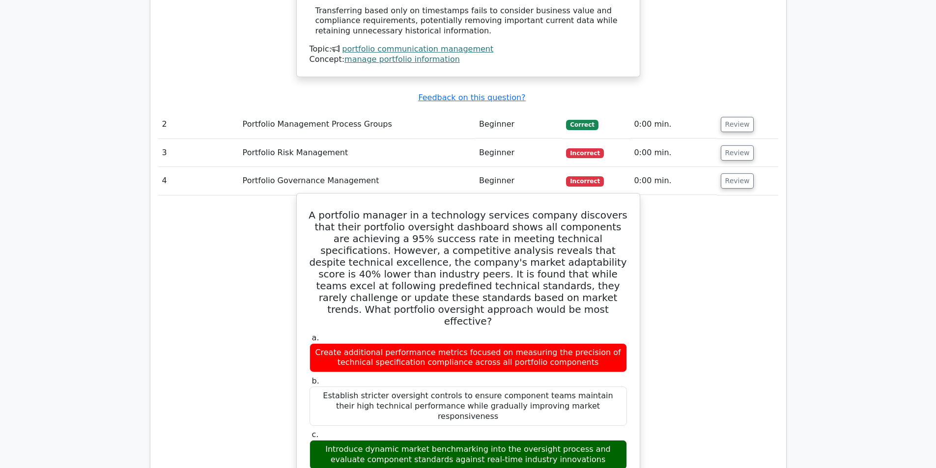
scroll to position [1341, 0]
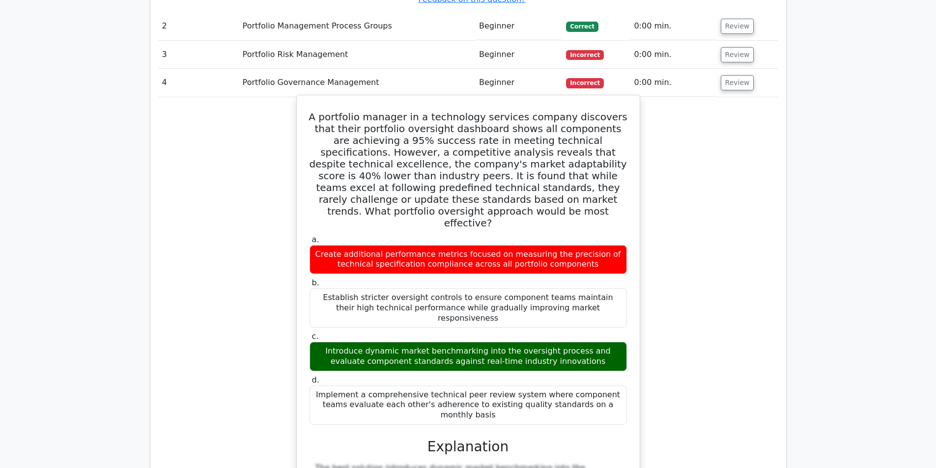
drag, startPoint x: 326, startPoint y: 239, endPoint x: 478, endPoint y: 246, distance: 152.0
click at [478, 288] on div "Establish stricter oversight controls to ensure component teams maintain their …" at bounding box center [468, 307] width 317 height 39
copy div "Establish stricter oversight controls to ensure"
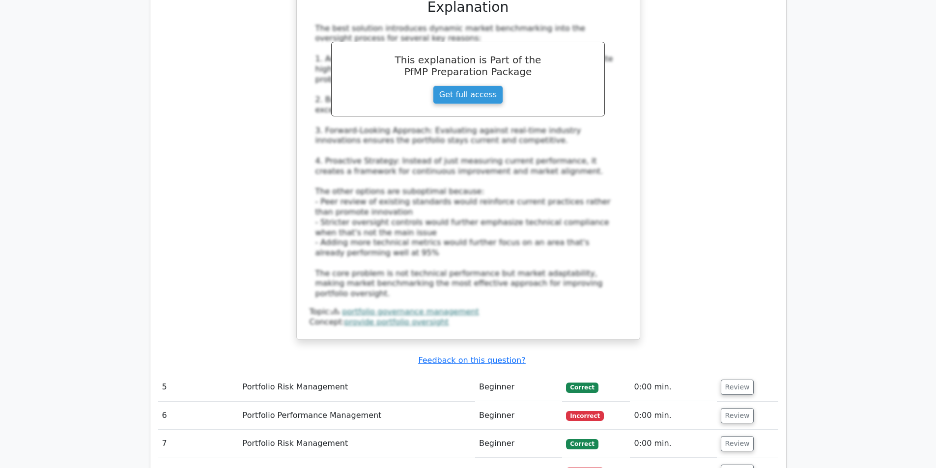
scroll to position [1980, 0]
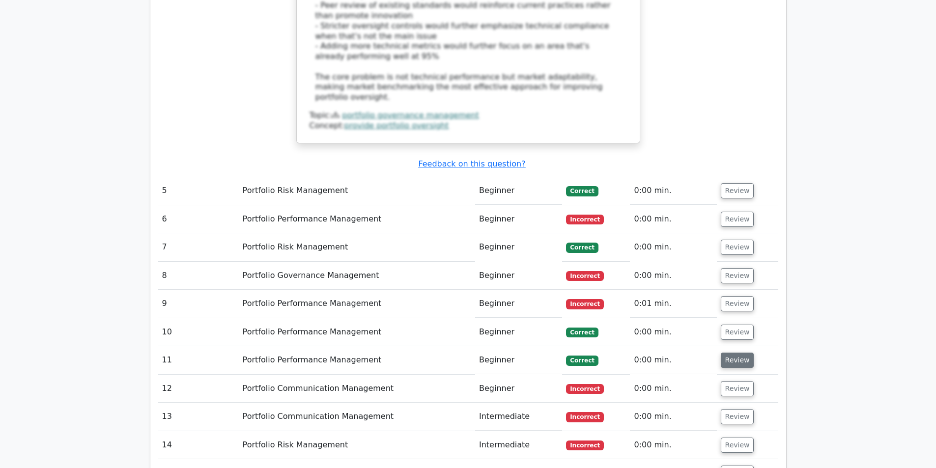
click at [728, 353] on button "Review" at bounding box center [737, 360] width 33 height 15
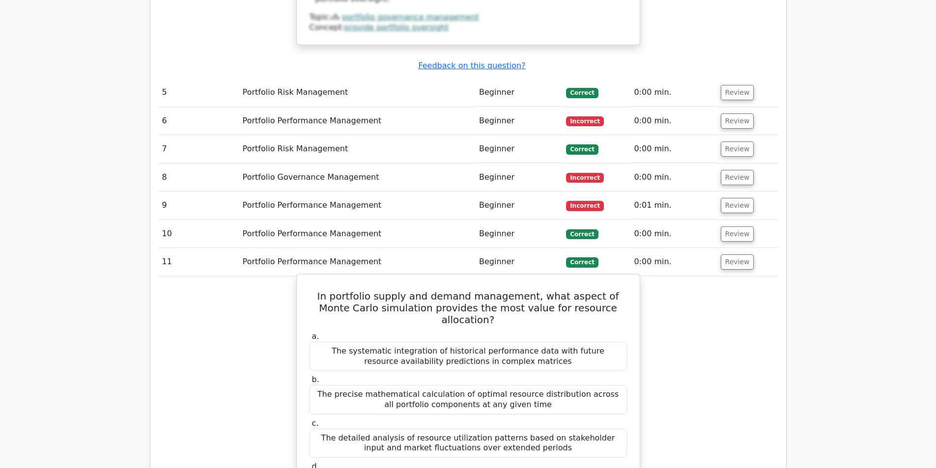
scroll to position [2176, 0]
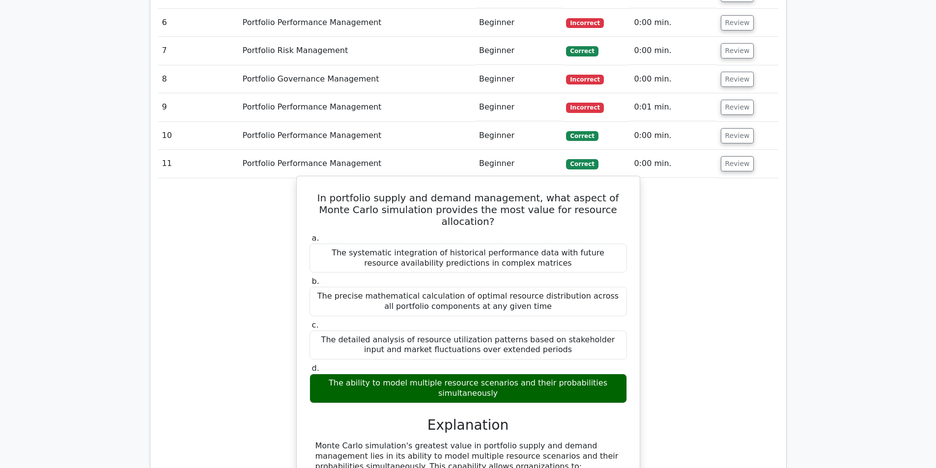
drag, startPoint x: 342, startPoint y: 241, endPoint x: 464, endPoint y: 241, distance: 122.4
click at [464, 331] on div "The detailed analysis of resource utilization patterns based on stakeholder inp…" at bounding box center [468, 345] width 317 height 29
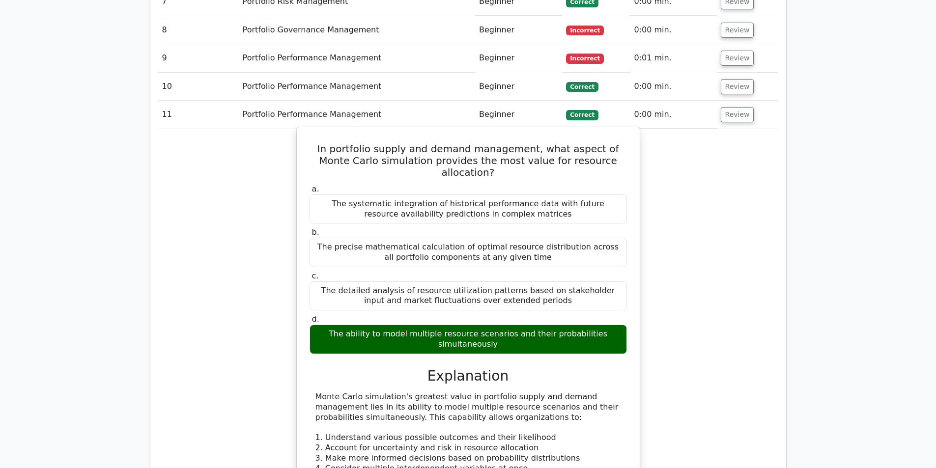
scroll to position [2275, 0]
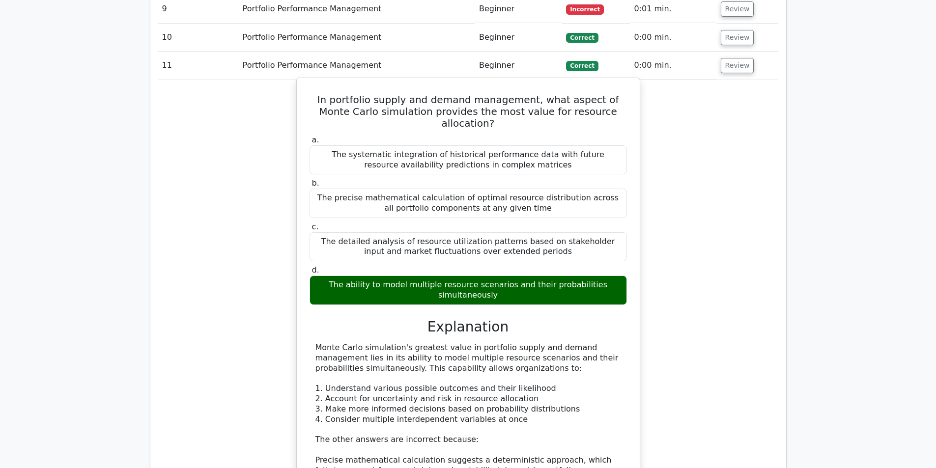
click at [329, 343] on div "Monte Carlo simulation's greatest value in portfolio supply and demand manageme…" at bounding box center [468, 450] width 306 height 215
drag, startPoint x: 315, startPoint y: 240, endPoint x: 403, endPoint y: 240, distance: 88.0
click at [403, 343] on div "Monte Carlo simulation's greatest value in portfolio supply and demand manageme…" at bounding box center [468, 450] width 306 height 215
click at [371, 343] on div "Monte Carlo simulation's greatest value in portfolio supply and demand manageme…" at bounding box center [468, 450] width 306 height 215
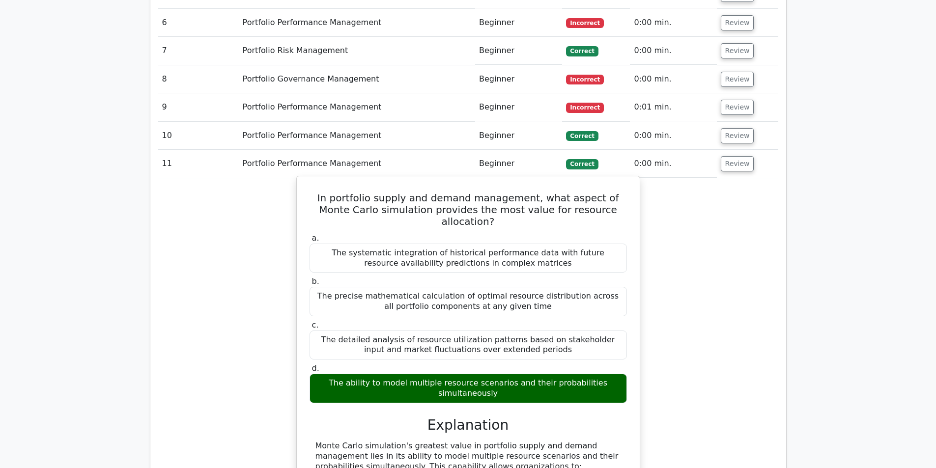
scroll to position [2127, 0]
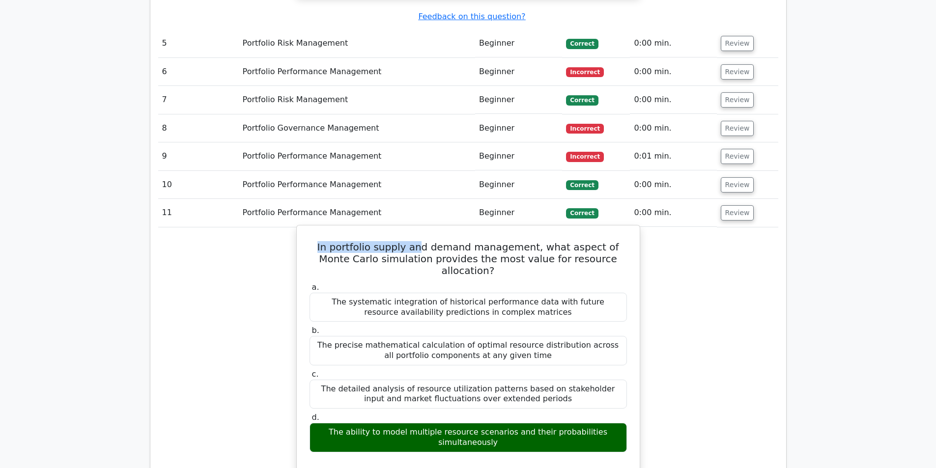
drag, startPoint x: 322, startPoint y: 160, endPoint x: 396, endPoint y: 170, distance: 74.3
click at [409, 241] on h5 "In portfolio supply and demand management, what aspect of Monte Carlo simulatio…" at bounding box center [468, 258] width 319 height 35
click at [392, 241] on h5 "In portfolio supply and demand management, what aspect of Monte Carlo simulatio…" at bounding box center [468, 258] width 319 height 35
drag, startPoint x: 325, startPoint y: 162, endPoint x: 377, endPoint y: 161, distance: 52.6
click at [377, 241] on h5 "In portfolio supply and demand management, what aspect of Monte Carlo simulatio…" at bounding box center [468, 258] width 319 height 35
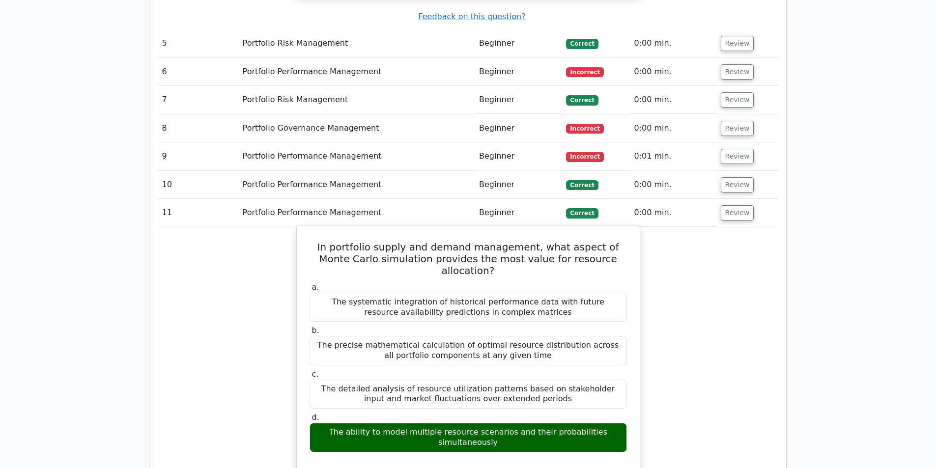
click at [528, 241] on h5 "In portfolio supply and demand management, what aspect of Monte Carlo simulatio…" at bounding box center [468, 258] width 319 height 35
drag, startPoint x: 577, startPoint y: 160, endPoint x: 394, endPoint y: 173, distance: 183.3
click at [394, 241] on h5 "In portfolio supply and demand management, what aspect of Monte Carlo simulatio…" at bounding box center [468, 258] width 319 height 35
copy h5 "what aspect of Monte Carlo simulation"
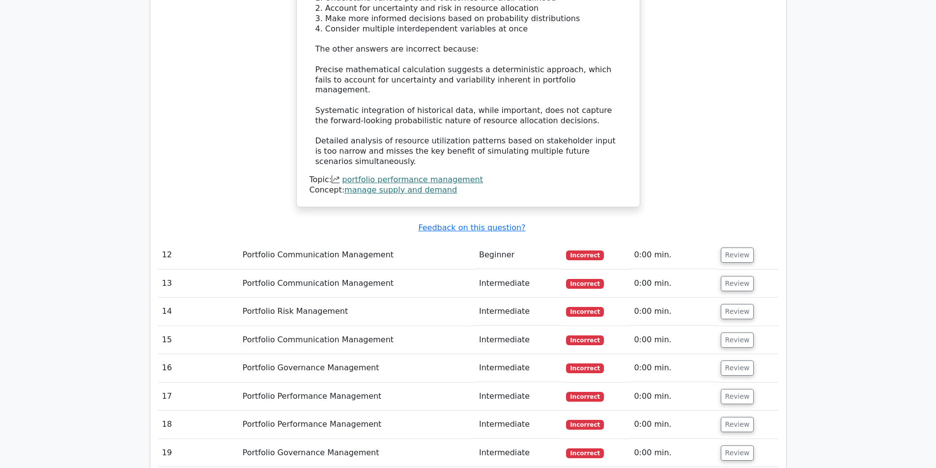
scroll to position [2619, 0]
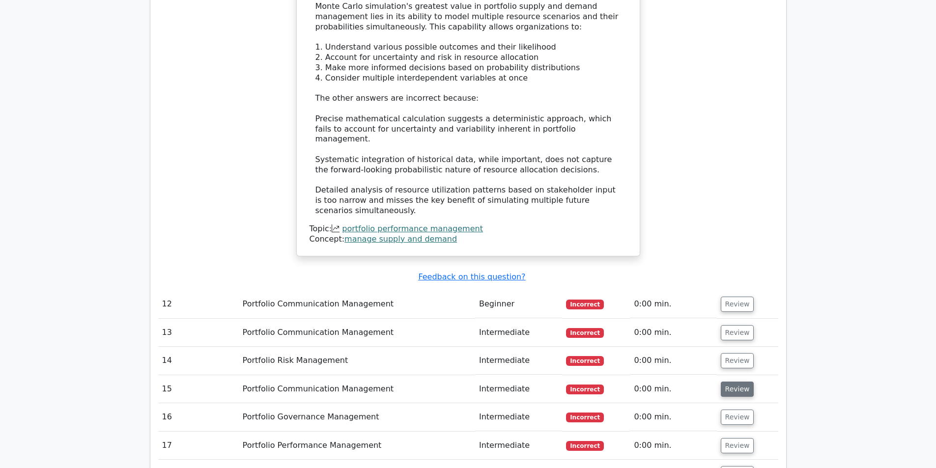
click at [737, 382] on button "Review" at bounding box center [737, 389] width 33 height 15
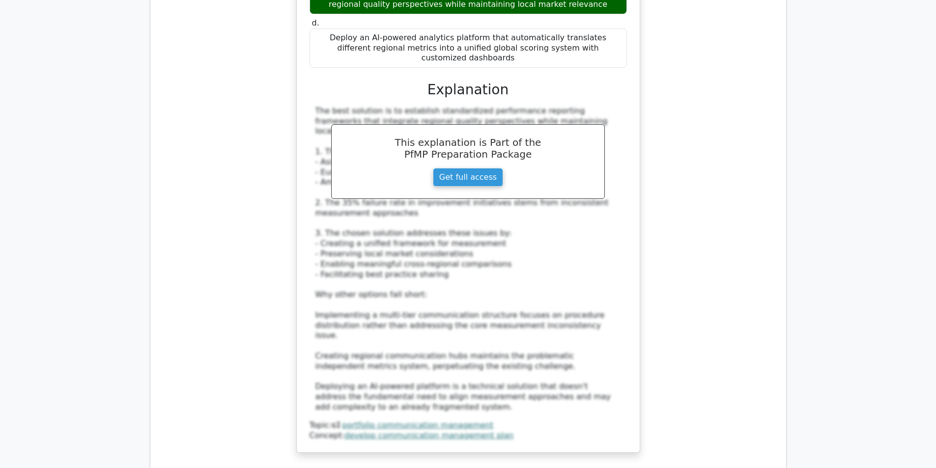
scroll to position [3454, 0]
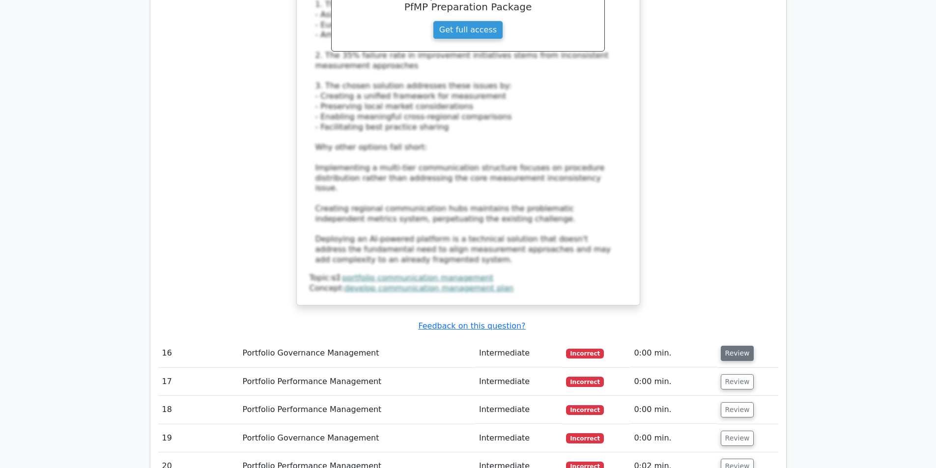
click at [732, 346] on button "Review" at bounding box center [737, 353] width 33 height 15
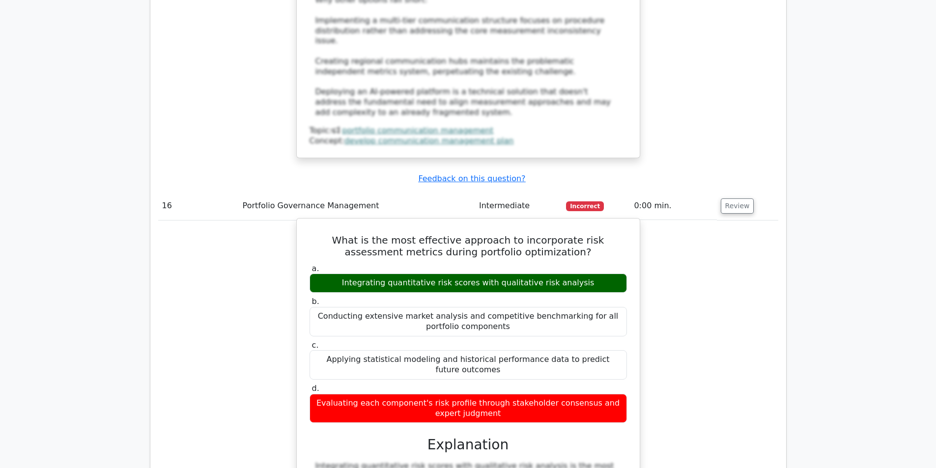
scroll to position [3552, 0]
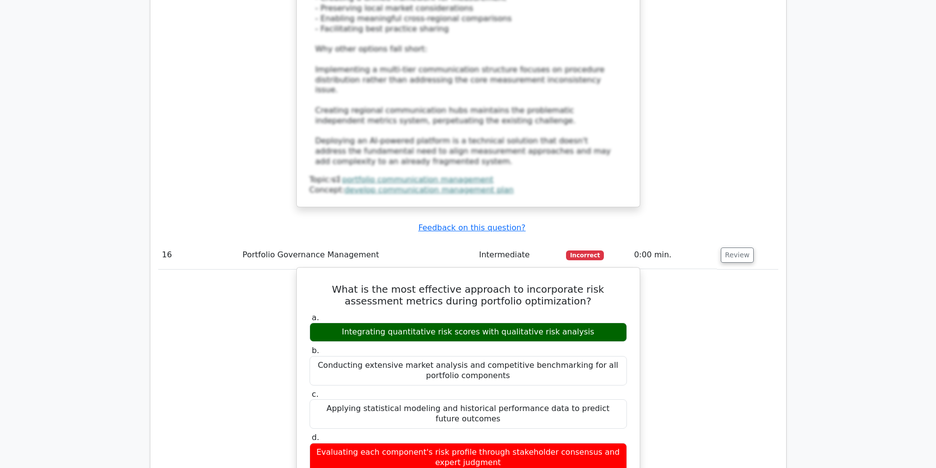
drag, startPoint x: 317, startPoint y: 237, endPoint x: 464, endPoint y: 242, distance: 147.0
click at [464, 399] on div "Applying statistical modeling and historical performance data to predict future…" at bounding box center [468, 413] width 317 height 29
copy div "Applying statistical modeling and historical"
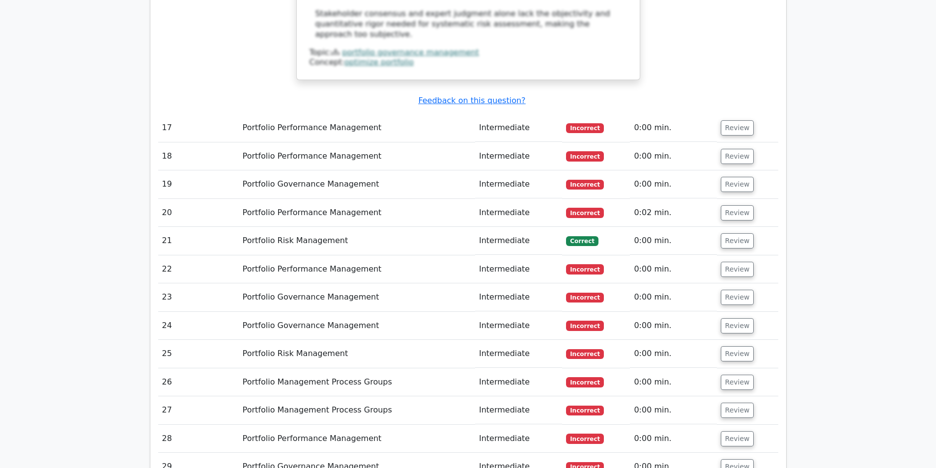
scroll to position [4387, 0]
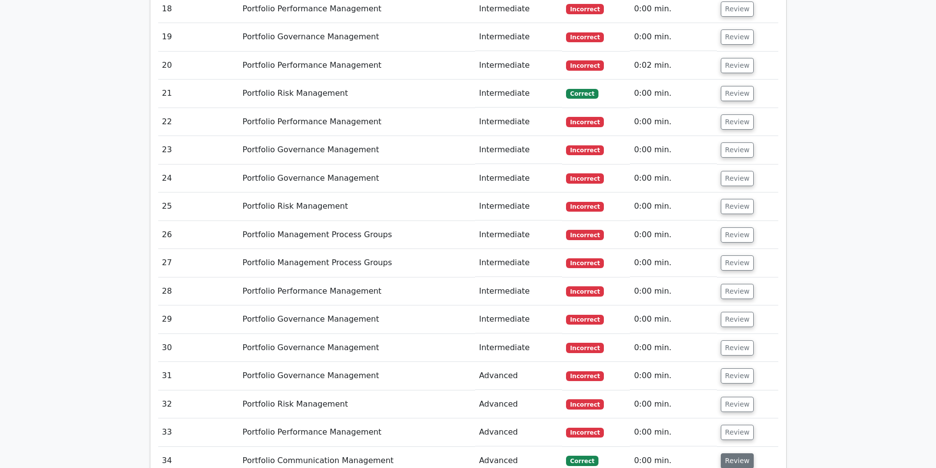
click at [736, 454] on button "Review" at bounding box center [737, 461] width 33 height 15
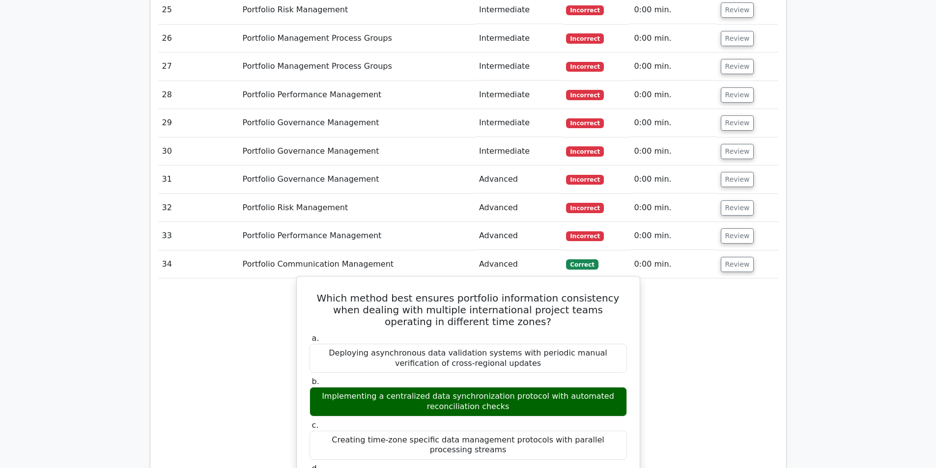
scroll to position [4486, 0]
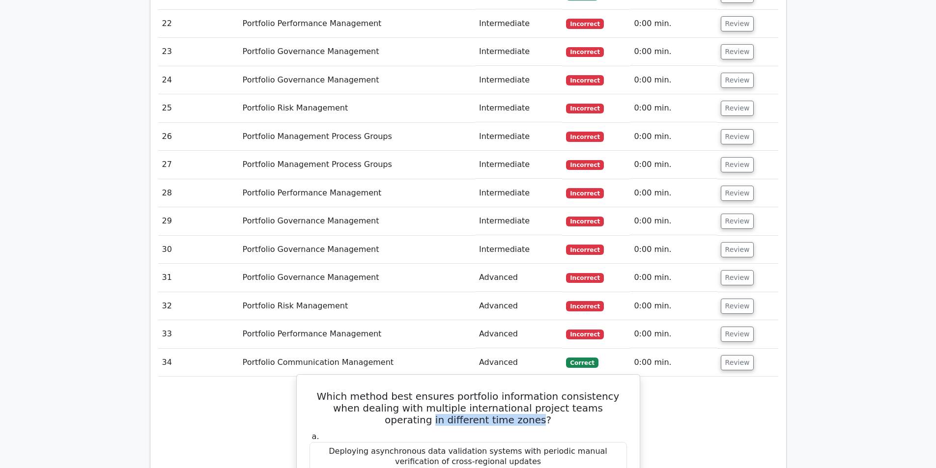
drag, startPoint x: 576, startPoint y: 206, endPoint x: 490, endPoint y: 219, distance: 87.4
click at [490, 391] on h5 "Which method best ensures portfolio information consistency when dealing with m…" at bounding box center [468, 408] width 319 height 35
click at [538, 391] on h5 "Which method best ensures portfolio information consistency when dealing with m…" at bounding box center [468, 408] width 319 height 35
drag, startPoint x: 530, startPoint y: 206, endPoint x: 627, endPoint y: 206, distance: 97.3
click at [627, 391] on h5 "Which method best ensures portfolio information consistency when dealing with m…" at bounding box center [468, 408] width 319 height 35
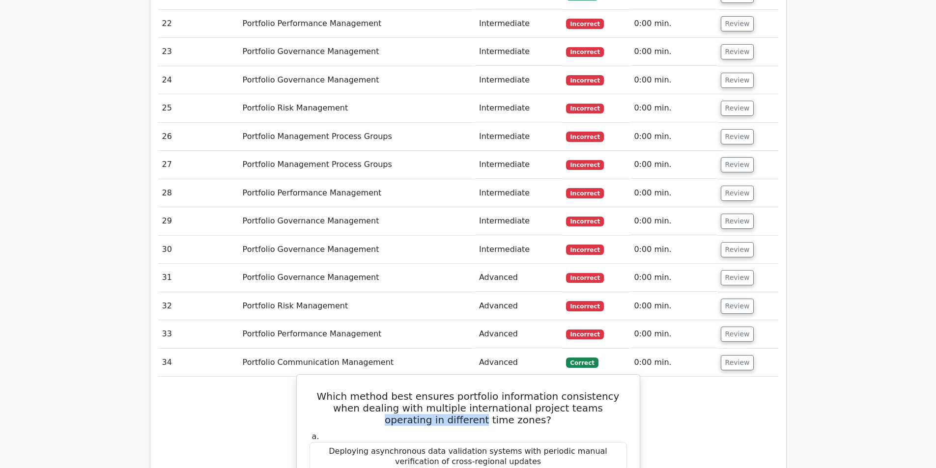
copy h5 "operating in different"
